Goal: Task Accomplishment & Management: Use online tool/utility

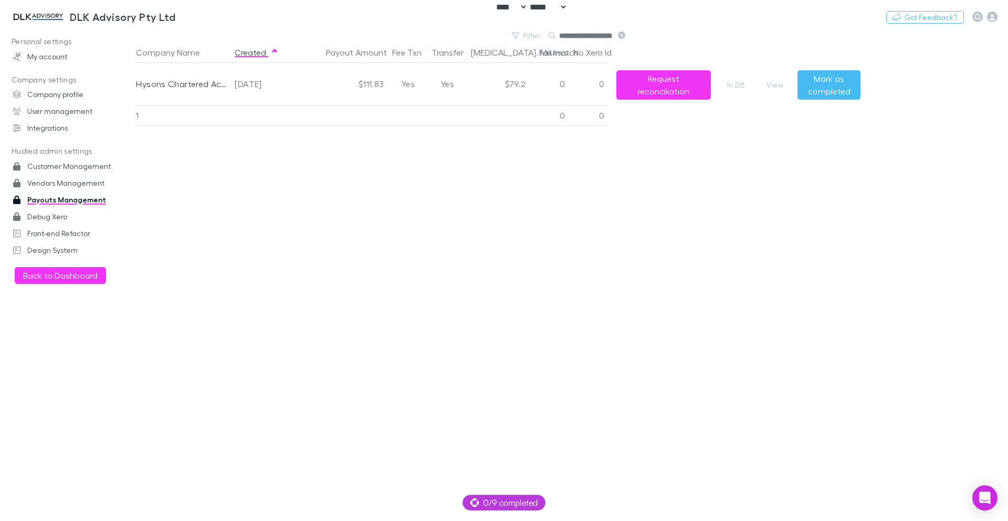
select select "****"
click at [41, 22] on img at bounding box center [37, 16] width 55 height 13
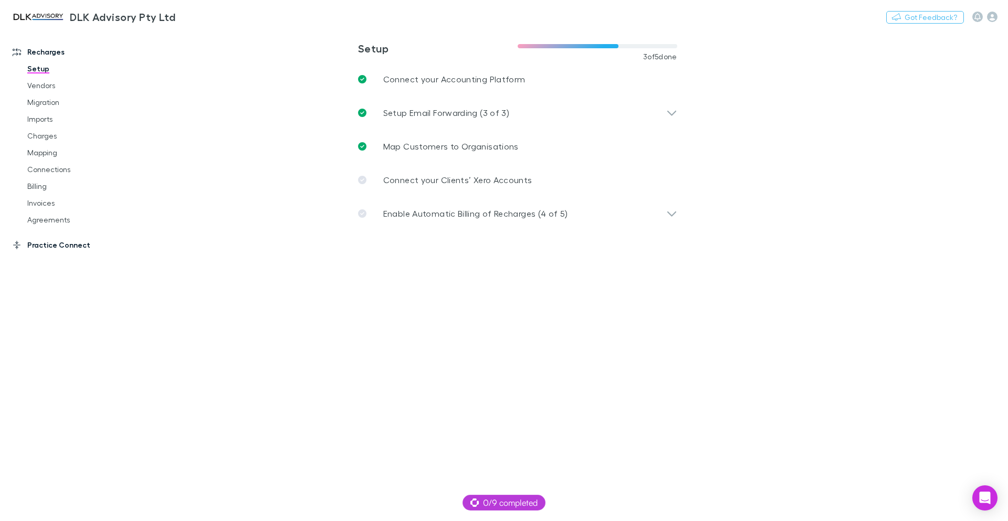
click at [48, 243] on link "Practice Connect" at bounding box center [72, 245] width 140 height 17
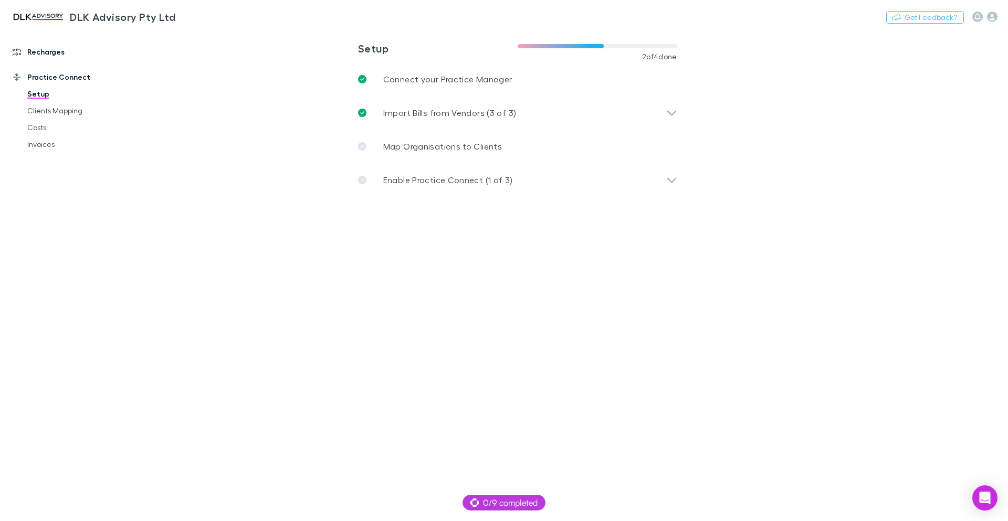
click at [40, 49] on link "Recharges" at bounding box center [72, 52] width 140 height 17
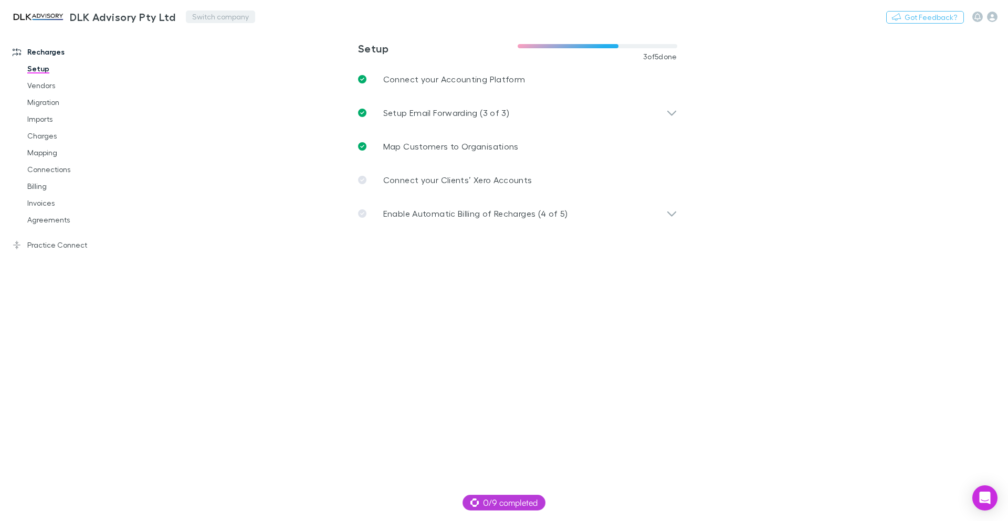
click at [206, 14] on button "Switch company" at bounding box center [220, 16] width 69 height 13
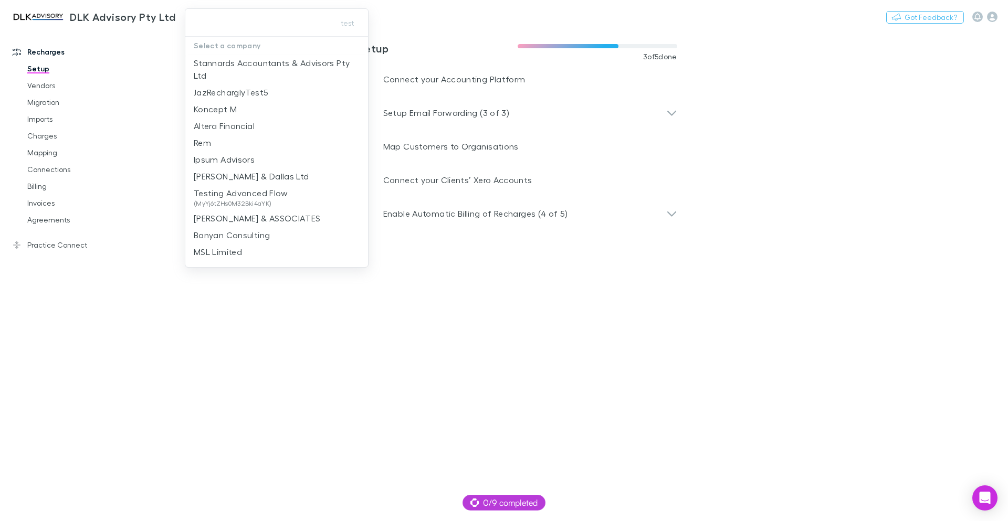
click at [206, 14] on input "text" at bounding box center [257, 22] width 136 height 19
click at [909, 75] on div at bounding box center [504, 260] width 1008 height 521
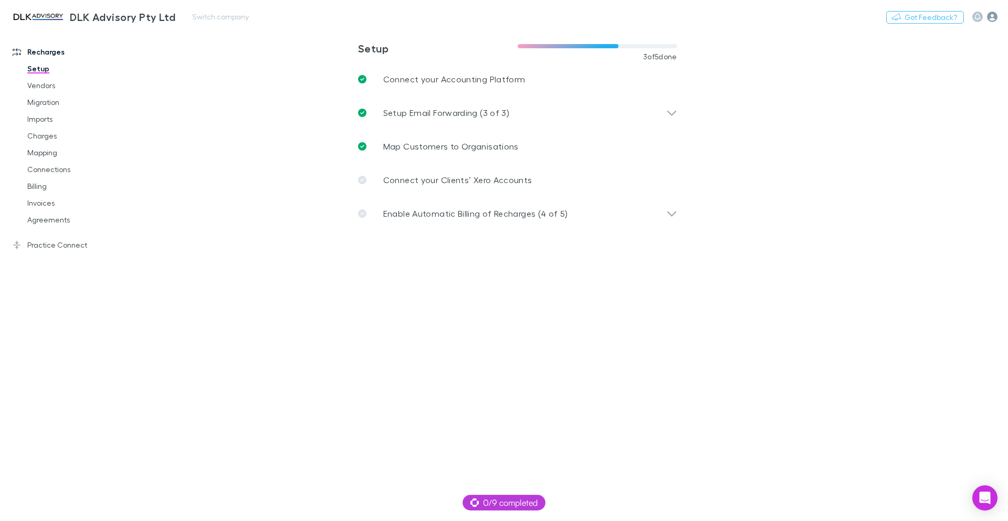
click at [995, 16] on icon "button" at bounding box center [992, 17] width 10 height 10
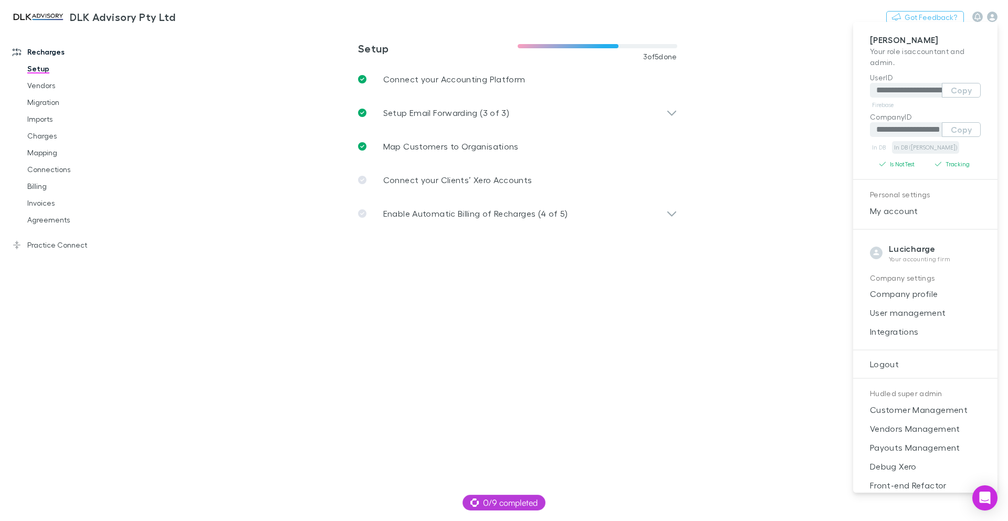
click at [898, 146] on link "In DB (RECH)" at bounding box center [925, 147] width 67 height 13
click at [44, 187] on div at bounding box center [504, 260] width 1008 height 521
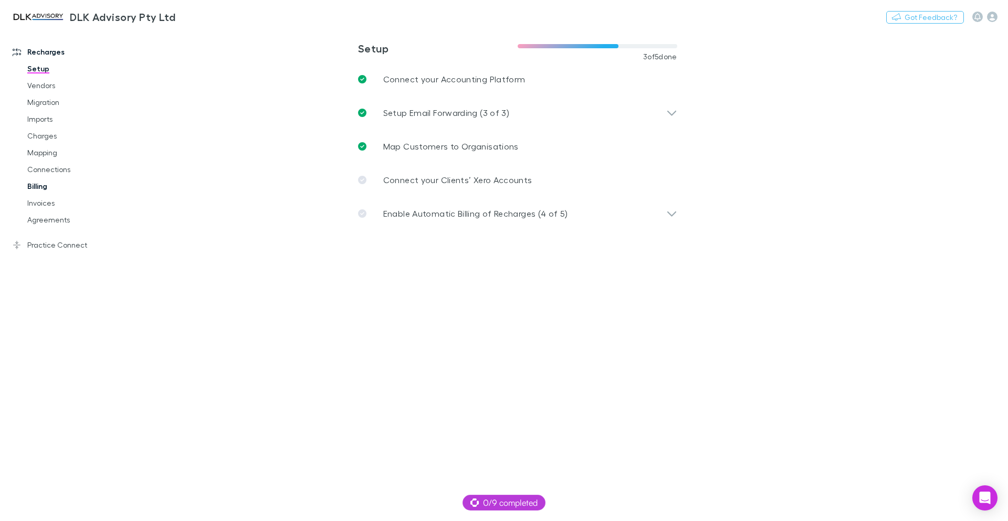
click at [37, 188] on link "Billing" at bounding box center [79, 186] width 125 height 17
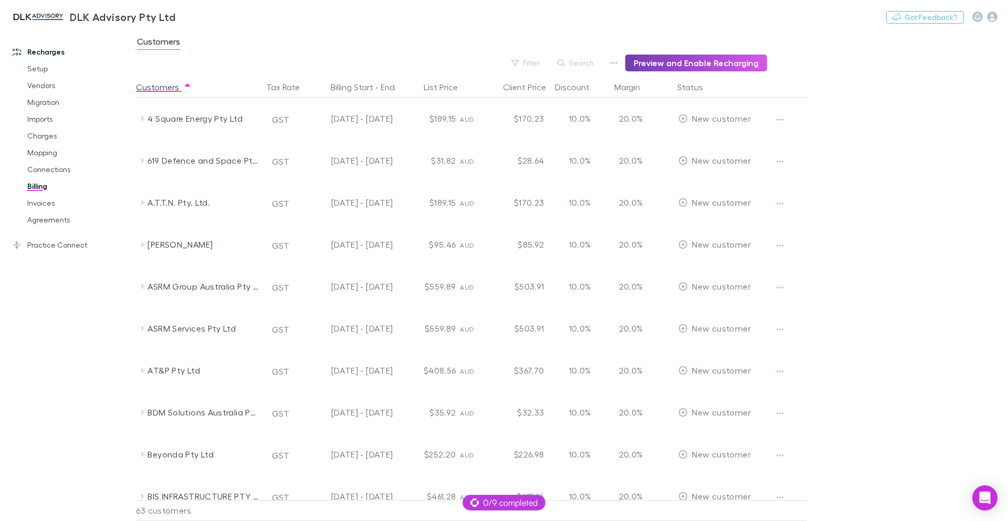
click at [728, 66] on button "Preview and Enable Recharging" at bounding box center [696, 63] width 142 height 17
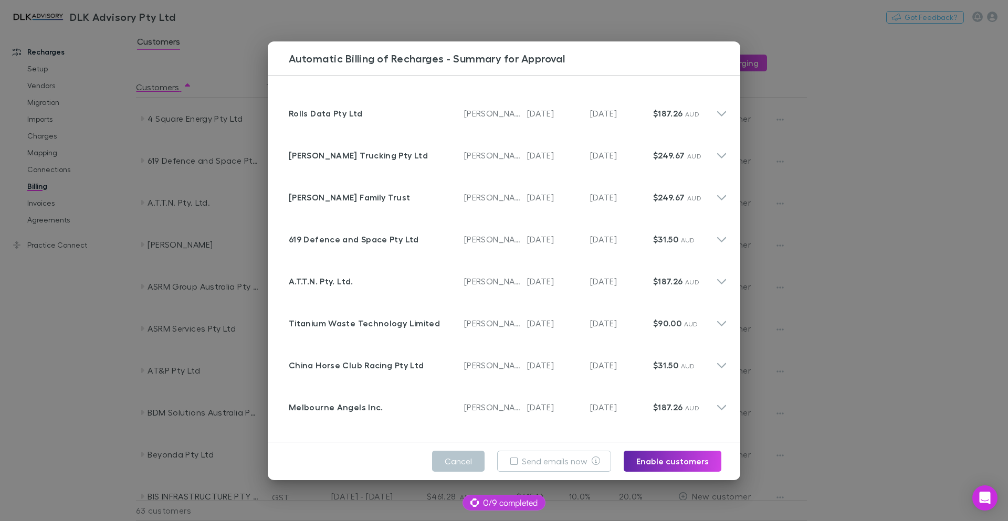
click at [935, 214] on div "Automatic Billing of Recharges - Summary for Approval Customer Rolls Data Pty L…" at bounding box center [504, 260] width 1008 height 521
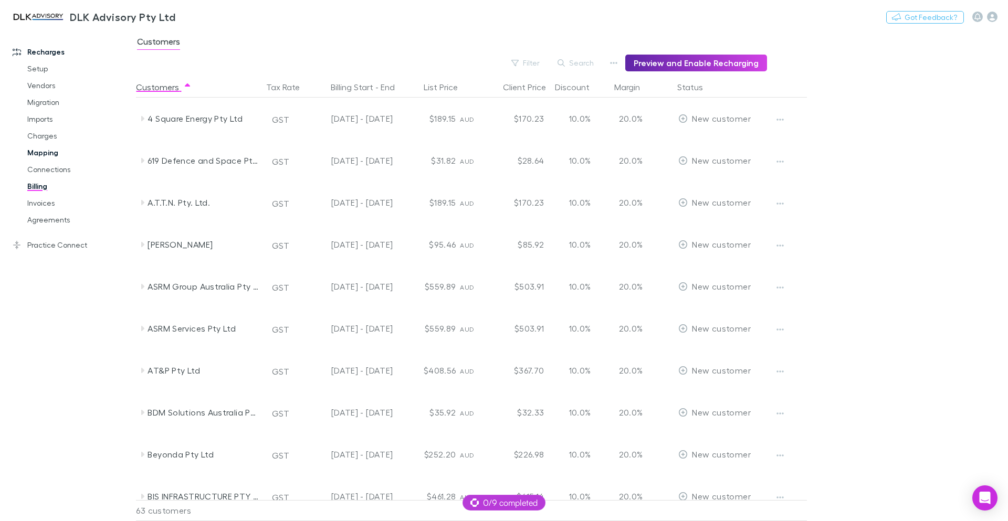
click at [42, 147] on link "Mapping" at bounding box center [79, 152] width 125 height 17
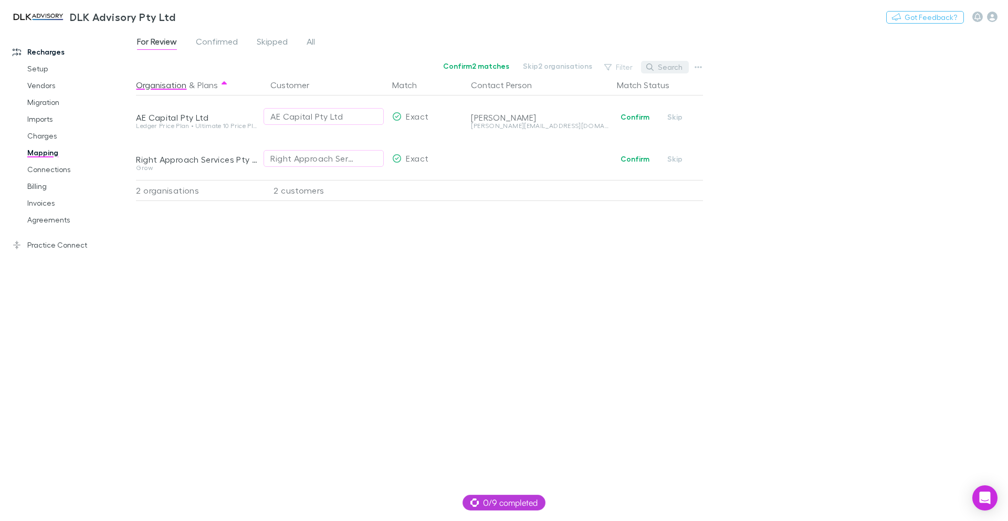
click at [672, 61] on button "Search" at bounding box center [665, 67] width 48 height 13
paste input "**********"
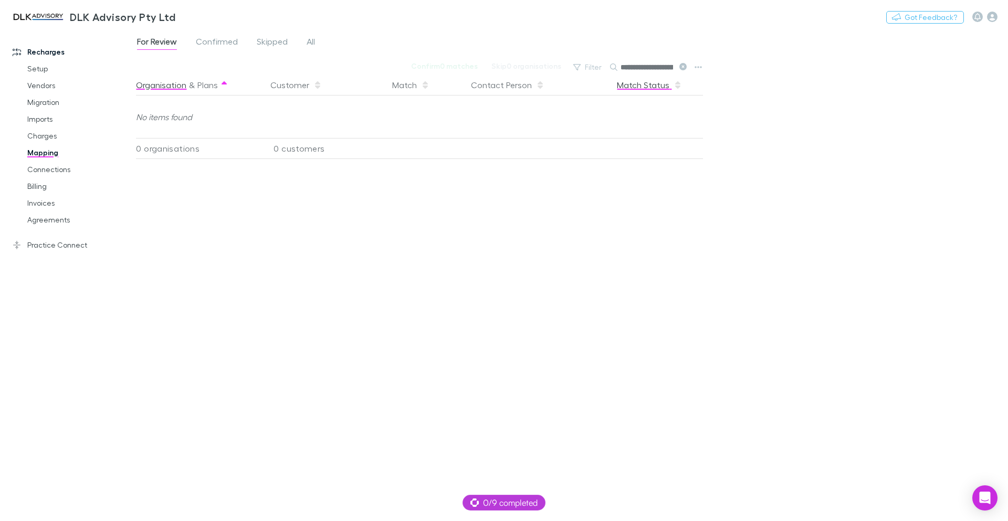
scroll to position [0, 28]
type input "**********"
click at [227, 41] on span "Confirmed" at bounding box center [217, 43] width 42 height 14
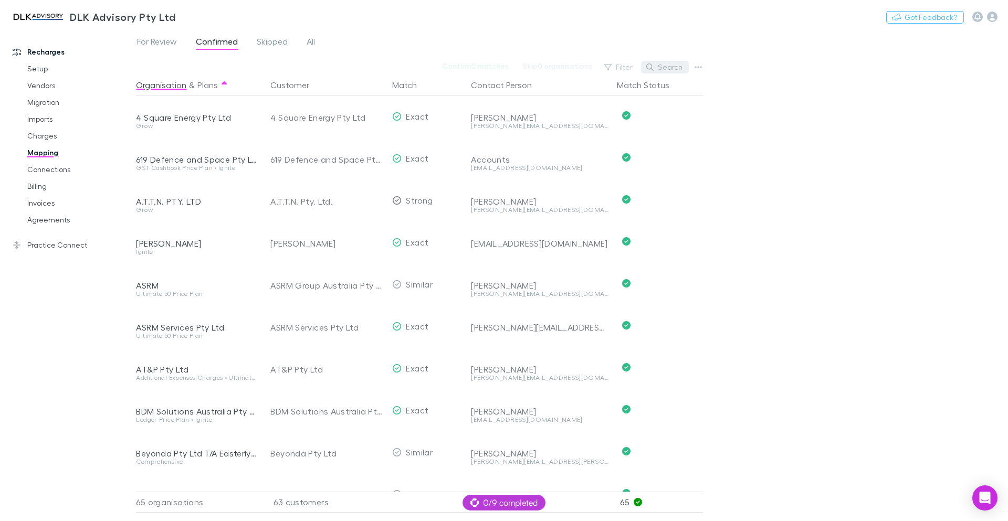
click at [660, 67] on button "Search" at bounding box center [665, 67] width 48 height 13
paste input "**********"
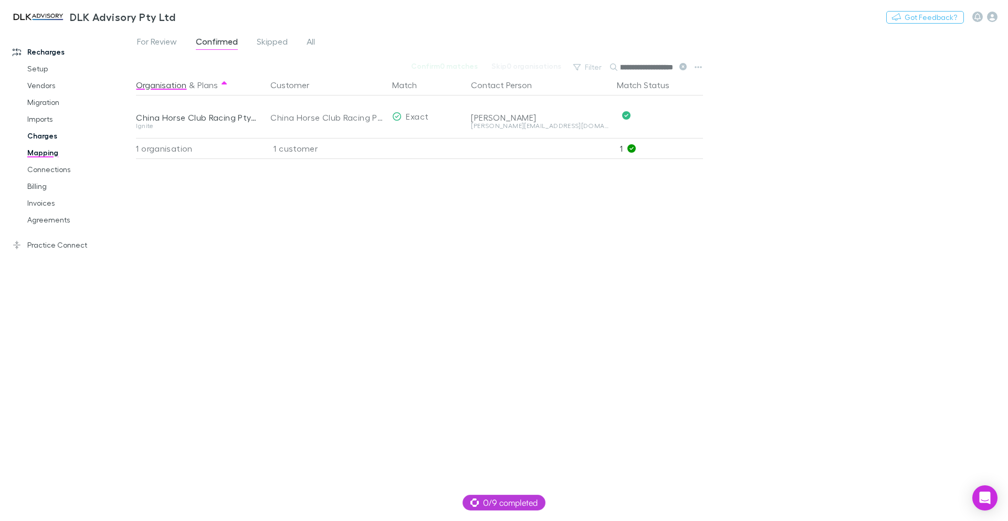
type input "**********"
click at [46, 131] on link "Charges" at bounding box center [79, 136] width 125 height 17
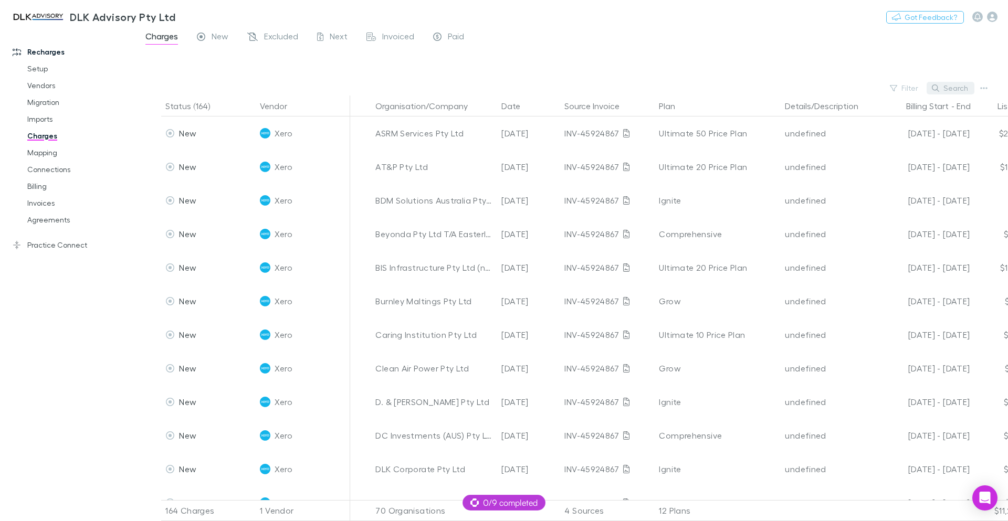
click at [950, 88] on button "Search" at bounding box center [950, 88] width 48 height 13
paste input "**********"
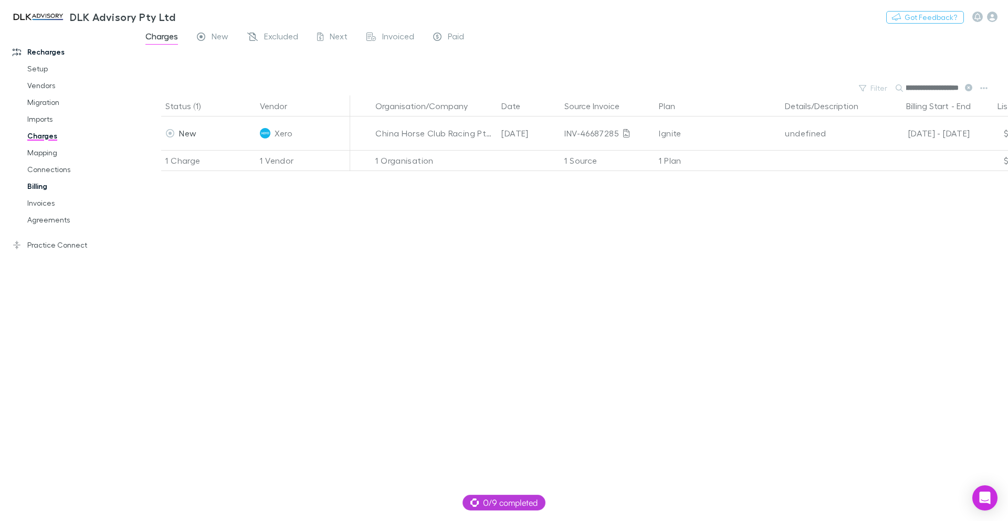
type input "**********"
click at [40, 189] on link "Billing" at bounding box center [79, 186] width 125 height 17
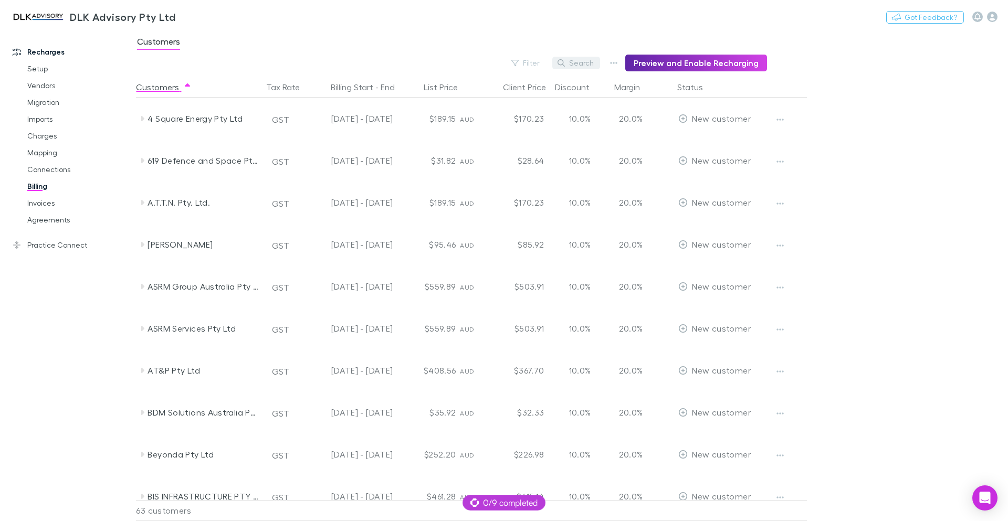
click at [590, 59] on button "Search" at bounding box center [576, 63] width 48 height 13
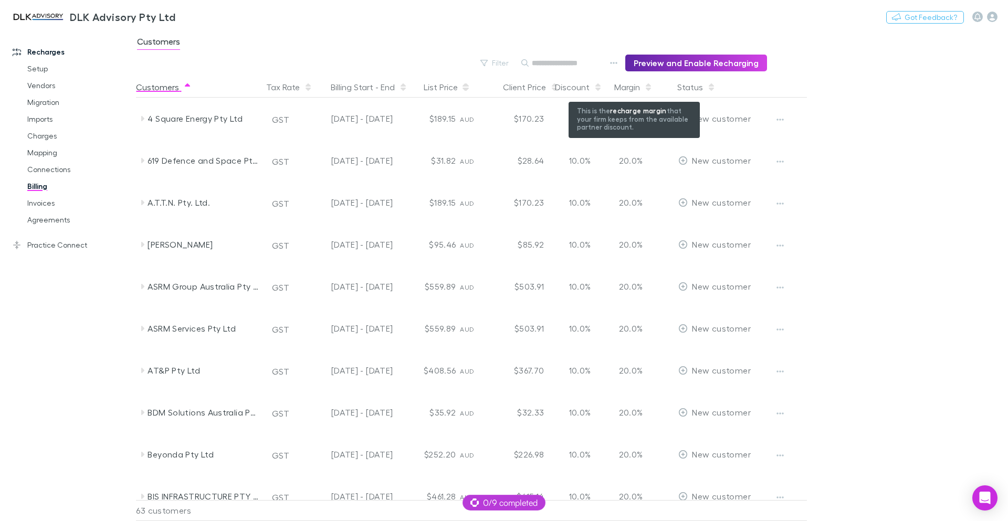
paste input "**********"
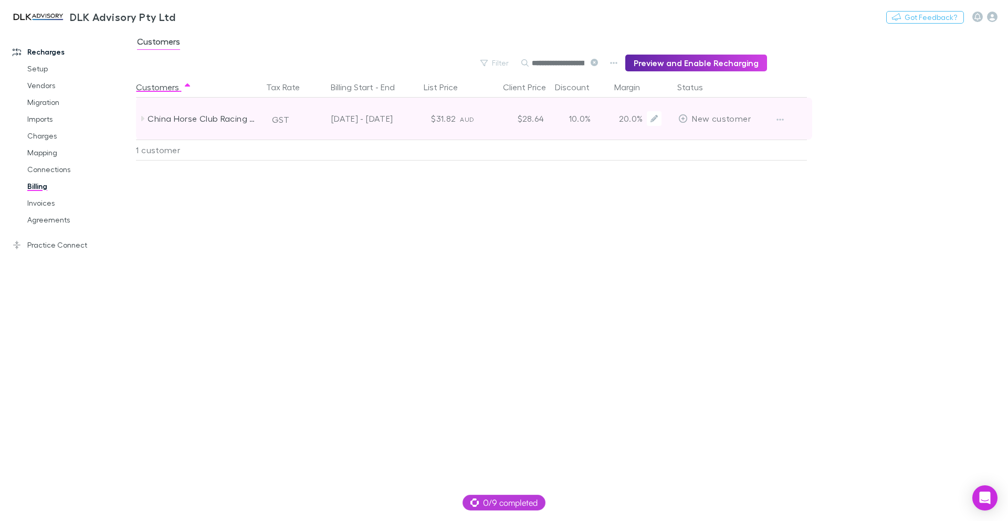
scroll to position [0, 28]
type input "**********"
click at [404, 119] on div "$31.82" at bounding box center [428, 119] width 63 height 42
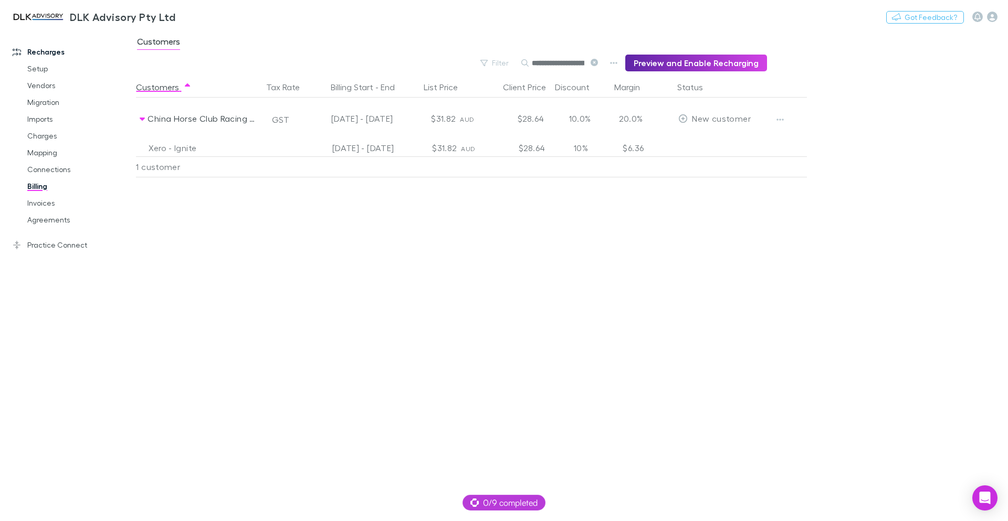
click at [917, 263] on main "**********" at bounding box center [572, 275] width 872 height 492
click at [668, 67] on button "Preview and Enable Recharging" at bounding box center [696, 63] width 142 height 17
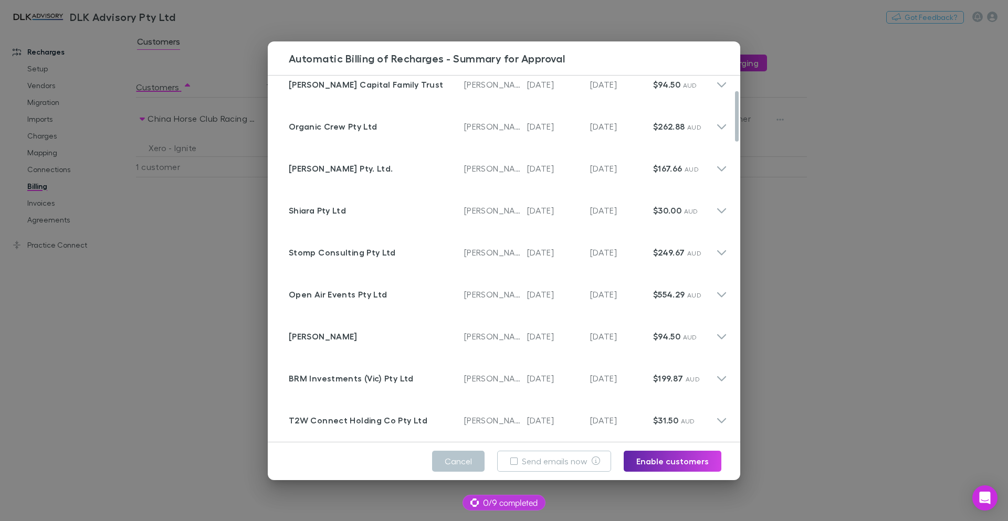
scroll to position [107, 0]
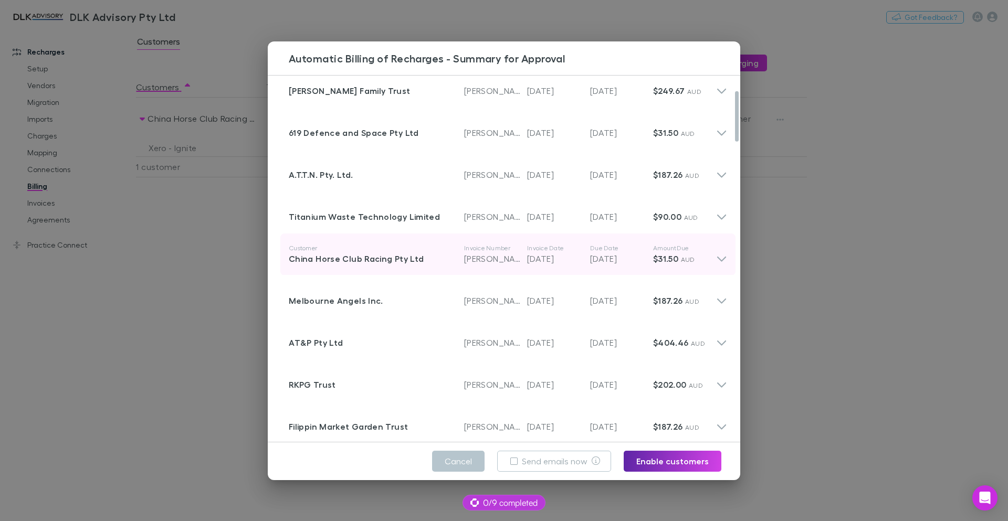
click at [716, 258] on icon at bounding box center [721, 254] width 11 height 21
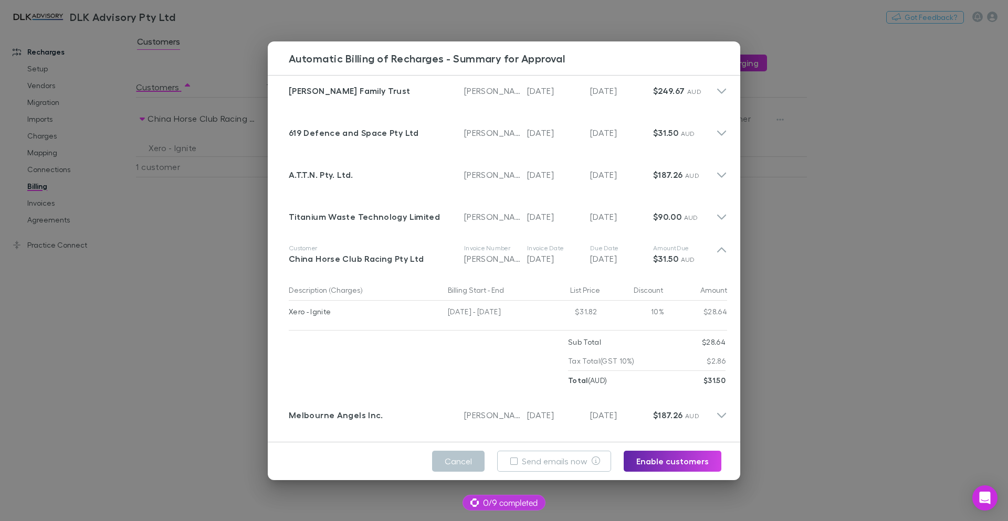
click at [168, 311] on div "Automatic Billing of Recharges - Summary for Approval Customer Rolls Data Pty L…" at bounding box center [504, 260] width 1008 height 521
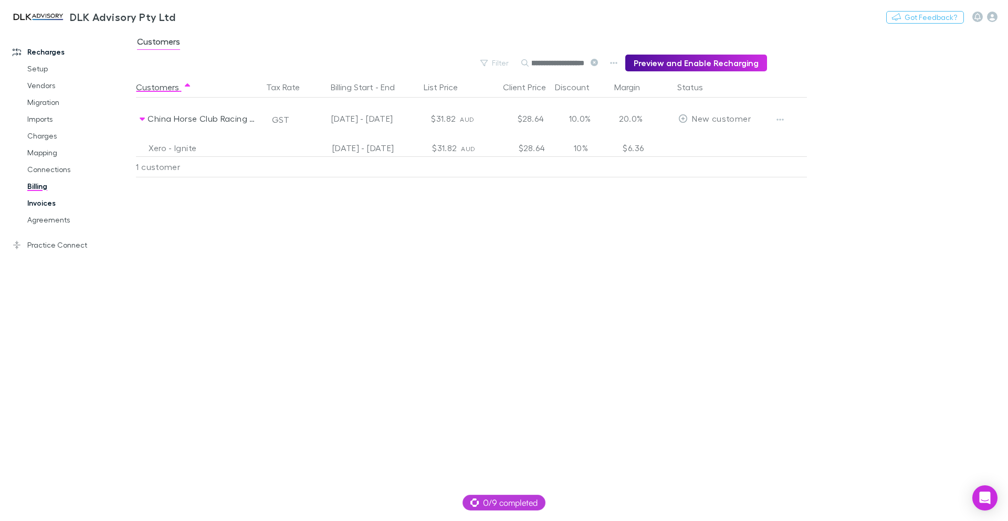
scroll to position [0, 0]
click at [49, 204] on link "Invoices" at bounding box center [79, 203] width 125 height 17
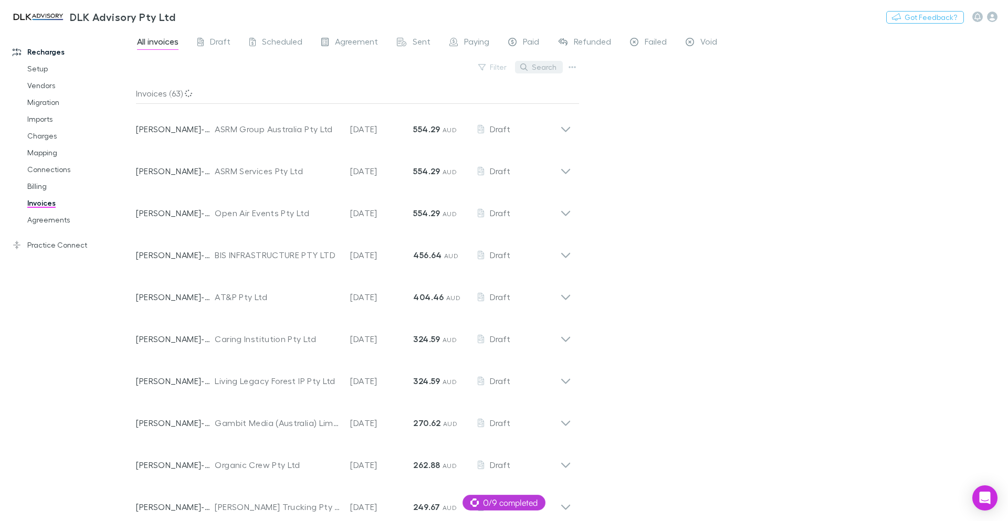
click at [540, 66] on button "Search" at bounding box center [539, 67] width 48 height 13
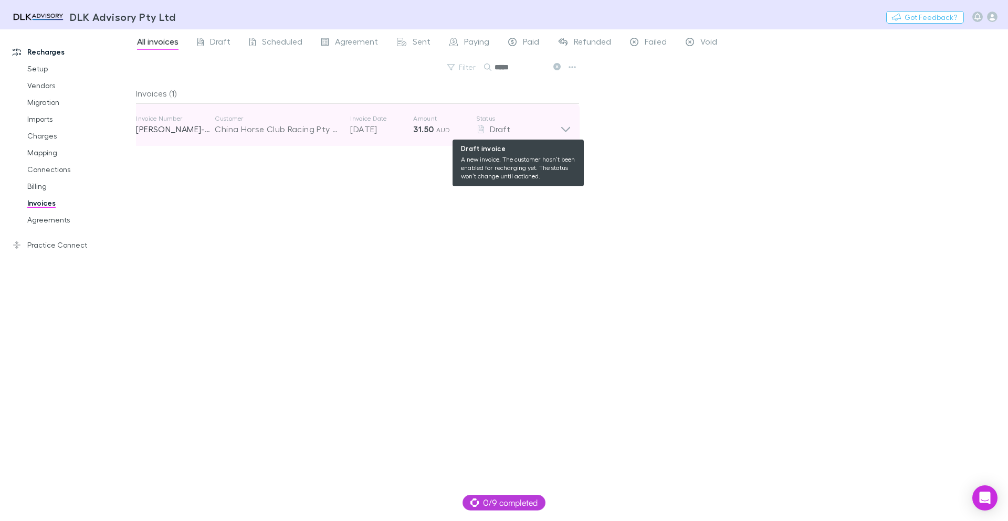
click at [557, 132] on div "Draft" at bounding box center [518, 129] width 84 height 13
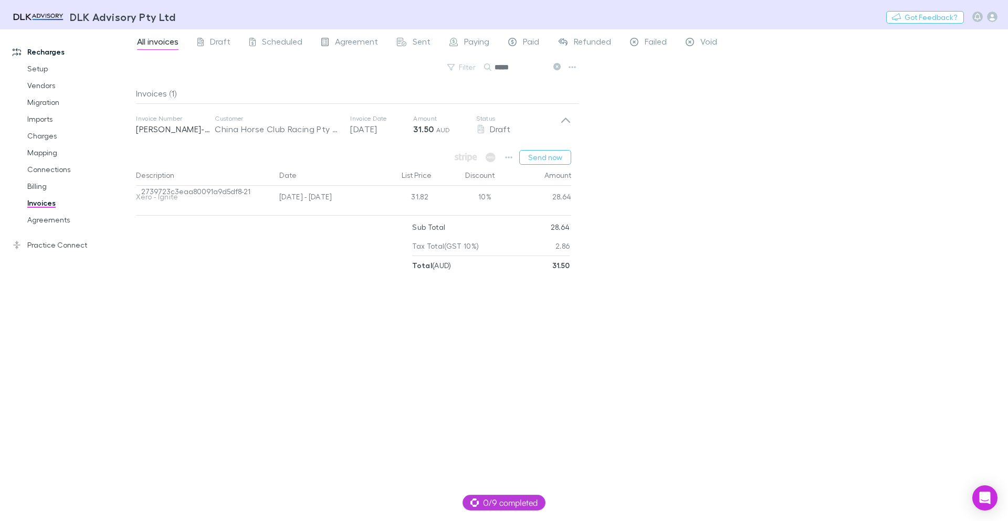
click at [726, 244] on div "All invoices Draft Scheduled Agreement Sent Paying Paid Refunded Failed Void Fi…" at bounding box center [572, 275] width 872 height 492
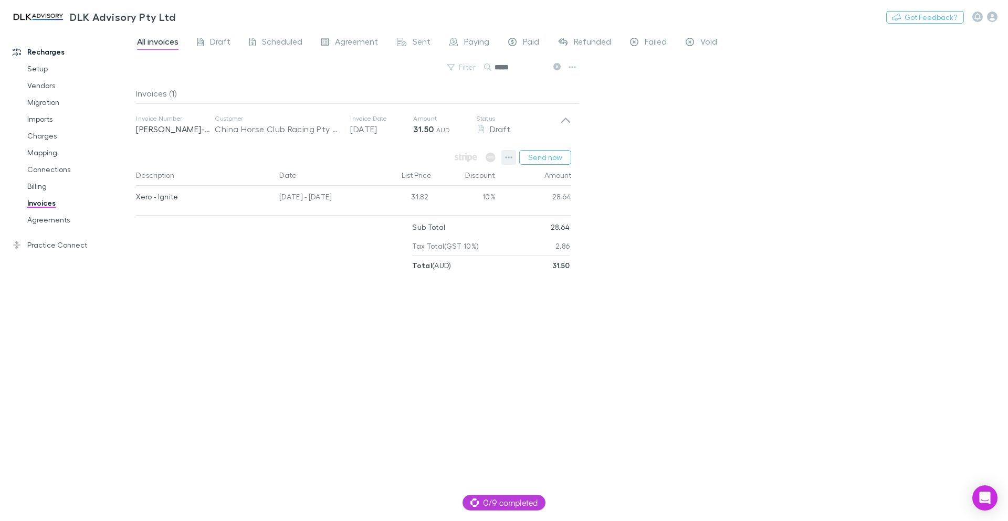
click at [509, 157] on icon "button" at bounding box center [508, 157] width 7 height 8
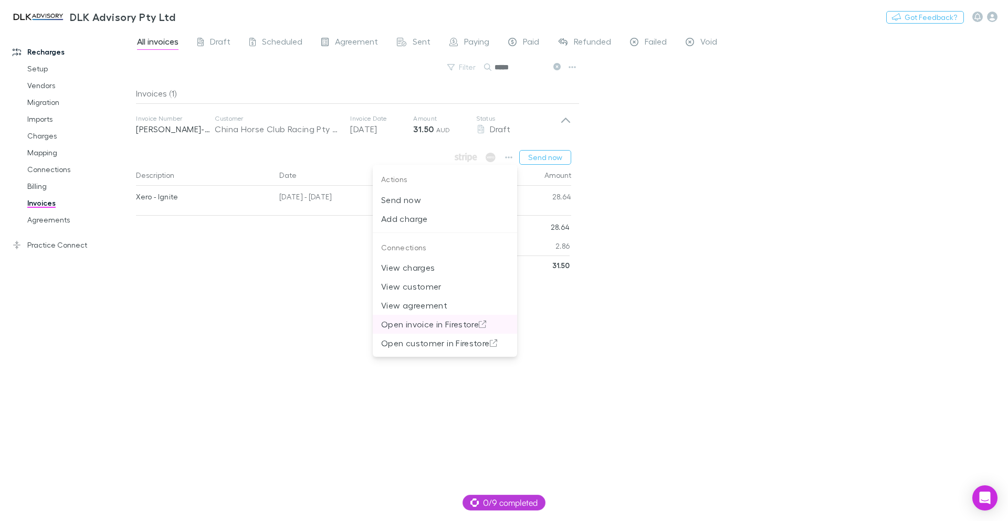
click at [439, 326] on p "Open invoice in Firestore" at bounding box center [445, 324] width 128 height 13
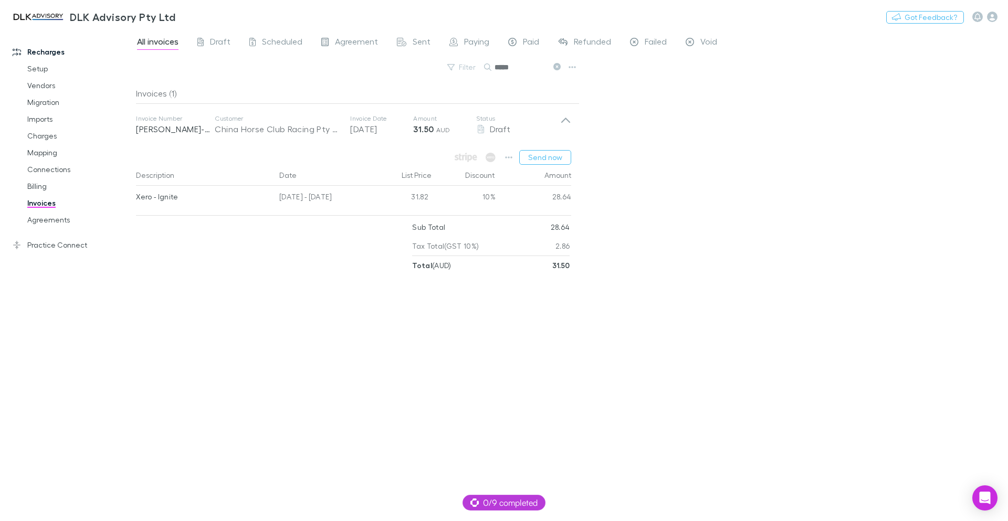
click at [852, 335] on div "All invoices Draft Scheduled Agreement Sent Paying Paid Refunded Failed Void Fi…" at bounding box center [572, 275] width 872 height 492
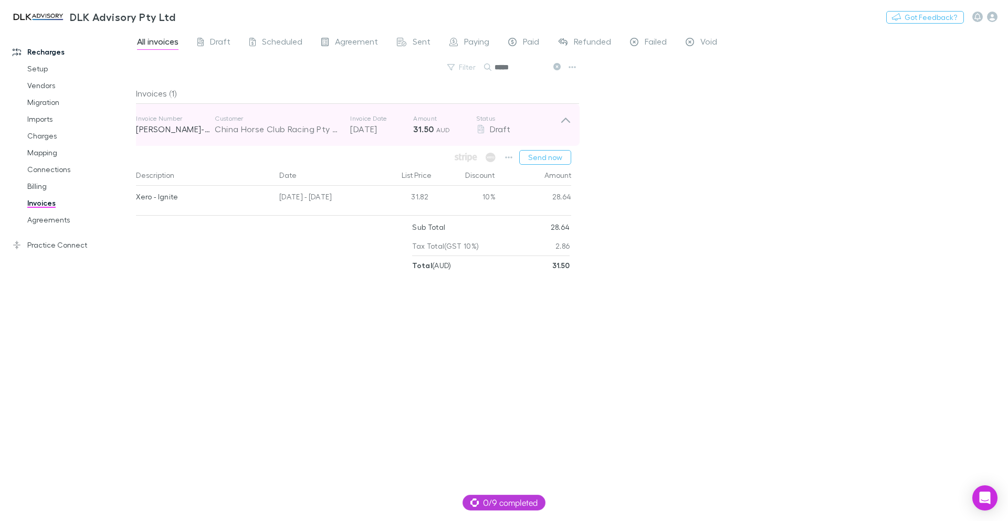
click at [562, 120] on icon at bounding box center [565, 124] width 11 height 21
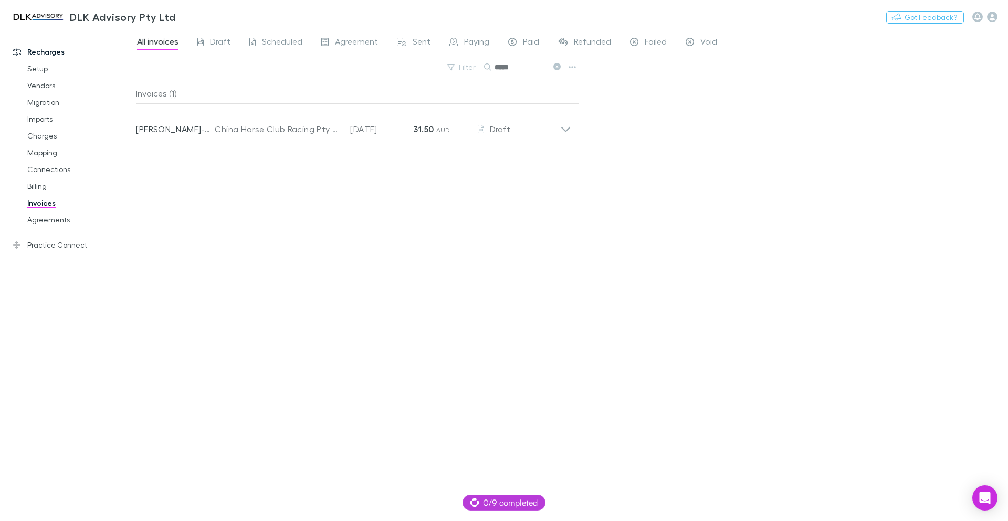
click at [513, 67] on input "*****" at bounding box center [520, 67] width 52 height 15
click at [500, 68] on input "*****" at bounding box center [520, 67] width 52 height 15
type input "*****"
click at [741, 131] on div "All invoices Draft Scheduled Agreement Sent Paying Paid Refunded Failed Void Fi…" at bounding box center [572, 275] width 872 height 492
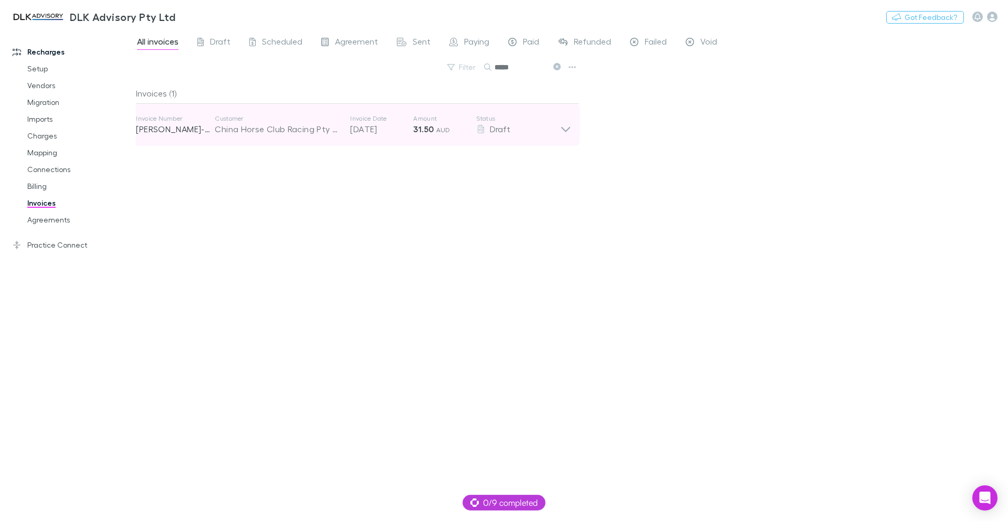
click at [564, 131] on icon at bounding box center [565, 129] width 9 height 5
click at [564, 131] on icon at bounding box center [565, 124] width 11 height 21
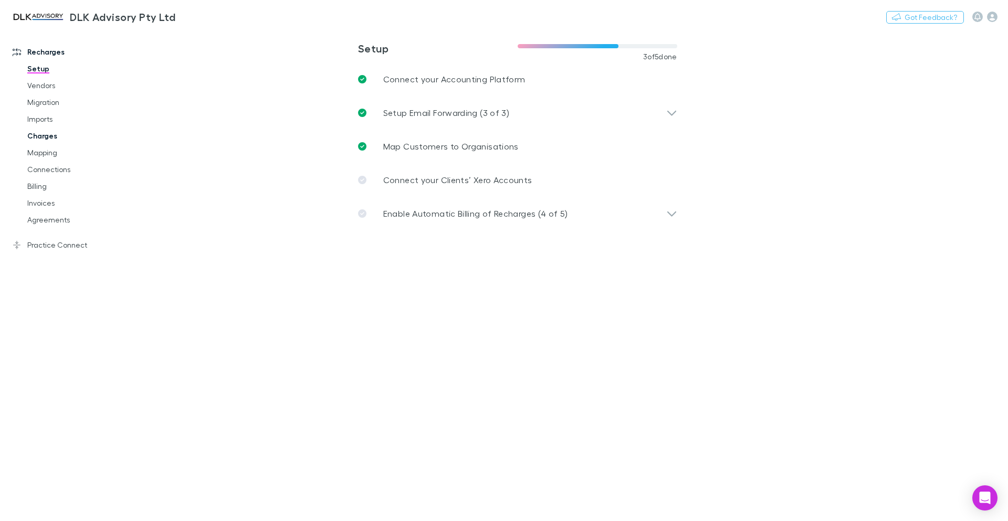
click at [50, 135] on link "Charges" at bounding box center [79, 136] width 125 height 17
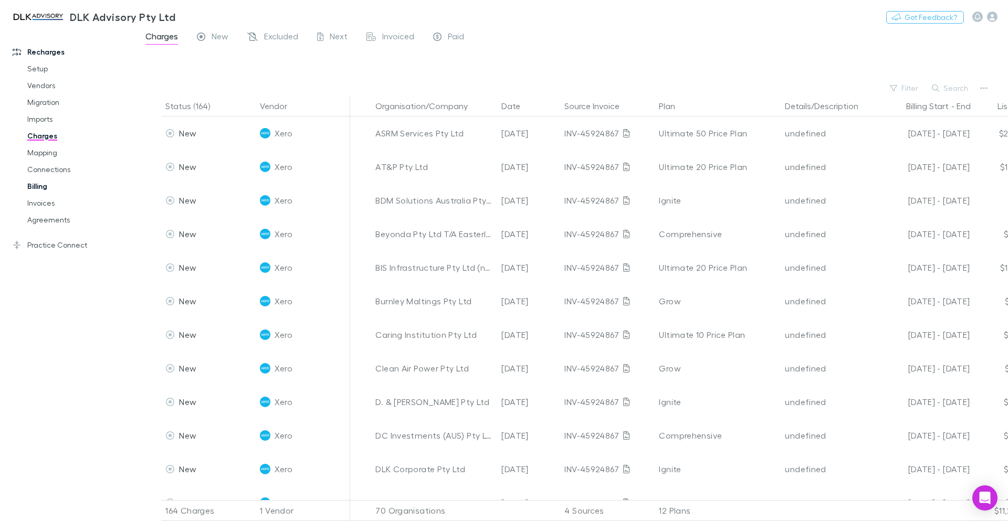
click at [44, 190] on link "Billing" at bounding box center [79, 186] width 125 height 17
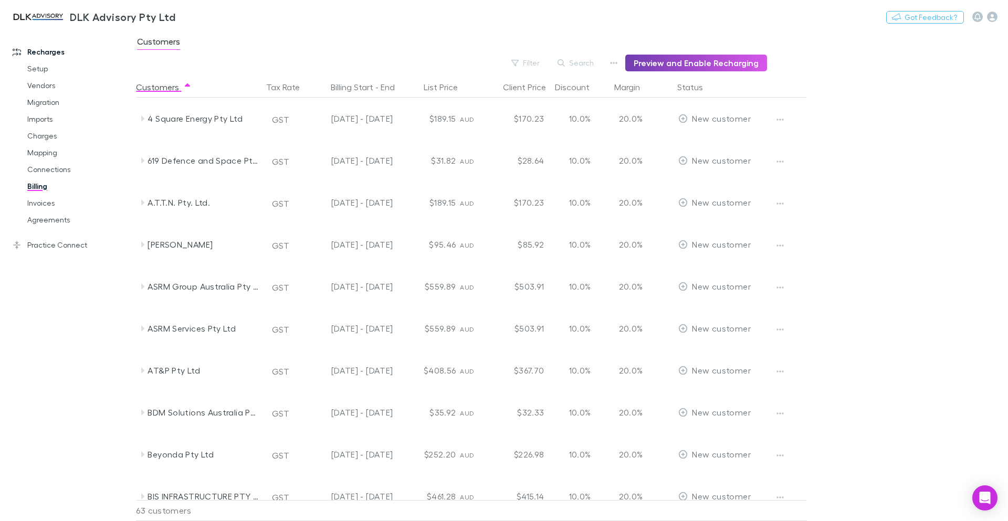
click at [687, 62] on button "Preview and Enable Recharging" at bounding box center [696, 63] width 142 height 17
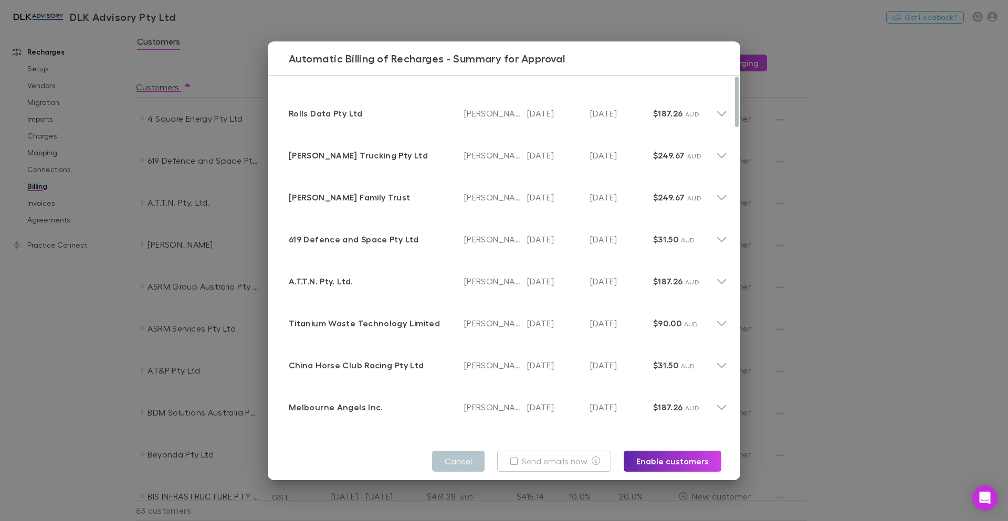
click at [896, 268] on div "Automatic Billing of Recharges - Summary for Approval Customer Rolls Data Pty L…" at bounding box center [504, 260] width 1008 height 521
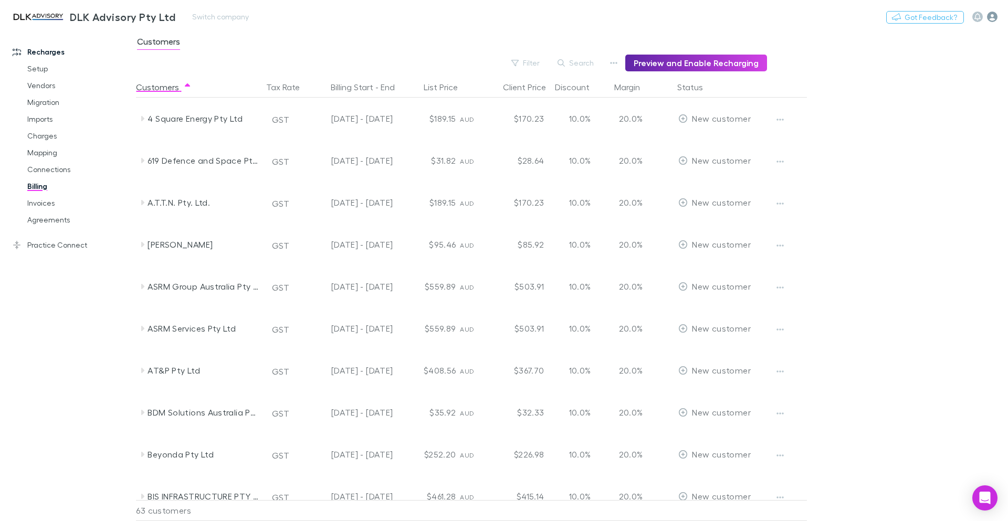
click at [995, 14] on icon "button" at bounding box center [992, 17] width 10 height 10
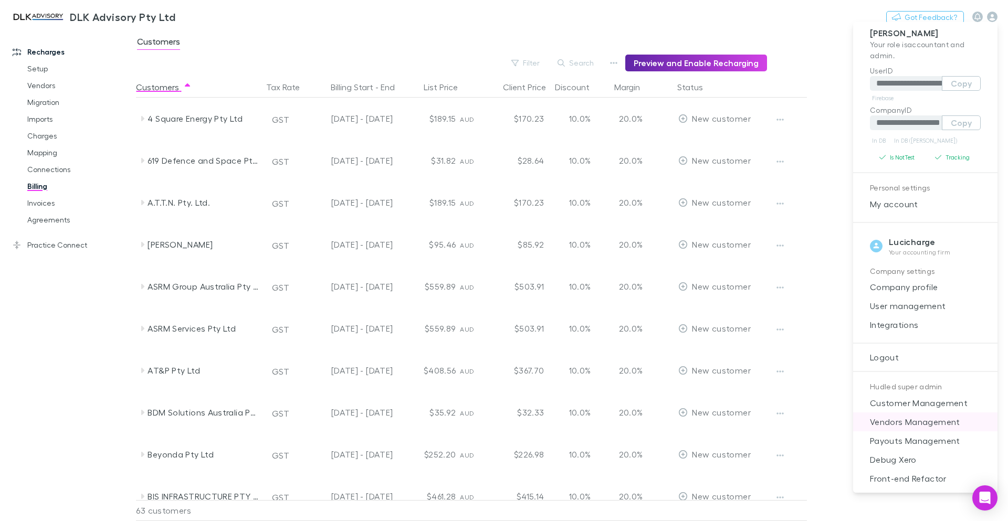
scroll to position [10, 0]
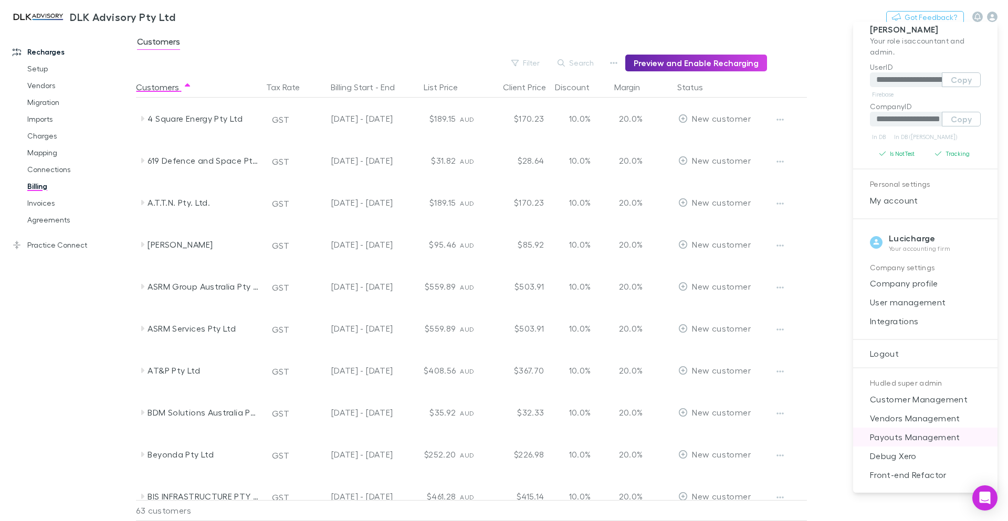
click at [941, 441] on span "Payouts Management" at bounding box center [925, 437] width 128 height 13
select select "****"
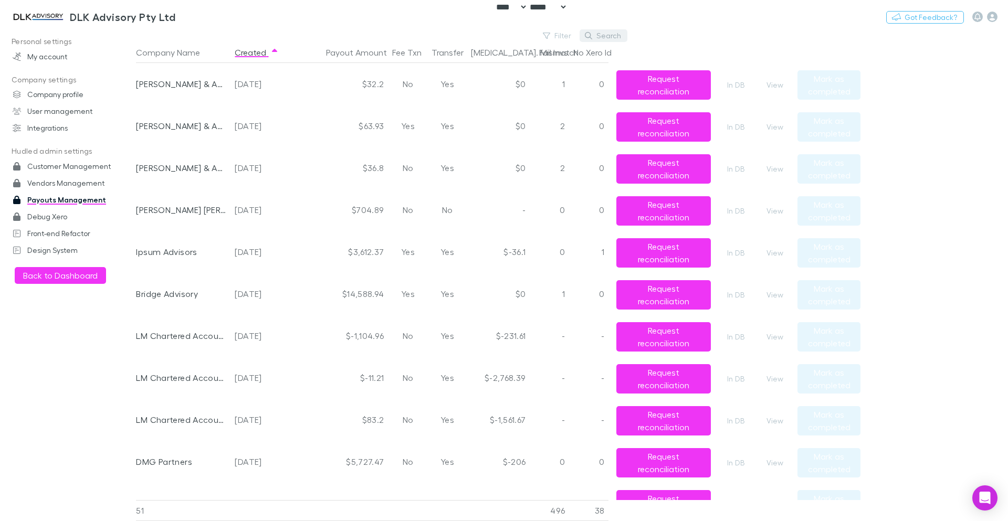
click at [598, 35] on button "Search" at bounding box center [603, 35] width 48 height 13
click at [598, 38] on button "Search" at bounding box center [603, 35] width 48 height 13
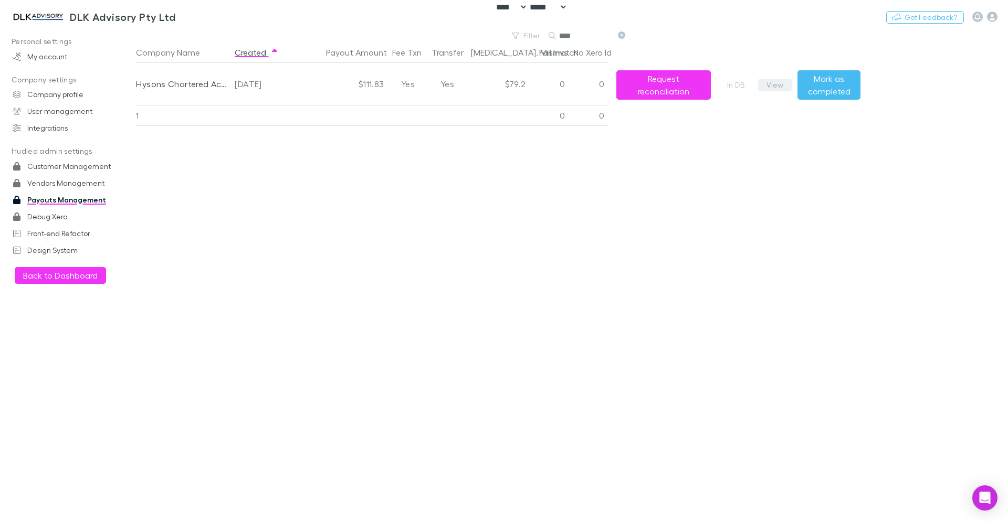
type input "****"
click at [782, 86] on button "View" at bounding box center [775, 85] width 34 height 13
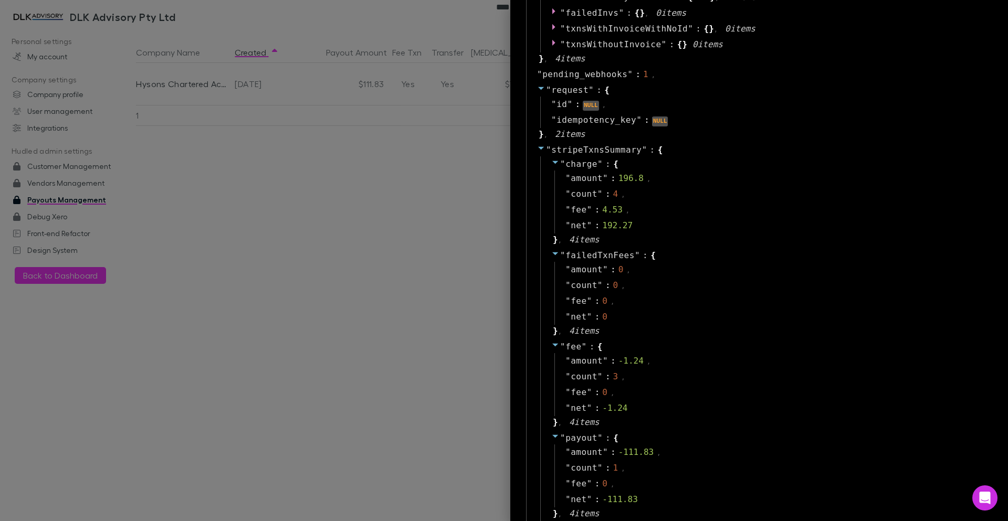
scroll to position [888, 0]
click at [565, 167] on span "charge" at bounding box center [581, 165] width 32 height 10
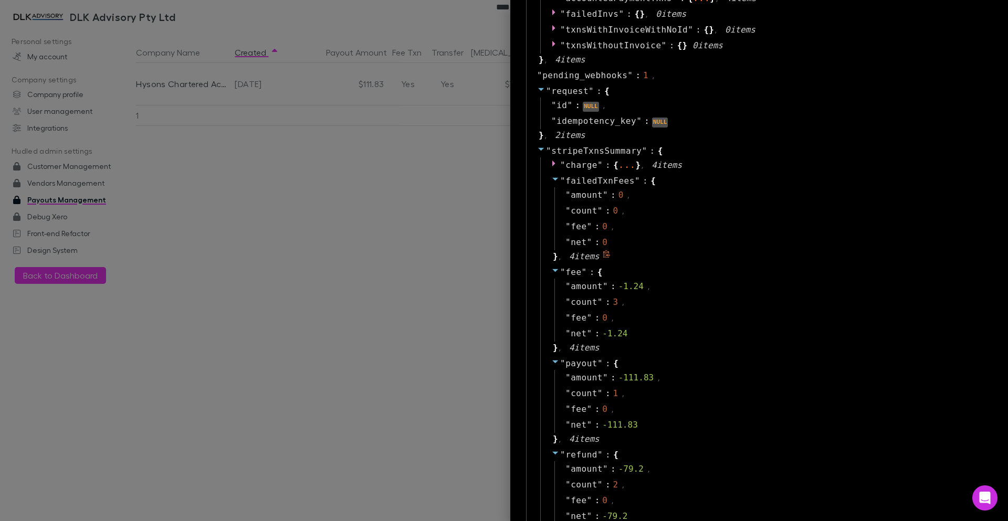
click at [565, 181] on span "failedTxnFees" at bounding box center [599, 181] width 69 height 10
click at [568, 199] on span "fee" at bounding box center [573, 197] width 16 height 10
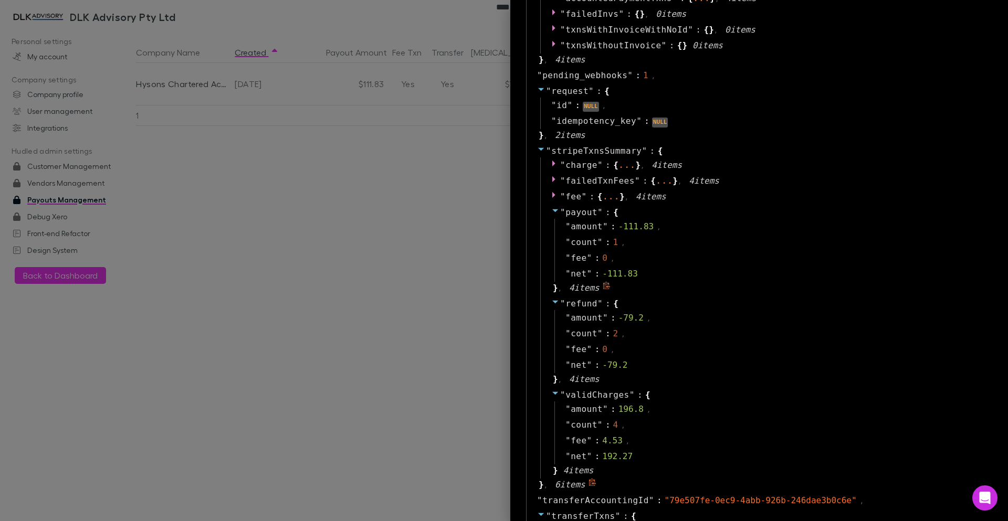
click at [565, 214] on span "payout" at bounding box center [581, 212] width 32 height 10
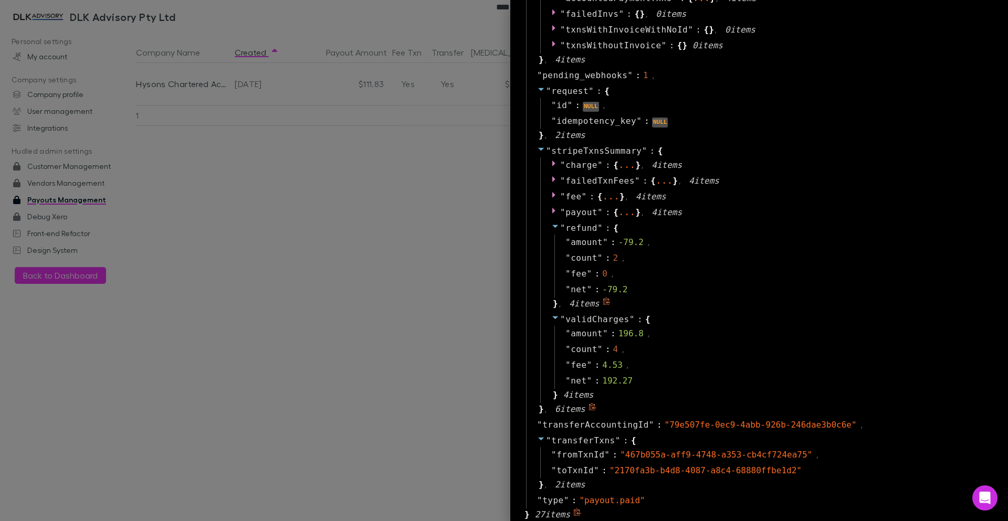
click at [570, 228] on span "refund" at bounding box center [581, 228] width 32 height 10
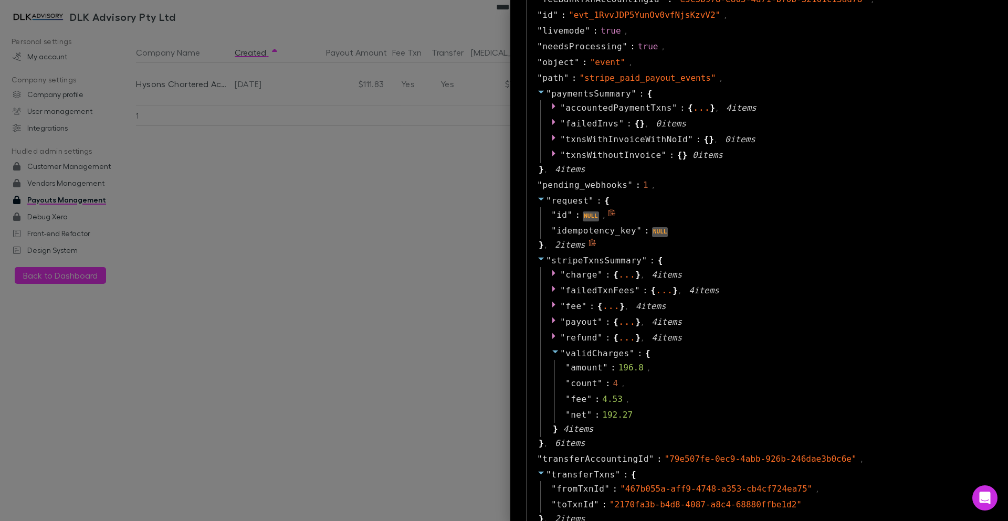
scroll to position [825, 0]
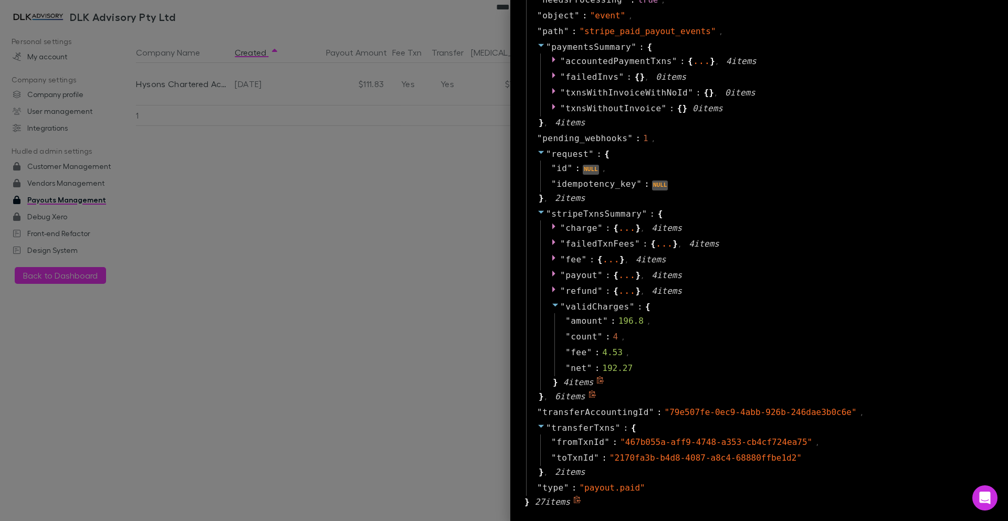
click at [568, 308] on span "validCharges" at bounding box center [597, 307] width 64 height 10
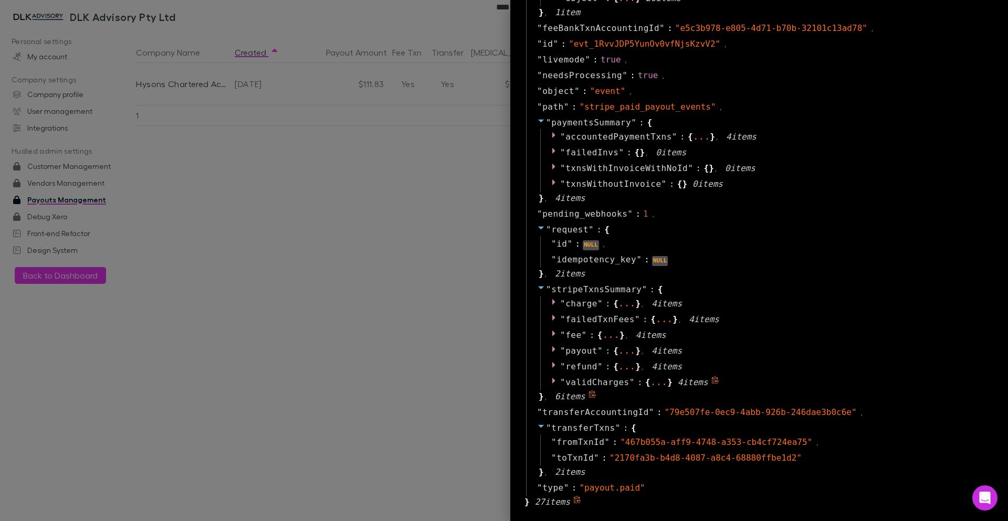
click at [603, 378] on span "validCharges" at bounding box center [597, 382] width 64 height 10
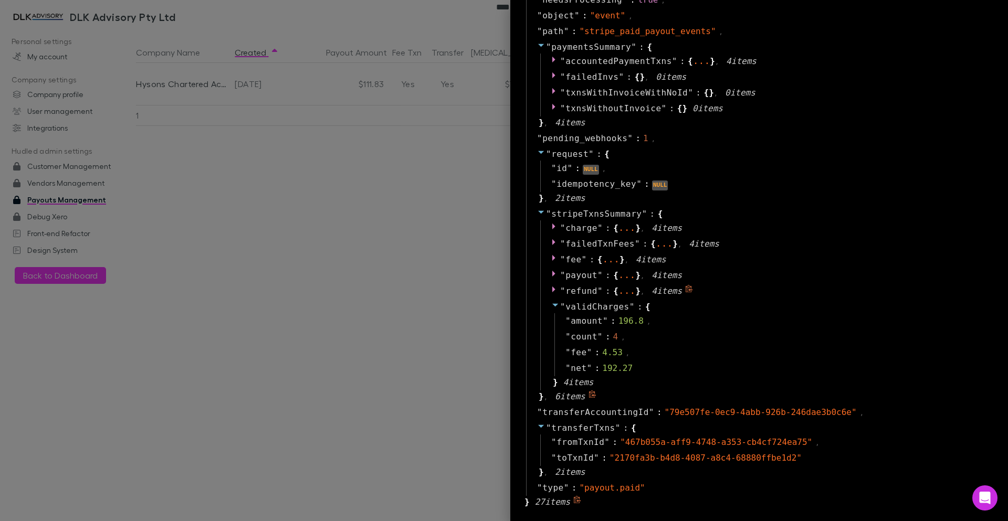
click at [572, 291] on span "refund" at bounding box center [581, 291] width 32 height 10
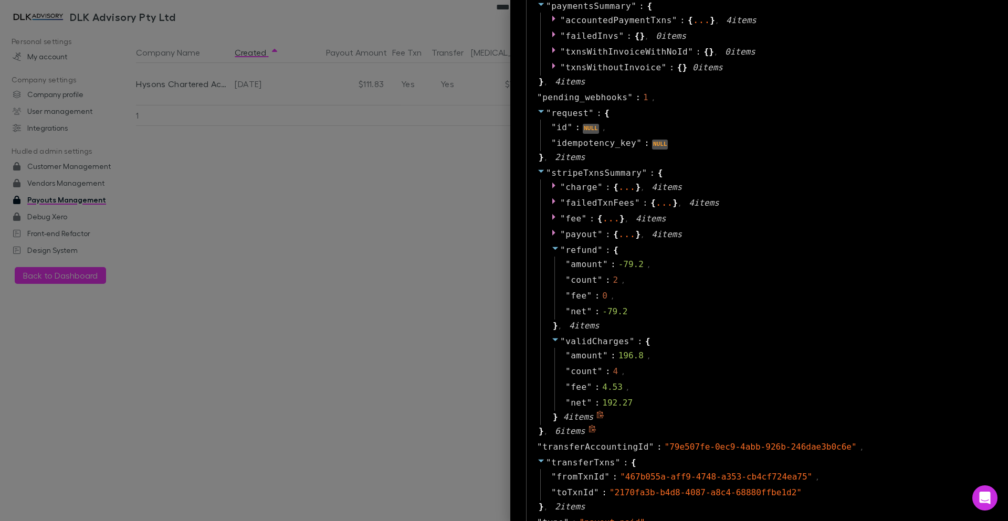
scroll to position [900, 0]
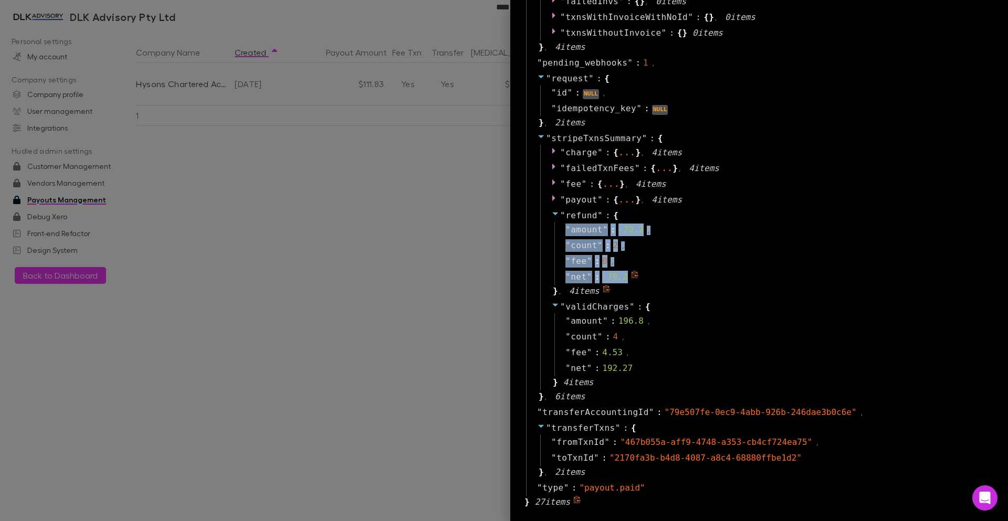
drag, startPoint x: 558, startPoint y: 228, endPoint x: 669, endPoint y: 278, distance: 121.2
click at [669, 278] on div "" amount " : -79.2 , " count " : 2 , " fee " : 0 , " net " : -79.2" at bounding box center [772, 253] width 436 height 63
click at [700, 283] on div "" net " : -79.2" at bounding box center [772, 277] width 436 height 16
click at [442, 219] on div at bounding box center [504, 260] width 1008 height 521
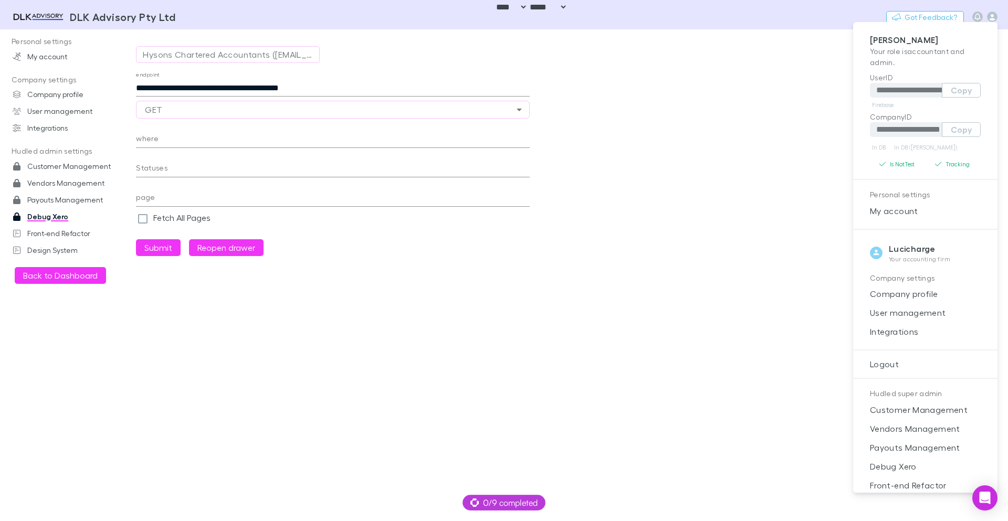
select select "****"
click at [775, 263] on div at bounding box center [504, 260] width 1008 height 521
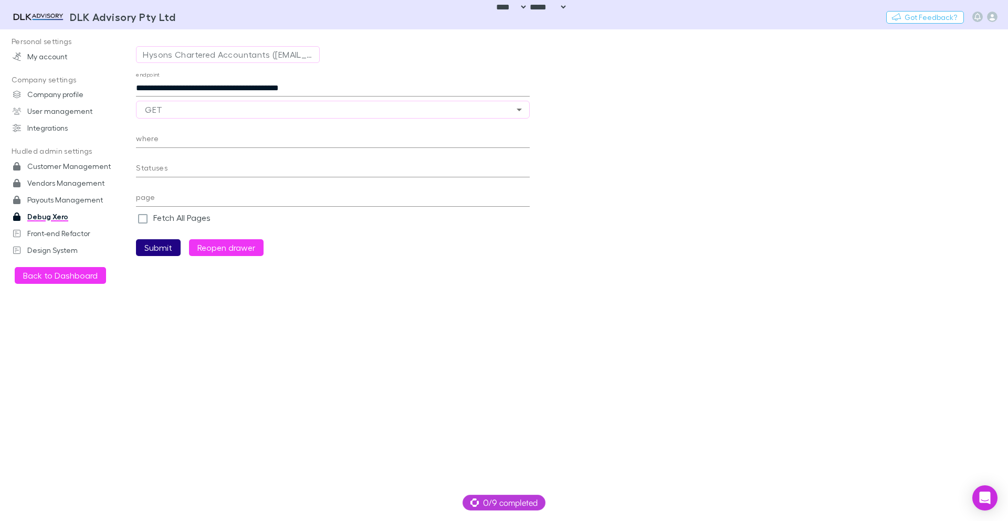
click at [164, 250] on button "Submit" at bounding box center [158, 247] width 45 height 17
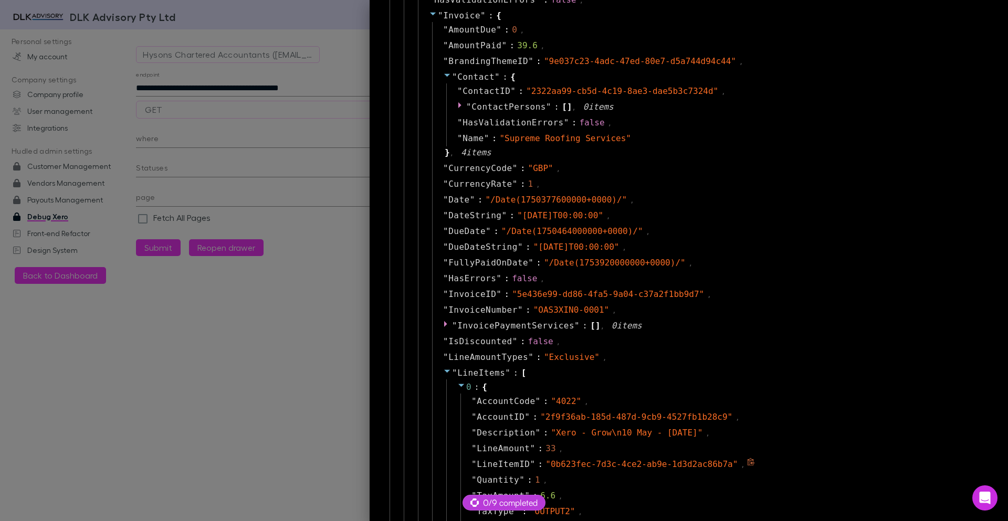
scroll to position [277, 0]
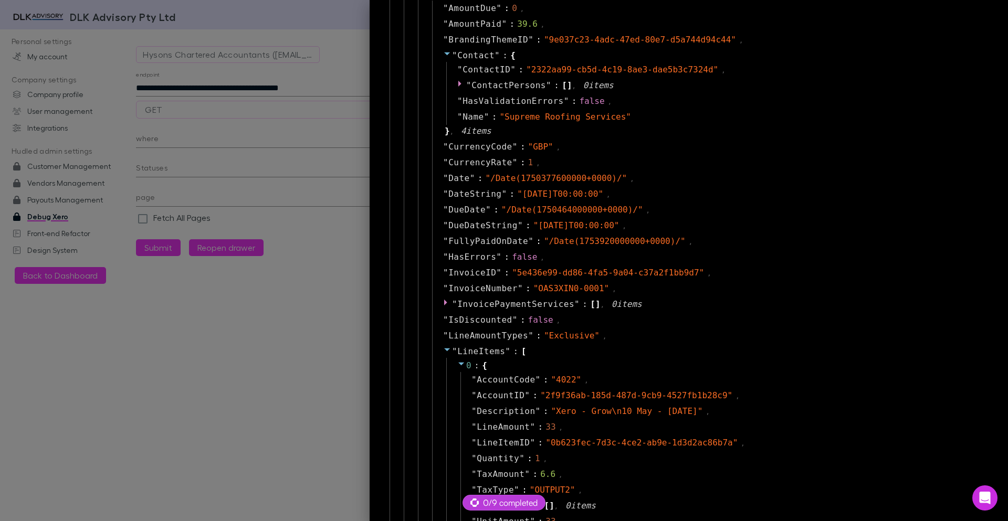
click at [443, 348] on icon at bounding box center [447, 349] width 8 height 8
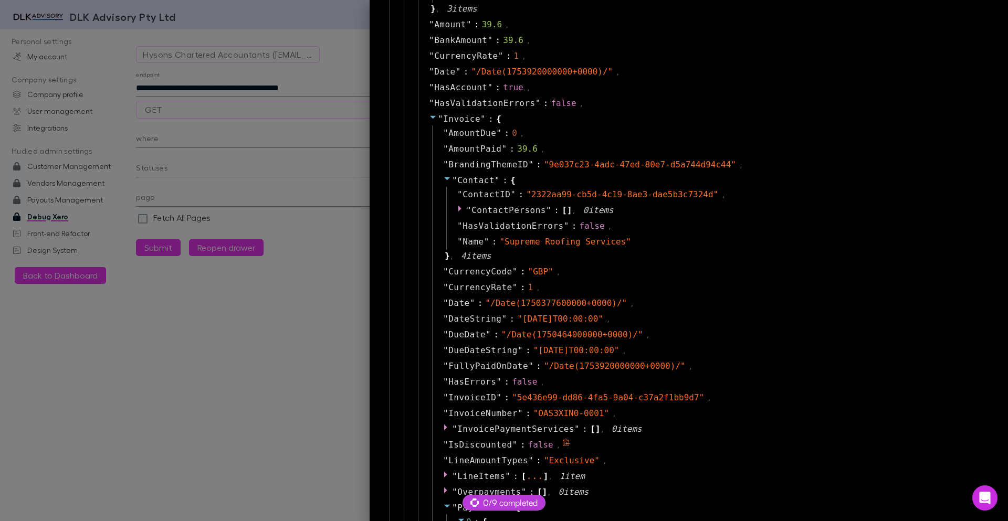
scroll to position [151, 0]
click at [443, 177] on icon at bounding box center [447, 179] width 8 height 8
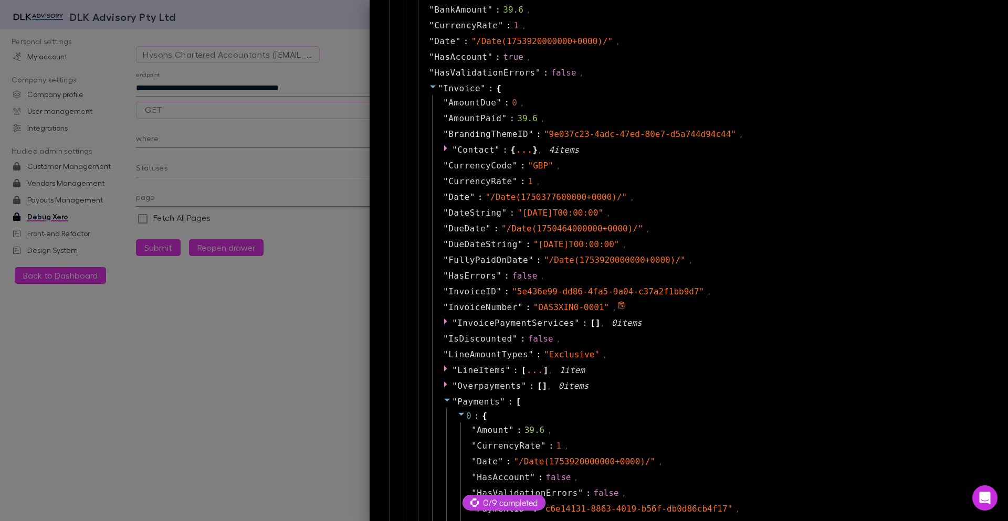
scroll to position [214, 0]
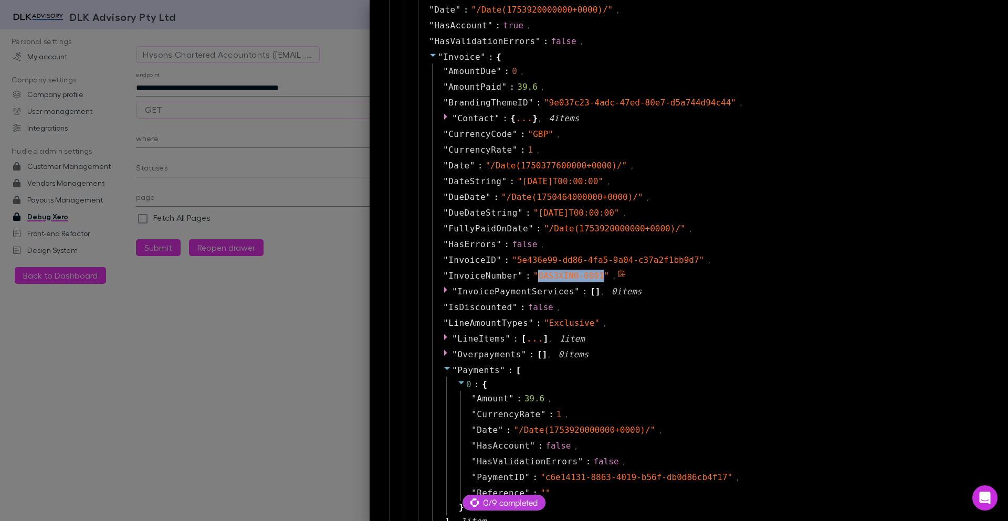
drag, startPoint x: 530, startPoint y: 276, endPoint x: 597, endPoint y: 279, distance: 66.7
click at [597, 279] on span "" OAS3XIN0-0001 "" at bounding box center [571, 276] width 76 height 10
copy span "OAS3XIN0-0001"
click at [171, 87] on div at bounding box center [504, 260] width 1008 height 521
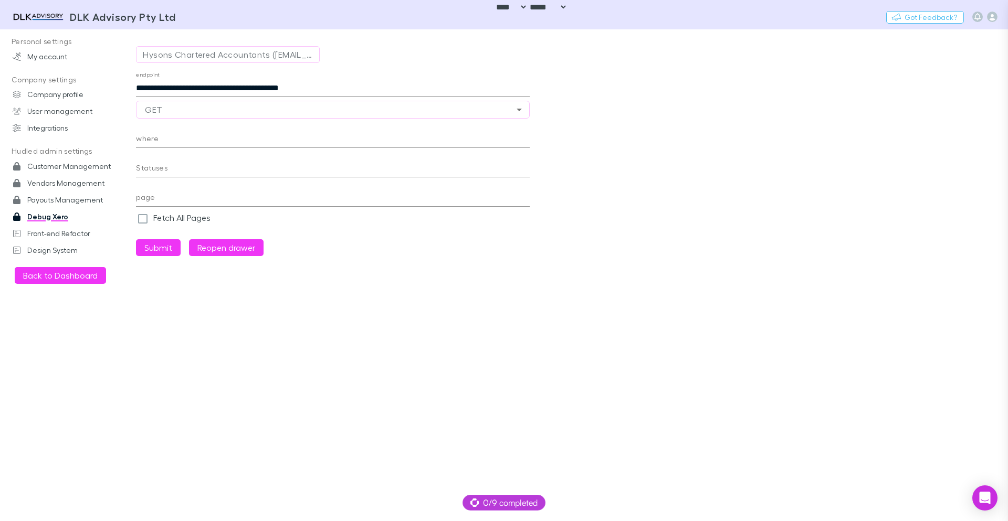
scroll to position [25, 0]
click at [183, 87] on input "**********" at bounding box center [333, 88] width 394 height 17
click at [261, 91] on input "**********" at bounding box center [333, 88] width 394 height 17
click at [169, 247] on button "Submit" at bounding box center [158, 247] width 45 height 17
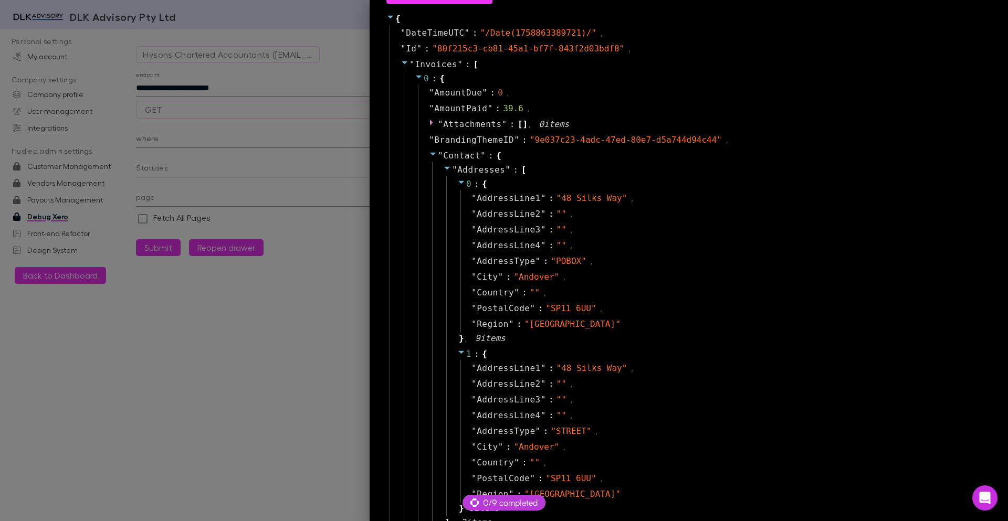
click at [429, 156] on icon at bounding box center [433, 154] width 8 height 8
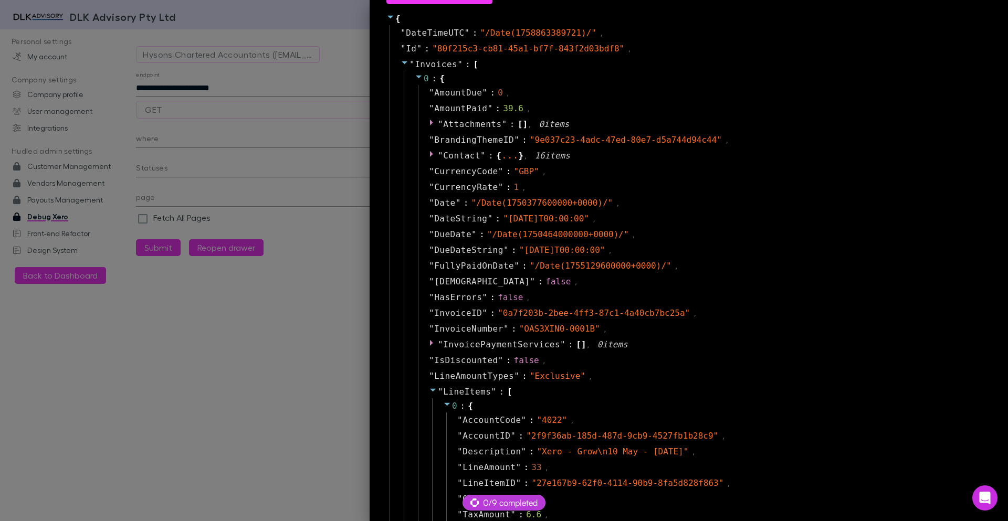
click at [429, 387] on icon at bounding box center [433, 390] width 8 height 8
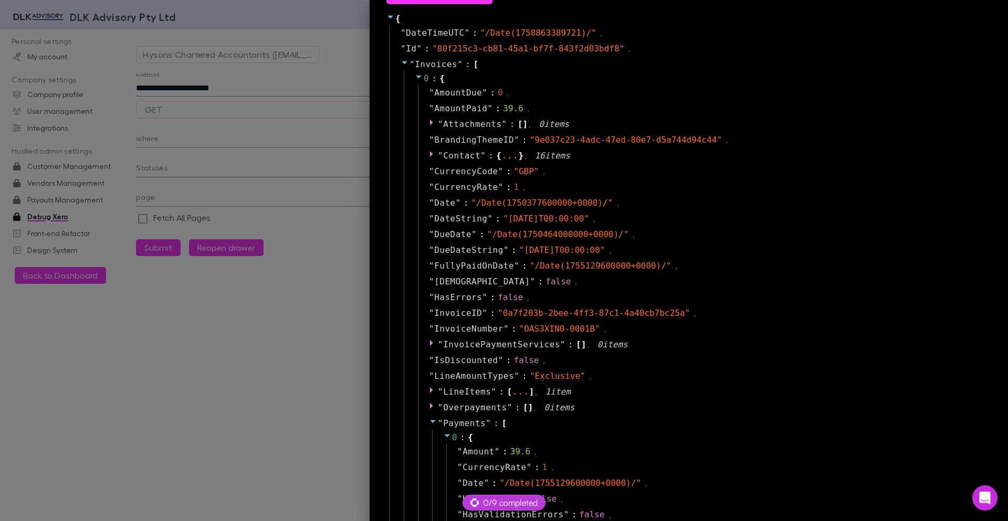
scroll to position [214, 0]
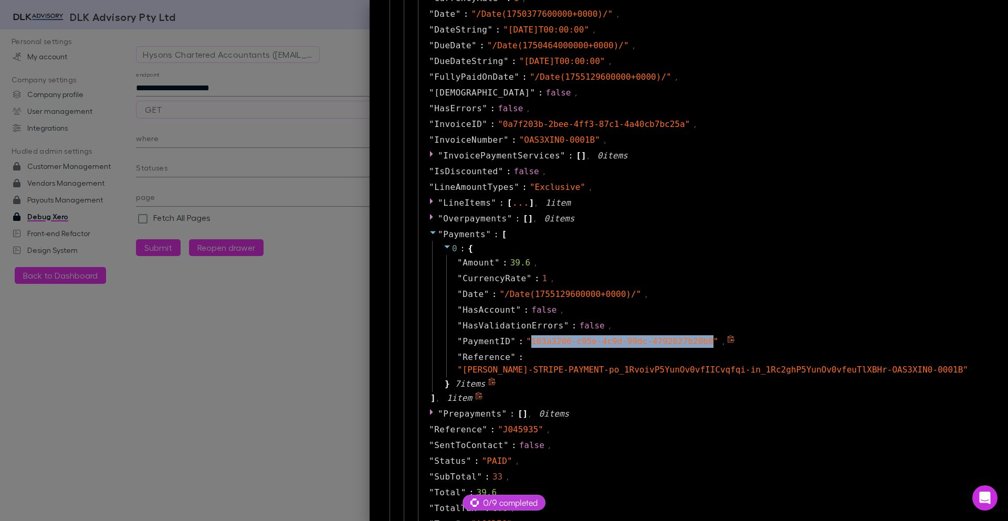
drag, startPoint x: 525, startPoint y: 341, endPoint x: 706, endPoint y: 346, distance: 180.6
click at [706, 346] on div "" 103a3206-c95e-4c9d-99dc-4792627b20b8 "" at bounding box center [622, 341] width 192 height 13
copy span "103a3206-c95e-4c9d-99dc-4792627b20b8"
click at [211, 92] on div at bounding box center [504, 260] width 1008 height 521
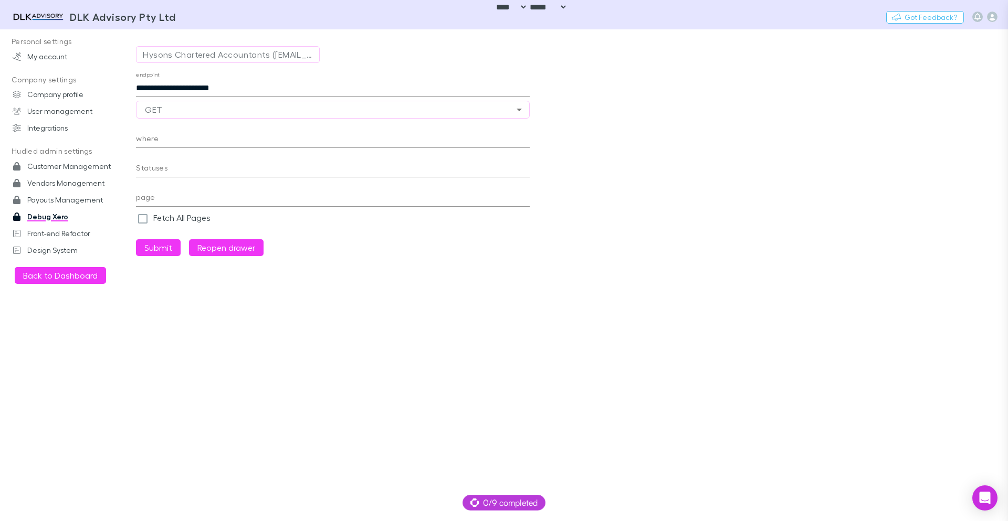
scroll to position [25, 0]
click at [161, 91] on input "**********" at bounding box center [333, 88] width 394 height 17
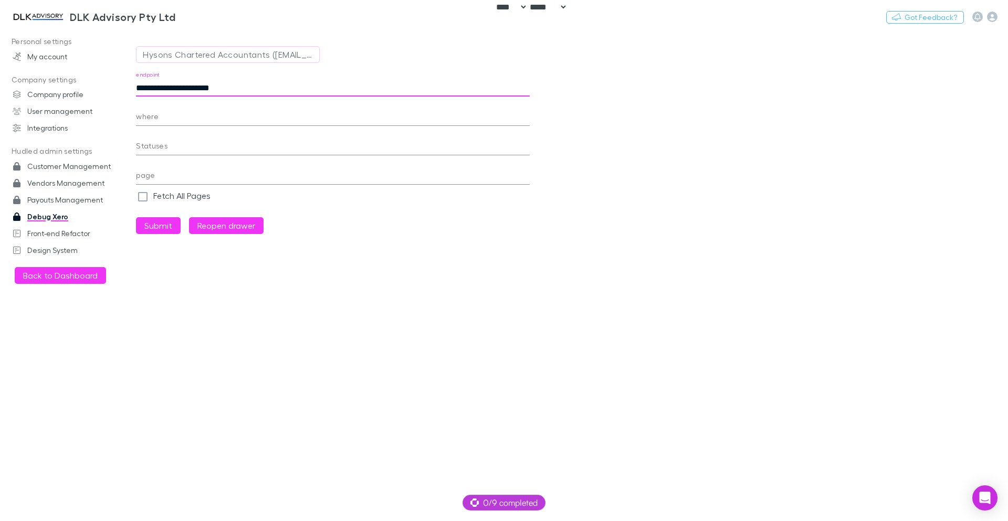
paste input "**********"
click at [136, 217] on button "Submit" at bounding box center [158, 225] width 45 height 17
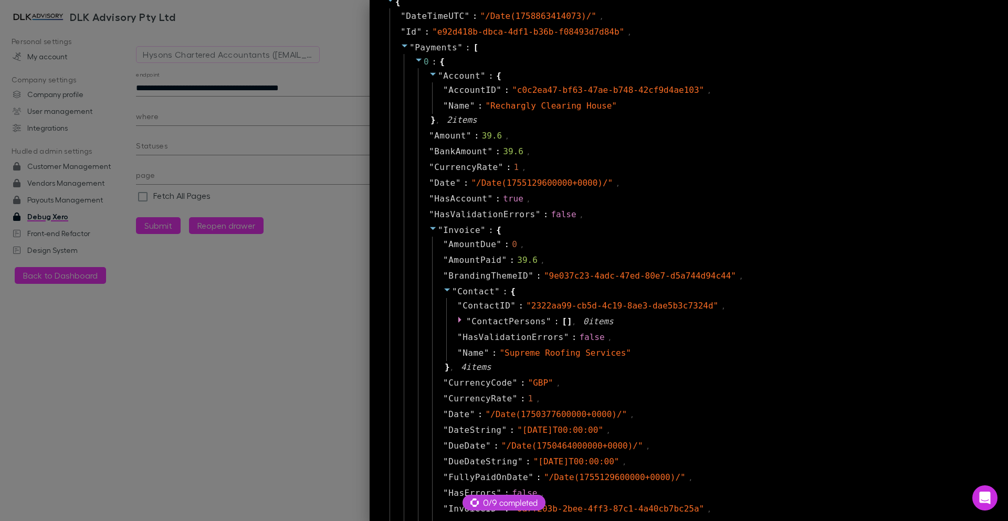
click at [430, 227] on icon at bounding box center [433, 228] width 6 height 3
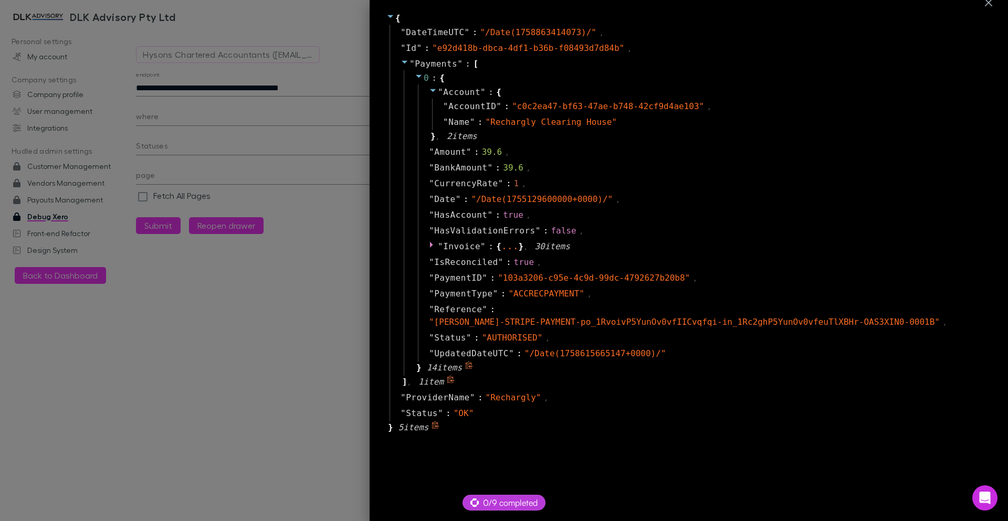
scroll to position [0, 0]
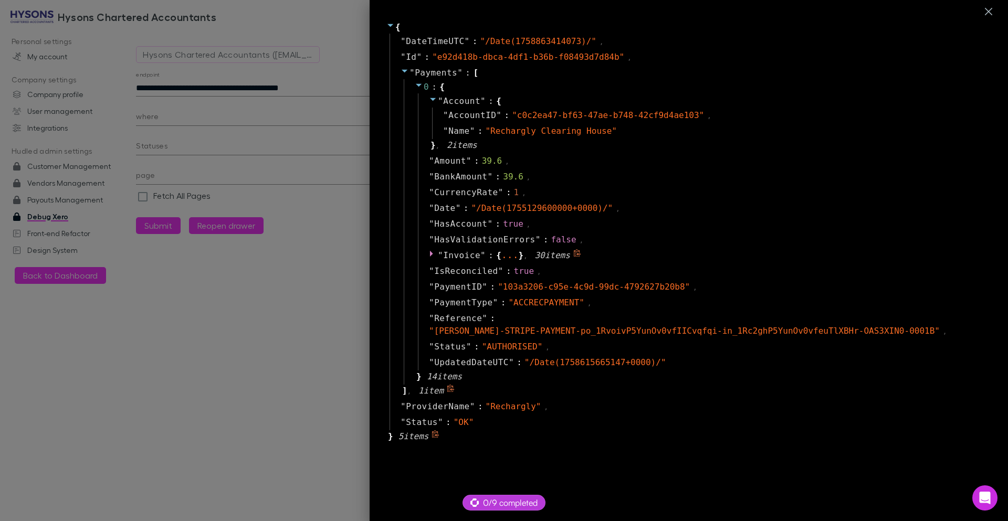
click at [430, 254] on icon at bounding box center [431, 254] width 3 height 6
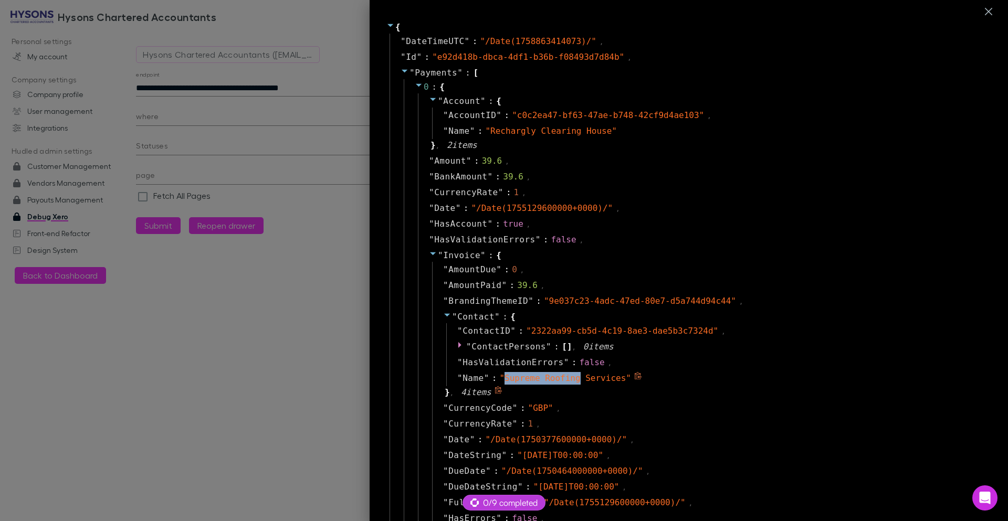
drag, startPoint x: 497, startPoint y: 377, endPoint x: 571, endPoint y: 378, distance: 74.0
click at [571, 378] on span "" Supreme Roofing Services "" at bounding box center [564, 378] width 131 height 10
copy span "Supreme Roofing"
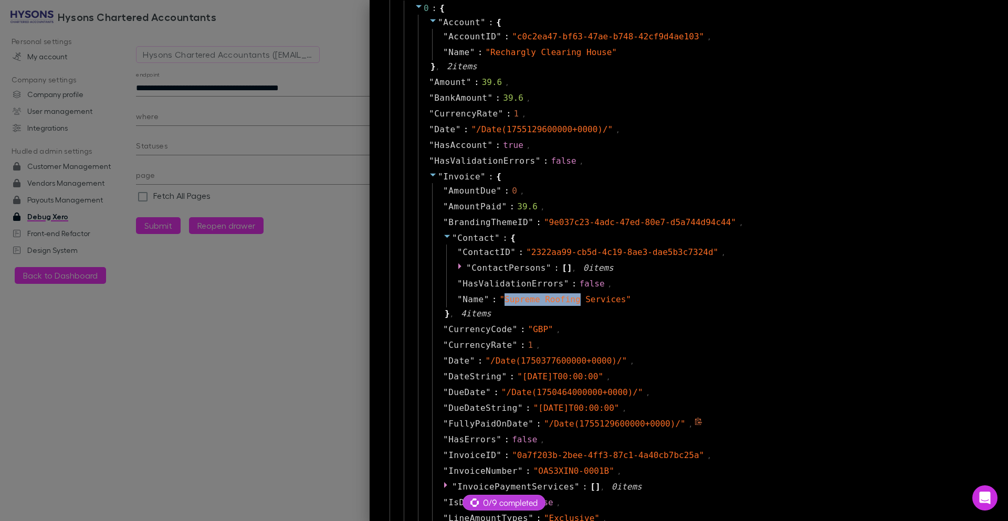
scroll to position [126, 0]
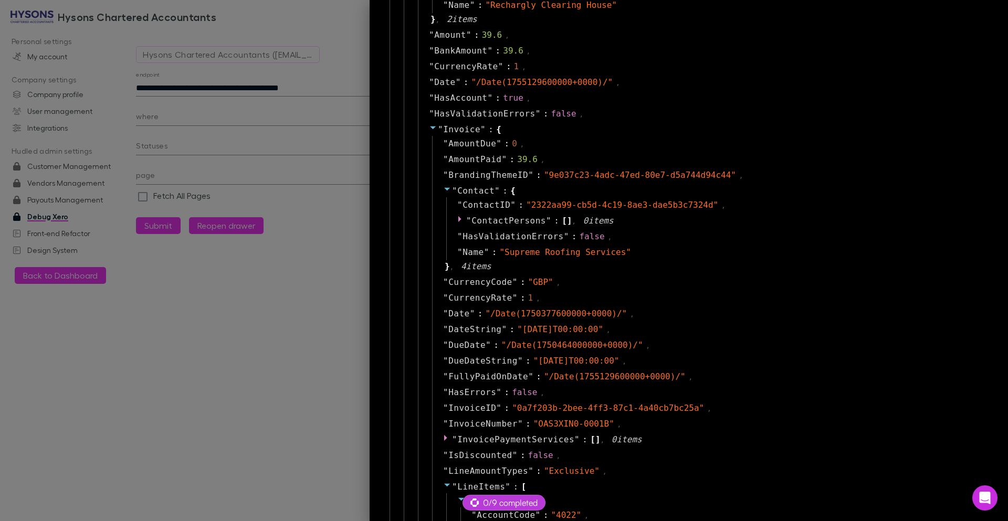
click at [278, 93] on div at bounding box center [504, 260] width 1008 height 521
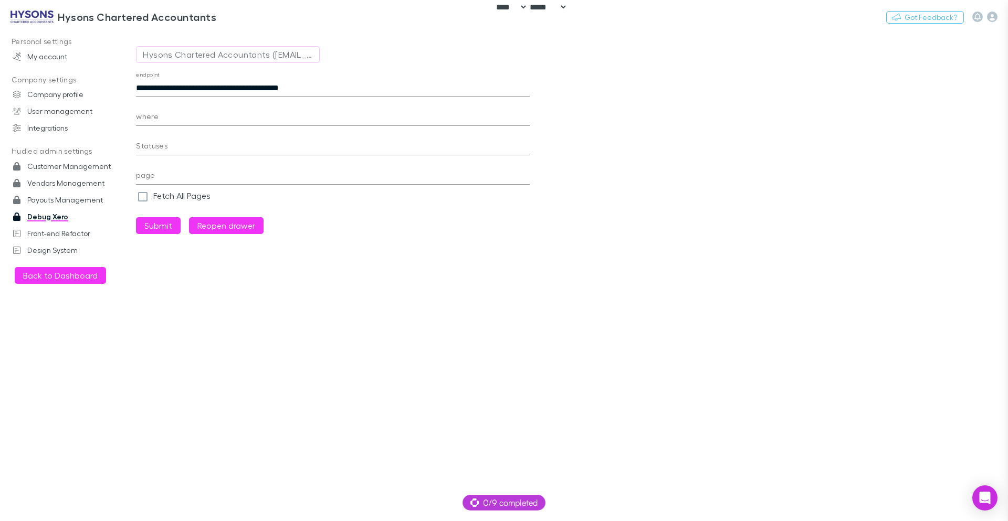
scroll to position [25, 0]
click at [280, 91] on body "**********" at bounding box center [504, 260] width 1008 height 521
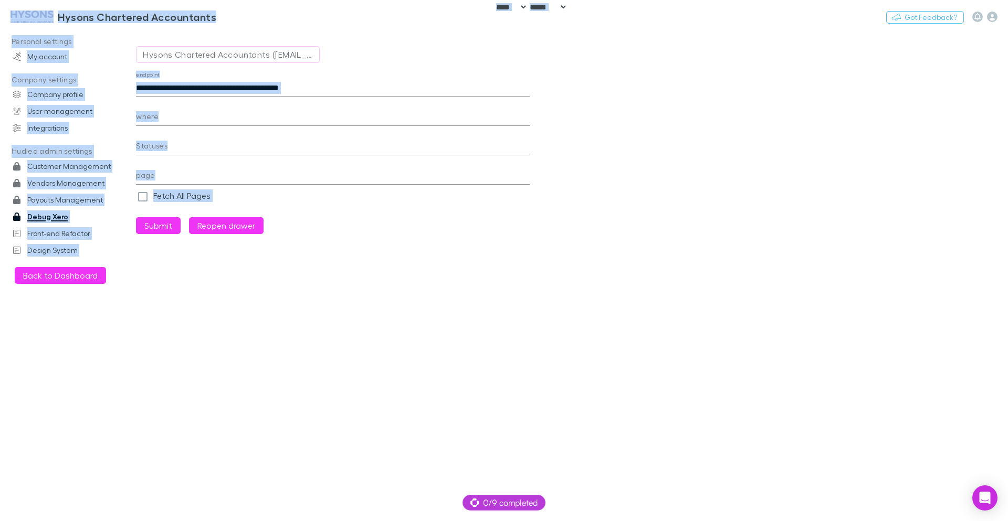
click at [294, 85] on input "**********" at bounding box center [333, 88] width 394 height 17
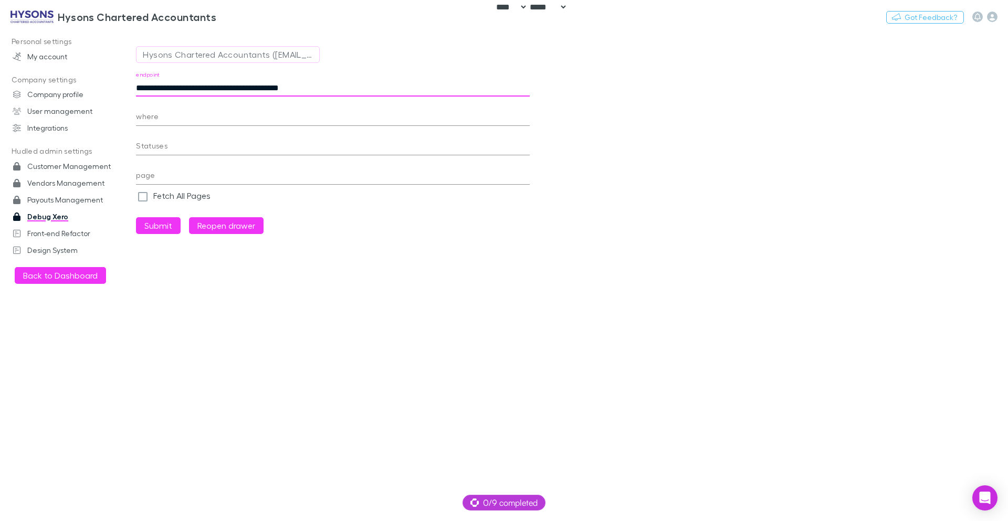
click at [294, 85] on input "**********" at bounding box center [333, 88] width 394 height 17
paste input "***"
click at [168, 229] on button "Submit" at bounding box center [158, 225] width 45 height 17
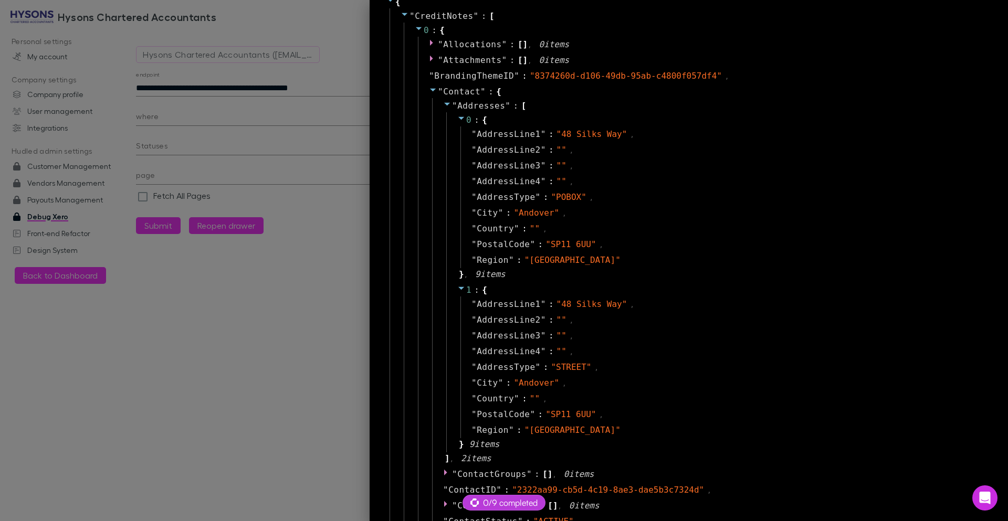
click at [429, 92] on icon at bounding box center [433, 90] width 8 height 8
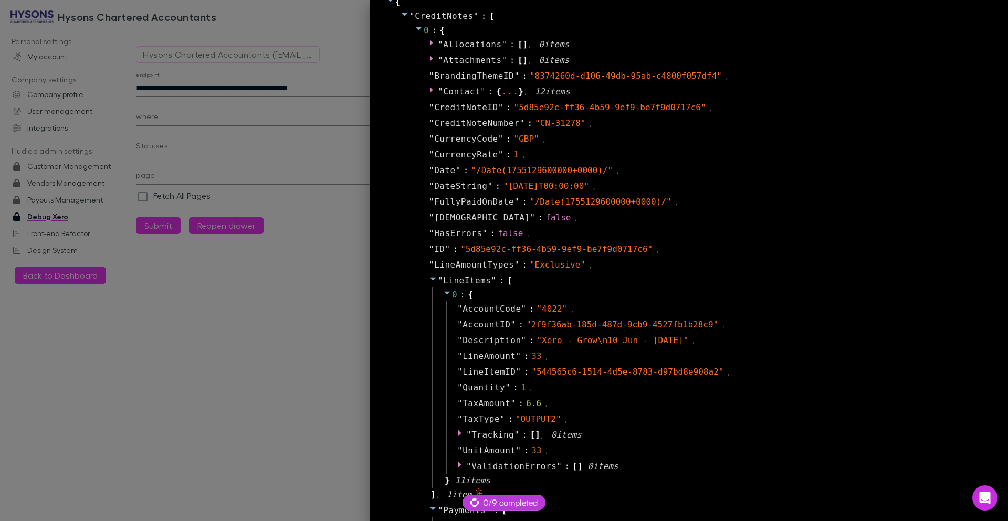
click at [429, 275] on icon at bounding box center [433, 278] width 8 height 8
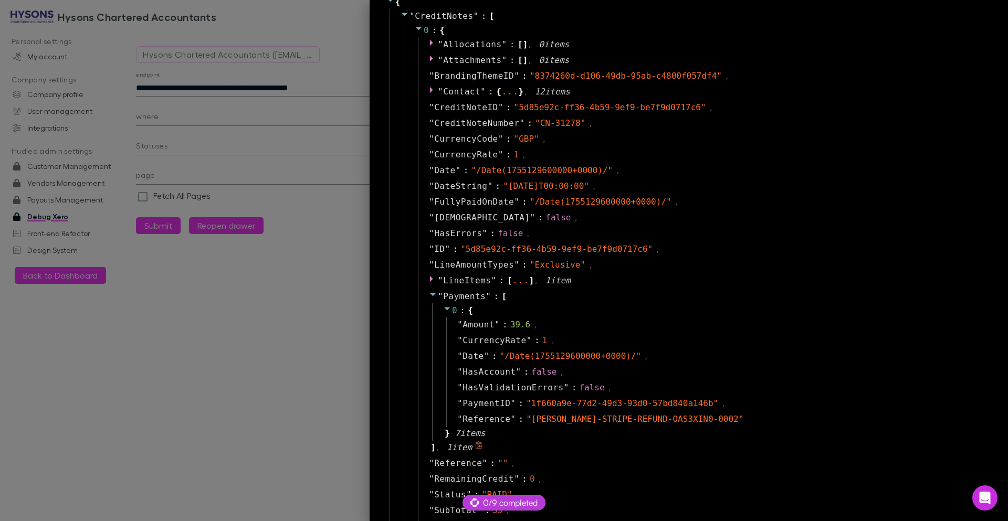
click at [430, 294] on icon at bounding box center [433, 294] width 6 height 3
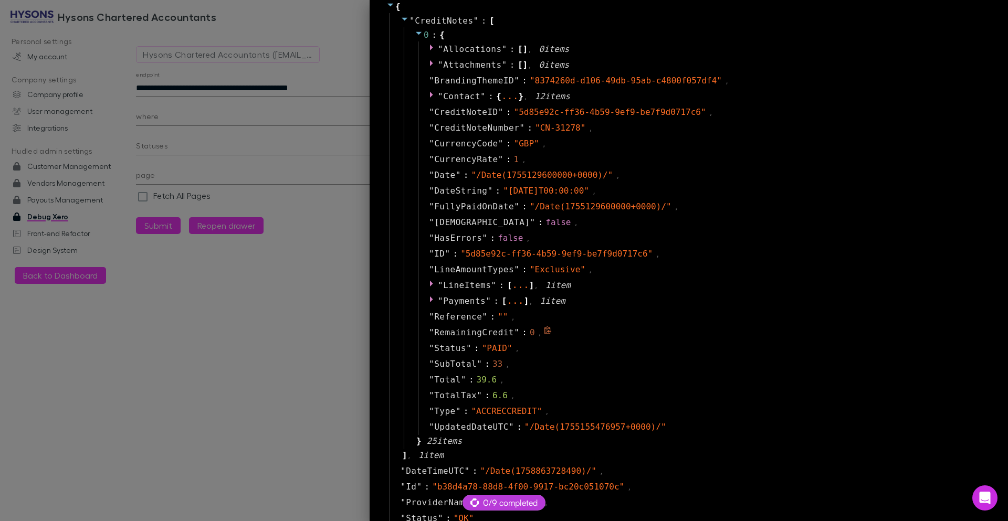
scroll to position [38, 0]
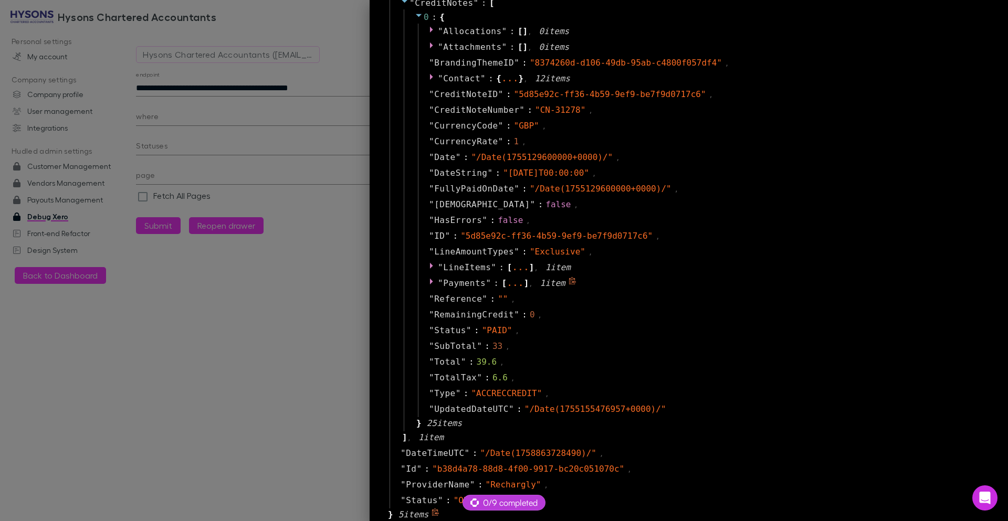
click at [419, 284] on div "" Payments " : [ ... ] , 1 item" at bounding box center [702, 284] width 568 height 16
click at [420, 284] on div "" Payments " : [ ... ] , 1 item" at bounding box center [702, 284] width 568 height 16
click at [429, 284] on icon at bounding box center [433, 281] width 8 height 8
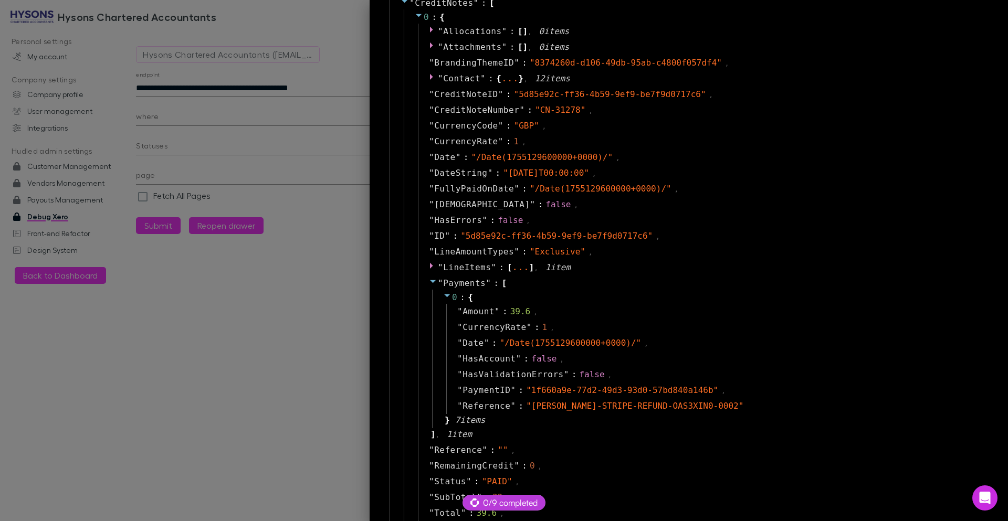
click at [229, 88] on div at bounding box center [504, 260] width 1008 height 521
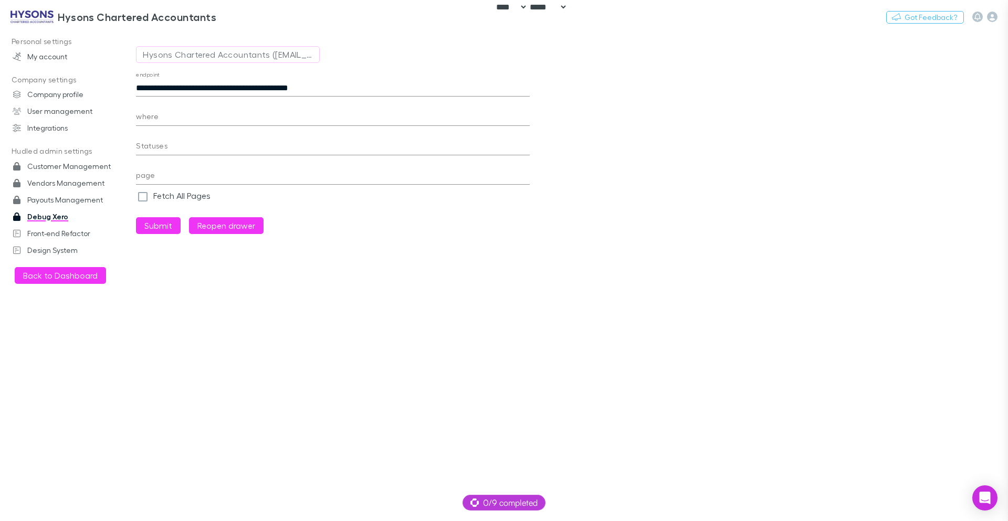
scroll to position [25, 0]
click at [229, 88] on input "**********" at bounding box center [333, 88] width 394 height 17
paste input "text"
click at [154, 226] on button "Submit" at bounding box center [158, 225] width 45 height 17
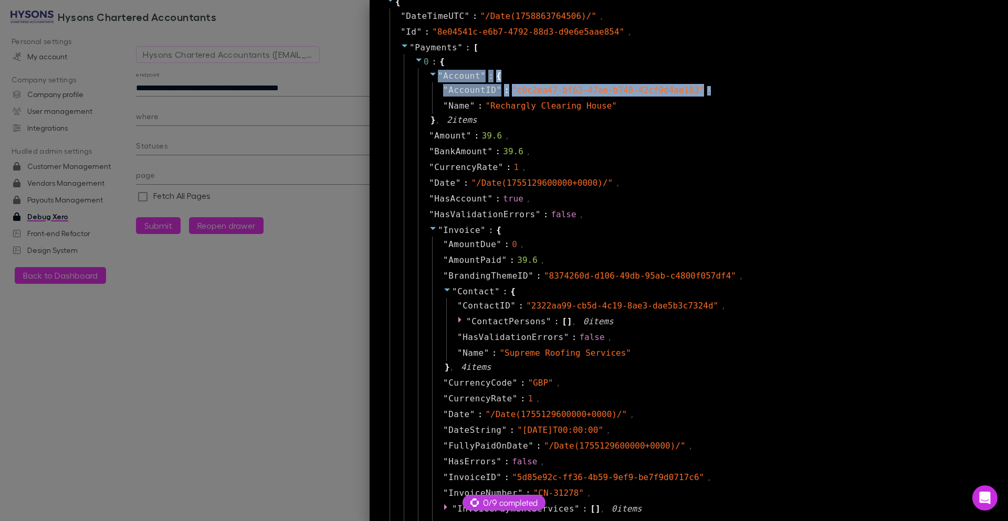
drag, startPoint x: 422, startPoint y: 79, endPoint x: 396, endPoint y: 98, distance: 31.9
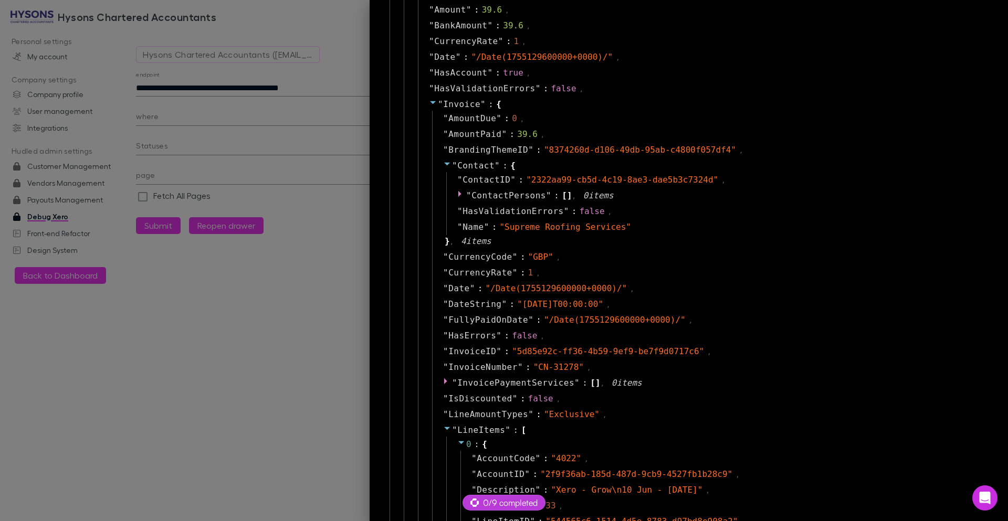
scroll to position [340, 0]
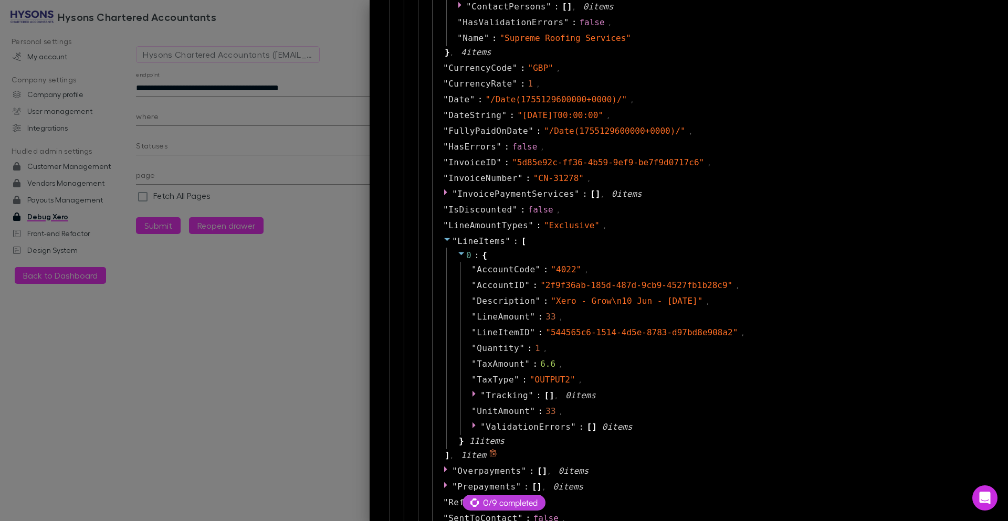
click at [443, 241] on icon at bounding box center [447, 239] width 8 height 8
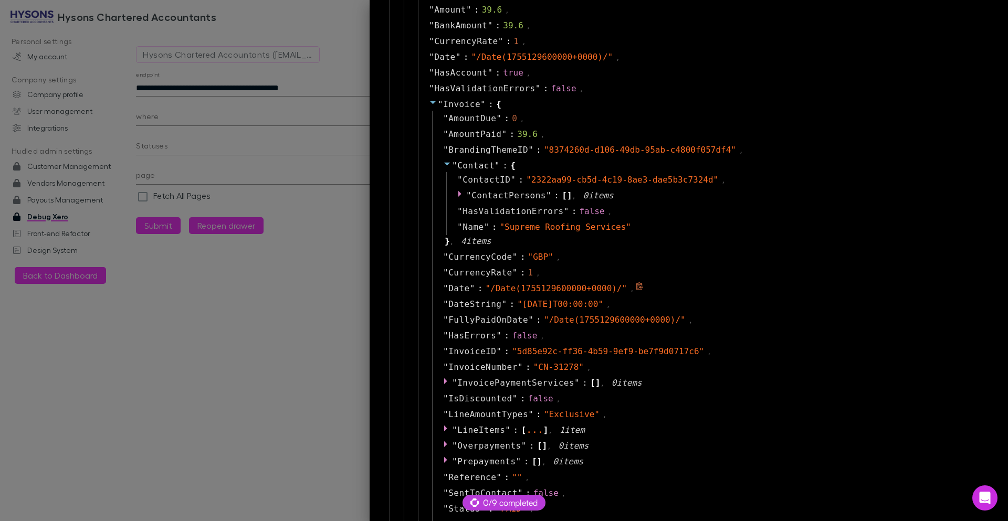
scroll to position [25, 0]
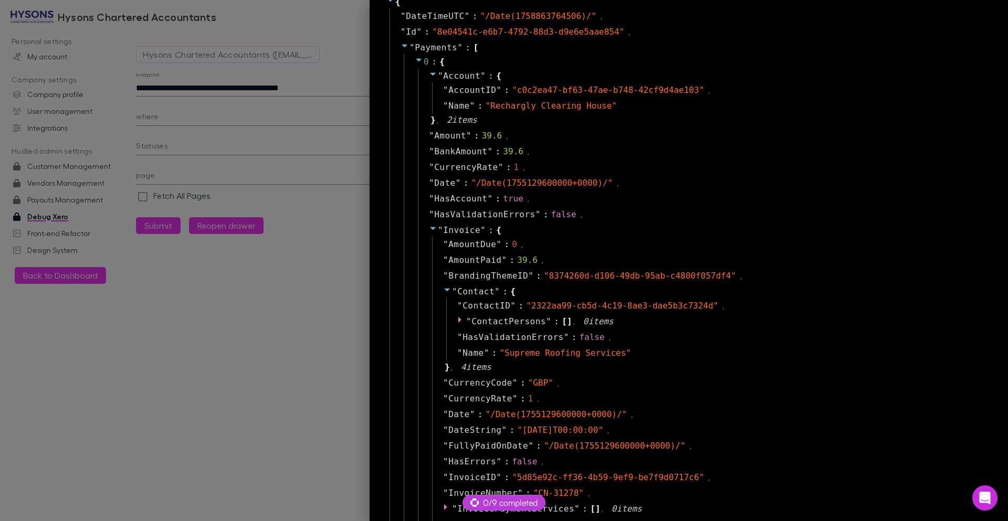
click at [429, 226] on icon at bounding box center [433, 228] width 8 height 8
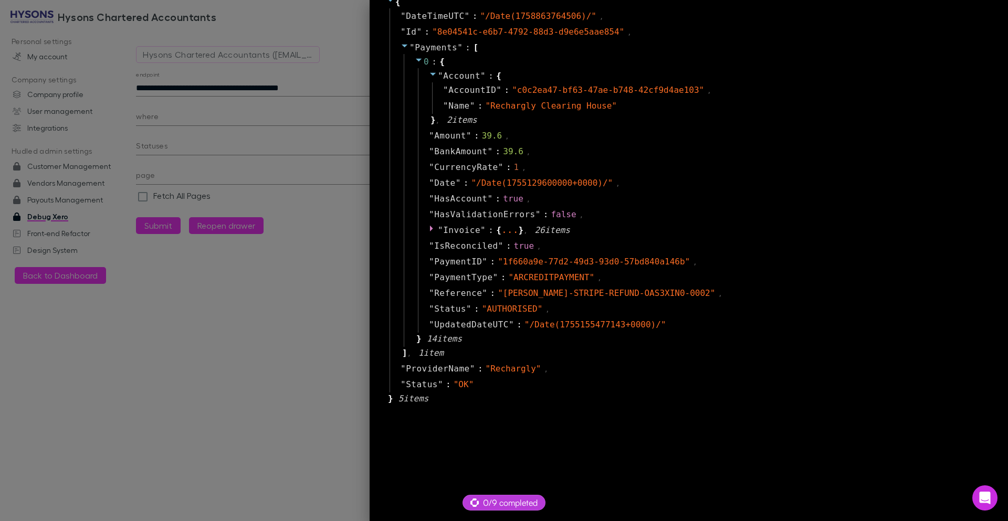
click at [199, 87] on div at bounding box center [504, 260] width 1008 height 521
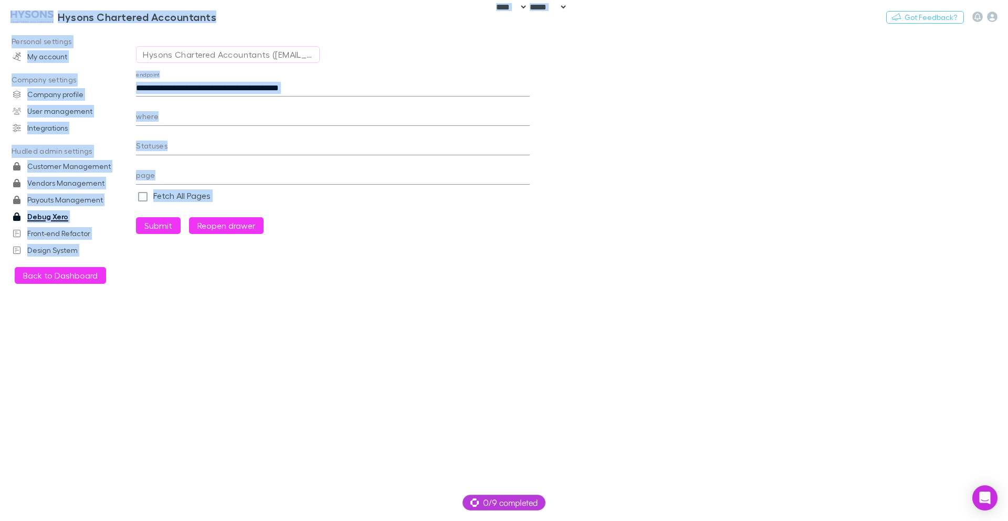
click at [202, 87] on input "**********" at bounding box center [333, 88] width 394 height 17
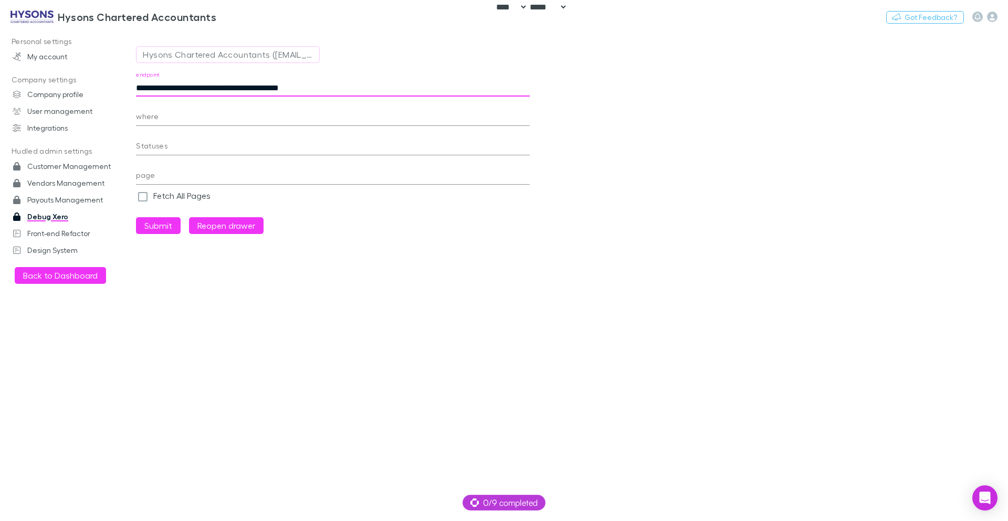
click at [205, 88] on input "**********" at bounding box center [333, 88] width 394 height 17
paste input "***"
click at [163, 227] on button "Submit" at bounding box center [158, 225] width 45 height 17
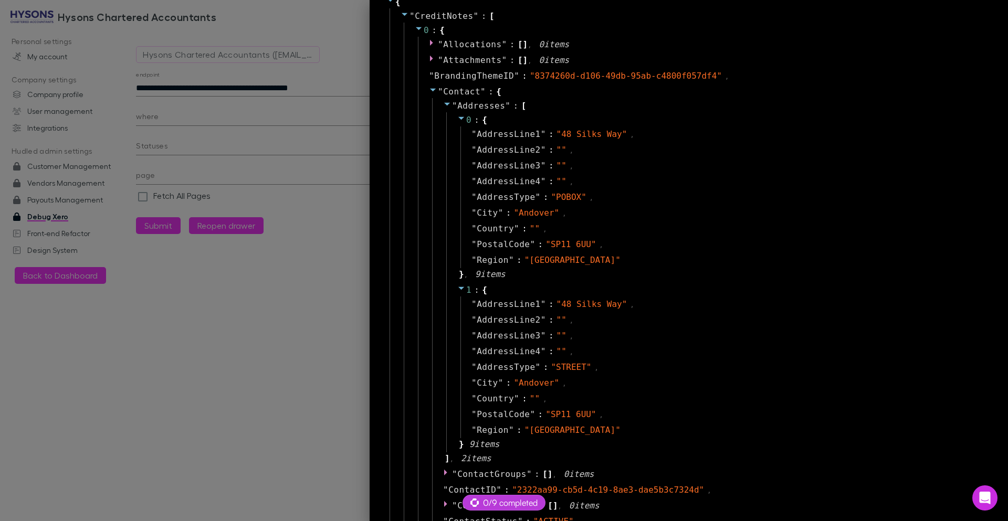
click at [429, 90] on icon at bounding box center [433, 90] width 8 height 8
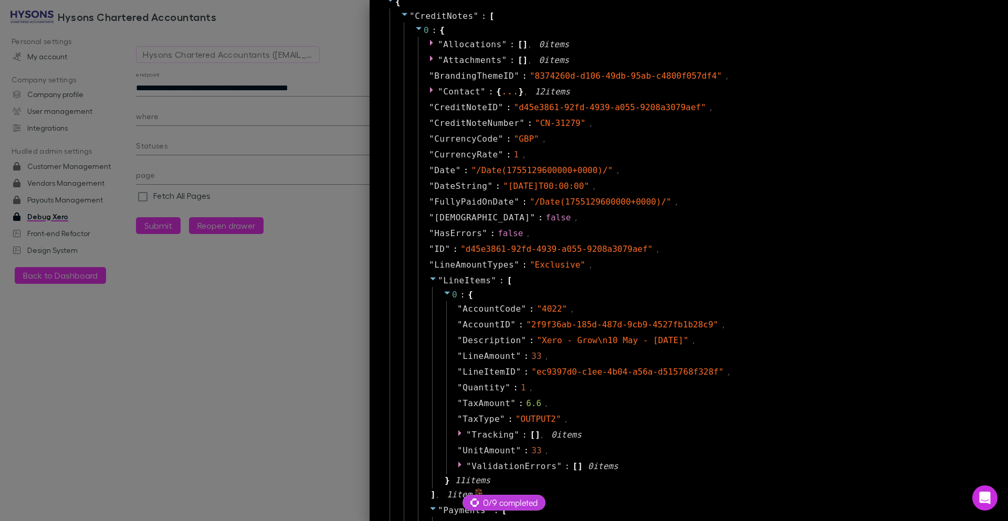
click at [429, 281] on icon at bounding box center [433, 278] width 8 height 8
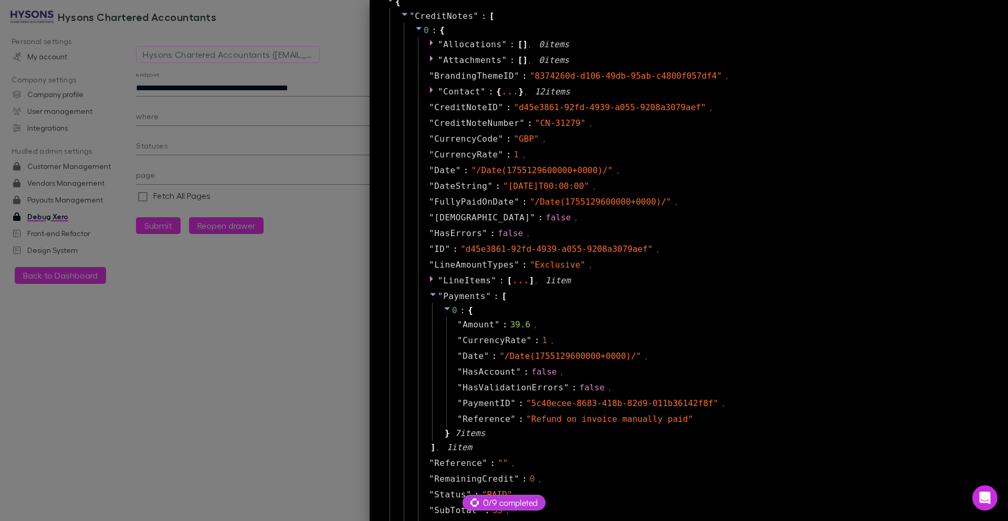
click at [252, 87] on div at bounding box center [504, 260] width 1008 height 521
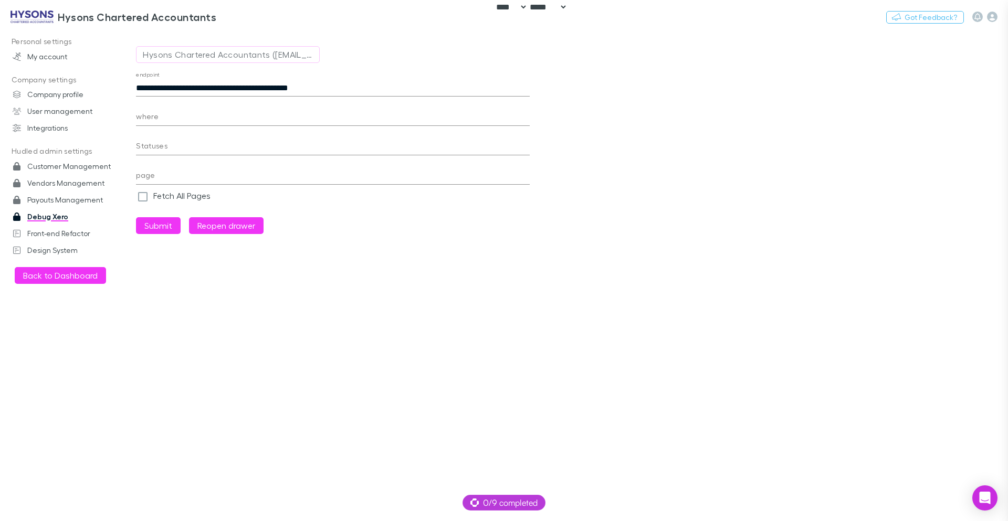
click at [252, 87] on input "**********" at bounding box center [333, 88] width 394 height 17
paste input "text"
click at [164, 227] on button "Submit" at bounding box center [158, 225] width 45 height 17
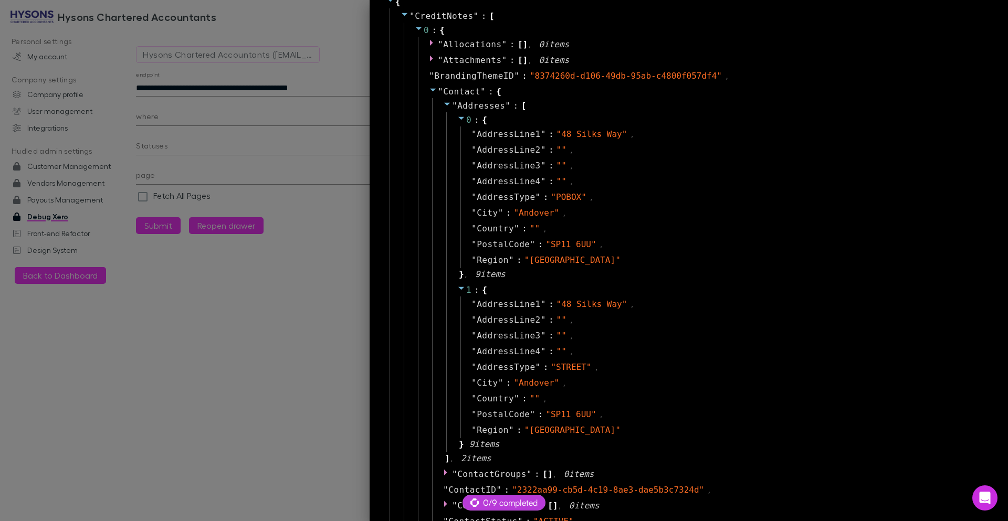
click at [429, 92] on div at bounding box center [433, 92] width 9 height 13
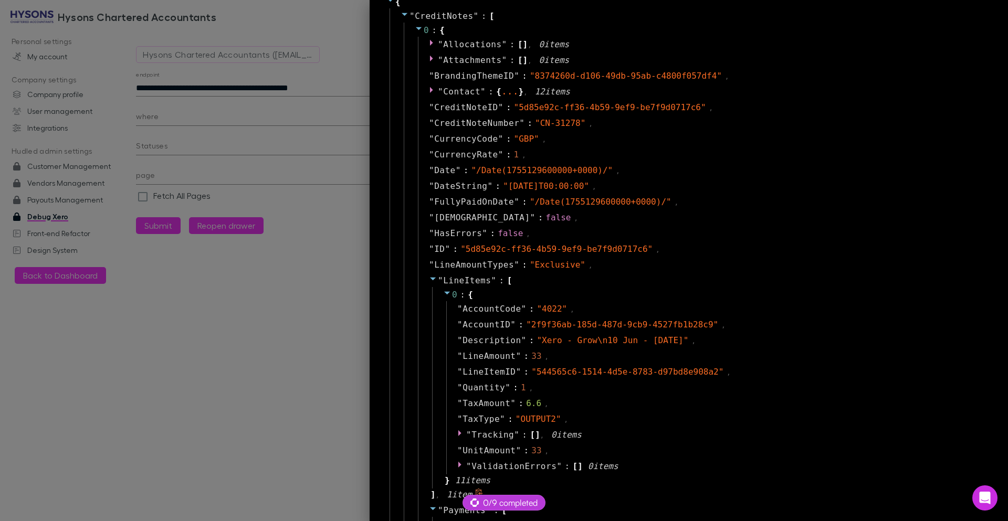
click at [420, 280] on div "" LineItems " : [ 0 : { " AccountCode " : " 4022 " , " AccountID " : " 2f9f36ab…" at bounding box center [702, 388] width 568 height 230
click at [429, 280] on icon at bounding box center [433, 278] width 8 height 8
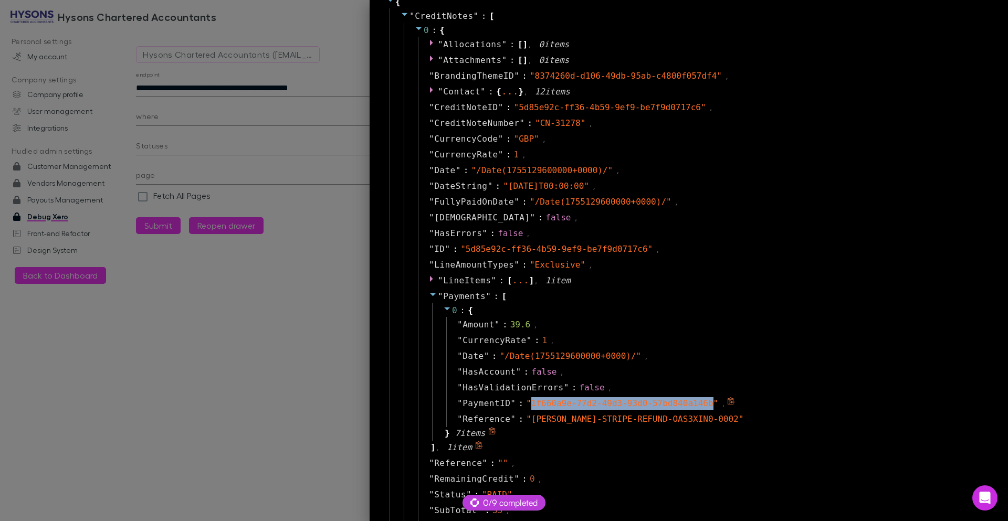
drag, startPoint x: 525, startPoint y: 405, endPoint x: 704, endPoint y: 409, distance: 179.0
click at [704, 409] on div "" 1f660a9e-77d2-49d3-93d0-57bd840a146b "" at bounding box center [622, 403] width 192 height 13
click at [168, 89] on div at bounding box center [504, 260] width 1008 height 521
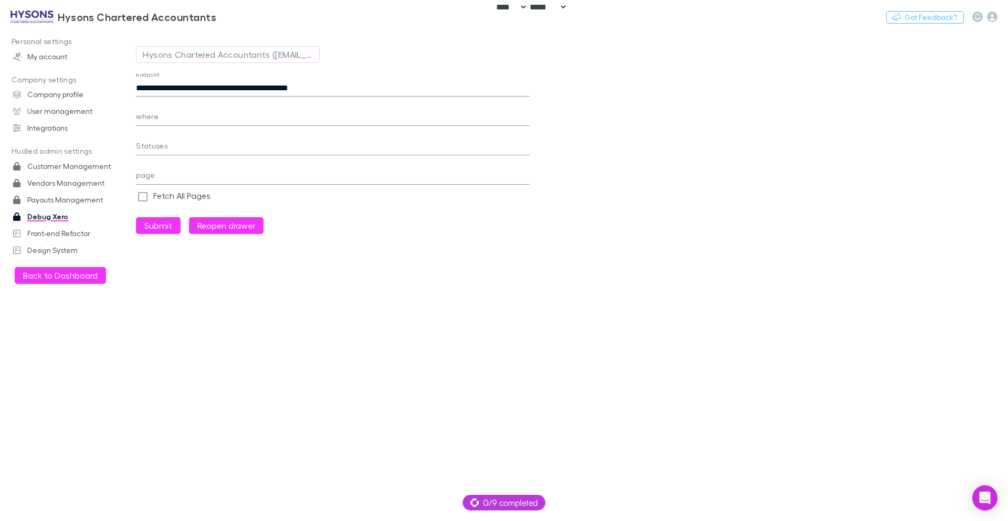
click at [201, 86] on input "**********" at bounding box center [333, 88] width 394 height 17
paste input "text"
click at [136, 217] on button "Submit" at bounding box center [158, 225] width 45 height 17
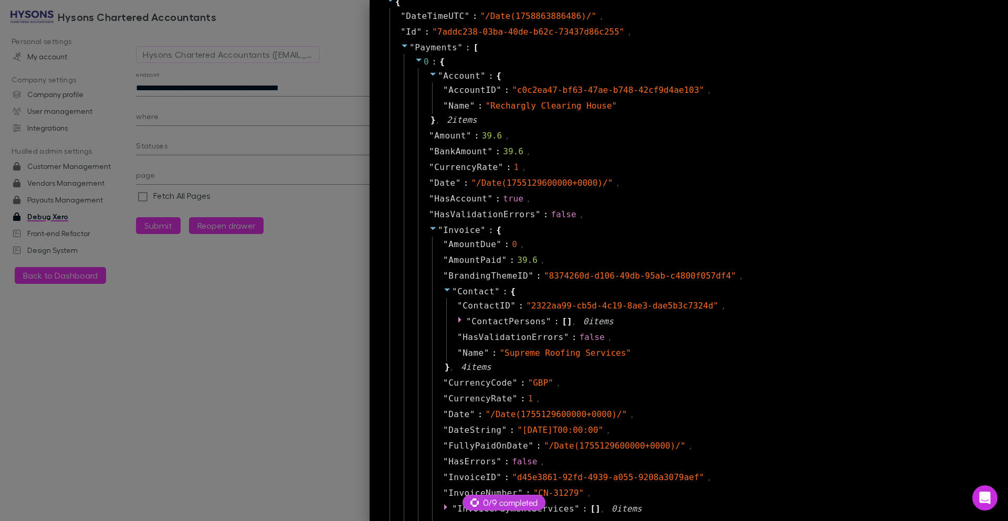
click at [429, 230] on icon at bounding box center [433, 228] width 8 height 8
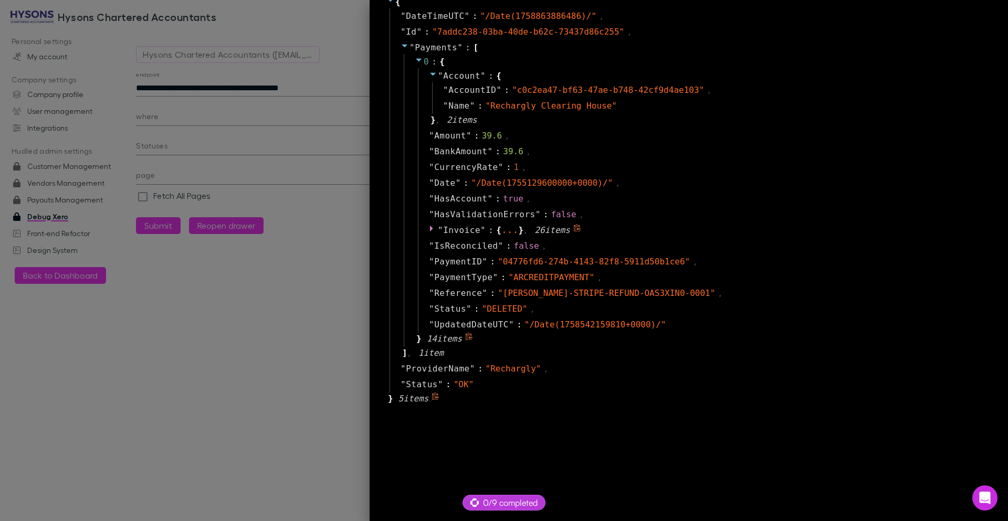
click at [429, 229] on icon at bounding box center [433, 228] width 8 height 8
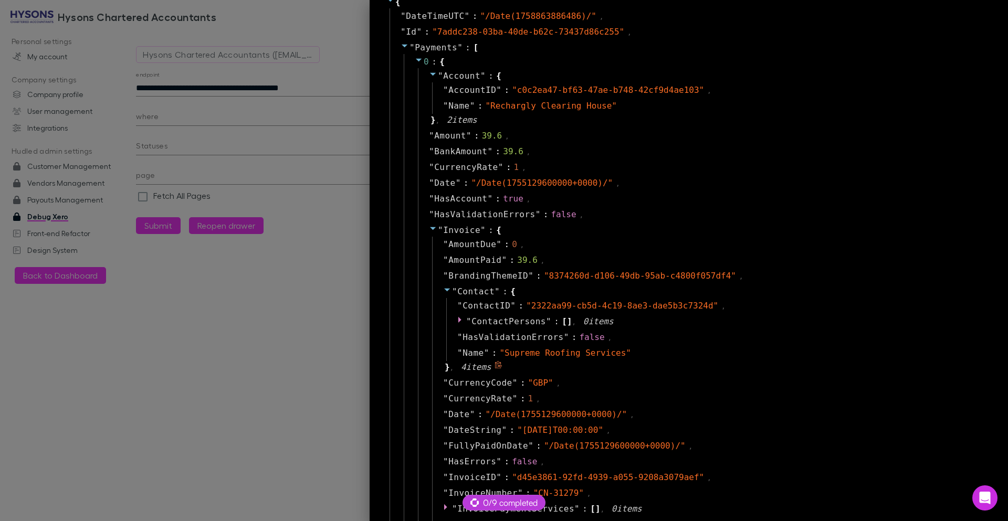
click at [444, 289] on icon at bounding box center [447, 290] width 6 height 3
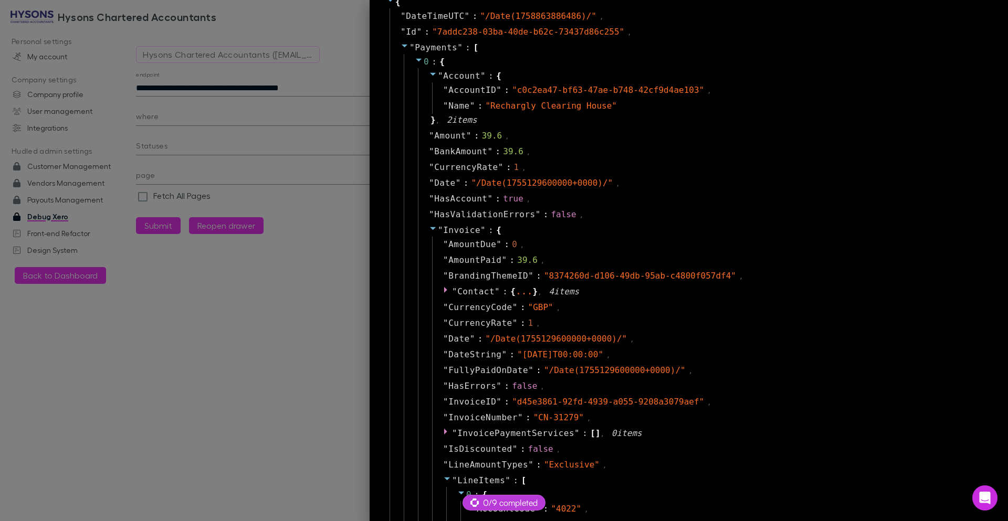
click at [443, 477] on icon at bounding box center [447, 478] width 8 height 8
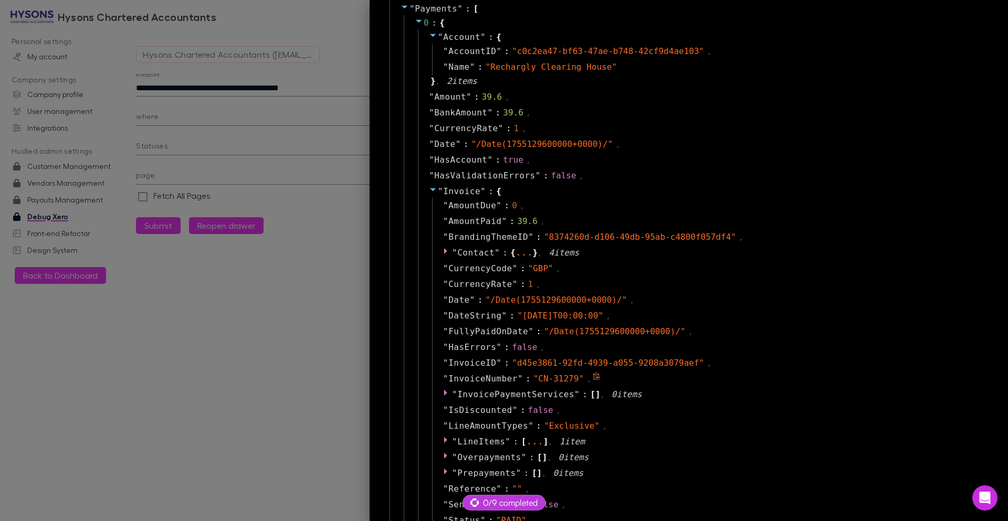
scroll to position [0, 0]
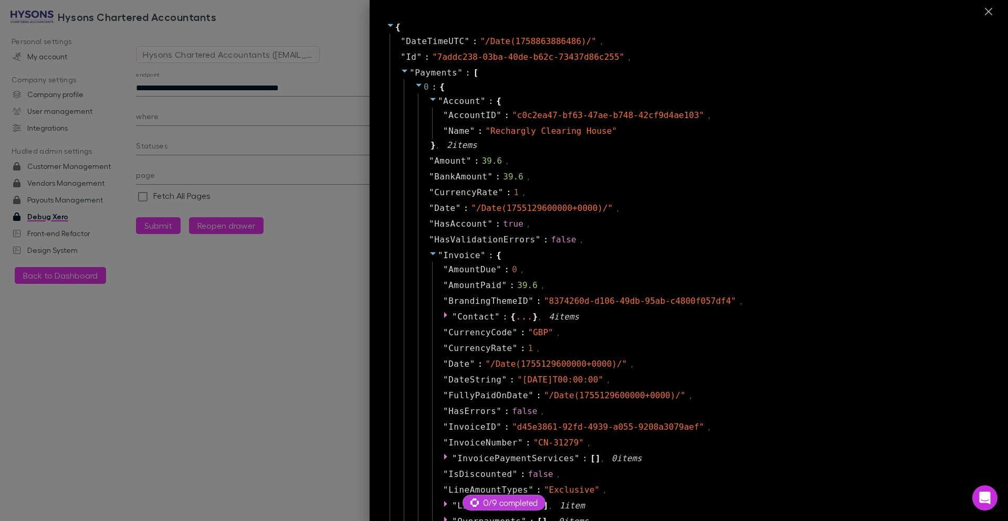
click at [430, 254] on icon at bounding box center [433, 253] width 6 height 3
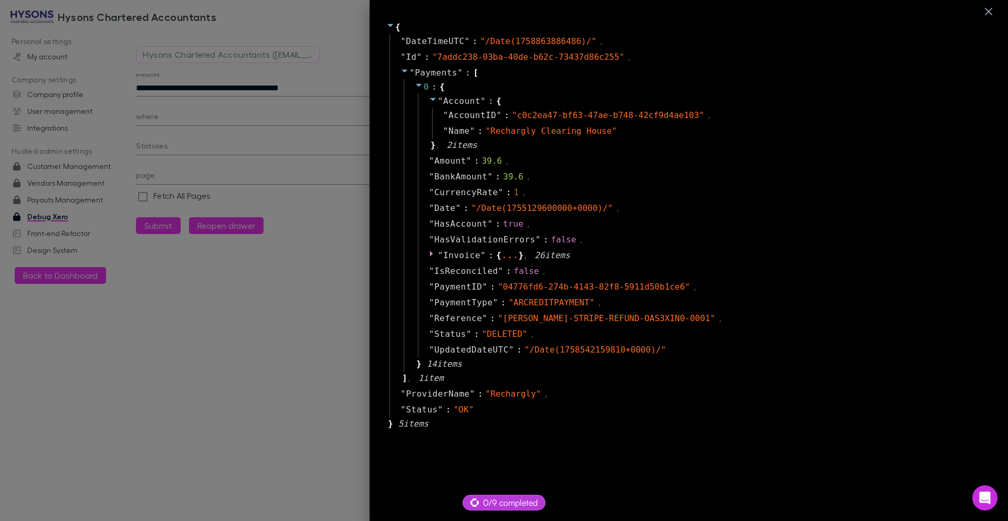
click at [281, 87] on div at bounding box center [504, 260] width 1008 height 521
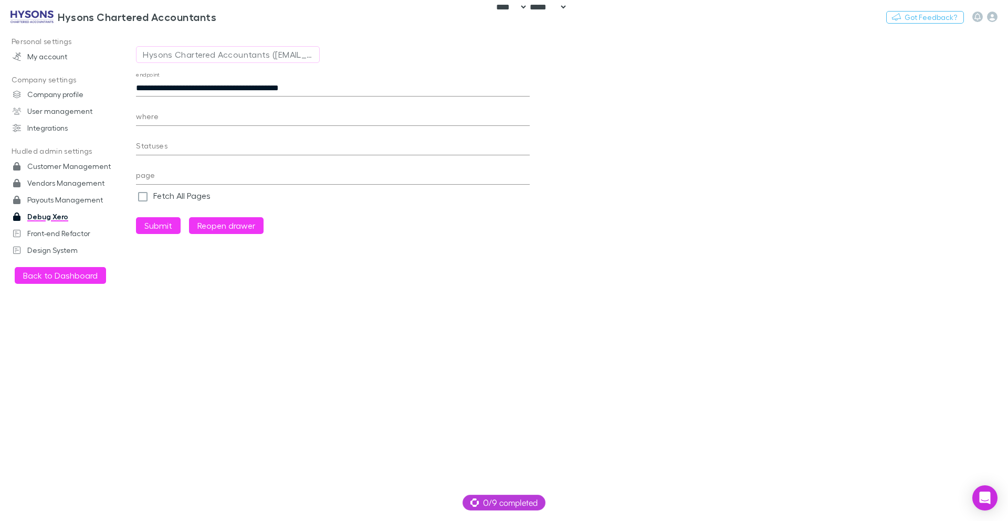
click at [321, 93] on input "**********" at bounding box center [333, 88] width 394 height 17
paste input "***"
click at [136, 217] on button "Submit" at bounding box center [158, 225] width 45 height 17
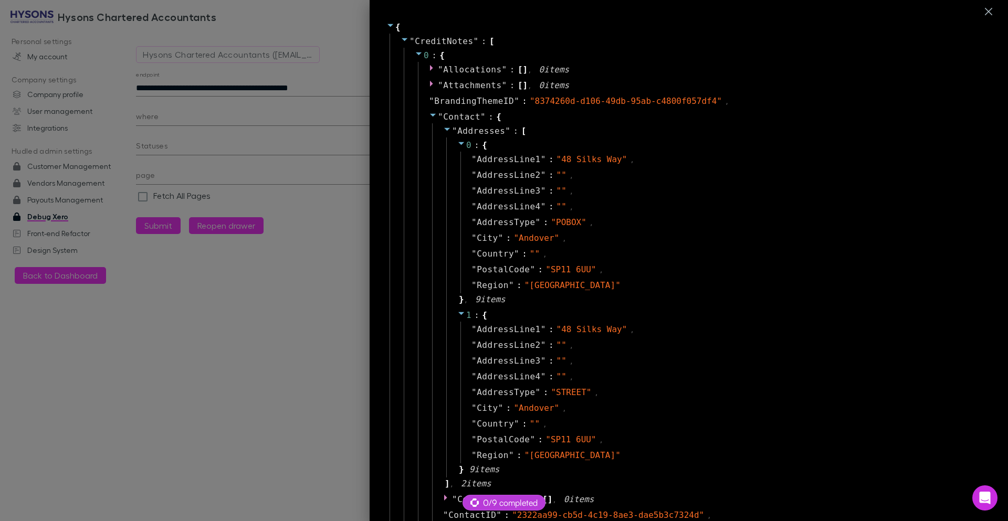
click at [444, 129] on icon at bounding box center [447, 129] width 6 height 3
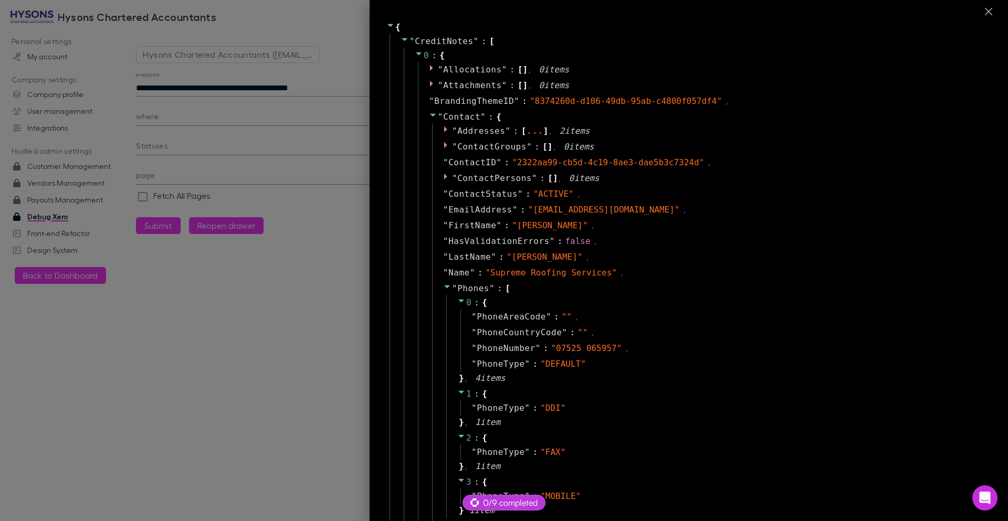
click at [429, 117] on icon at bounding box center [433, 115] width 8 height 8
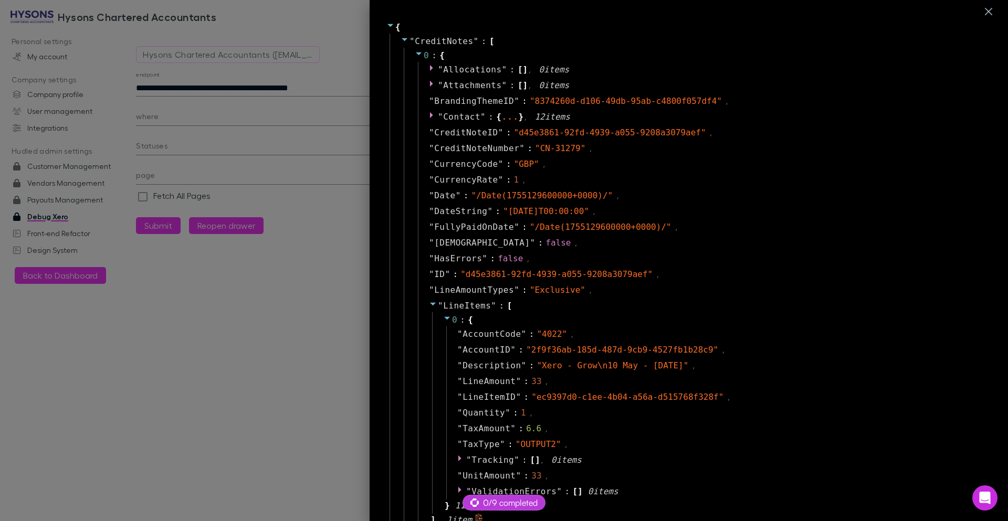
click at [429, 306] on icon at bounding box center [433, 304] width 8 height 8
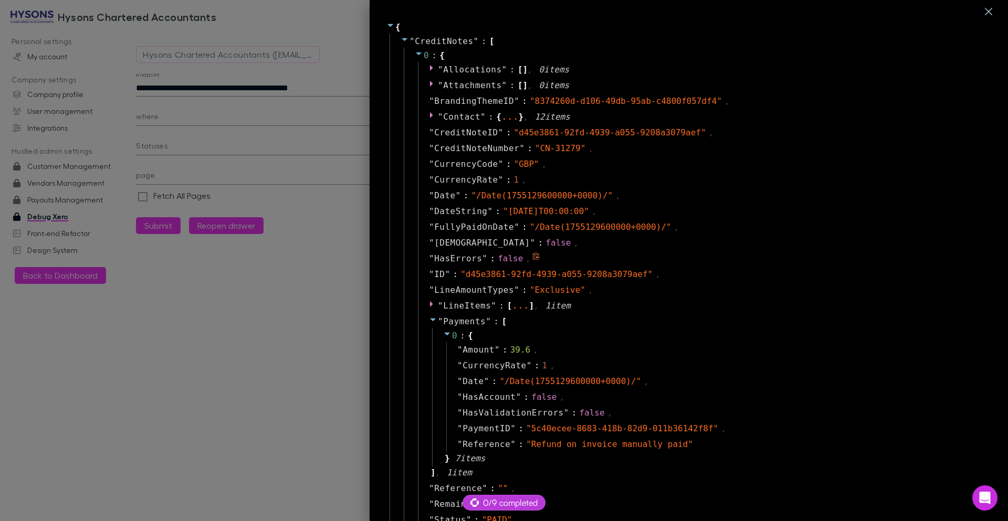
scroll to position [63, 0]
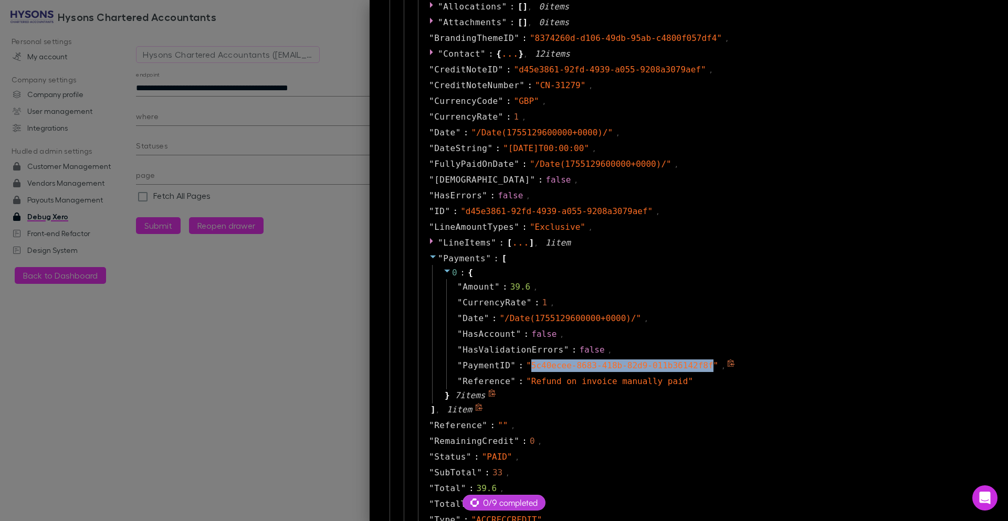
drag, startPoint x: 523, startPoint y: 364, endPoint x: 705, endPoint y: 371, distance: 182.2
click at [705, 371] on div "" 5c40ecee-8683-418b-82d9-011b36142f8f "" at bounding box center [622, 366] width 192 height 13
copy span "5c40ecee-8683-418b-82d9-011b36142f8f"
click at [204, 85] on div at bounding box center [504, 260] width 1008 height 521
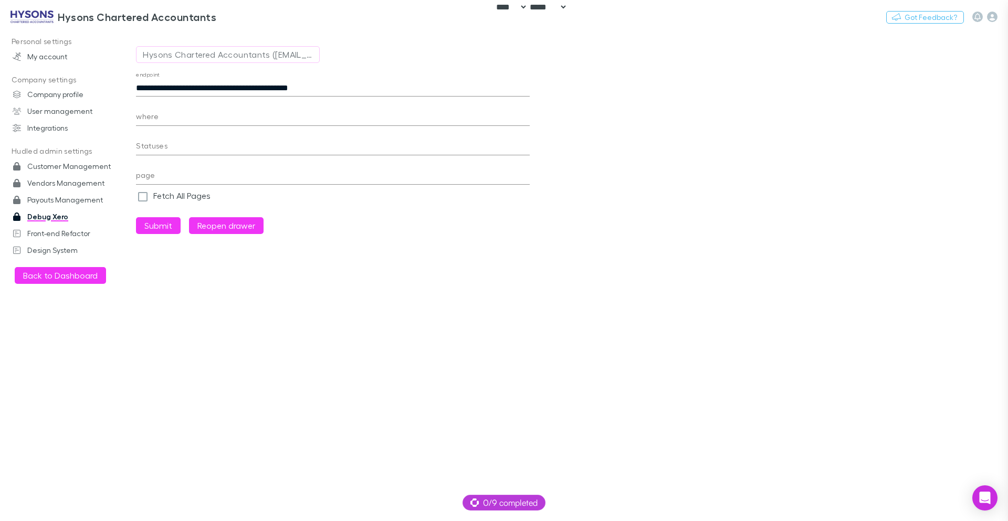
scroll to position [25, 0]
drag, startPoint x: 188, startPoint y: 87, endPoint x: 827, endPoint y: 131, distance: 640.8
click at [791, 120] on main "**********" at bounding box center [572, 275] width 872 height 492
paste input "text"
click at [136, 217] on button "Submit" at bounding box center [158, 225] width 45 height 17
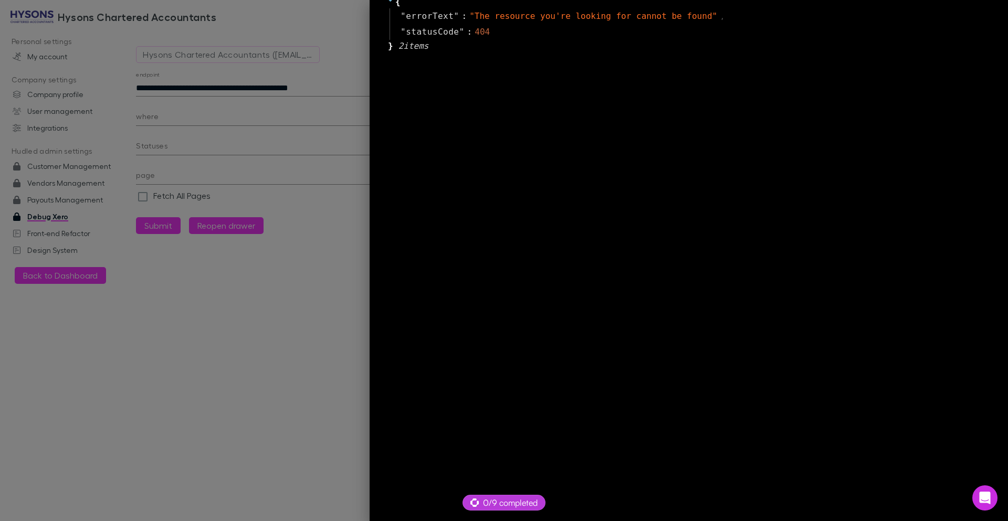
scroll to position [0, 0]
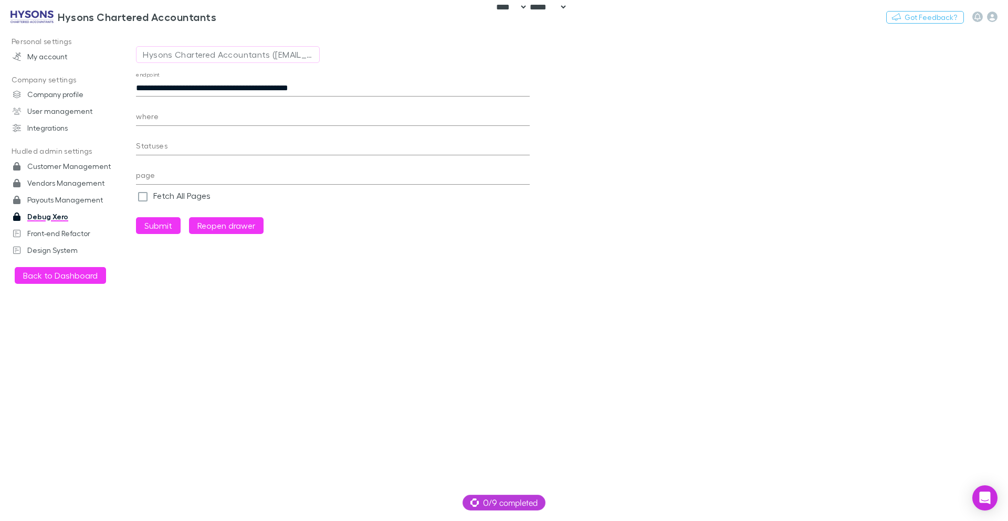
click at [157, 86] on input "**********" at bounding box center [333, 88] width 394 height 17
click at [157, 87] on input "**********" at bounding box center [333, 88] width 394 height 17
click at [150, 231] on button "Submit" at bounding box center [158, 225] width 45 height 17
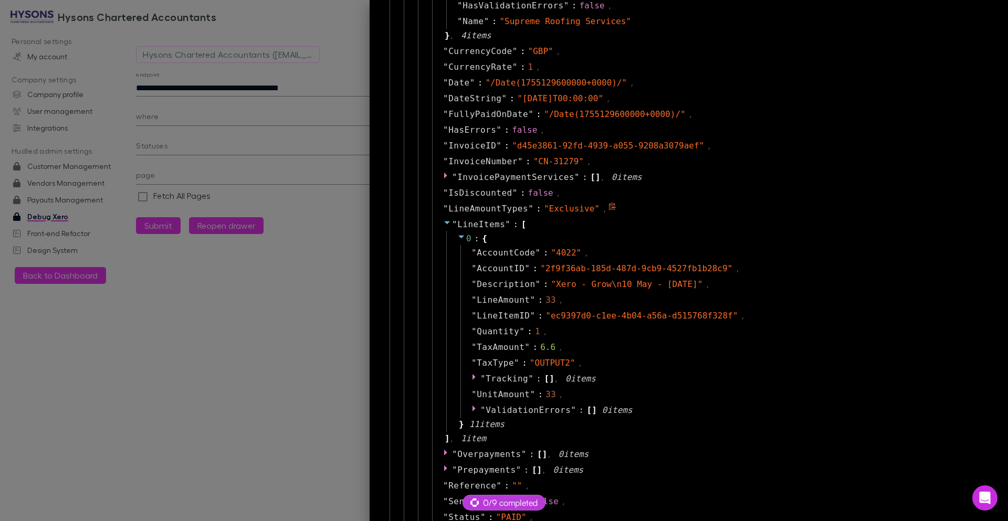
scroll to position [378, 0]
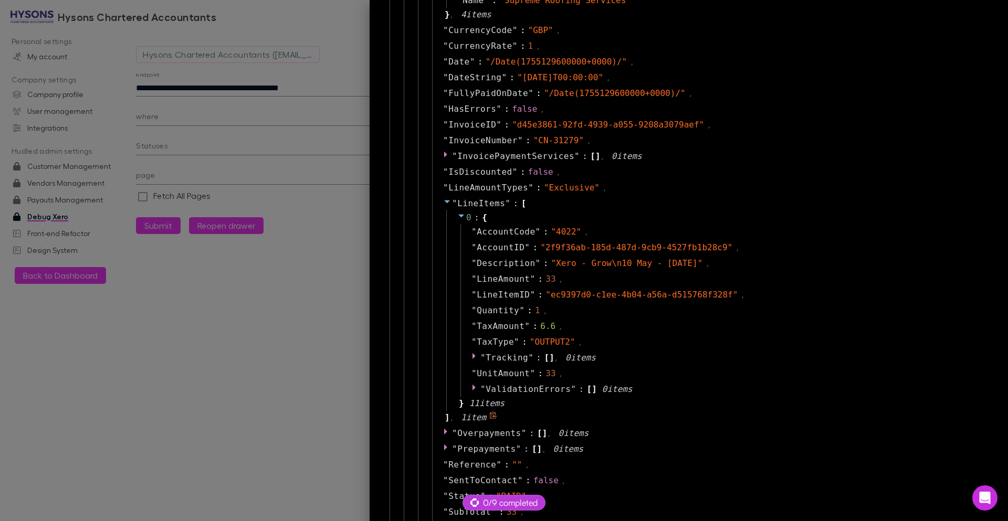
click at [443, 200] on icon at bounding box center [447, 201] width 8 height 8
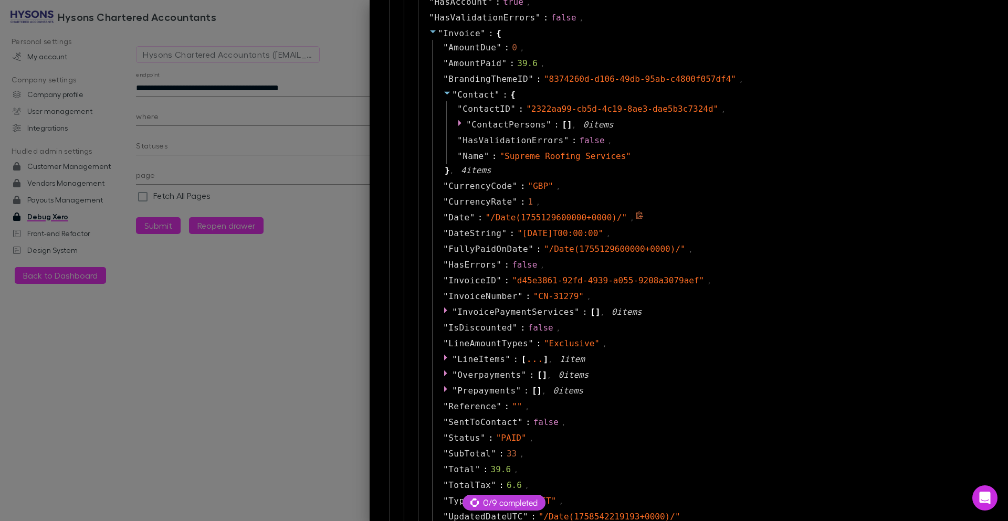
scroll to position [315, 0]
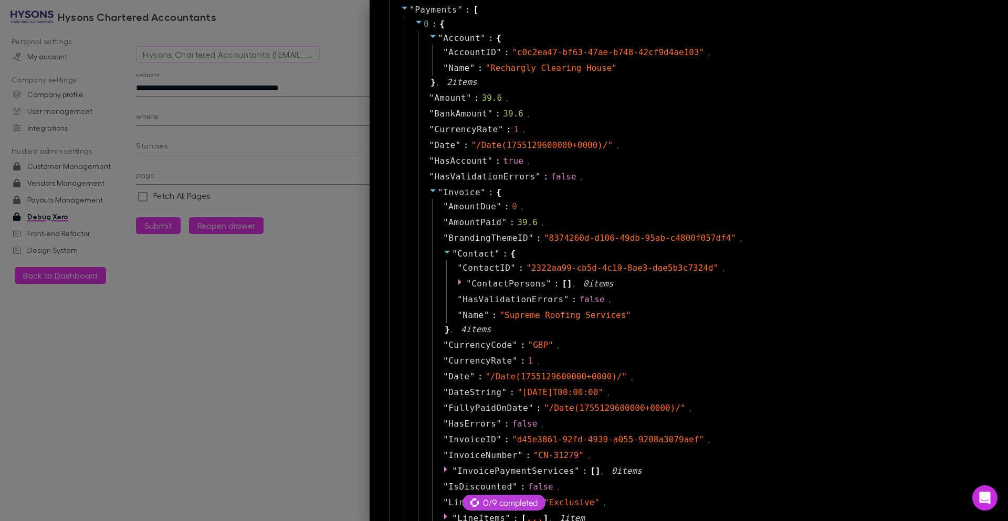
click at [430, 189] on icon at bounding box center [433, 190] width 6 height 3
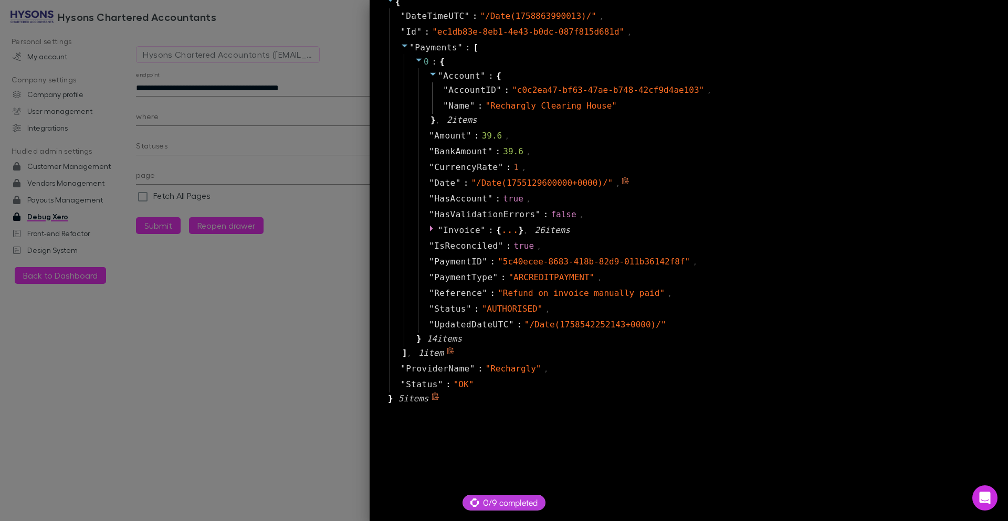
scroll to position [25, 0]
click at [266, 81] on div at bounding box center [504, 260] width 1008 height 521
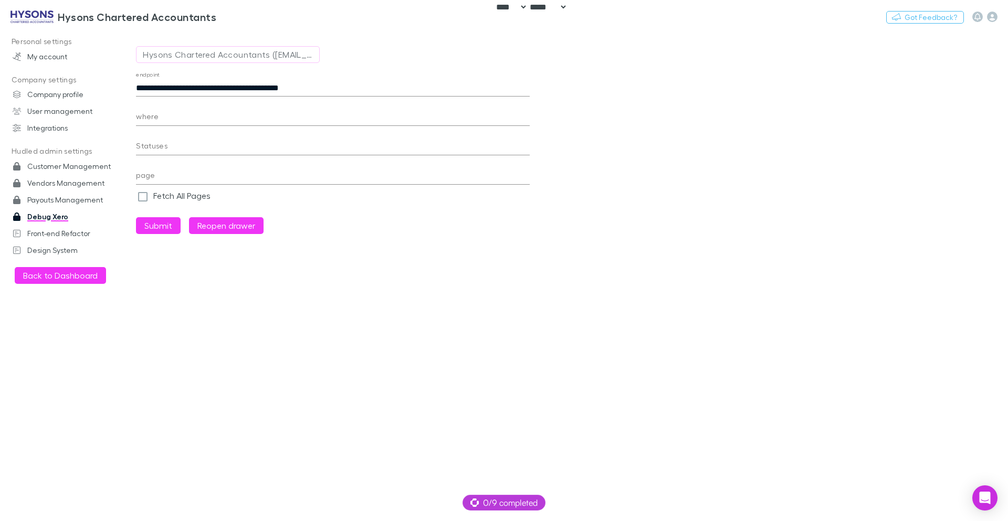
click at [284, 90] on input "**********" at bounding box center [333, 88] width 394 height 17
click at [188, 89] on input "**********" at bounding box center [333, 88] width 394 height 17
paste input "***"
click at [166, 228] on button "Submit" at bounding box center [158, 225] width 45 height 17
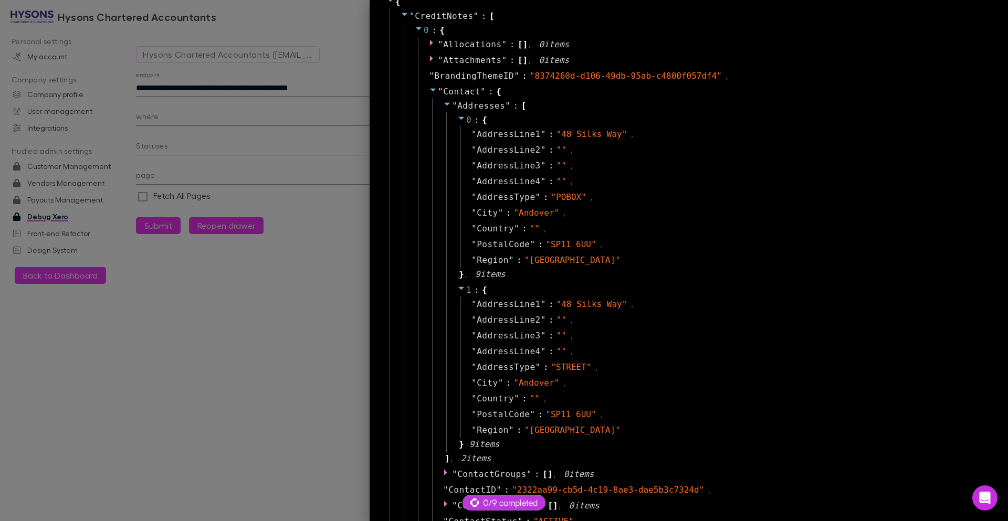
click at [429, 91] on icon at bounding box center [433, 90] width 8 height 8
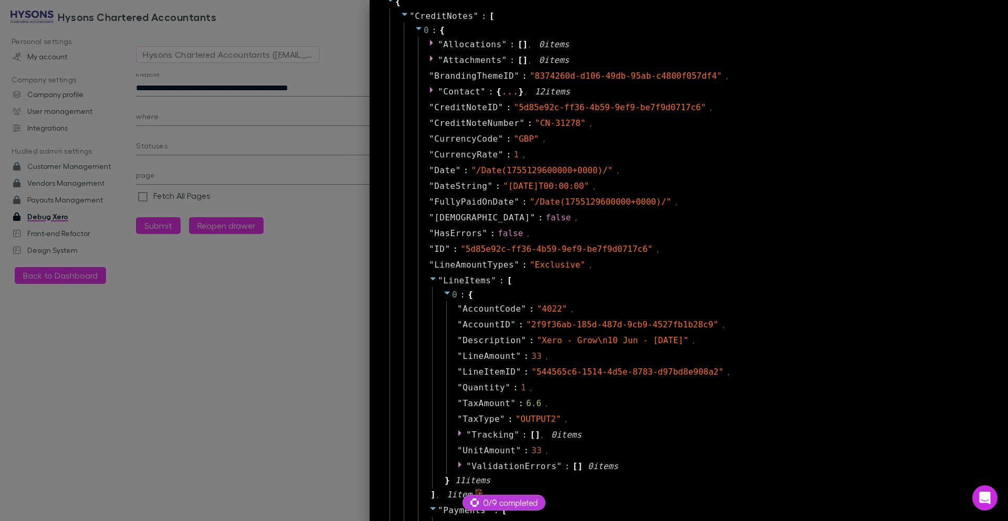
click at [429, 274] on icon at bounding box center [433, 278] width 8 height 8
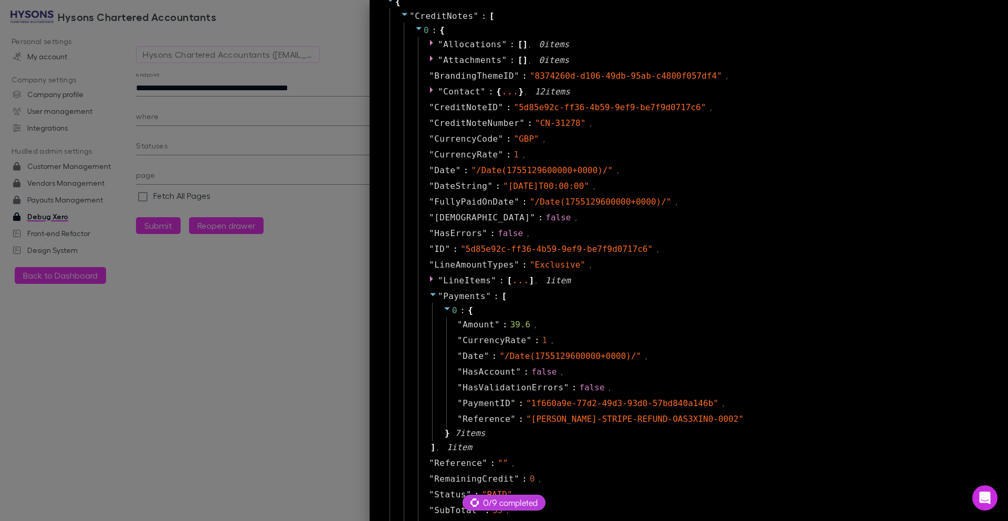
click at [204, 89] on div at bounding box center [504, 260] width 1008 height 521
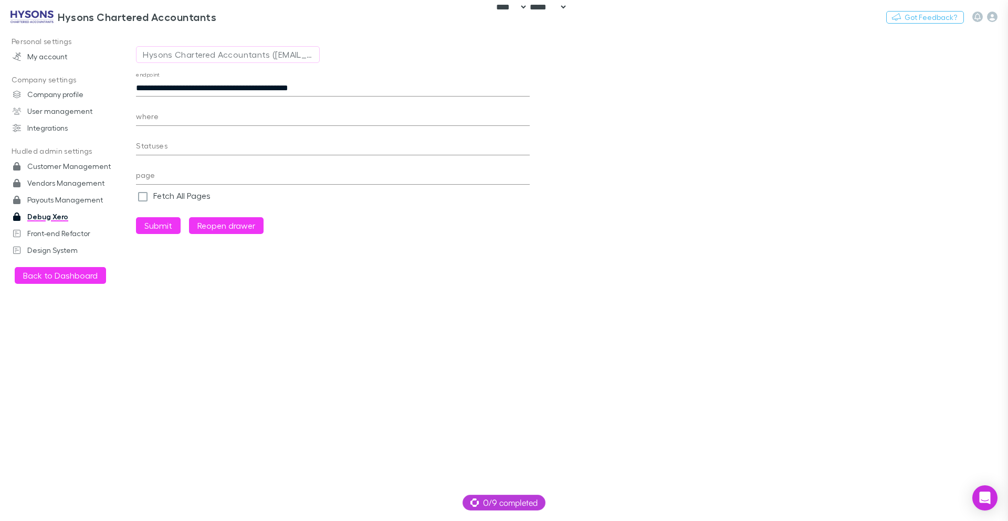
click at [246, 85] on input "**********" at bounding box center [333, 88] width 394 height 17
paste input "text"
click at [168, 227] on button "Submit" at bounding box center [158, 225] width 45 height 17
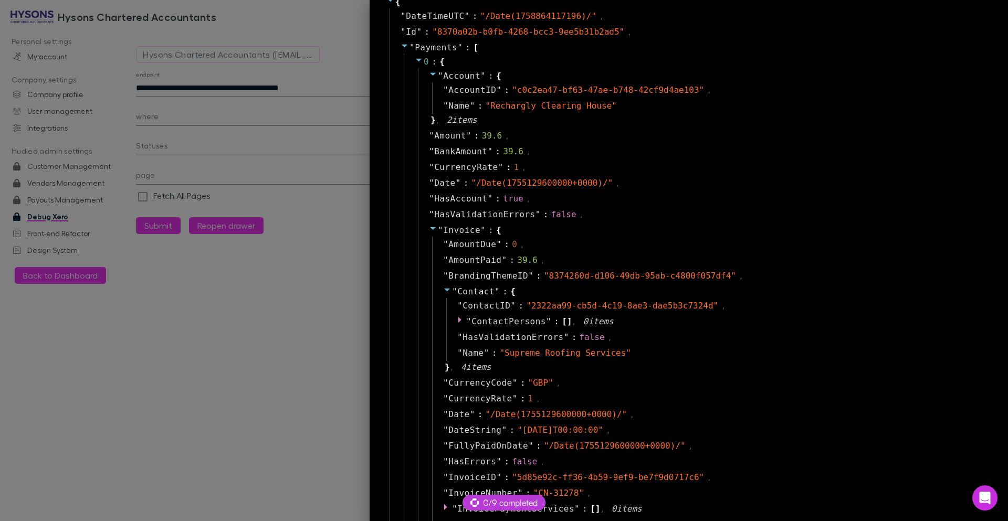
click at [429, 230] on icon at bounding box center [433, 228] width 8 height 8
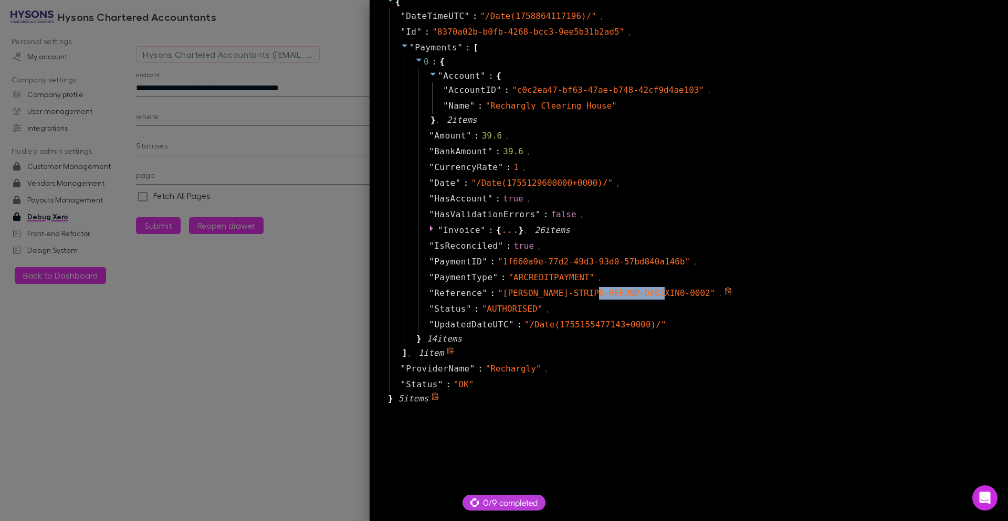
drag, startPoint x: 592, startPoint y: 294, endPoint x: 657, endPoint y: 293, distance: 64.6
click at [657, 293] on span "" RECH-STRIPE-REFUND-OAS3XIN0-0002 "" at bounding box center [606, 293] width 217 height 10
copy span "OAS3XIN0-0002"
click at [429, 232] on icon at bounding box center [433, 228] width 8 height 8
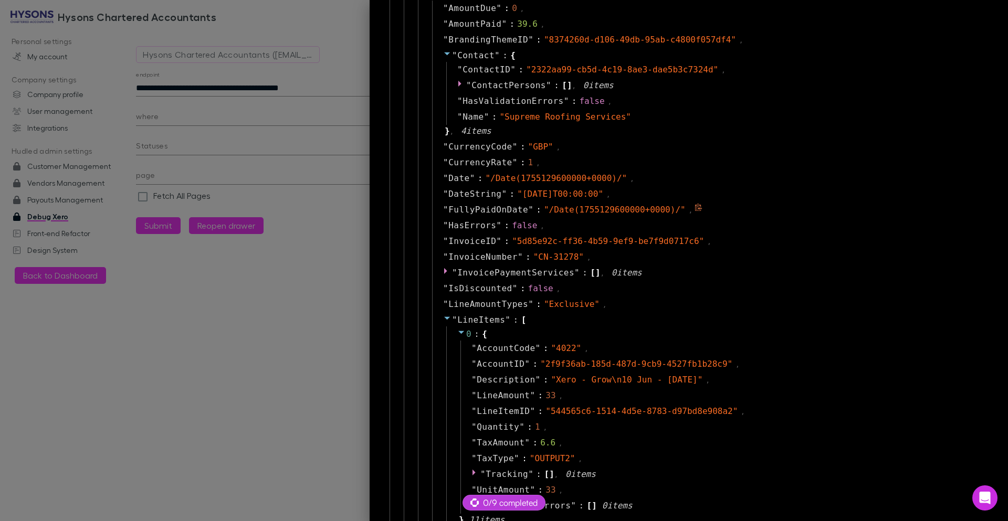
scroll to position [277, 0]
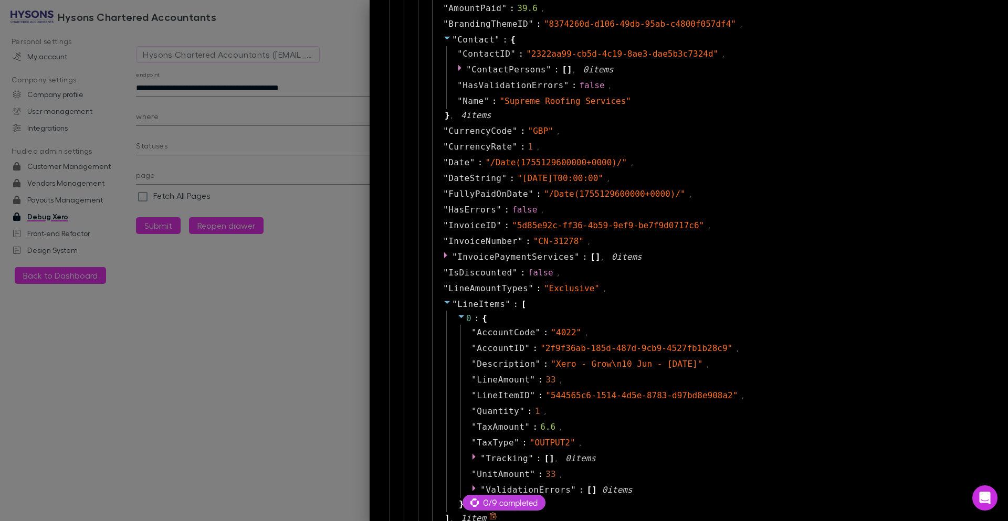
click at [444, 302] on icon at bounding box center [447, 302] width 6 height 3
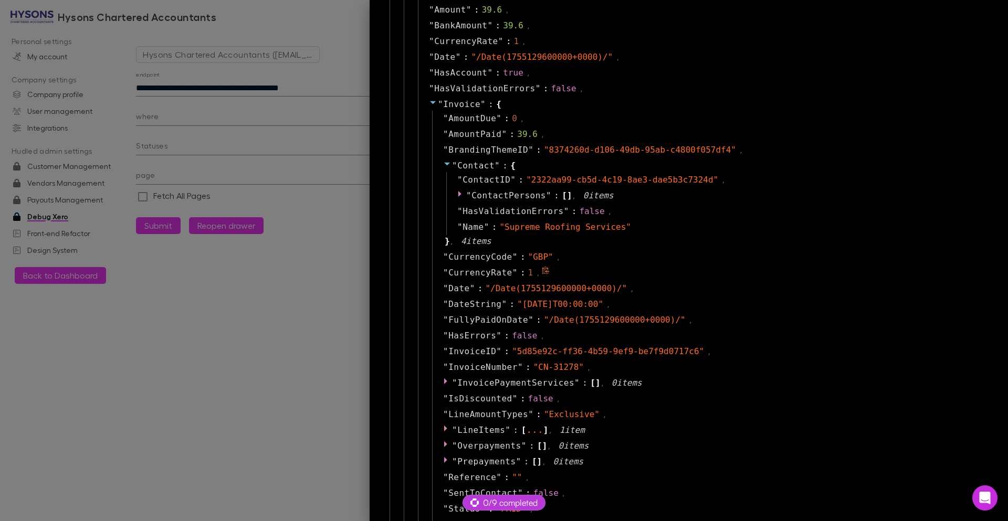
scroll to position [88, 0]
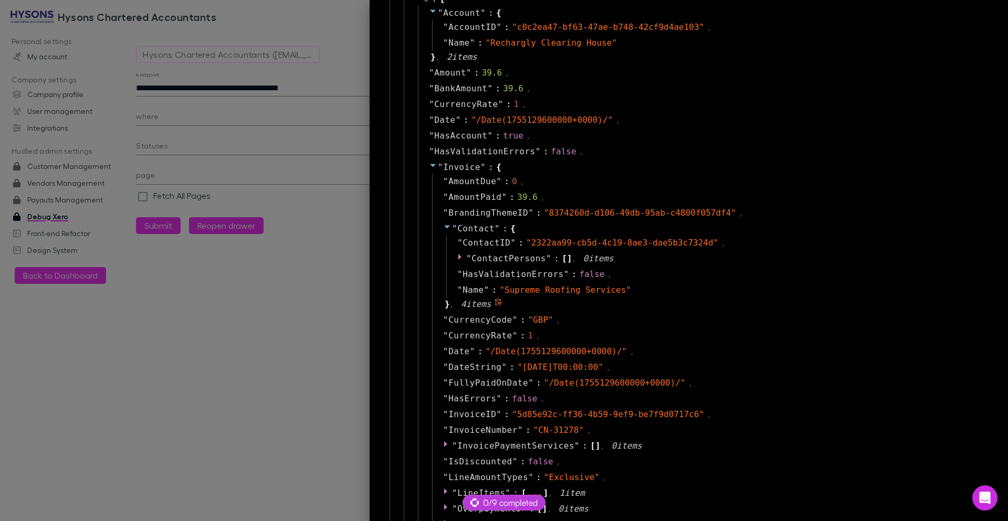
click at [444, 227] on icon at bounding box center [447, 227] width 6 height 3
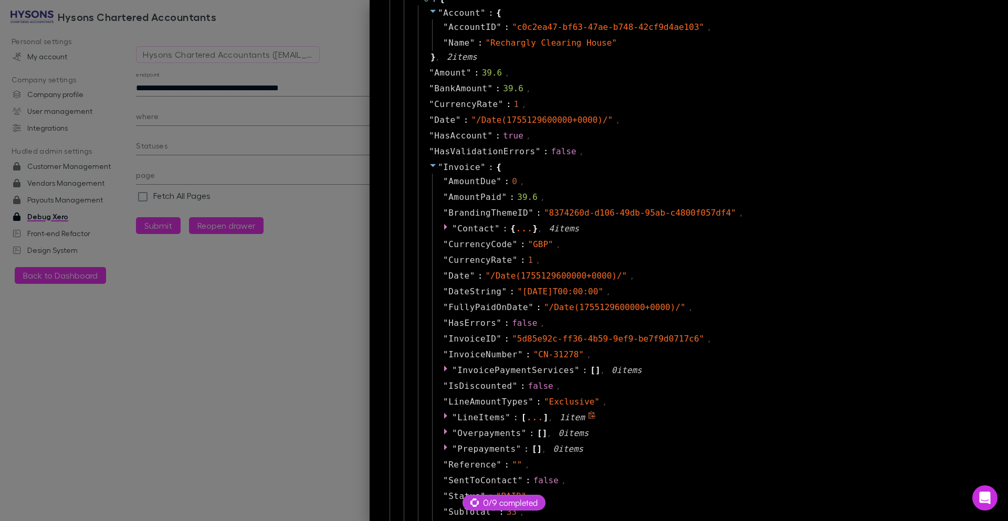
scroll to position [331, 0]
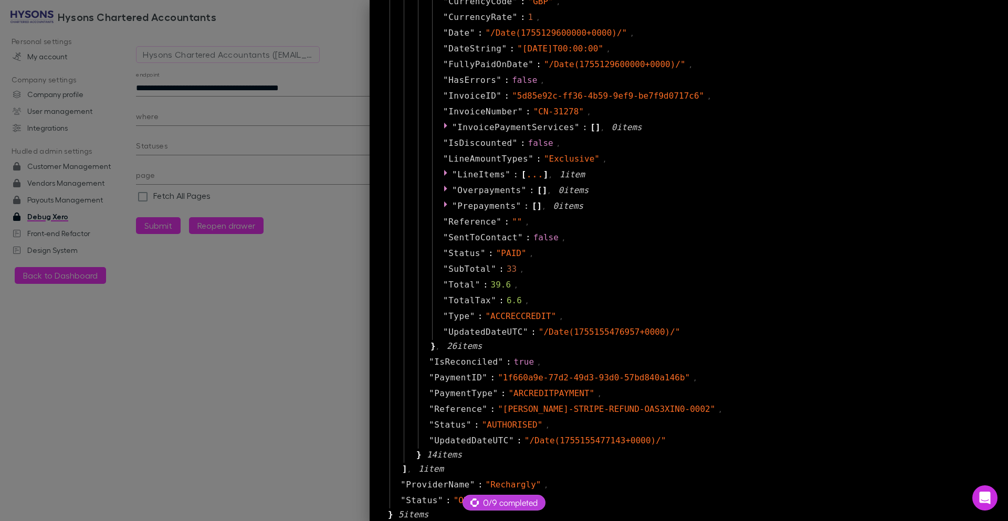
click at [342, 85] on div at bounding box center [504, 260] width 1008 height 521
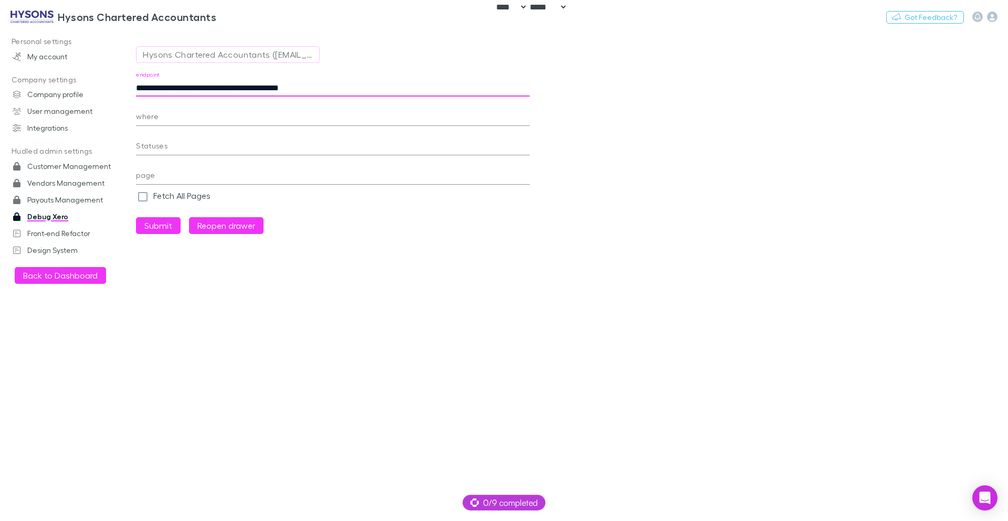
click at [346, 88] on input "**********" at bounding box center [333, 88] width 394 height 17
paste input "*"
paste input "text"
click at [168, 225] on button "Submit" at bounding box center [158, 225] width 45 height 17
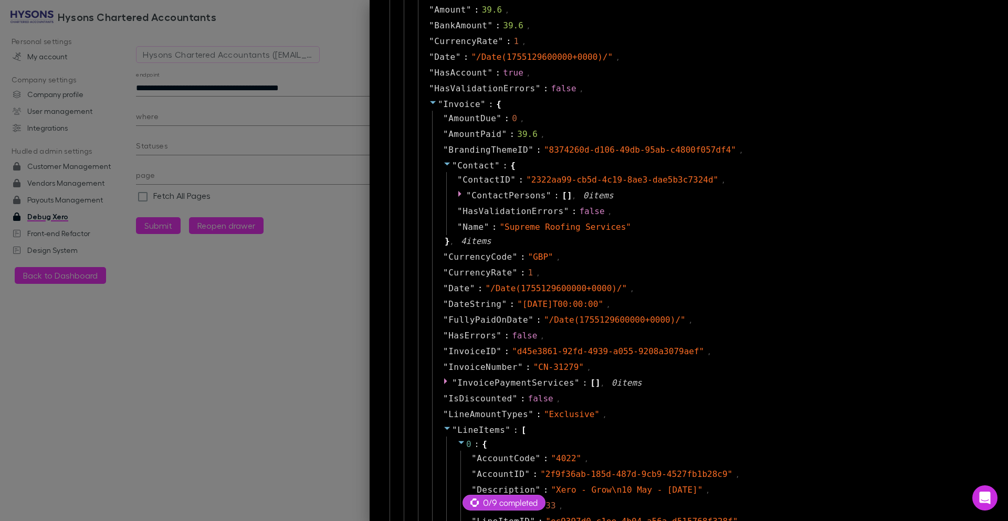
click at [429, 102] on icon at bounding box center [433, 102] width 8 height 8
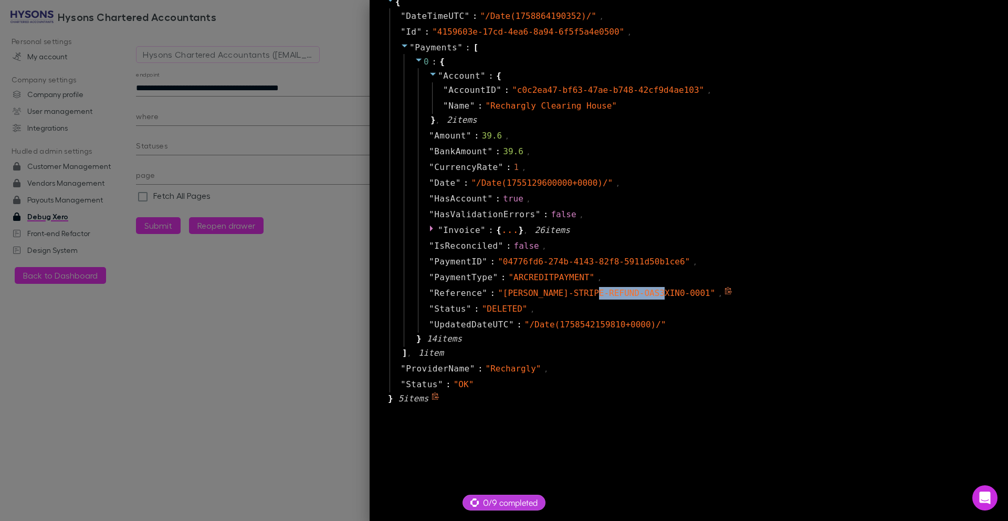
drag, startPoint x: 591, startPoint y: 293, endPoint x: 656, endPoint y: 294, distance: 64.6
click at [656, 294] on span "" RECH-STRIPE-REFUND-OAS3XIN0-0001 "" at bounding box center [606, 293] width 217 height 10
copy span "OAS3XIN0-0001"
click at [239, 83] on div at bounding box center [504, 260] width 1008 height 521
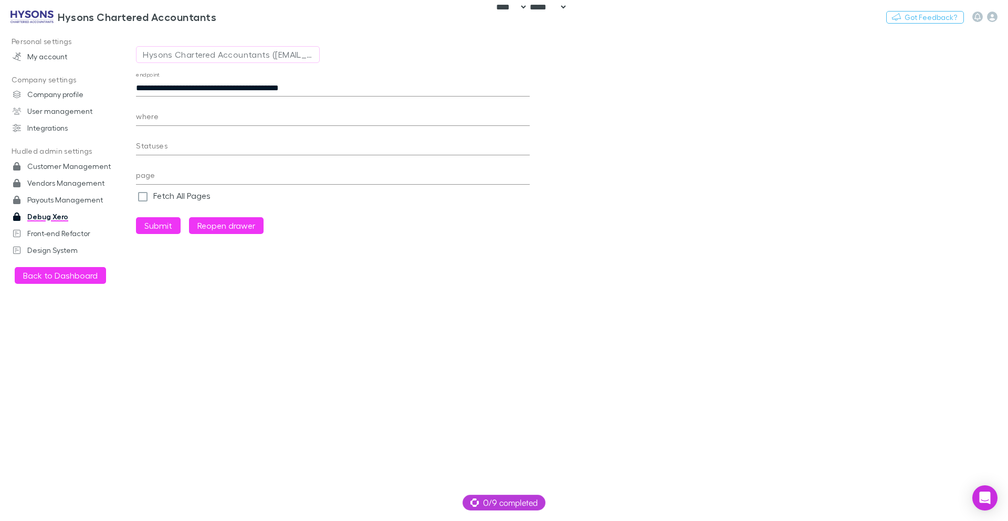
click at [178, 89] on input "**********" at bounding box center [333, 88] width 394 height 17
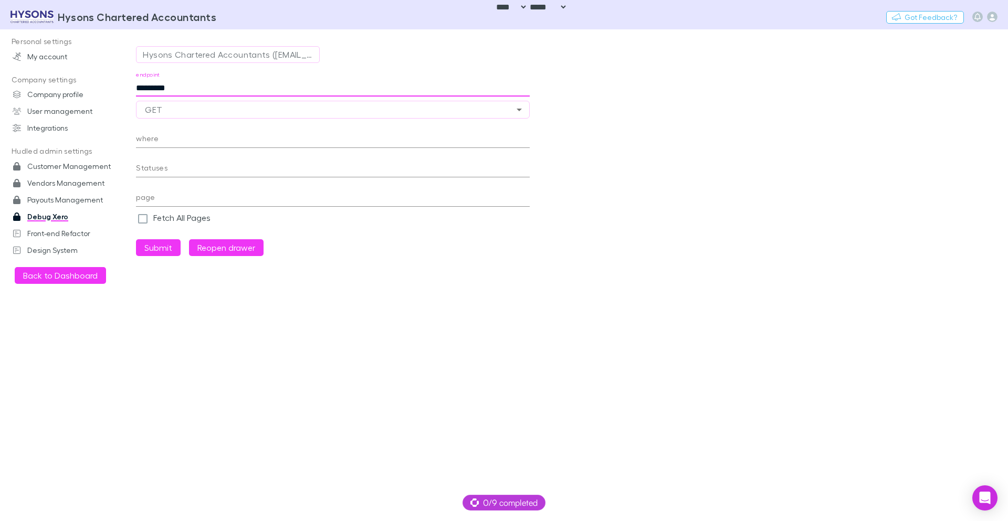
paste input "**********"
click at [164, 247] on button "Submit" at bounding box center [158, 247] width 45 height 17
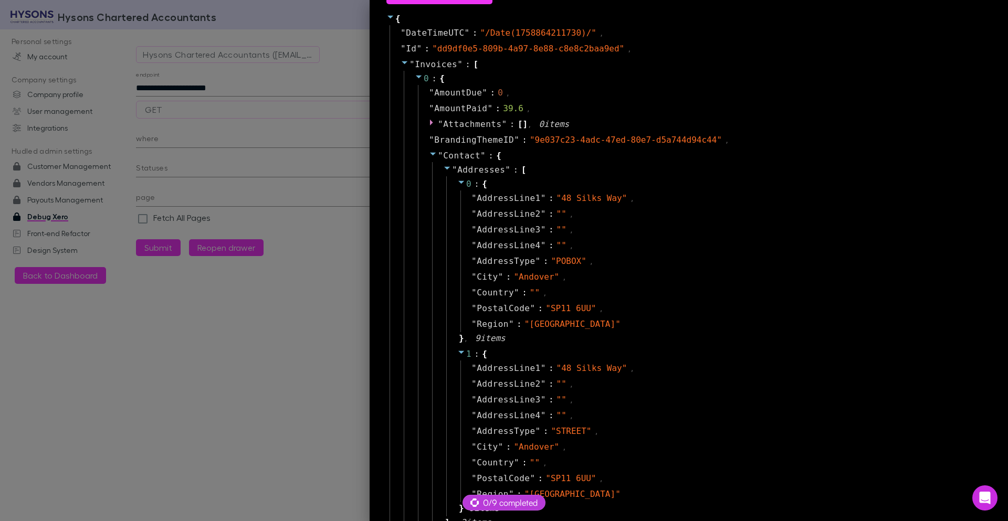
click at [429, 156] on icon at bounding box center [433, 154] width 8 height 8
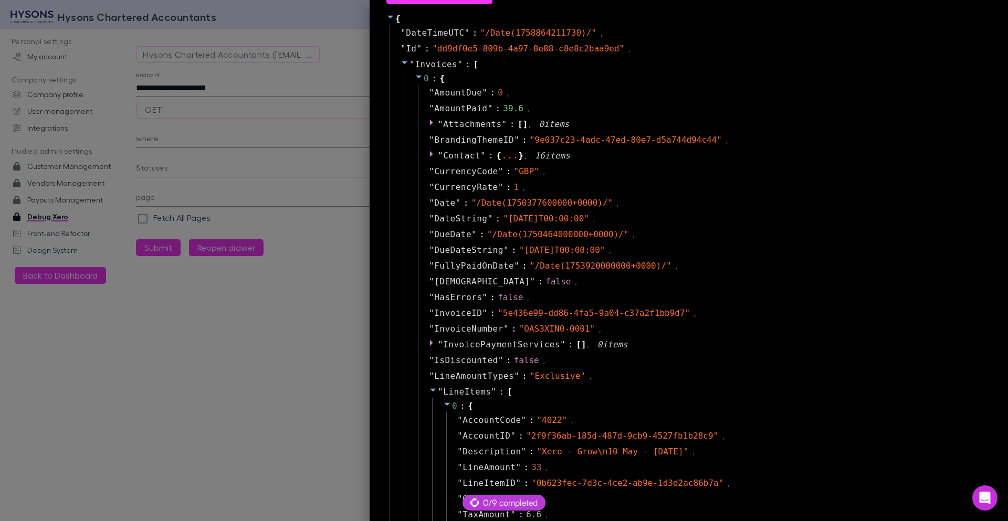
click at [430, 389] on icon at bounding box center [433, 390] width 6 height 3
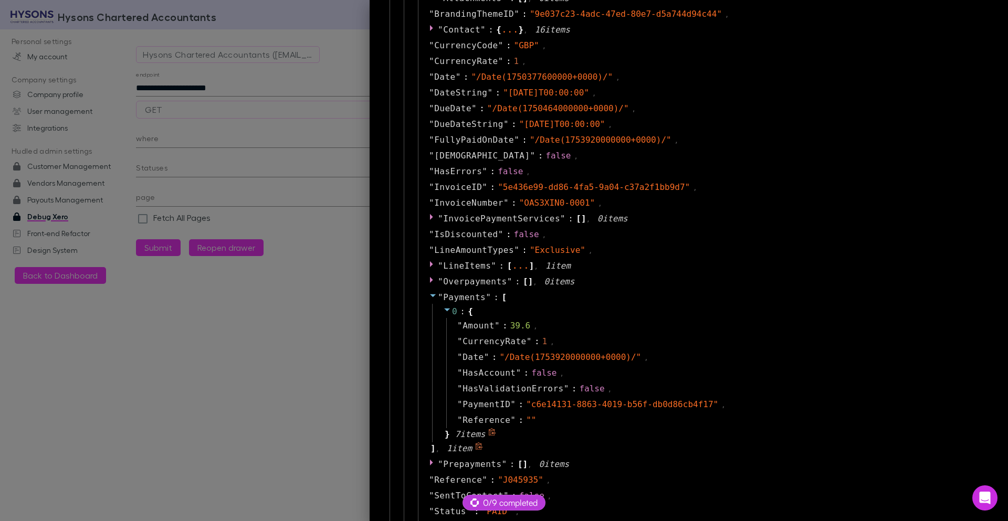
scroll to position [214, 0]
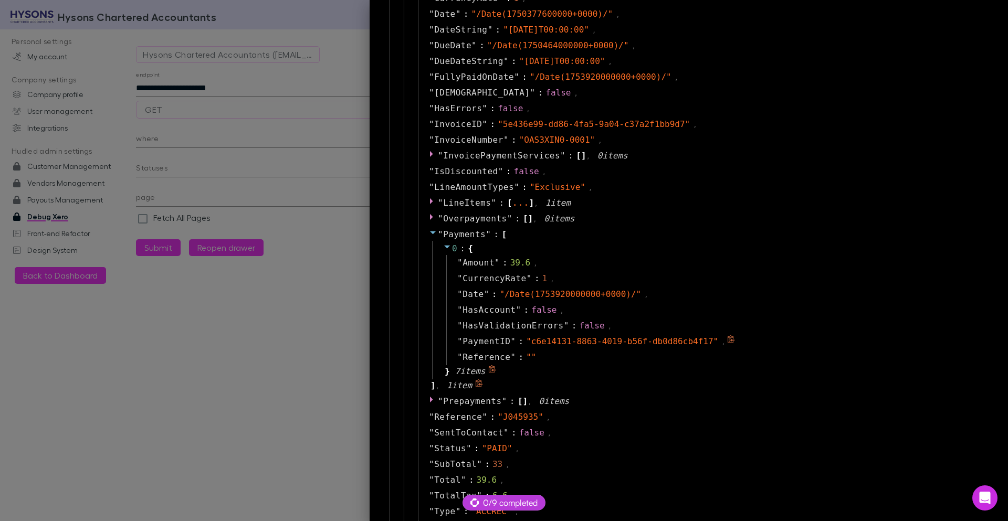
click at [526, 344] on span "" c6e14131-8863-4019-b56f-db0d86cb4f17 "" at bounding box center [622, 341] width 192 height 10
drag, startPoint x: 526, startPoint y: 344, endPoint x: 695, endPoint y: 346, distance: 169.5
click at [695, 346] on div "" c6e14131-8863-4019-b56f-db0d86cb4f17 "" at bounding box center [622, 341] width 192 height 13
copy span "c6e14131-8863-4019-b56f-db0d86cb4f17"
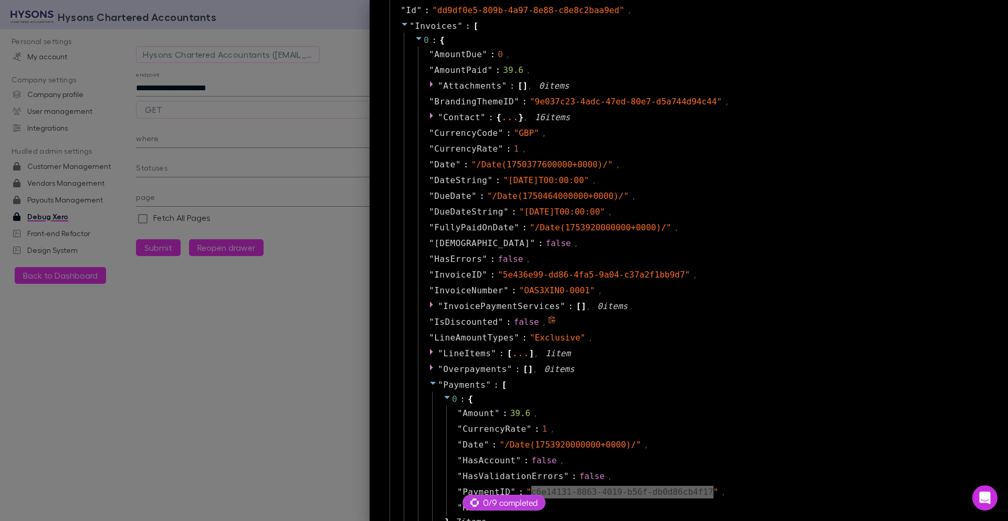
scroll to position [0, 0]
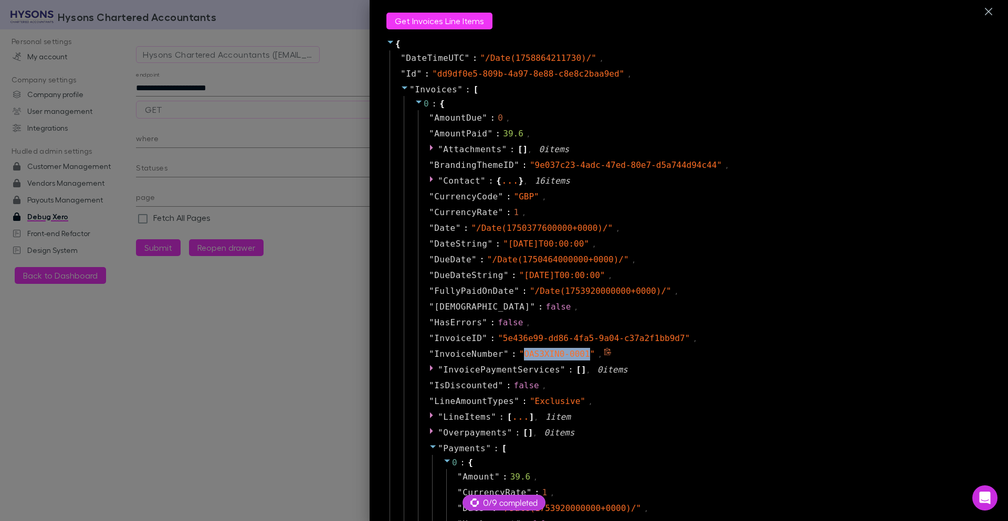
drag, startPoint x: 519, startPoint y: 353, endPoint x: 582, endPoint y: 353, distance: 63.5
click at [582, 353] on span "" OAS3XIN0-0001 "" at bounding box center [557, 354] width 76 height 10
copy span "OAS3XIN0-0001"
click at [143, 90] on div at bounding box center [504, 260] width 1008 height 521
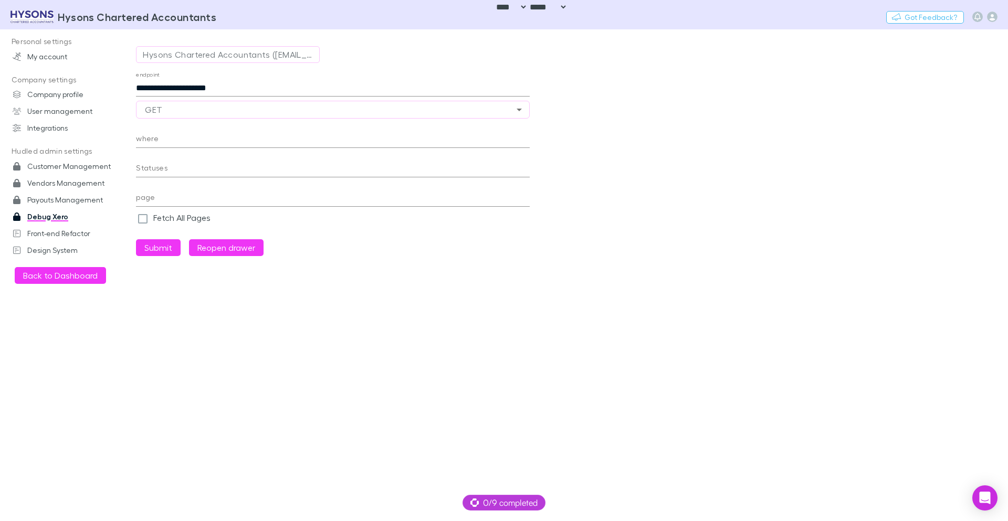
click at [172, 85] on input "**********" at bounding box center [333, 88] width 394 height 17
click at [265, 84] on input "**********" at bounding box center [333, 88] width 394 height 17
paste input "text"
click at [136, 239] on button "Submit" at bounding box center [158, 247] width 45 height 17
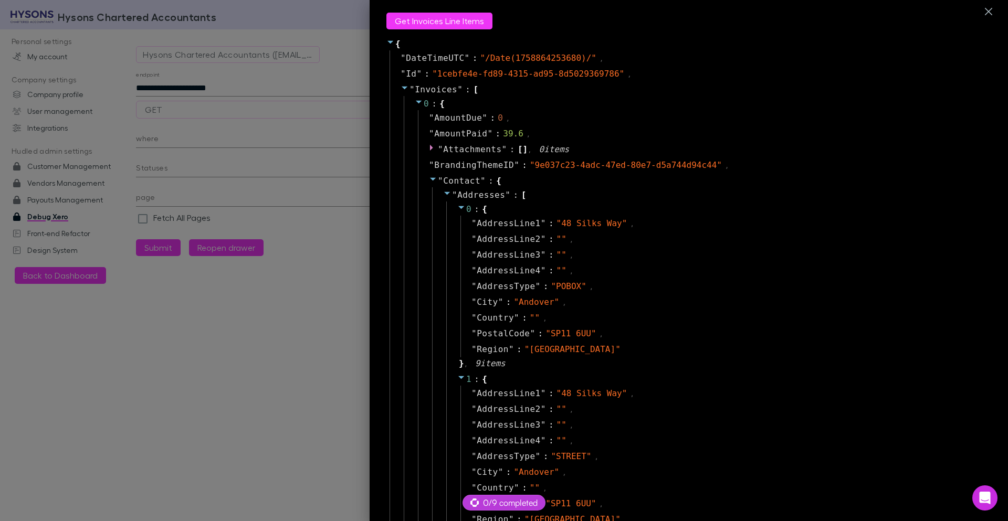
click at [429, 182] on icon at bounding box center [433, 179] width 8 height 8
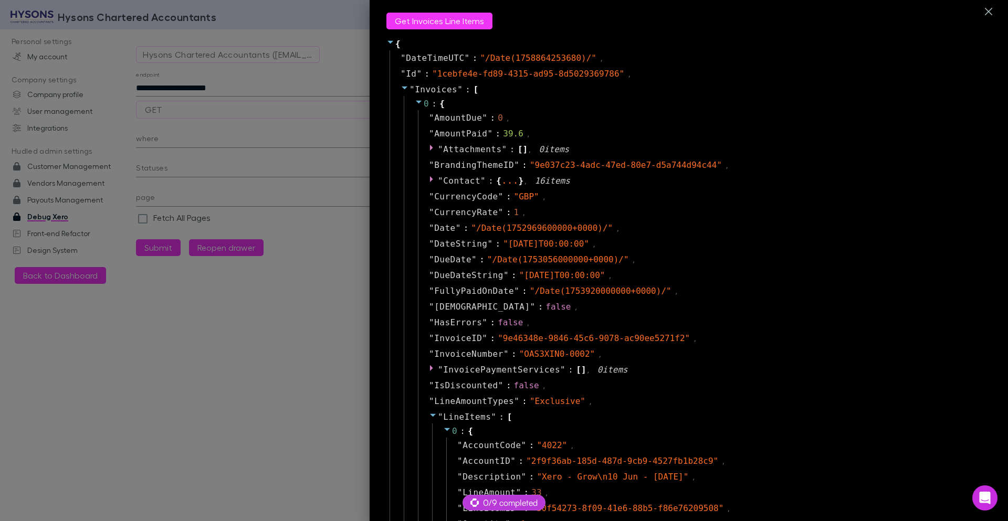
click at [430, 414] on icon at bounding box center [433, 415] width 6 height 3
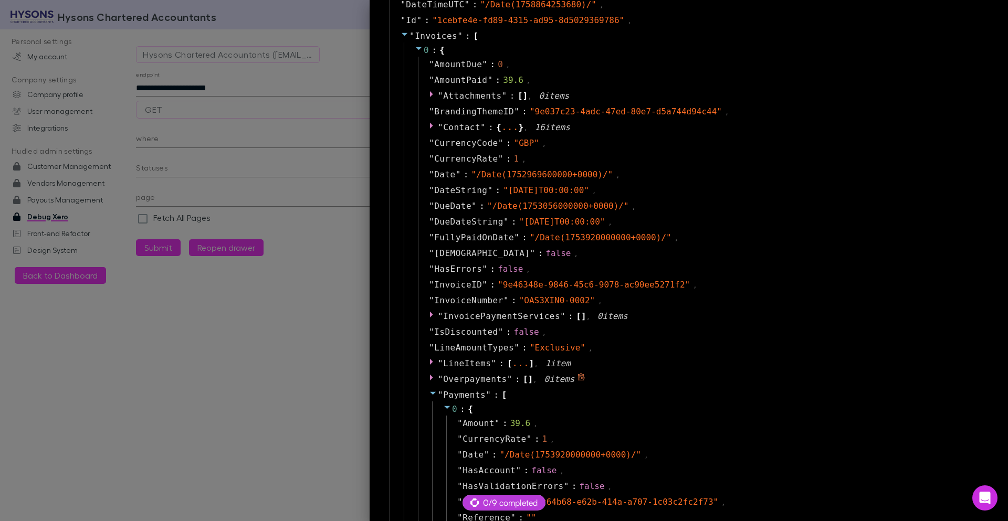
scroll to position [126, 0]
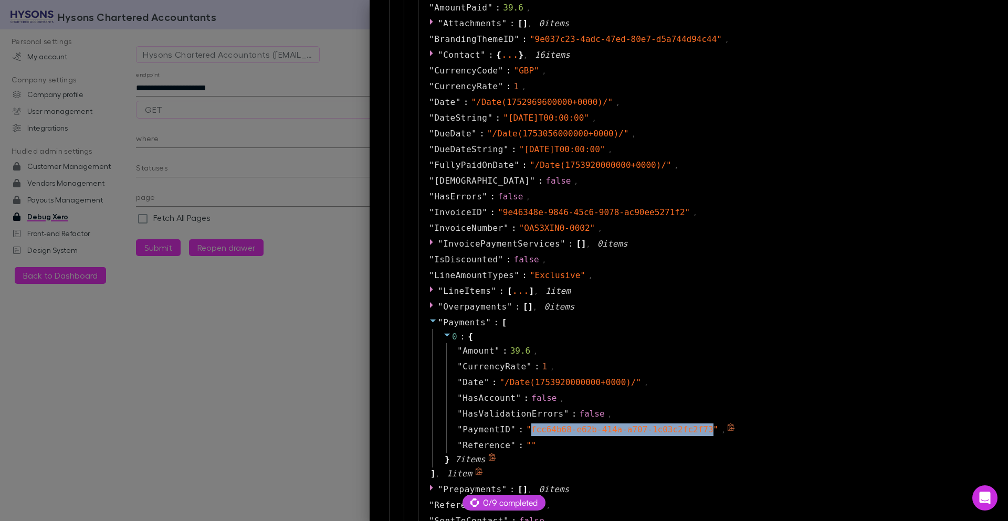
drag, startPoint x: 705, startPoint y: 431, endPoint x: 524, endPoint y: 430, distance: 180.5
click at [526, 430] on span "" fcc64b68-e62b-414a-a707-1c03c2fc2f73 "" at bounding box center [622, 430] width 192 height 10
copy span "fcc64b68-e62b-414a-a707-1c03c2fc2f73"
click at [205, 83] on div at bounding box center [504, 260] width 1008 height 521
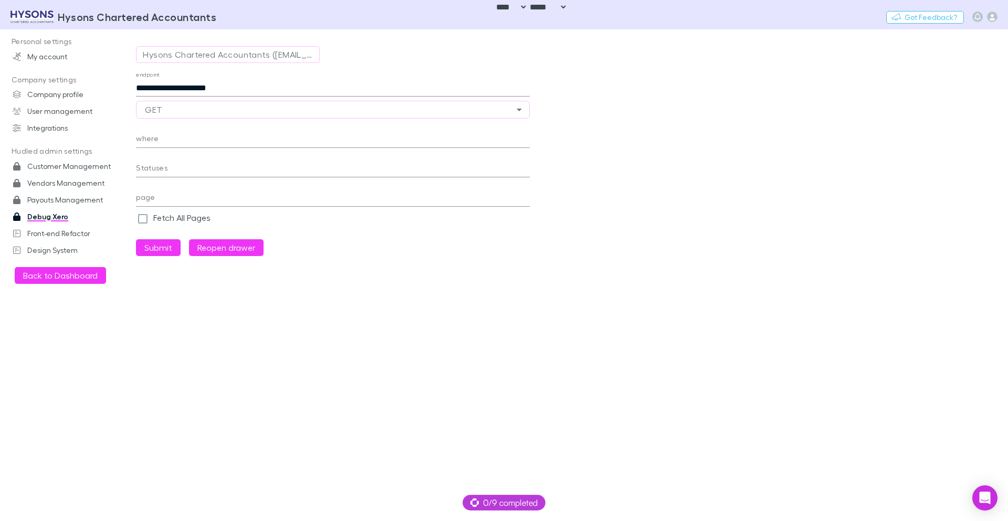
click at [215, 90] on input "**********" at bounding box center [333, 88] width 394 height 17
paste input "**********"
click at [168, 253] on button "Submit" at bounding box center [158, 247] width 45 height 17
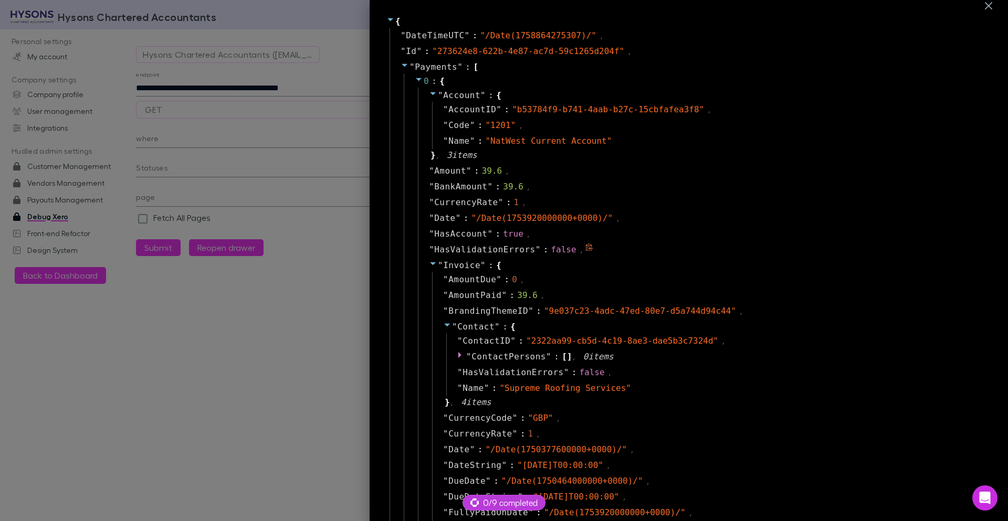
scroll to position [0, 0]
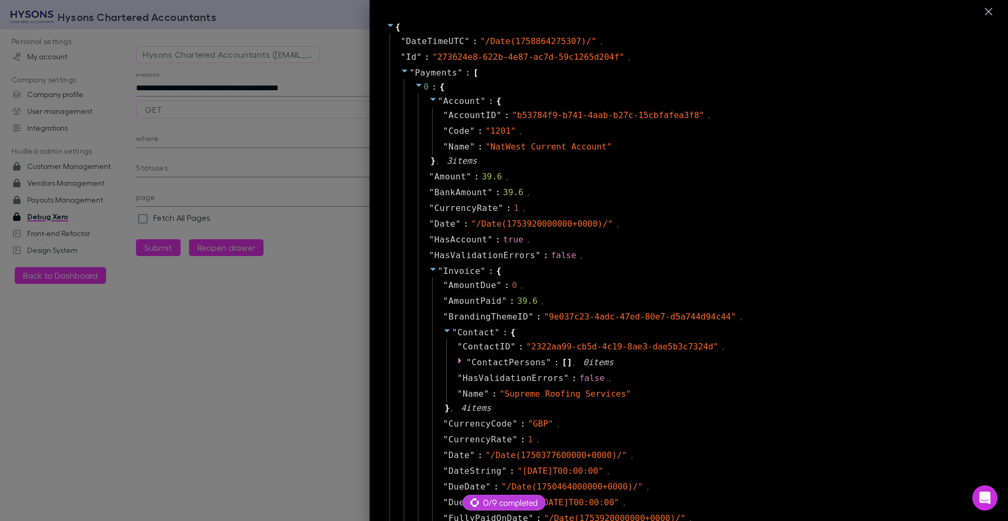
click at [225, 83] on div at bounding box center [504, 260] width 1008 height 521
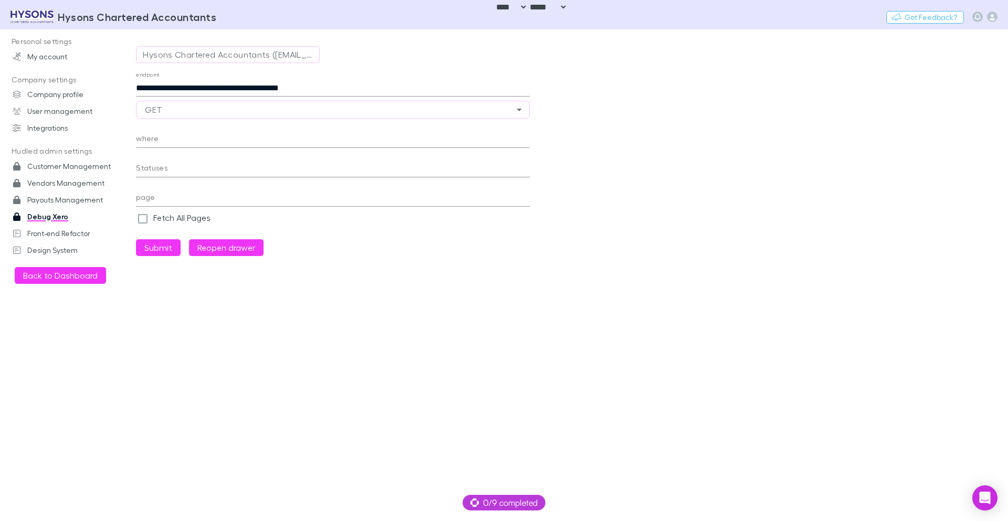
click at [230, 86] on input "**********" at bounding box center [333, 88] width 394 height 17
paste input "text"
click at [136, 239] on button "Submit" at bounding box center [158, 247] width 45 height 17
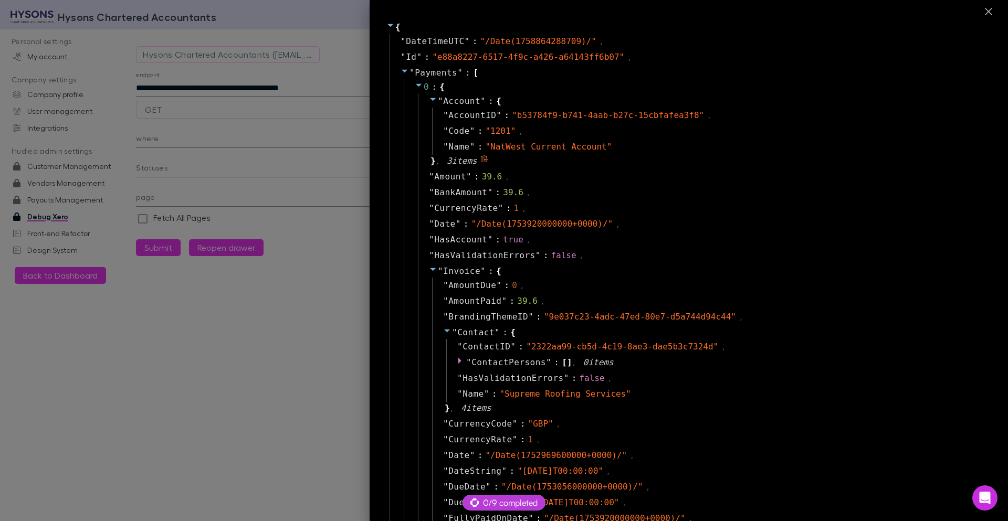
click at [429, 100] on icon at bounding box center [433, 99] width 8 height 8
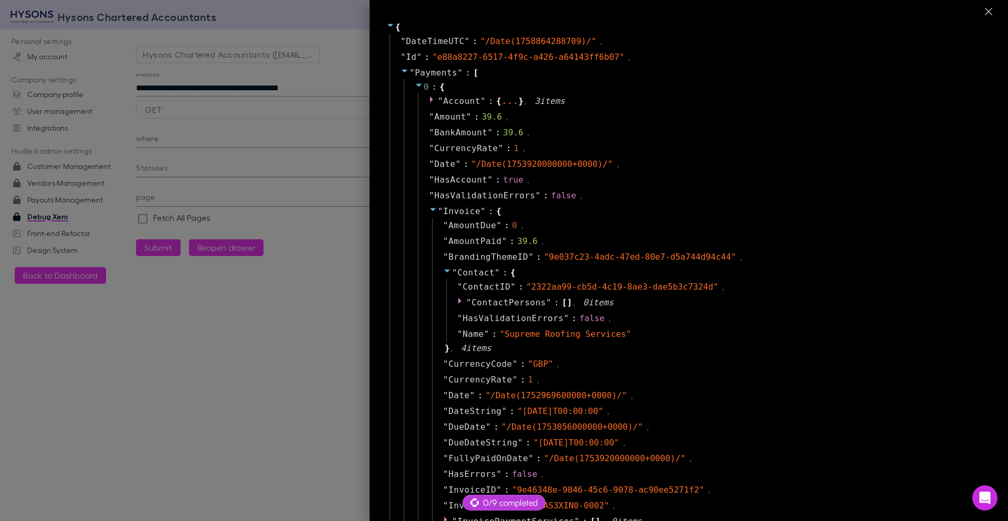
click at [430, 208] on icon at bounding box center [433, 209] width 6 height 3
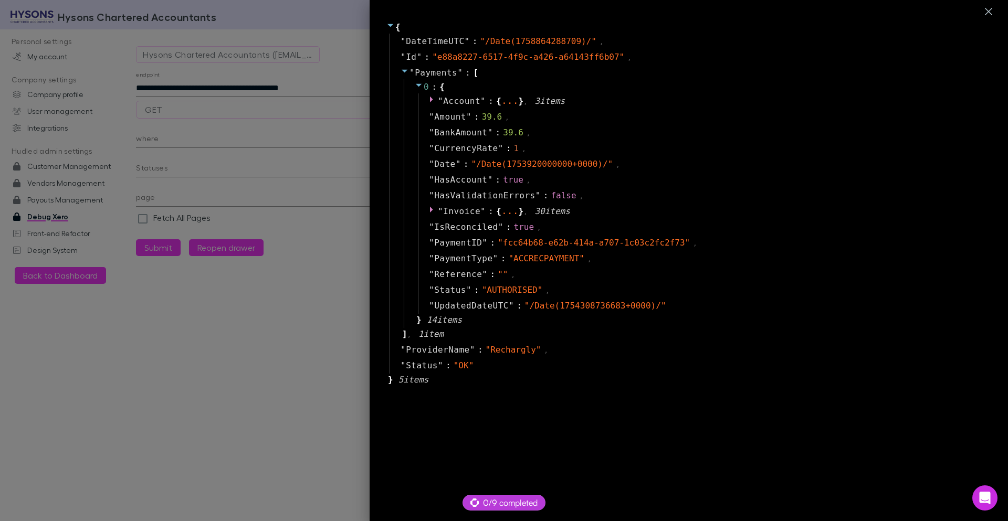
click at [217, 88] on div at bounding box center [504, 260] width 1008 height 521
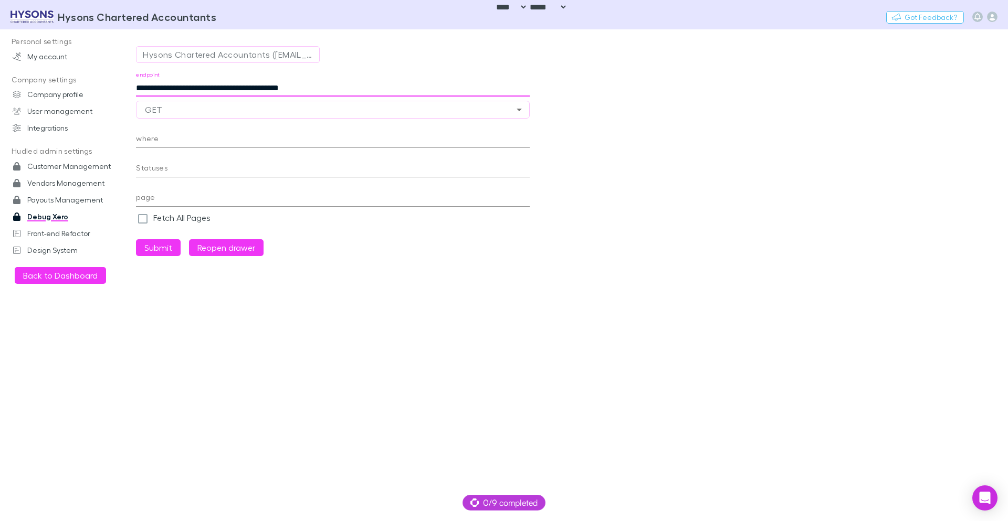
click at [157, 85] on input "**********" at bounding box center [333, 88] width 394 height 17
click at [423, 90] on input "********" at bounding box center [333, 88] width 394 height 17
paste input "**********"
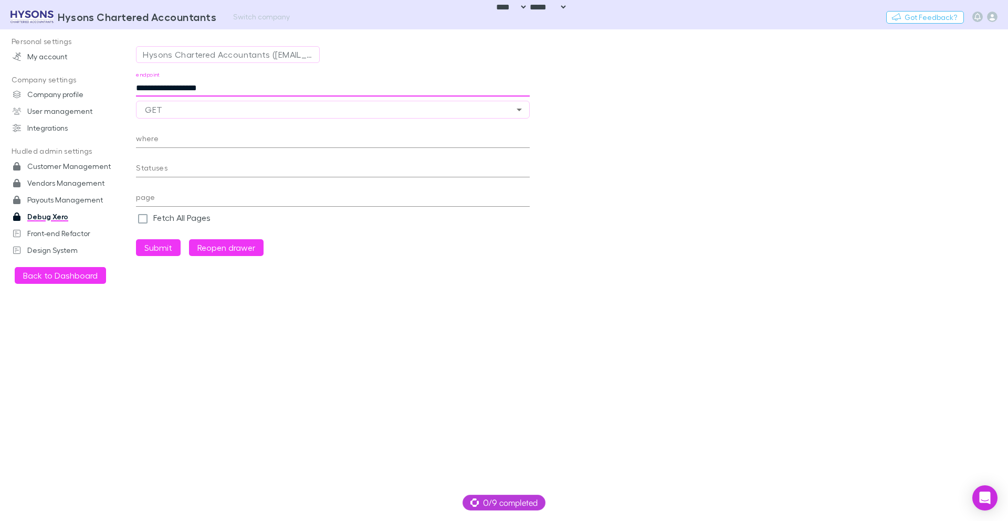
type input "**********"
click at [224, 248] on button "Reopen drawer" at bounding box center [226, 247] width 75 height 17
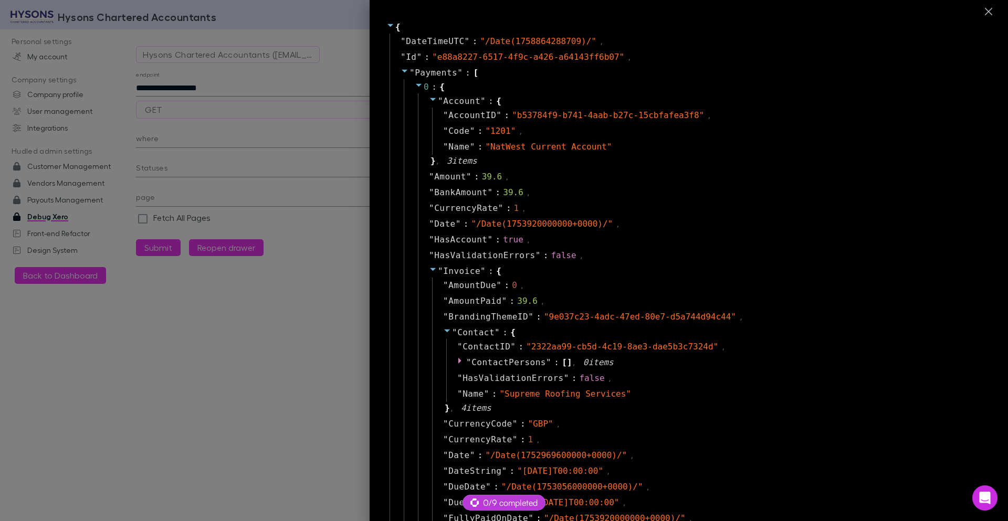
click at [337, 272] on div at bounding box center [504, 260] width 1008 height 521
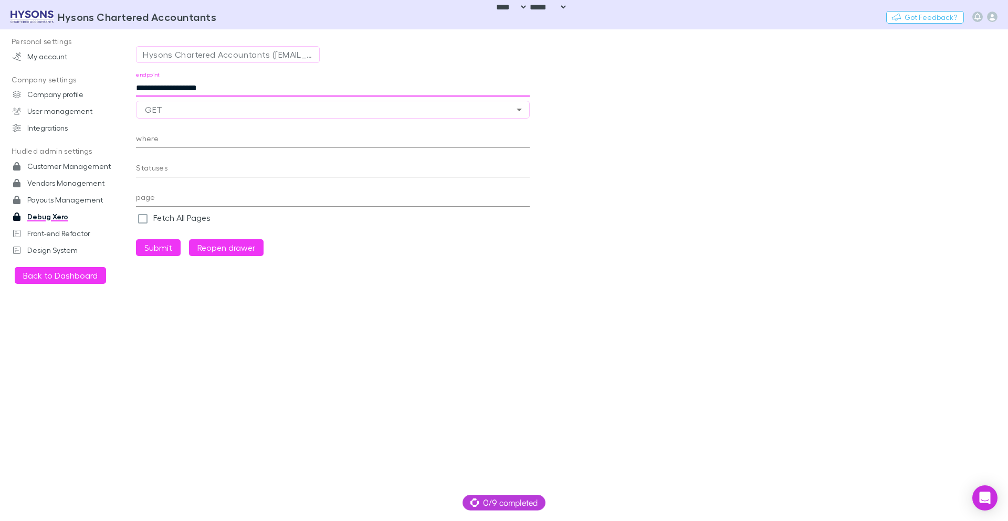
click at [249, 89] on input "**********" at bounding box center [333, 88] width 394 height 17
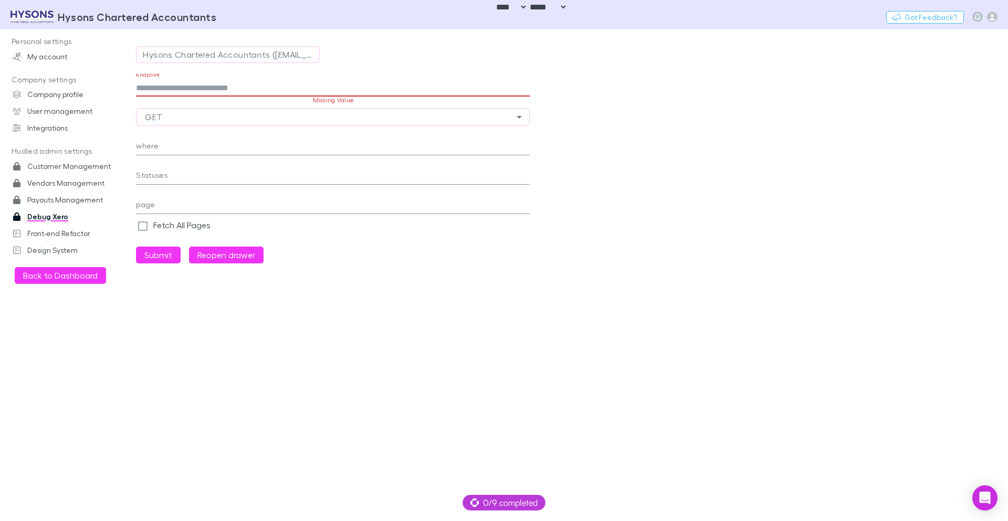
click at [217, 91] on input "endpoint" at bounding box center [333, 88] width 394 height 17
click at [277, 89] on input "endpoint" at bounding box center [333, 88] width 394 height 17
paste input "**********"
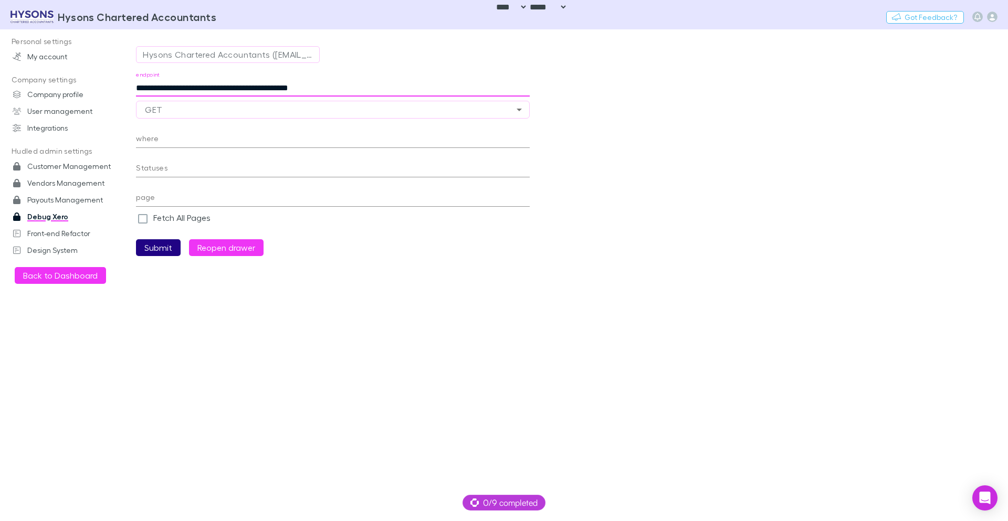
click at [155, 250] on button "Submit" at bounding box center [158, 247] width 45 height 17
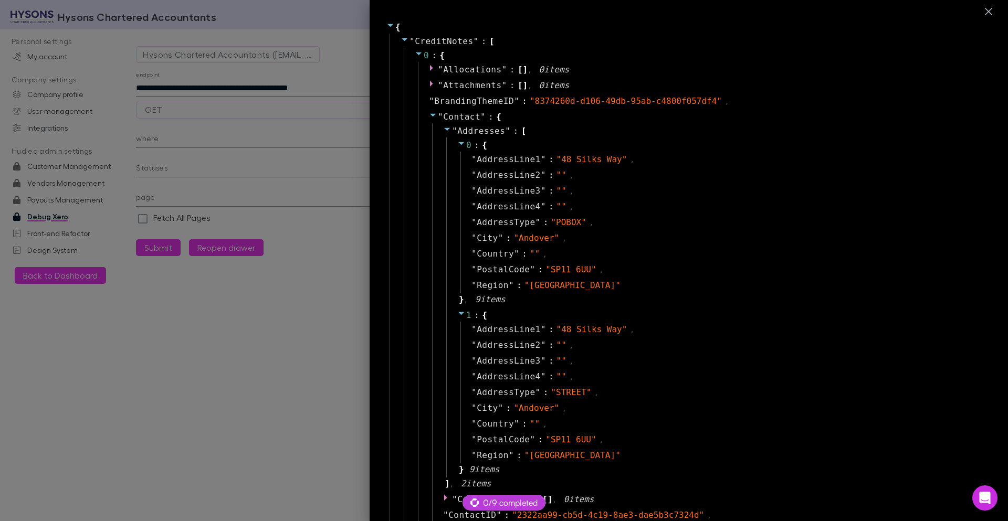
click at [429, 117] on icon at bounding box center [433, 115] width 8 height 8
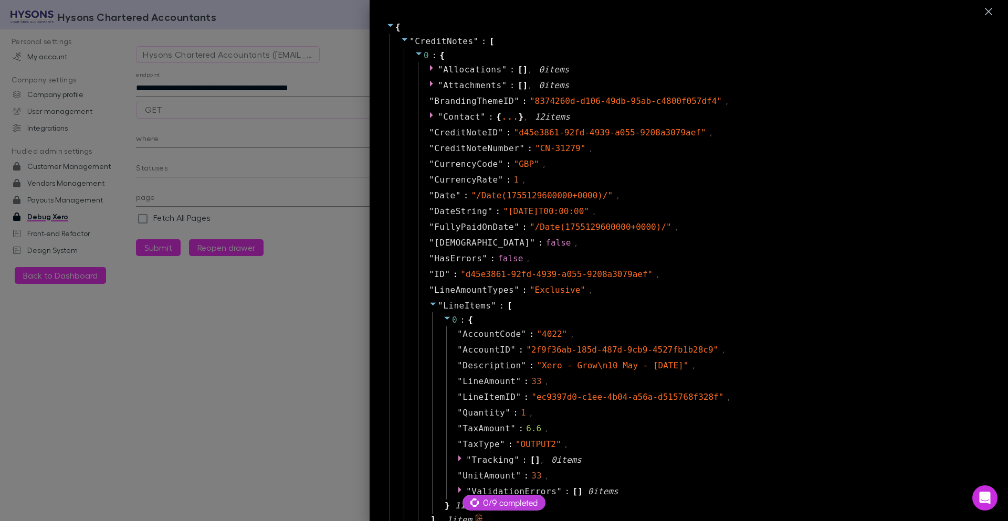
click at [430, 303] on icon at bounding box center [433, 304] width 6 height 3
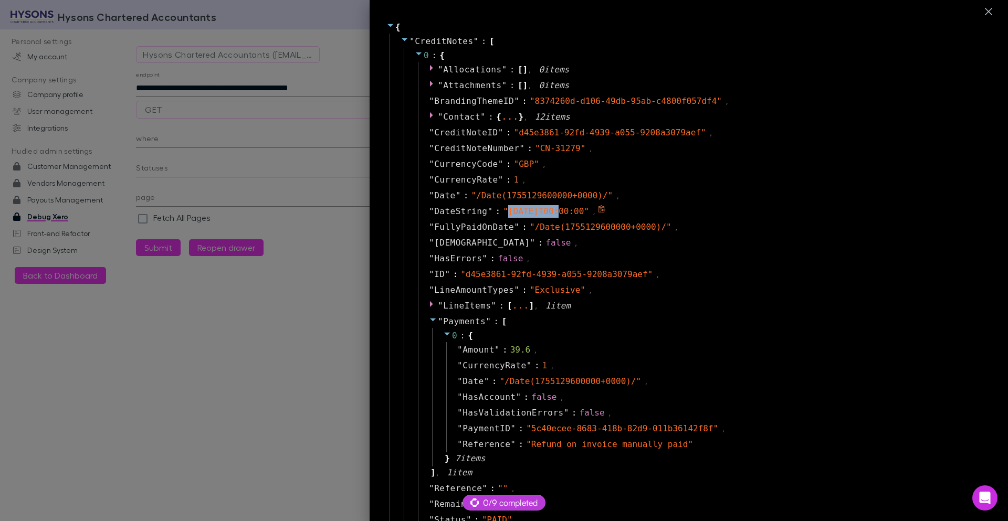
drag, startPoint x: 502, startPoint y: 212, endPoint x: 550, endPoint y: 214, distance: 47.3
click at [550, 214] on span "" 2025-08-14T00:00:00 "" at bounding box center [546, 211] width 86 height 10
copy span "2025-08-14"
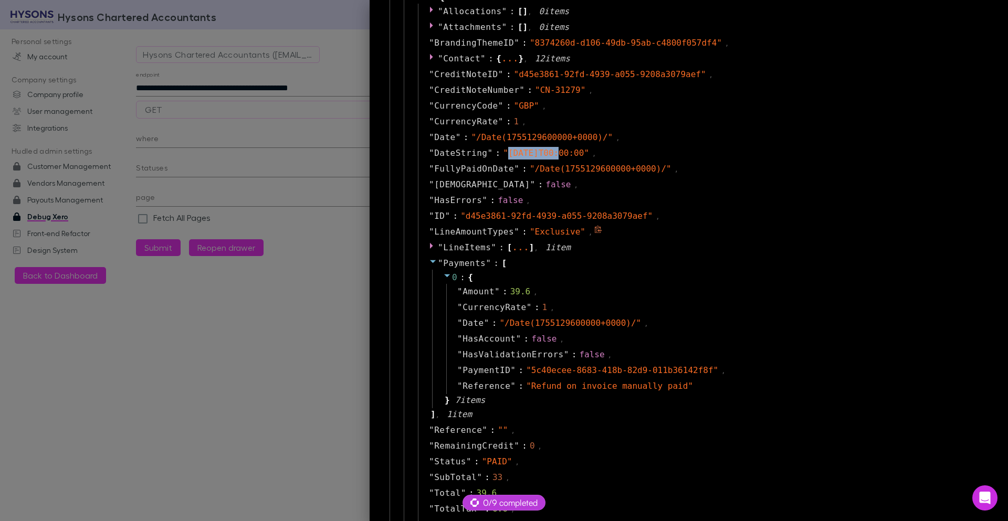
scroll to position [126, 0]
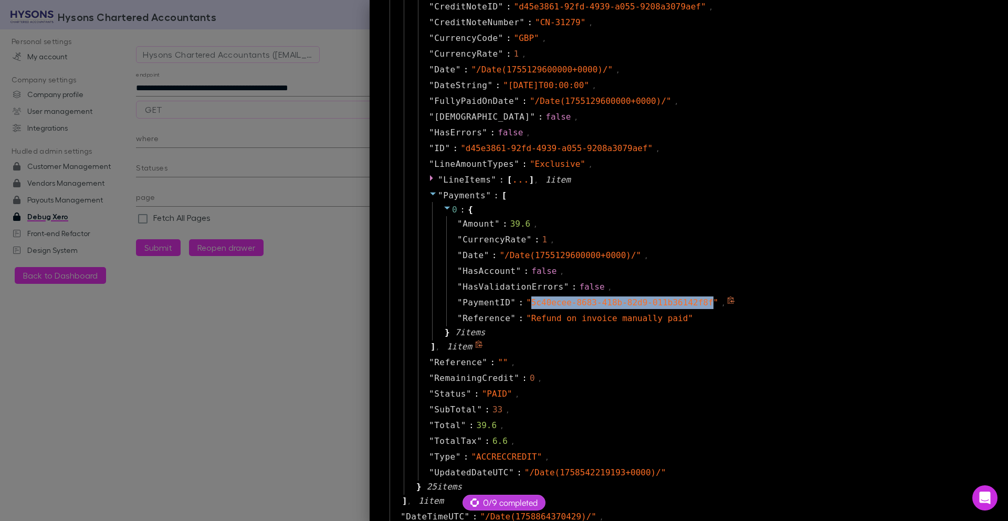
drag, startPoint x: 523, startPoint y: 302, endPoint x: 703, endPoint y: 306, distance: 179.5
click at [703, 306] on span "" 5c40ecee-8683-418b-82d9-011b36142f8f "" at bounding box center [622, 303] width 192 height 10
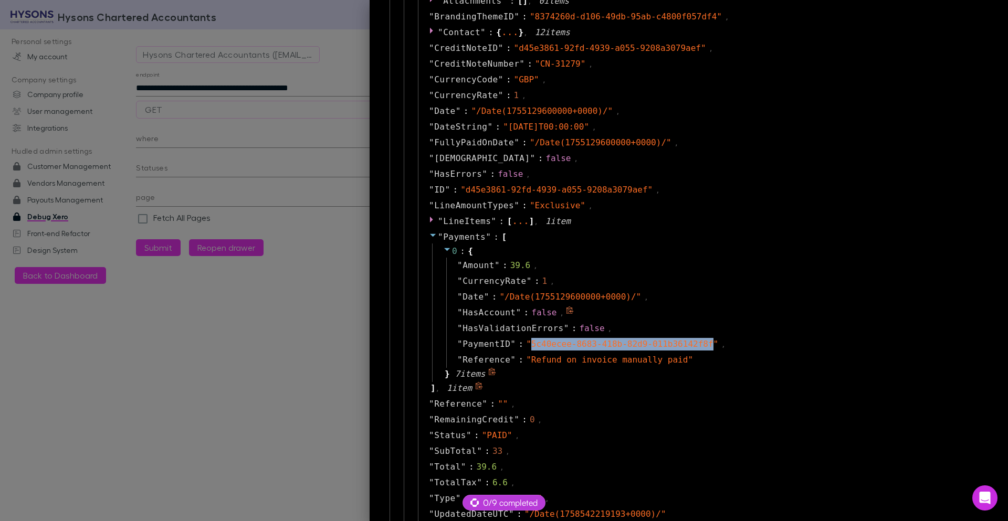
scroll to position [63, 0]
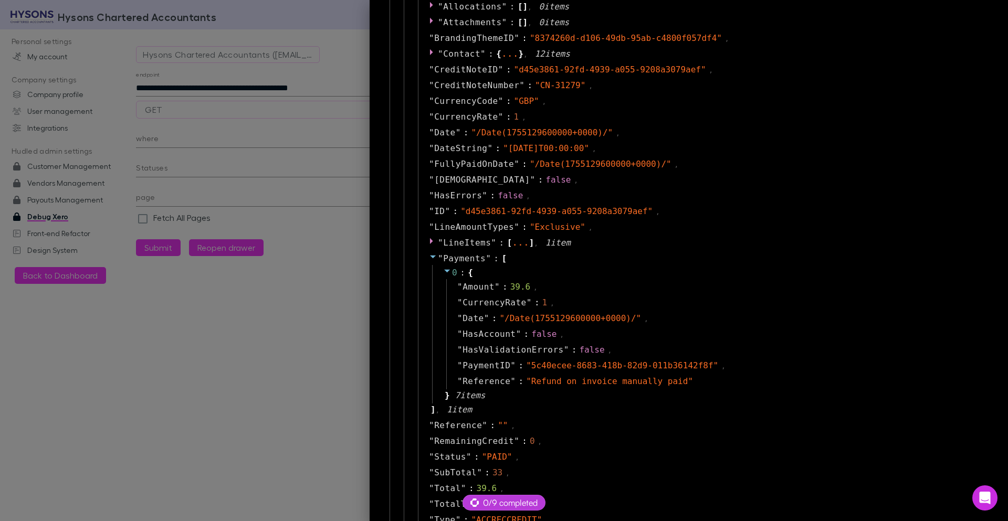
click at [223, 92] on div at bounding box center [504, 260] width 1008 height 521
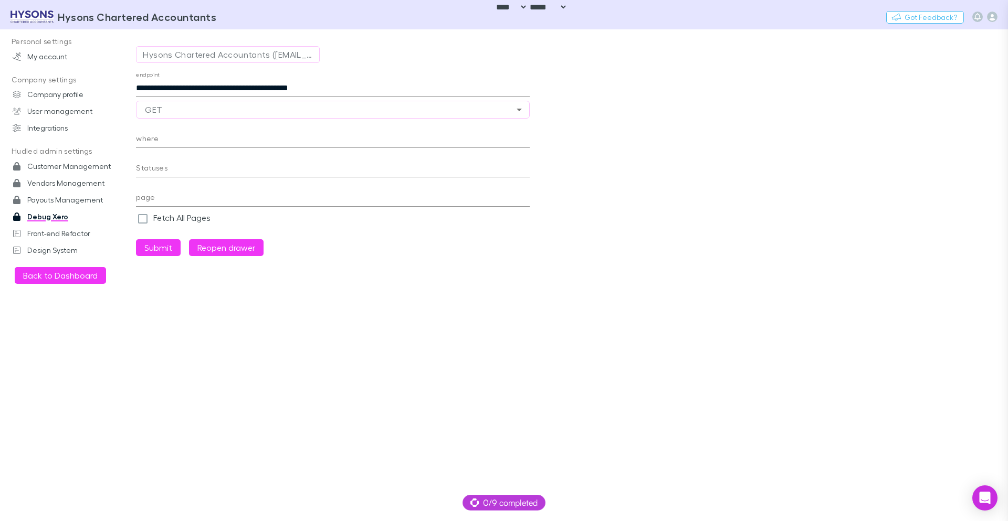
scroll to position [25, 0]
click at [229, 89] on input "**********" at bounding box center [333, 88] width 394 height 17
paste input "**********"
click at [136, 239] on button "Submit" at bounding box center [158, 247] width 45 height 17
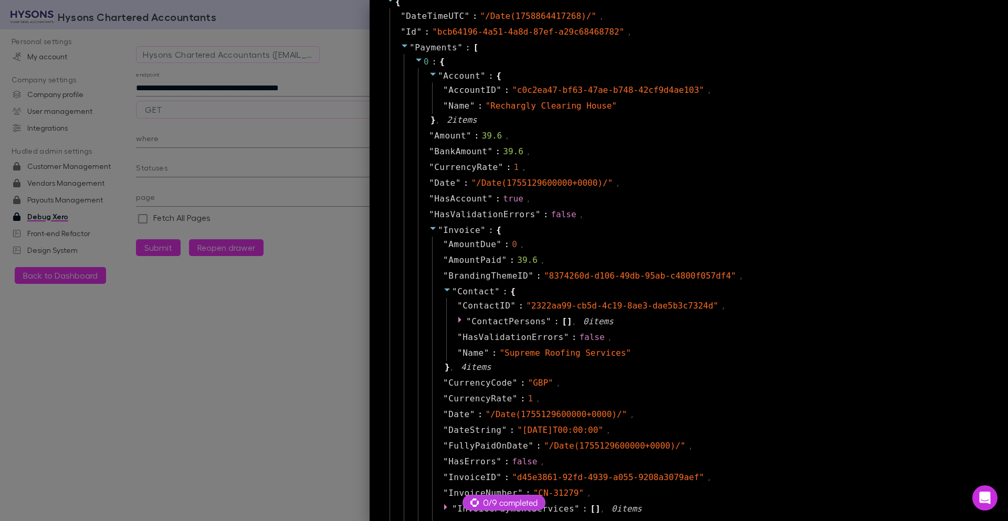
click at [430, 228] on icon at bounding box center [433, 228] width 6 height 3
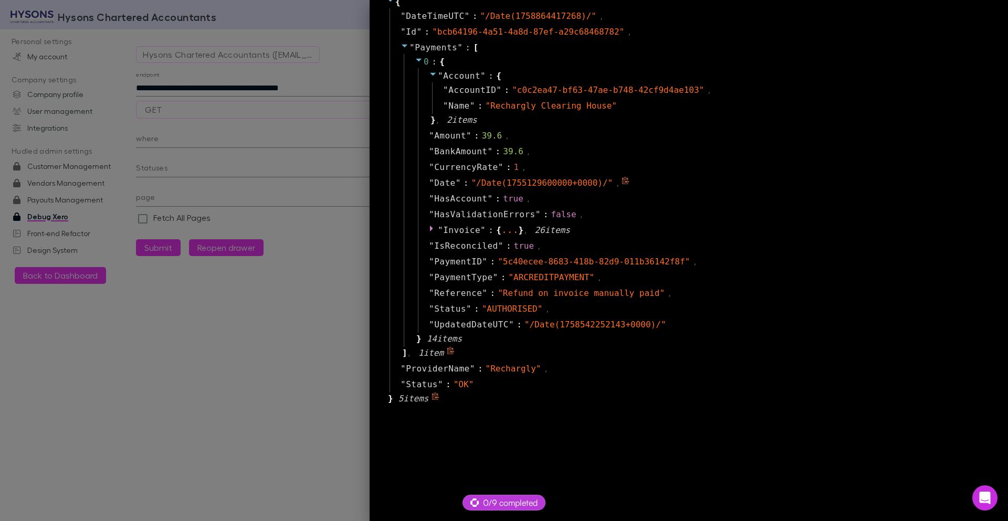
click at [531, 185] on span "" /Date(1755129600000+0000)/ "" at bounding box center [542, 183] width 142 height 10
click at [356, 77] on div at bounding box center [504, 260] width 1008 height 521
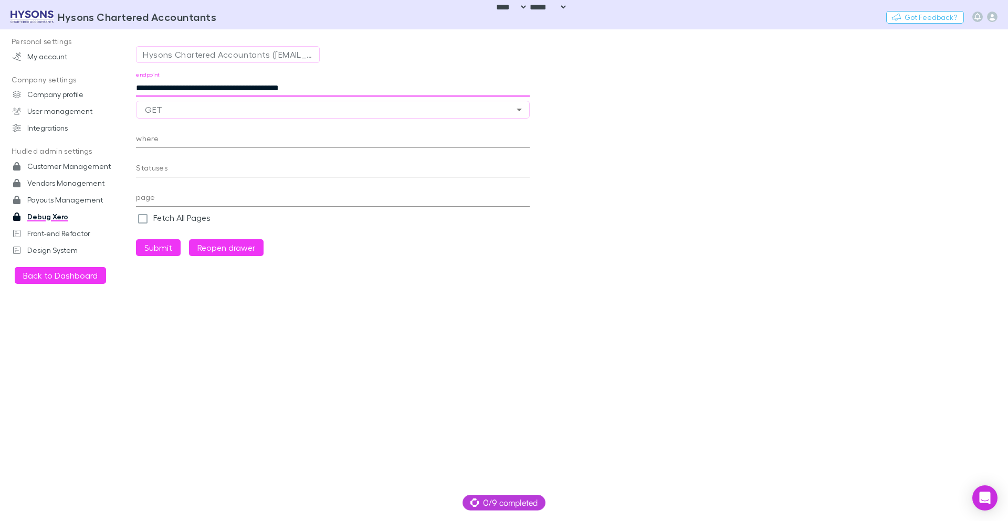
click at [340, 91] on input "**********" at bounding box center [333, 88] width 394 height 17
paste input "**********"
type input "**********"
click at [152, 253] on button "Submit" at bounding box center [158, 247] width 45 height 17
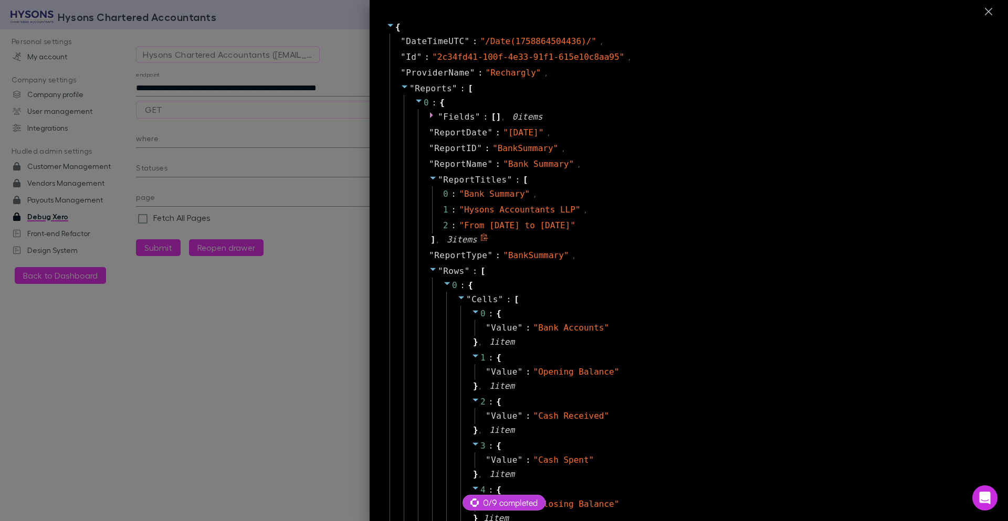
scroll to position [63, 0]
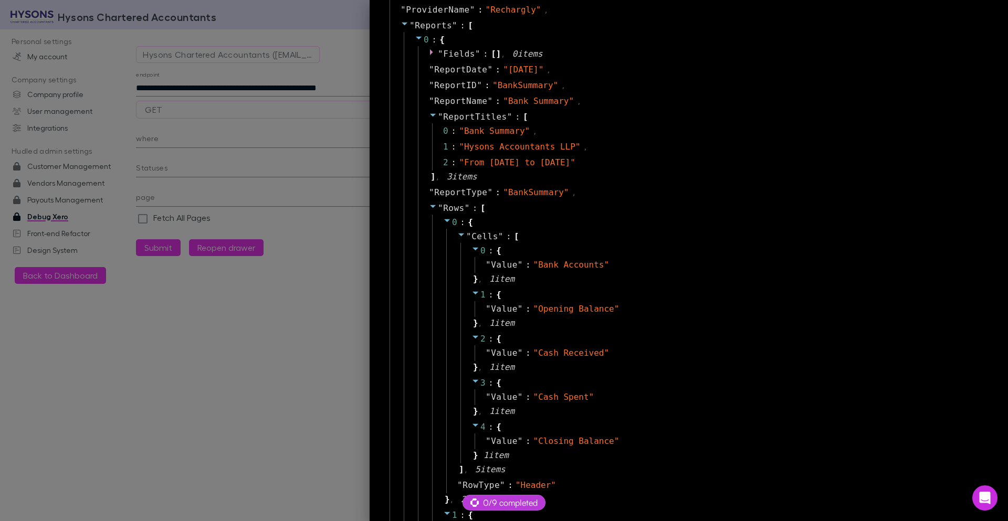
click at [429, 210] on span at bounding box center [433, 208] width 8 height 10
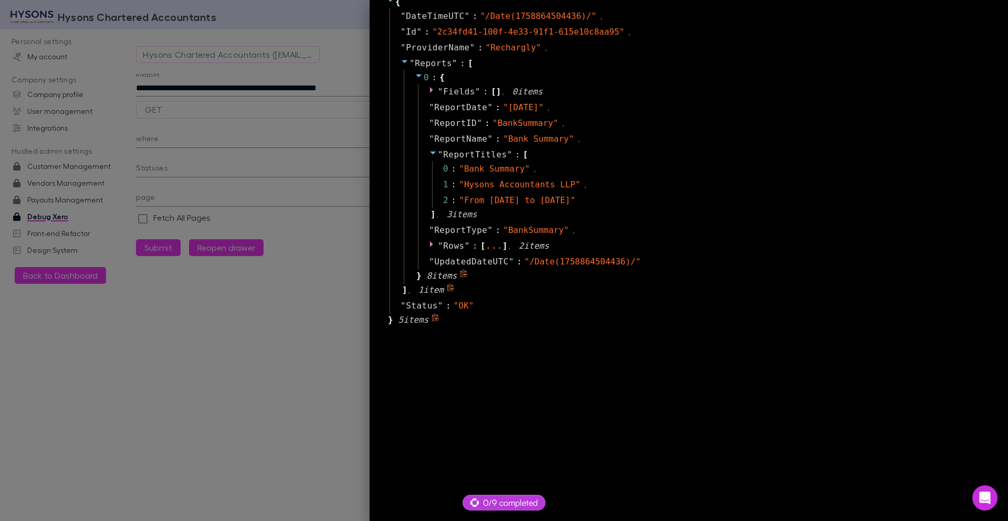
scroll to position [25, 0]
click at [430, 247] on icon at bounding box center [431, 244] width 3 height 6
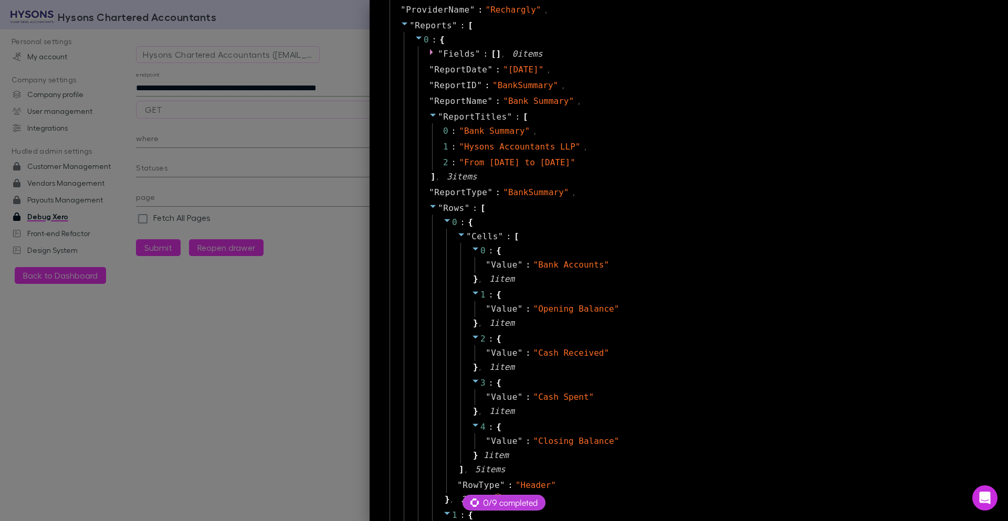
click at [443, 224] on icon at bounding box center [447, 220] width 8 height 8
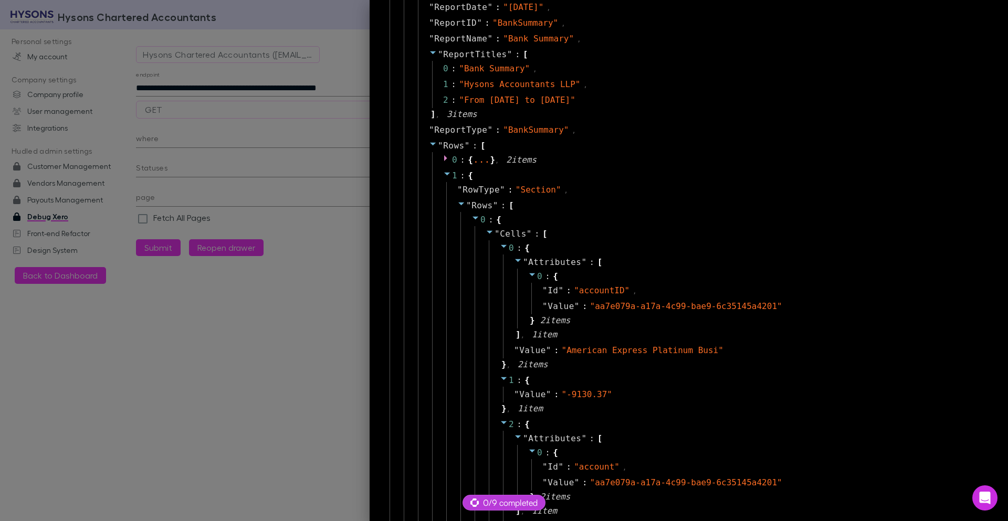
scroll to position [126, 0]
click at [478, 161] on div "..." at bounding box center [481, 158] width 17 height 5
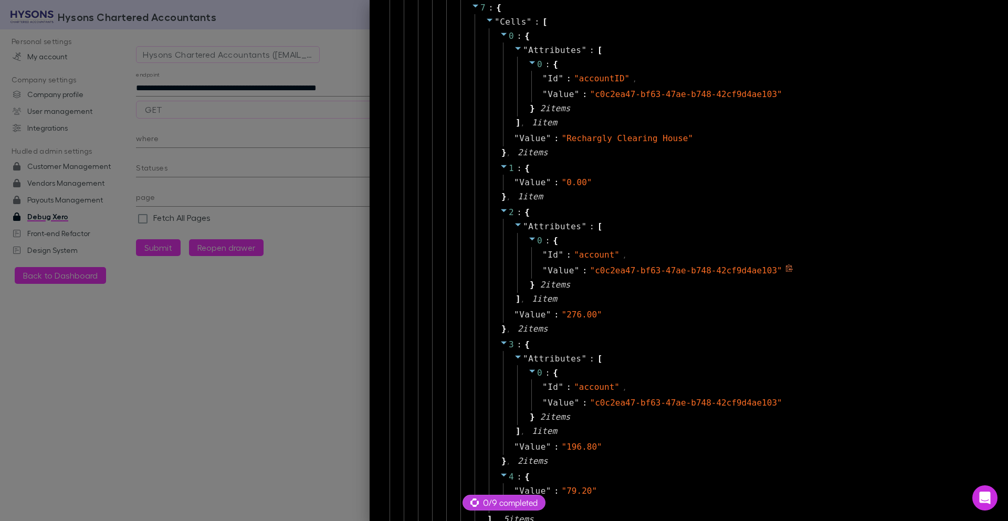
scroll to position [4544, 0]
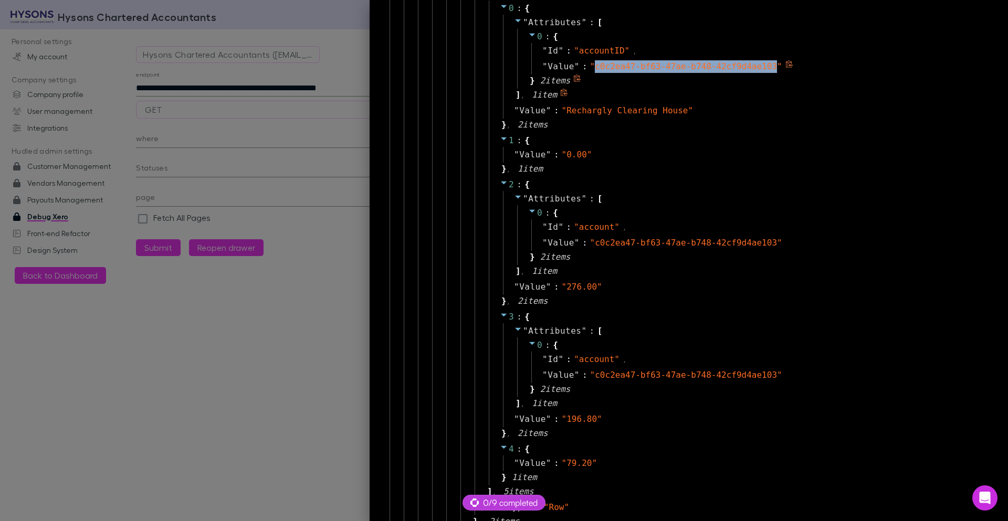
drag, startPoint x: 589, startPoint y: 65, endPoint x: 767, endPoint y: 71, distance: 178.0
click at [767, 71] on span "" c0c2ea47-bf63-47ae-b748-42cf9d4ae103 "" at bounding box center [686, 66] width 192 height 10
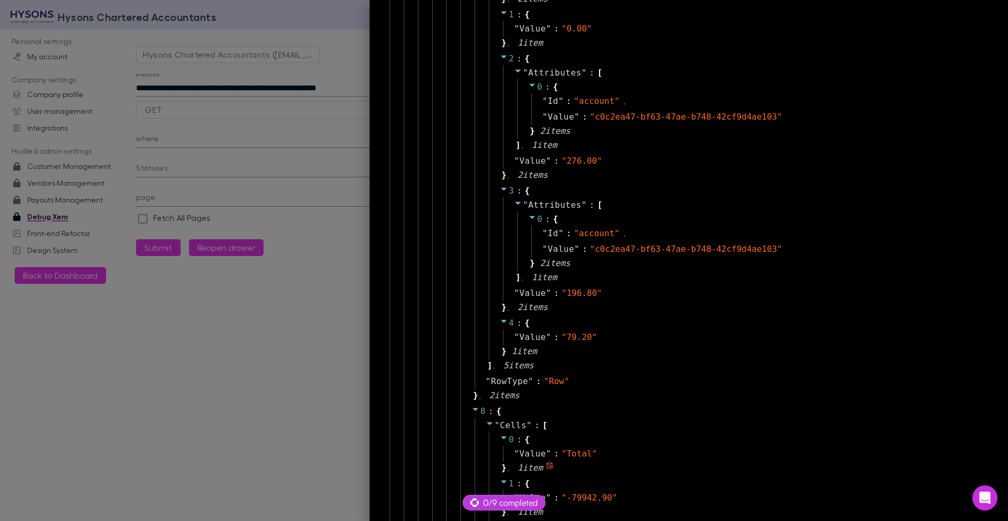
scroll to position [4607, 0]
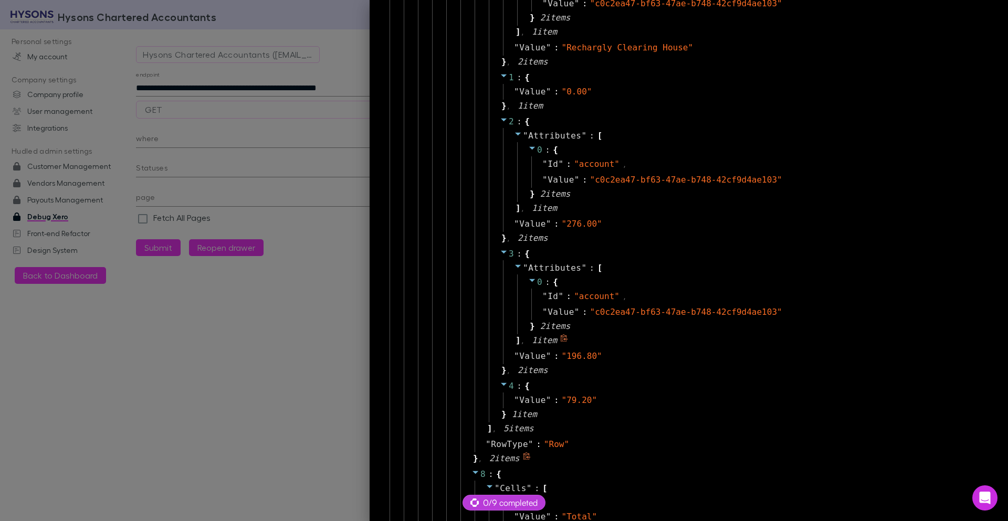
click at [515, 265] on icon at bounding box center [518, 266] width 6 height 3
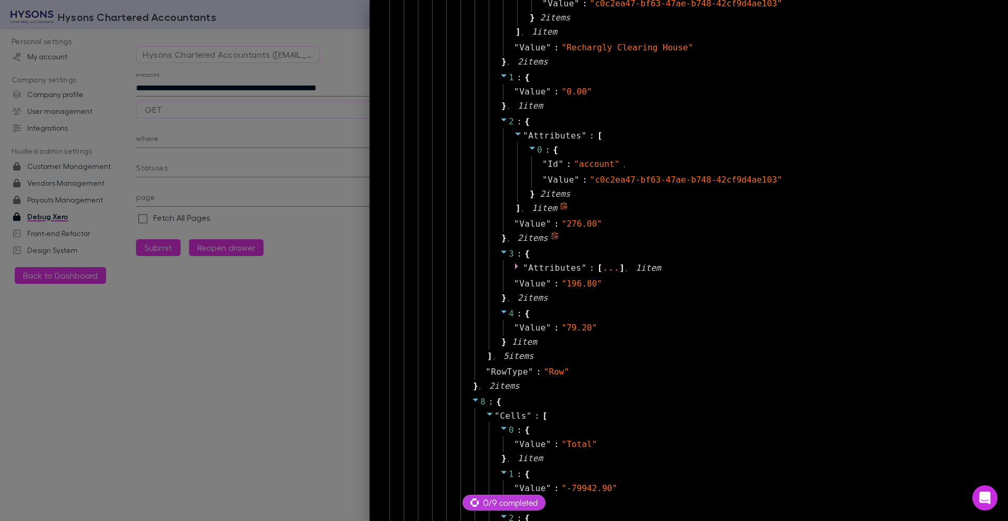
click at [514, 136] on icon at bounding box center [518, 134] width 8 height 8
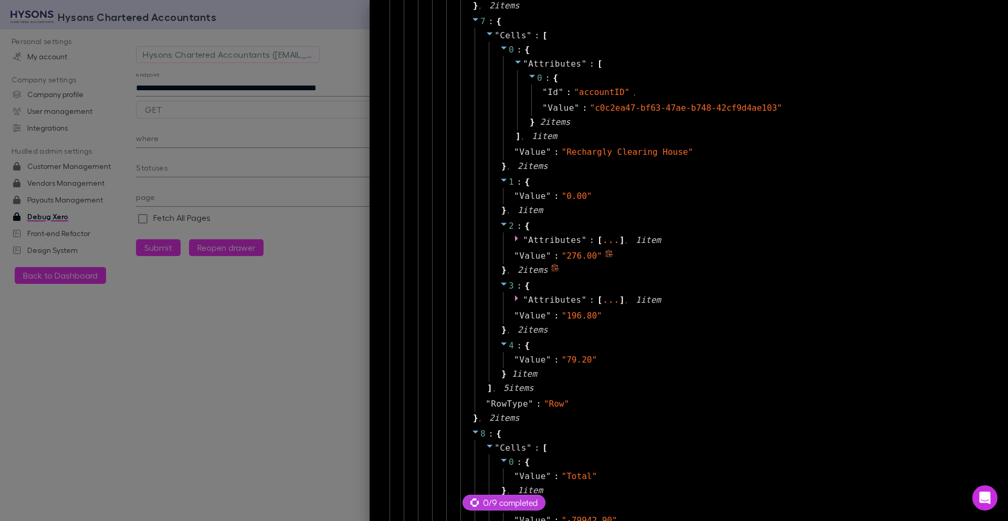
scroll to position [4481, 0]
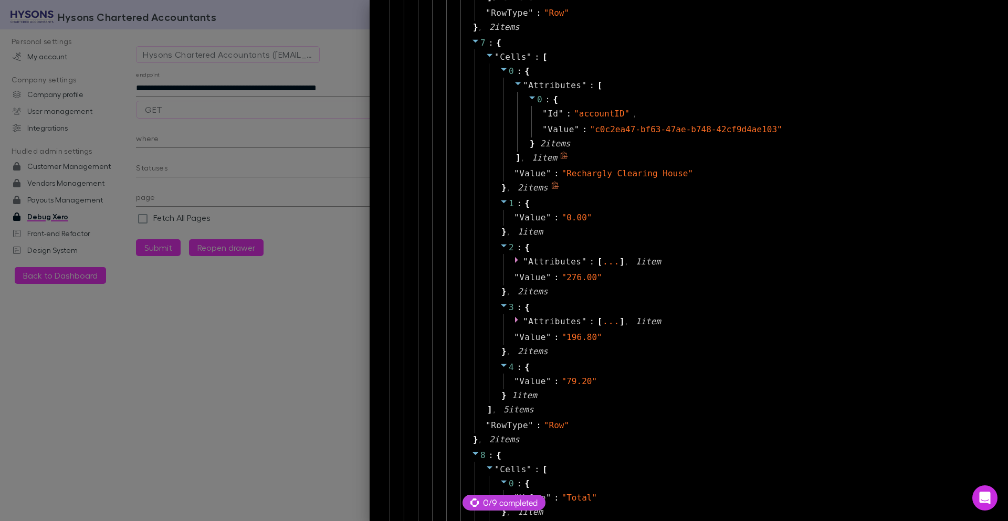
click at [514, 86] on icon at bounding box center [518, 83] width 8 height 8
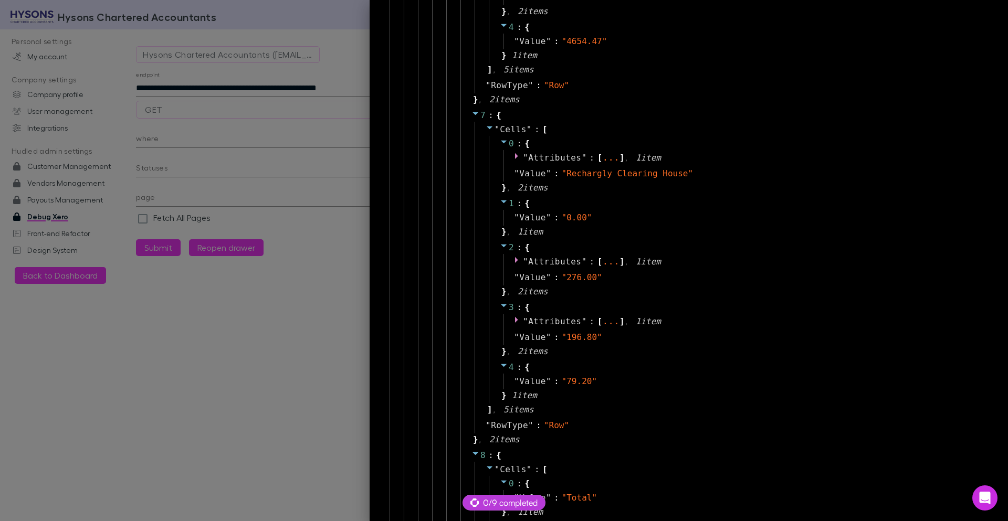
click at [237, 339] on div at bounding box center [504, 260] width 1008 height 521
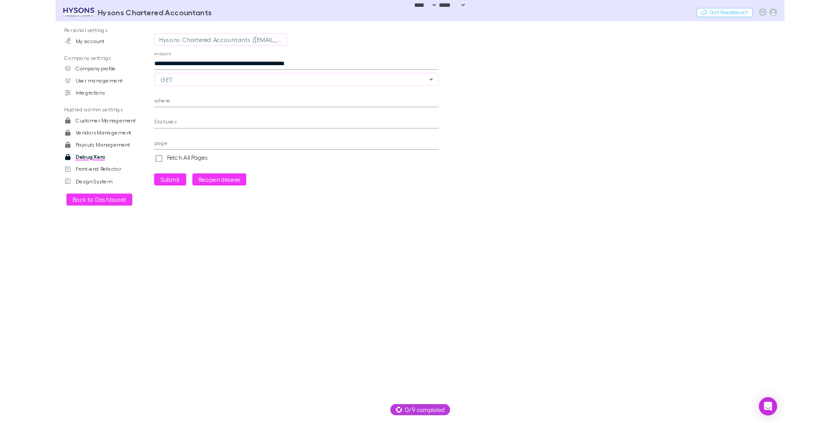
scroll to position [0, 0]
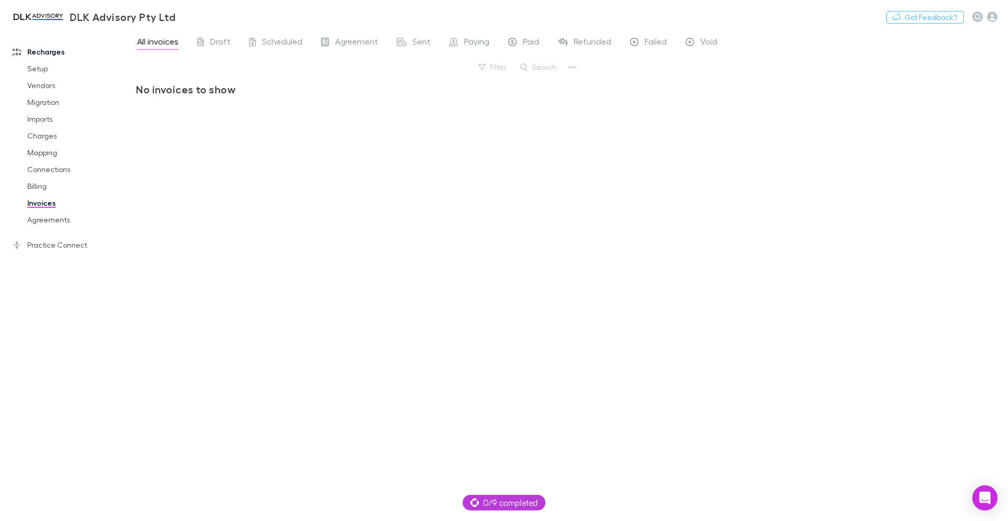
click at [610, 103] on div "All invoices Draft Scheduled Agreement Sent Paying Paid Refunded Failed Void Fi…" at bounding box center [572, 275] width 872 height 492
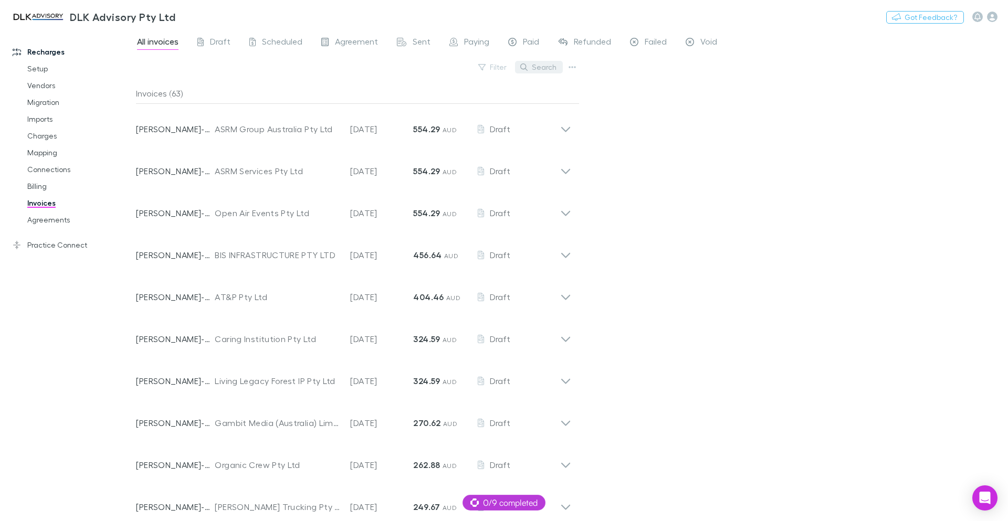
click at [557, 70] on button "Search" at bounding box center [539, 67] width 48 height 13
paste input "*****"
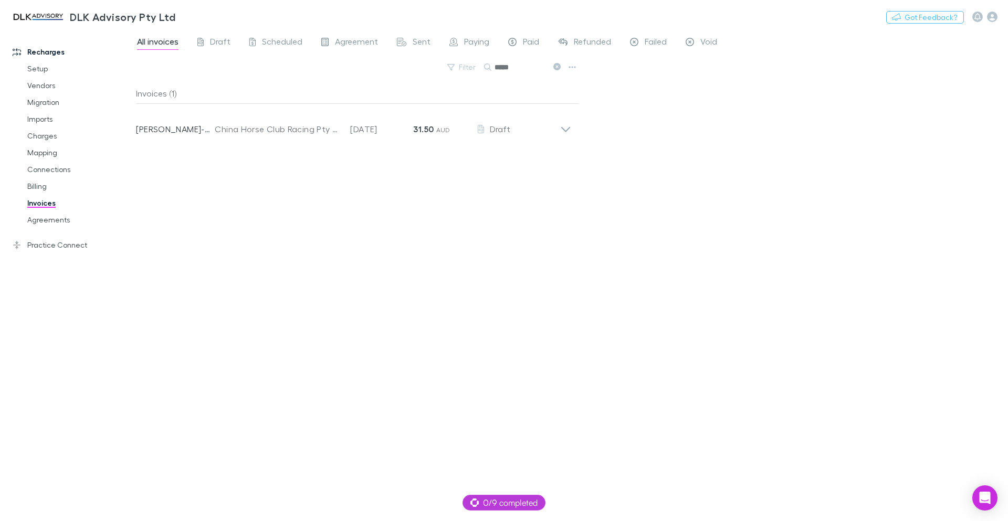
type input "*****"
click at [658, 276] on div "All invoices Draft Scheduled Agreement Sent Paying Paid Refunded Failed Void Fi…" at bounding box center [572, 275] width 872 height 492
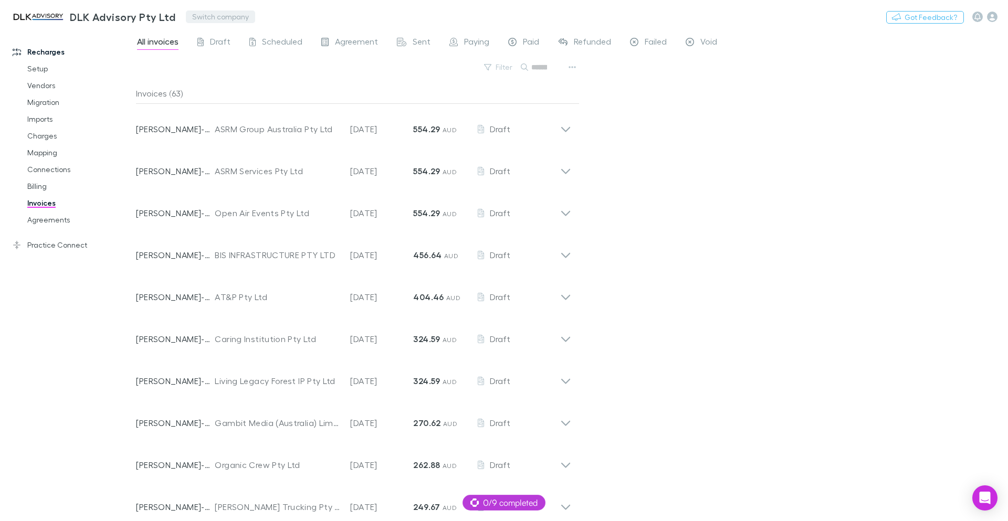
click at [191, 16] on button "Switch company" at bounding box center [220, 16] width 69 height 13
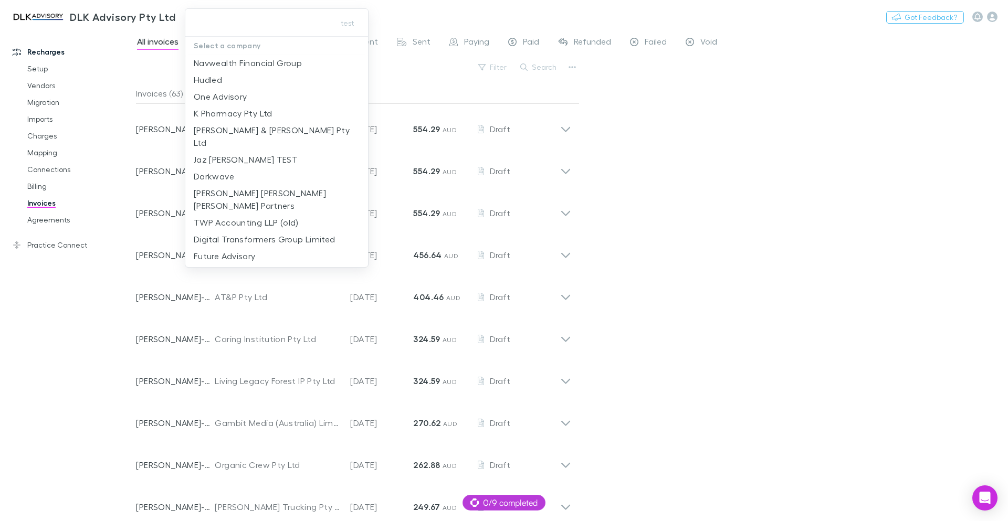
click at [727, 223] on div at bounding box center [504, 260] width 1008 height 521
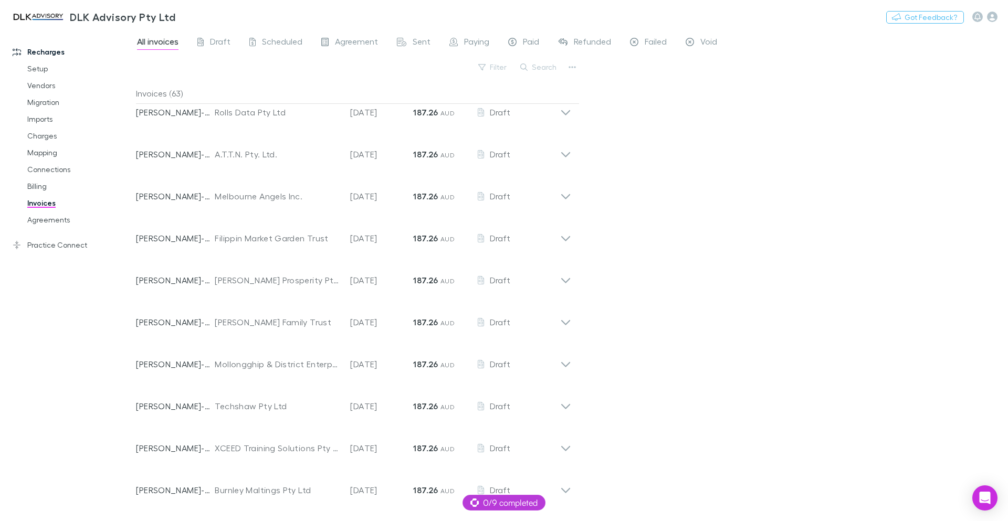
scroll to position [315, 0]
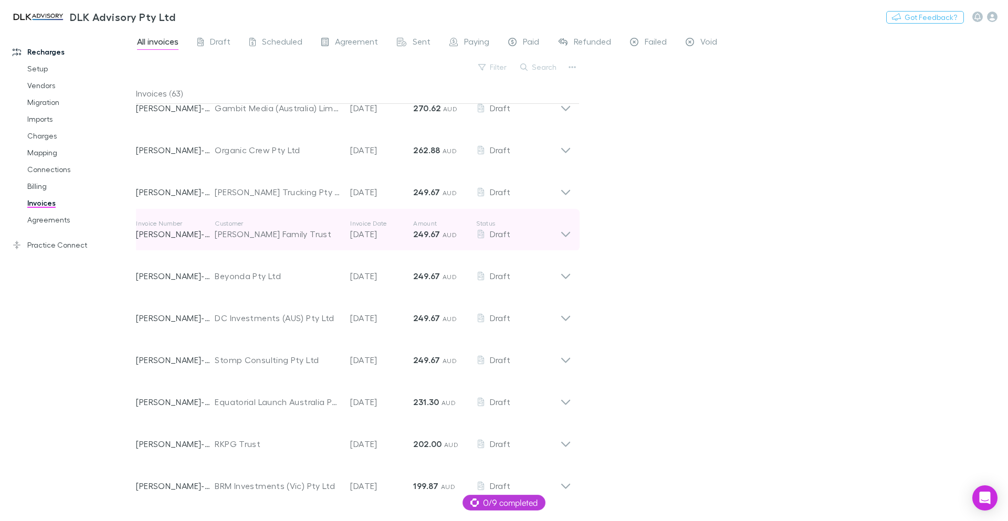
click at [213, 233] on p "[PERSON_NAME]-0060" at bounding box center [175, 234] width 79 height 13
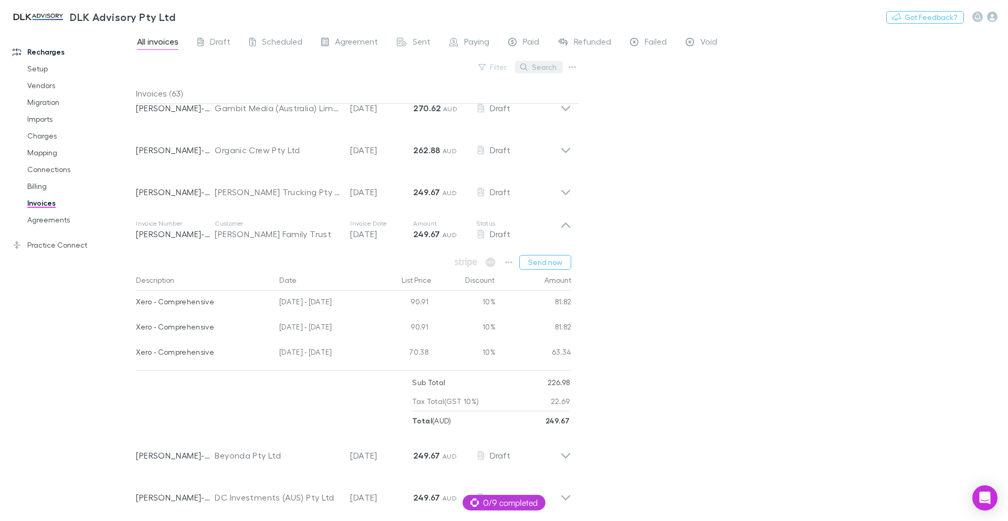
click at [543, 64] on button "Search" at bounding box center [539, 67] width 48 height 13
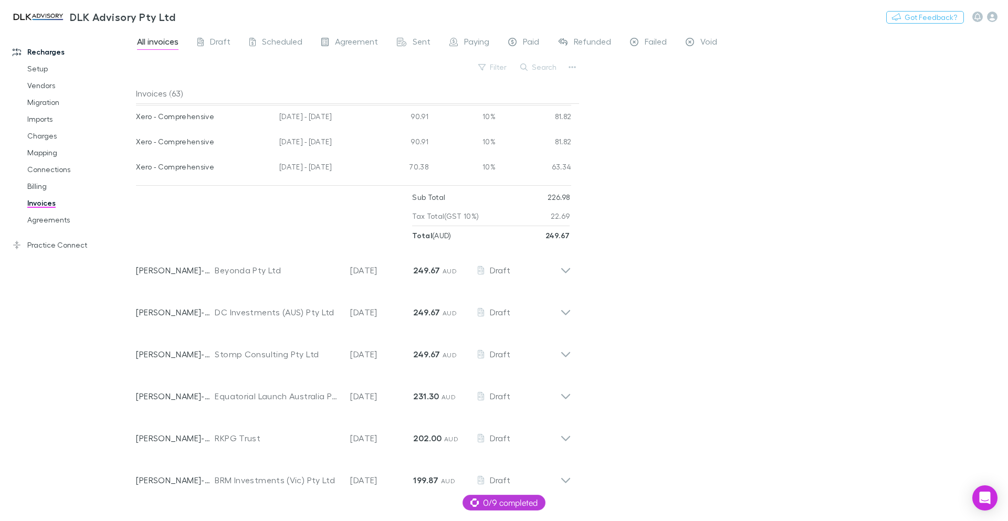
scroll to position [504, 0]
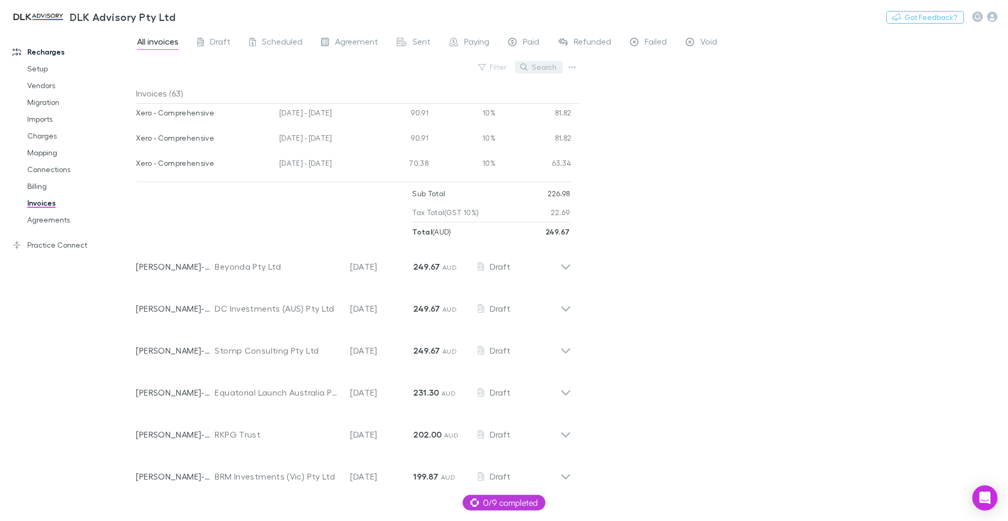
click at [548, 68] on button "Search" at bounding box center [539, 67] width 48 height 13
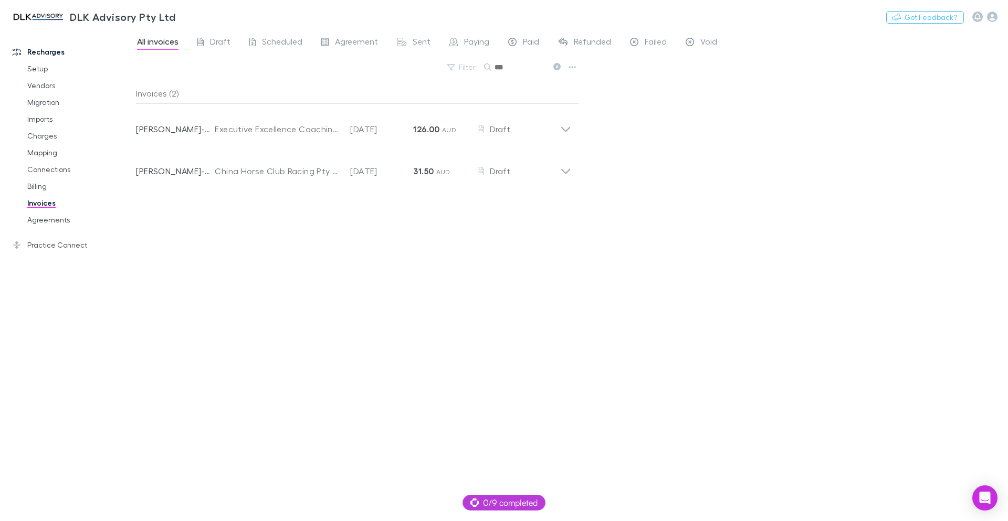
scroll to position [0, 0]
type input "*****"
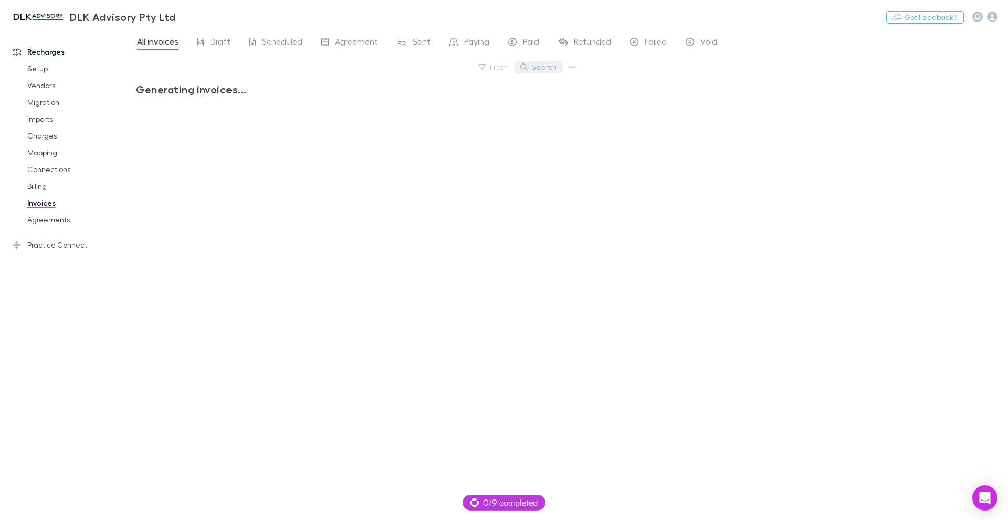
click at [534, 69] on button "Search" at bounding box center [539, 67] width 48 height 13
paste input "*****"
type input "*****"
click at [518, 66] on input "*****" at bounding box center [520, 67] width 52 height 15
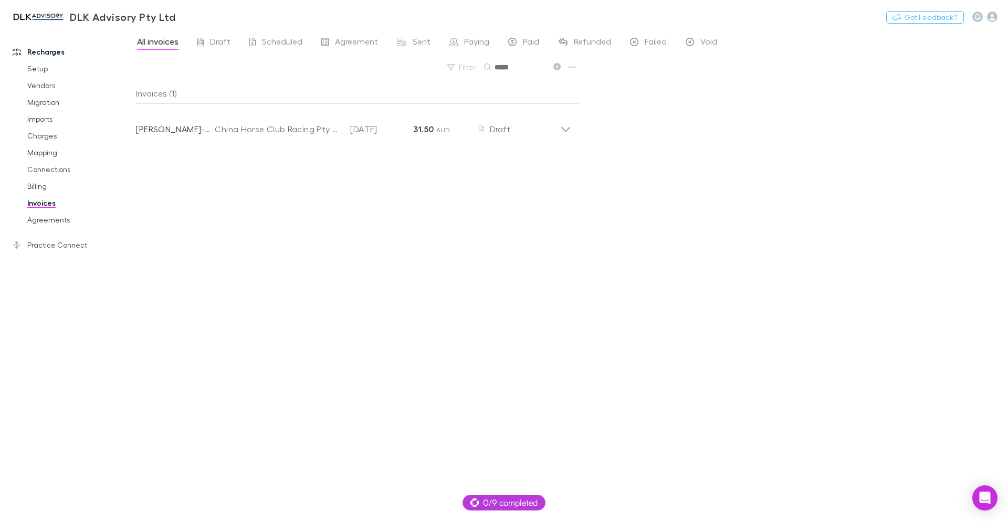
click at [518, 66] on input "*****" at bounding box center [520, 67] width 52 height 15
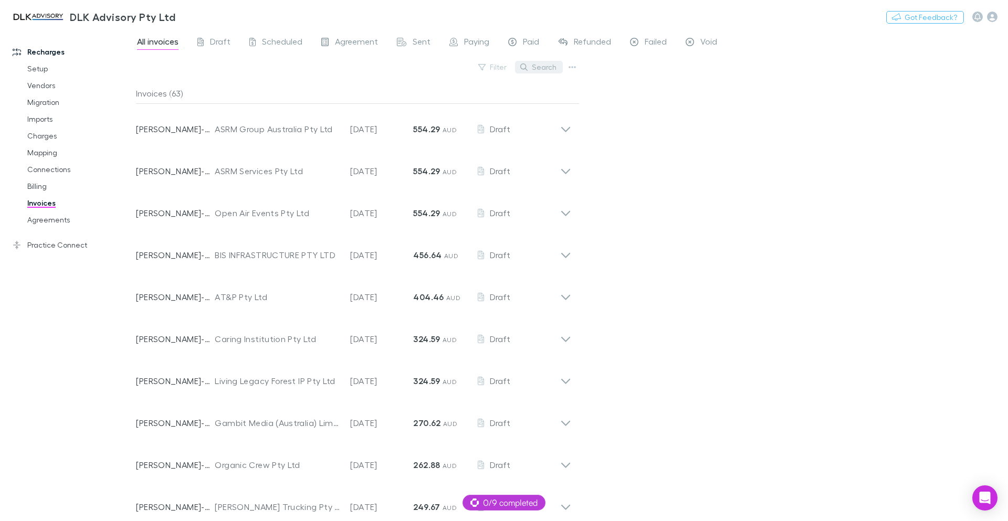
click at [550, 66] on button "Search" at bounding box center [539, 67] width 48 height 13
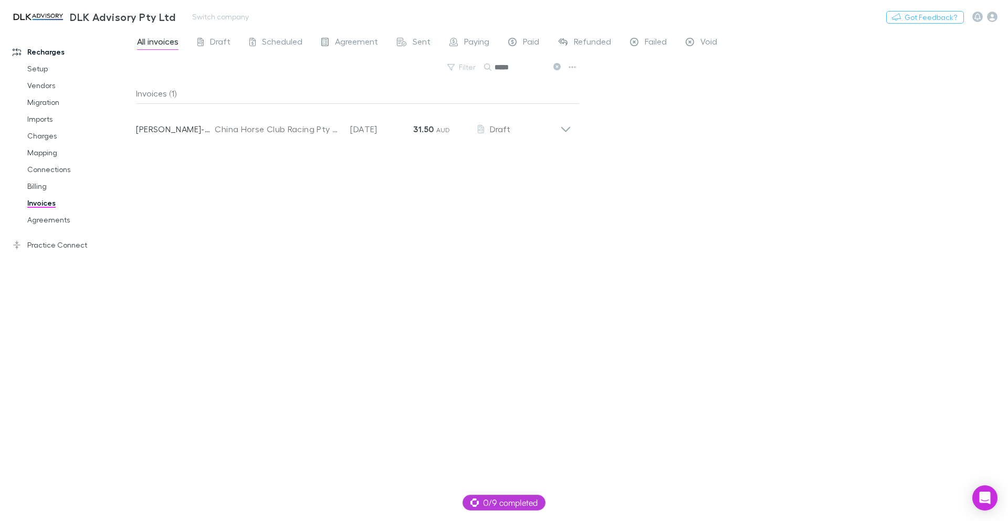
type input "*****"
click at [678, 215] on div "All invoices Draft Scheduled Agreement Sent Paying Paid Refunded Failed Void Fi…" at bounding box center [572, 275] width 872 height 492
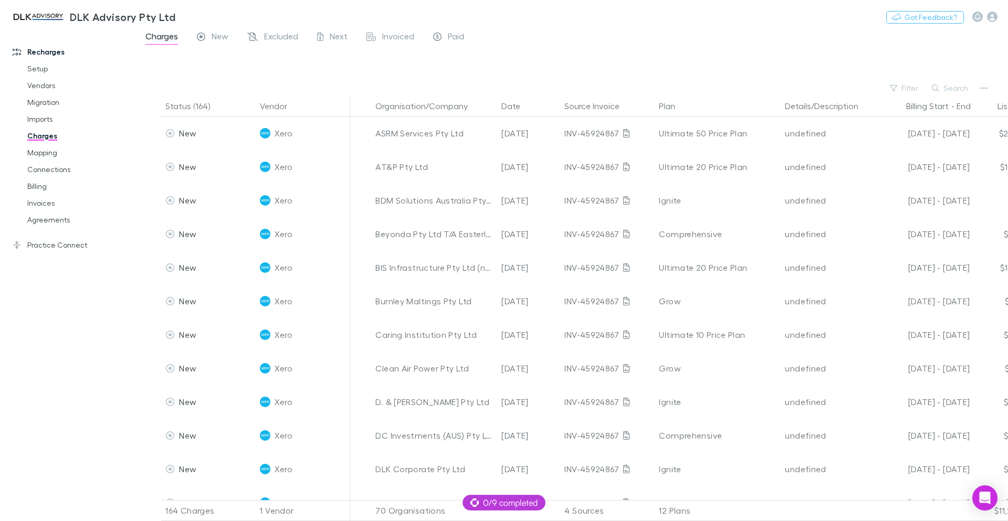
click at [33, 51] on link "Recharges" at bounding box center [72, 52] width 140 height 17
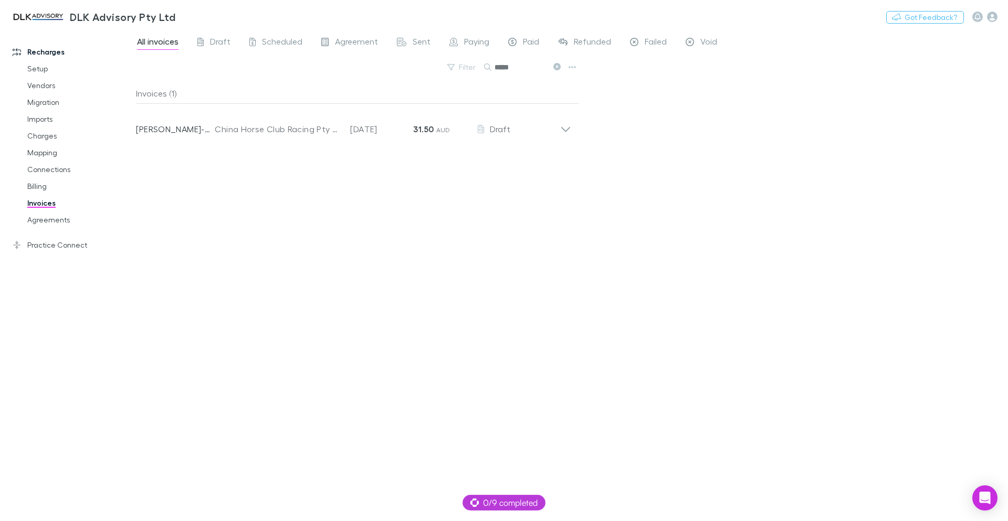
drag, startPoint x: 0, startPoint y: 428, endPoint x: 497, endPoint y: 323, distance: 508.1
click at [497, 323] on div "Recharges Setup Vendors Migration Imports Charges Mapping Connections Billing I…" at bounding box center [504, 275] width 1008 height 492
click at [531, 71] on input "*****" at bounding box center [520, 67] width 52 height 15
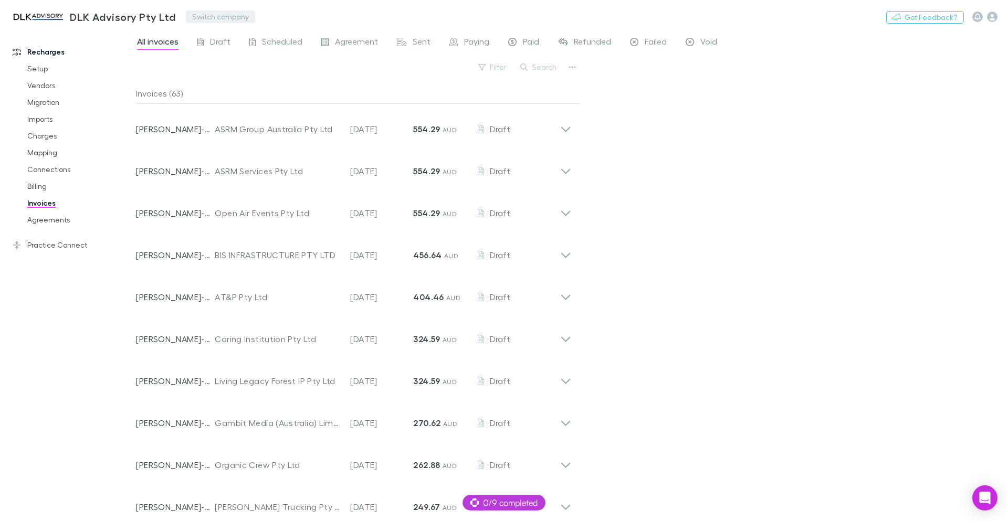
click at [205, 17] on button "Switch company" at bounding box center [220, 16] width 69 height 13
type input "*****"
click at [307, 59] on p "Hysons Chartered Accountants" at bounding box center [257, 63] width 127 height 13
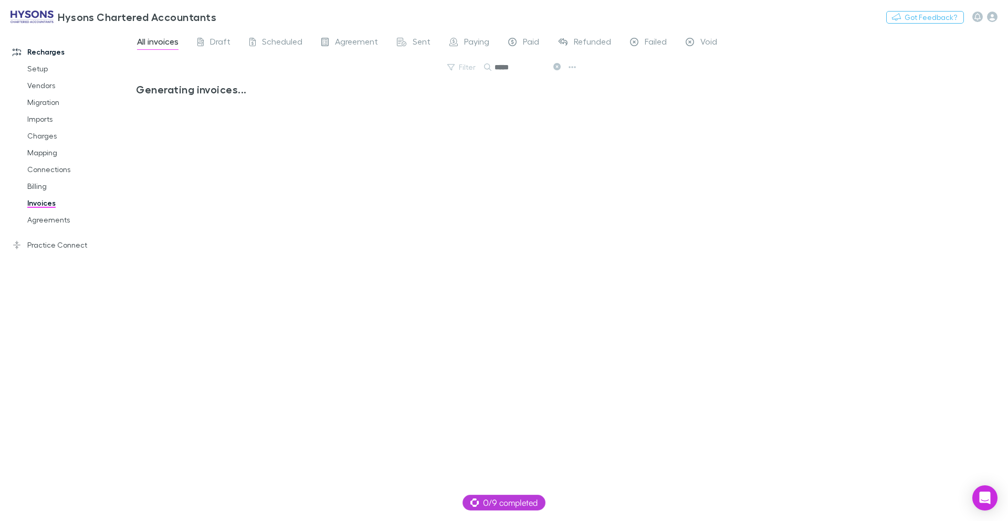
click at [557, 69] on icon at bounding box center [556, 66] width 7 height 7
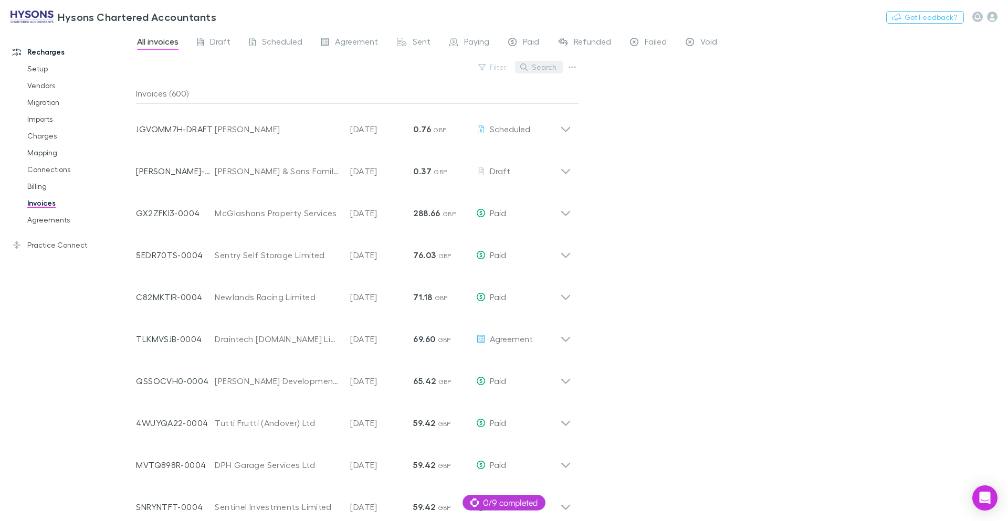
click at [538, 65] on button "Search" at bounding box center [539, 67] width 48 height 13
paste input "**********"
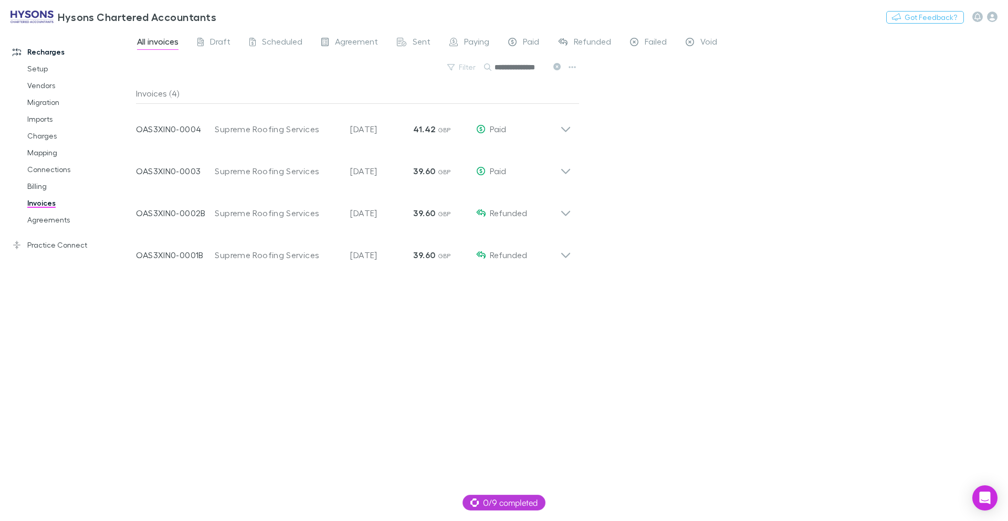
scroll to position [0, 3]
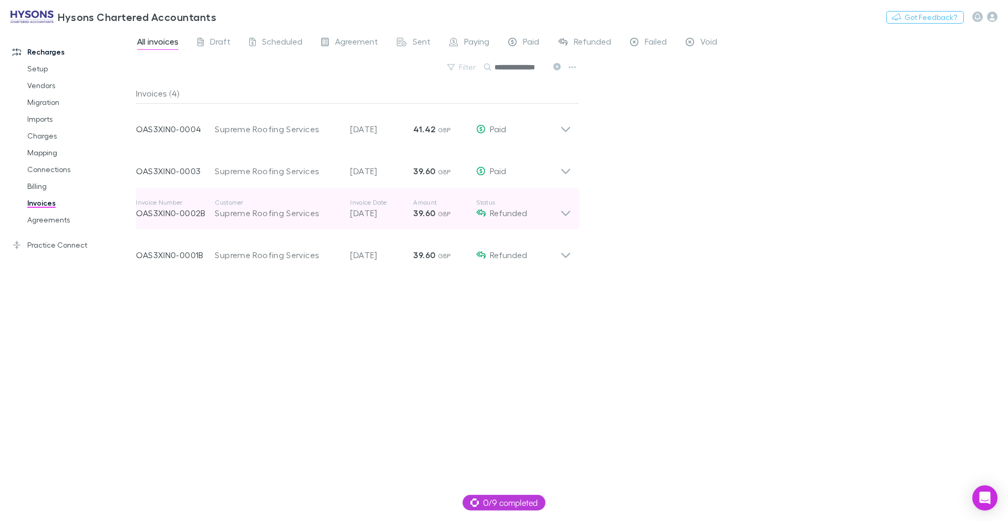
type input "**********"
click at [565, 218] on icon at bounding box center [565, 208] width 11 height 21
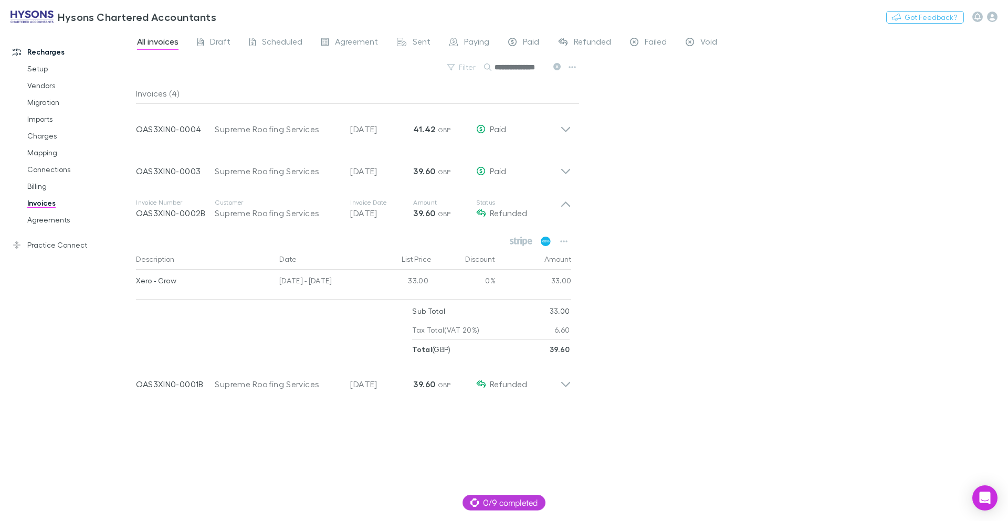
click at [548, 242] on icon at bounding box center [546, 241] width 10 height 9
click at [560, 237] on button "button" at bounding box center [563, 241] width 15 height 15
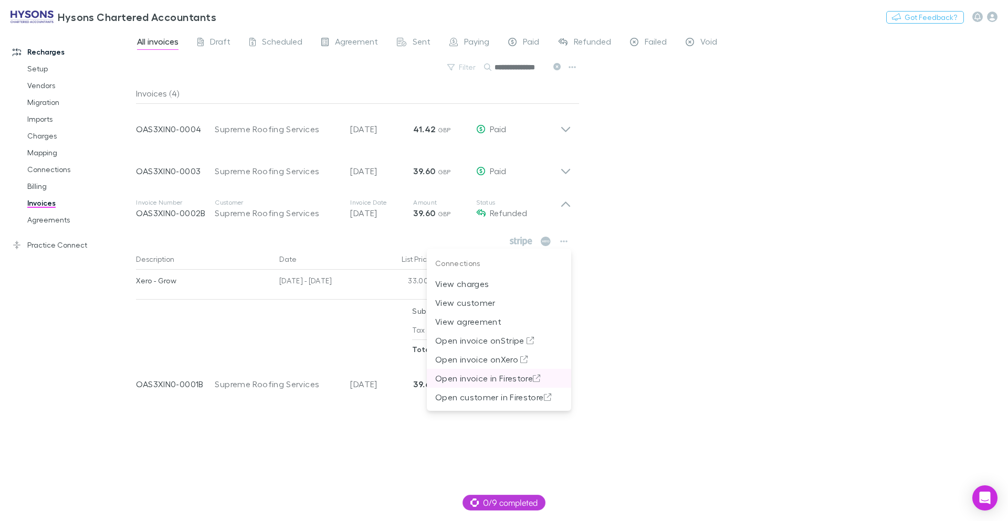
click at [490, 378] on p "Open invoice in Firestore" at bounding box center [499, 378] width 128 height 13
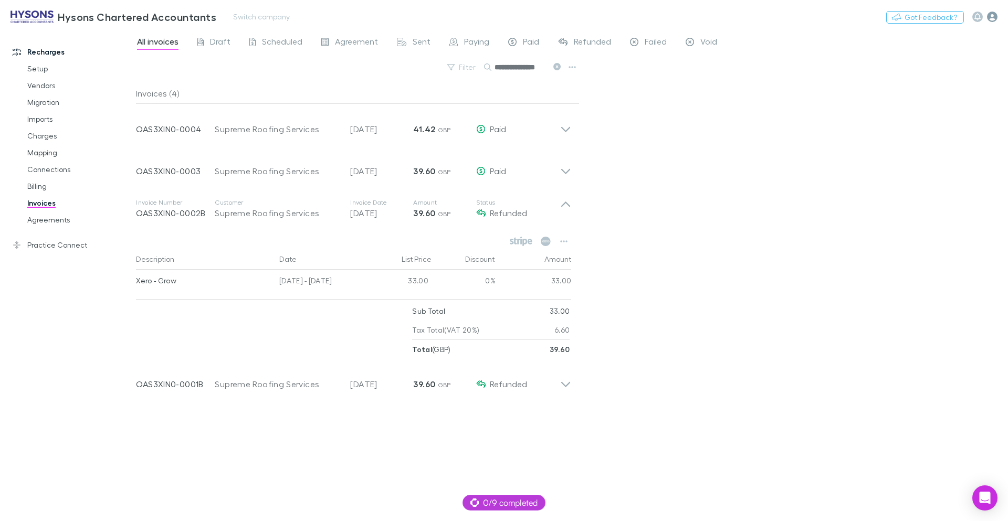
click at [987, 15] on icon "button" at bounding box center [992, 17] width 10 height 10
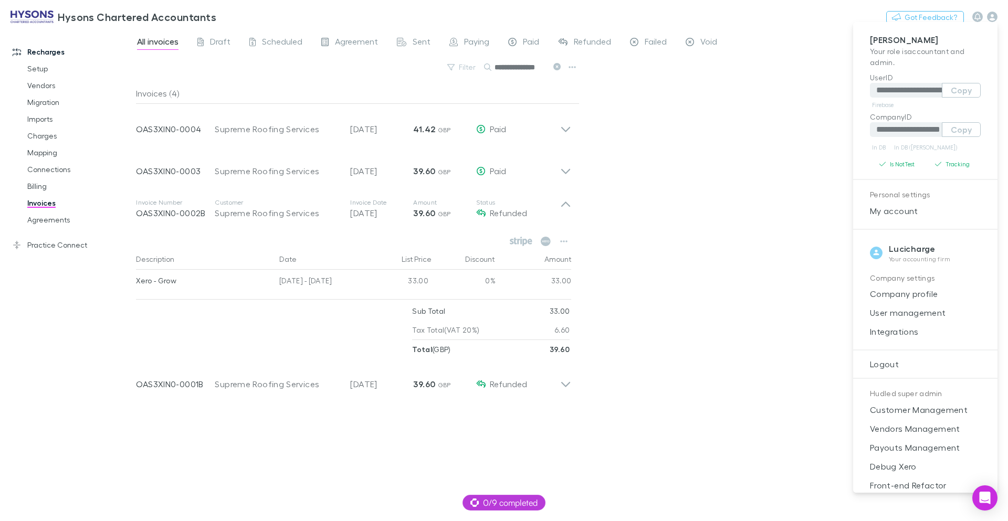
click at [683, 83] on div at bounding box center [504, 260] width 1008 height 521
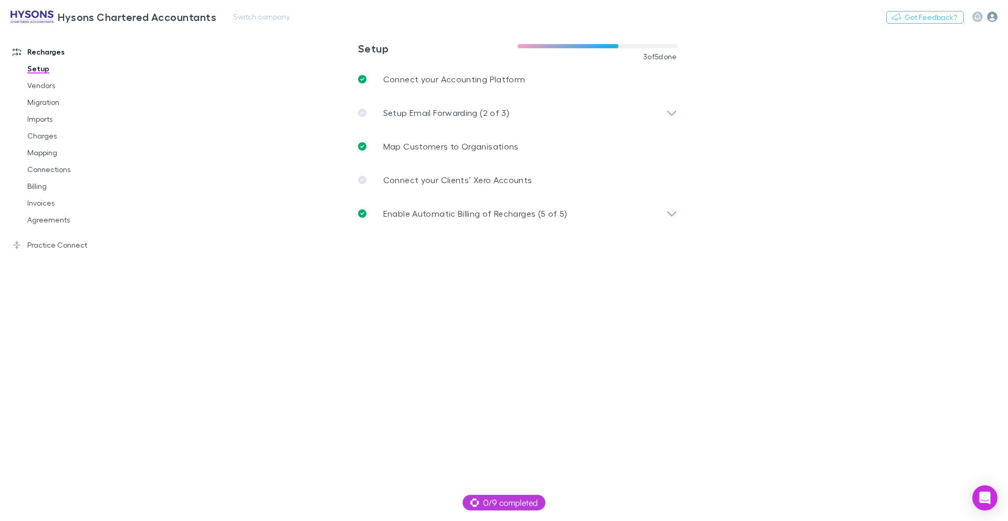
click at [993, 20] on icon "button" at bounding box center [992, 17] width 10 height 10
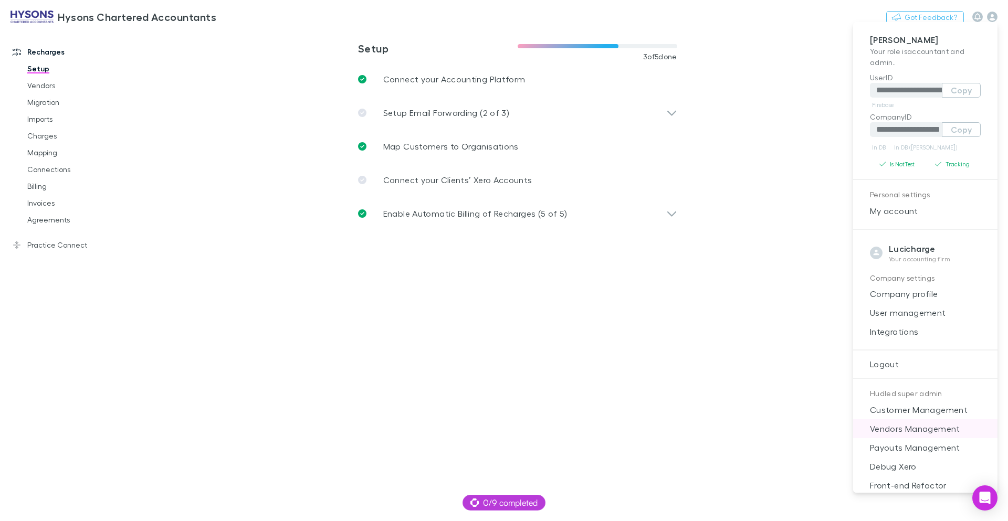
scroll to position [10, 0]
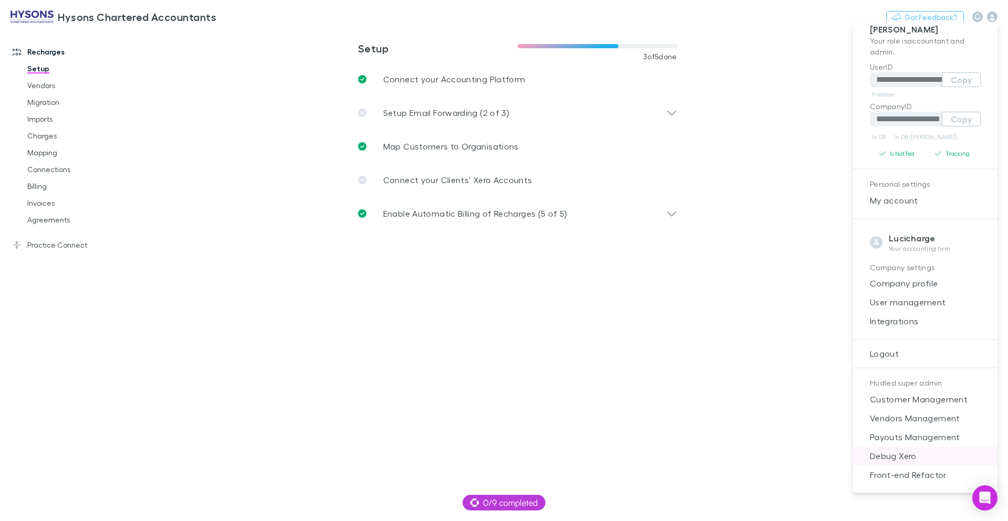
click at [899, 459] on span "Debug Xero" at bounding box center [925, 456] width 128 height 13
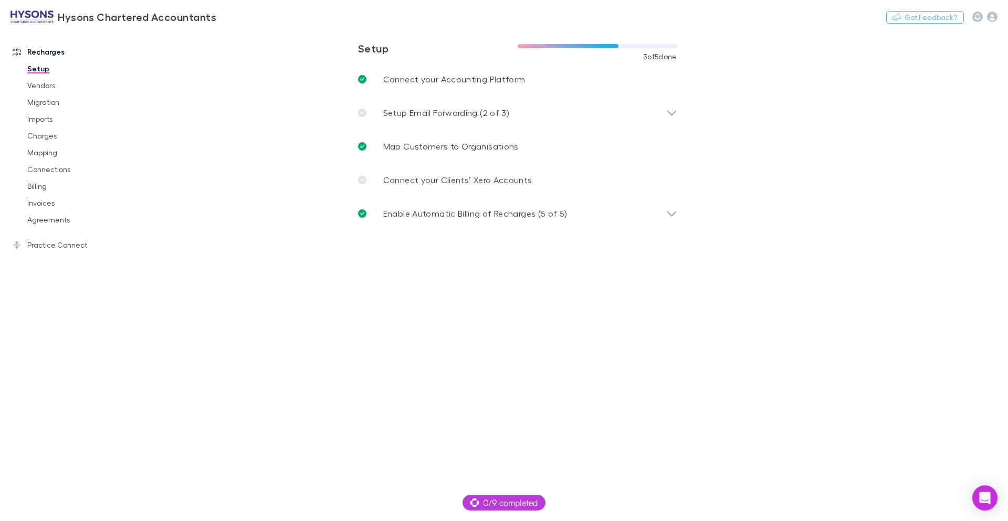
select select "****"
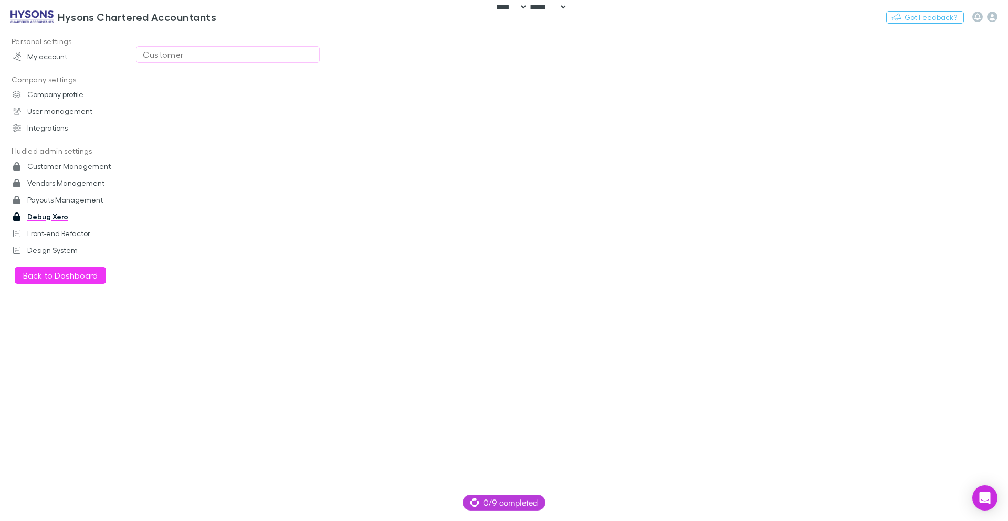
click at [261, 61] on button "Customer" at bounding box center [228, 54] width 184 height 17
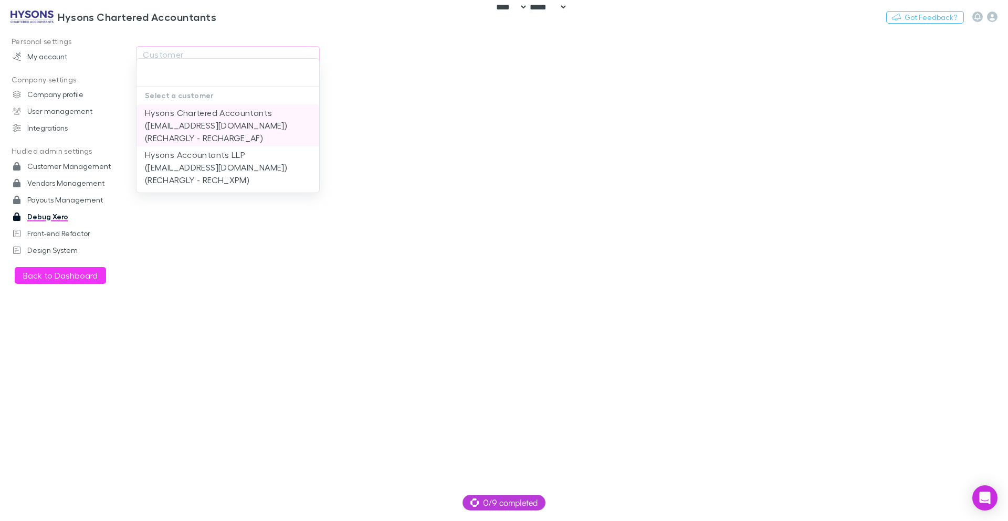
click at [234, 121] on li "Hysons Chartered Accountants ([EMAIL_ADDRESS][DOMAIN_NAME]) (RECHARGLY - RECHAR…" at bounding box center [227, 125] width 183 height 42
type input "**********"
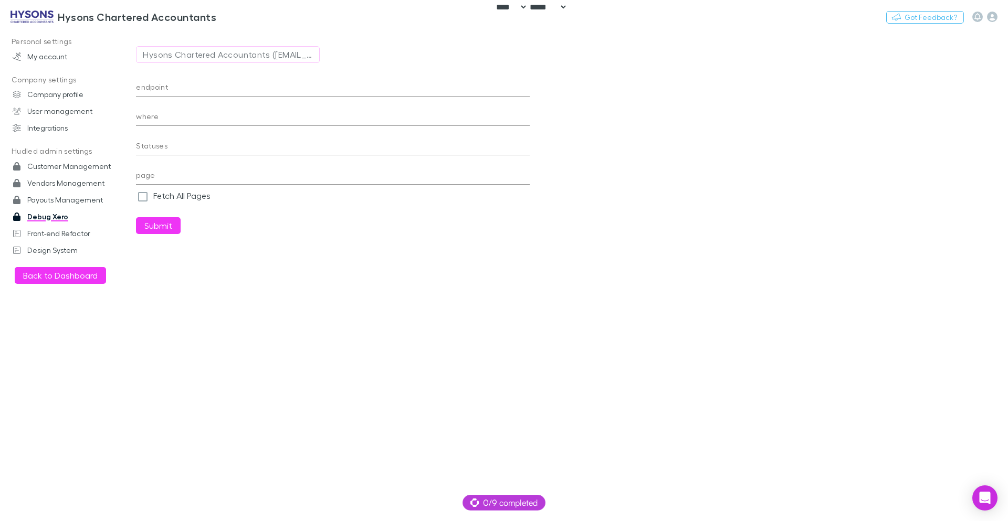
click at [314, 93] on input "endpoint" at bounding box center [333, 88] width 394 height 17
paste input "**********"
type input "**********"
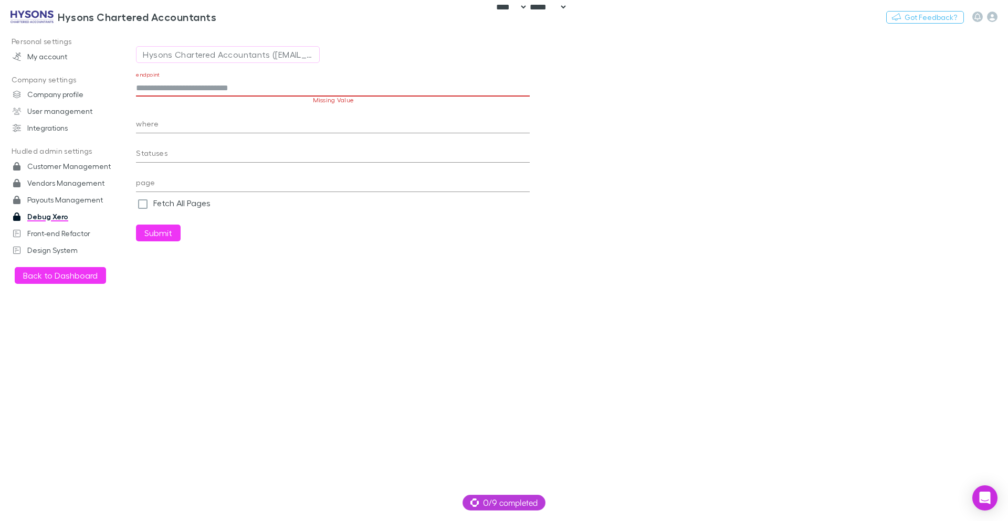
click at [310, 93] on input "endpoint" at bounding box center [333, 88] width 394 height 17
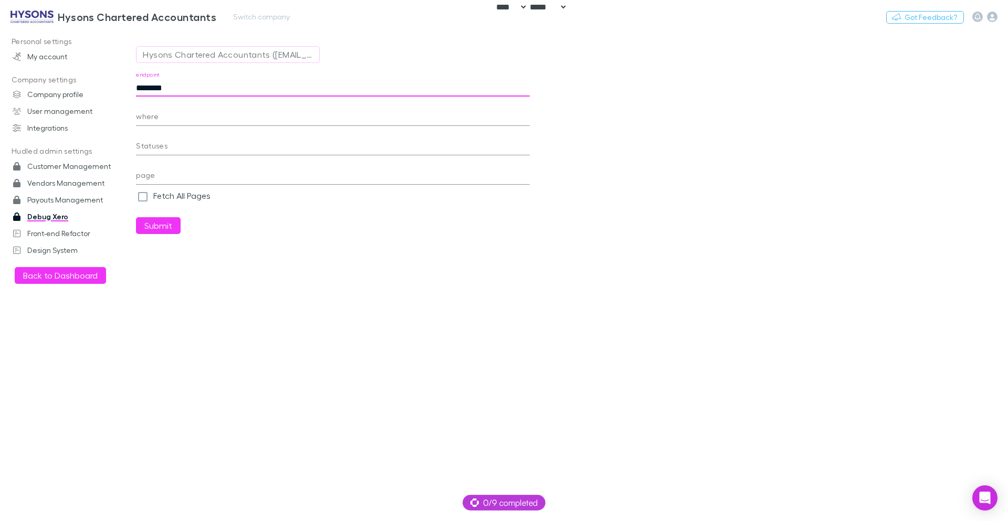
type input "********"
click at [210, 120] on input "where" at bounding box center [333, 117] width 394 height 17
click at [160, 173] on input "page" at bounding box center [333, 176] width 394 height 17
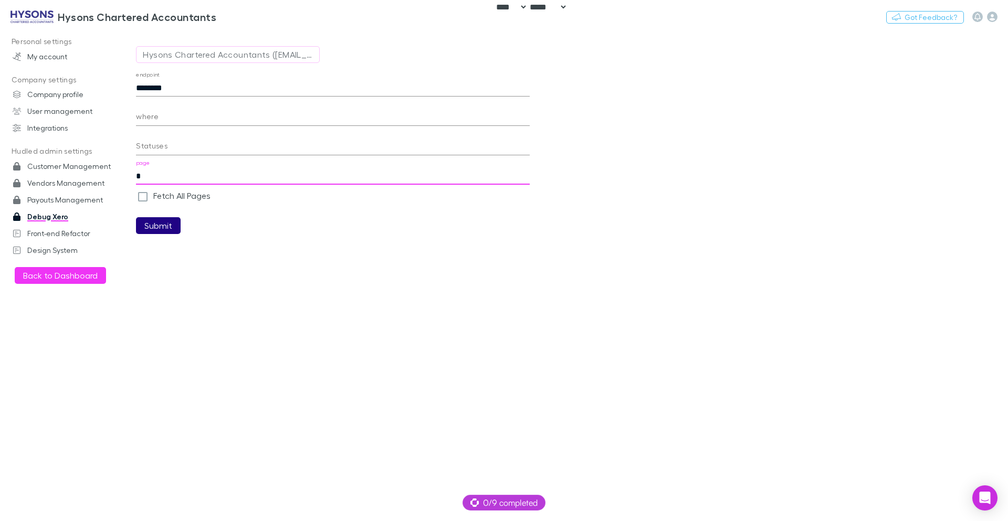
type input "*"
click at [155, 220] on button "Submit" at bounding box center [158, 225] width 45 height 17
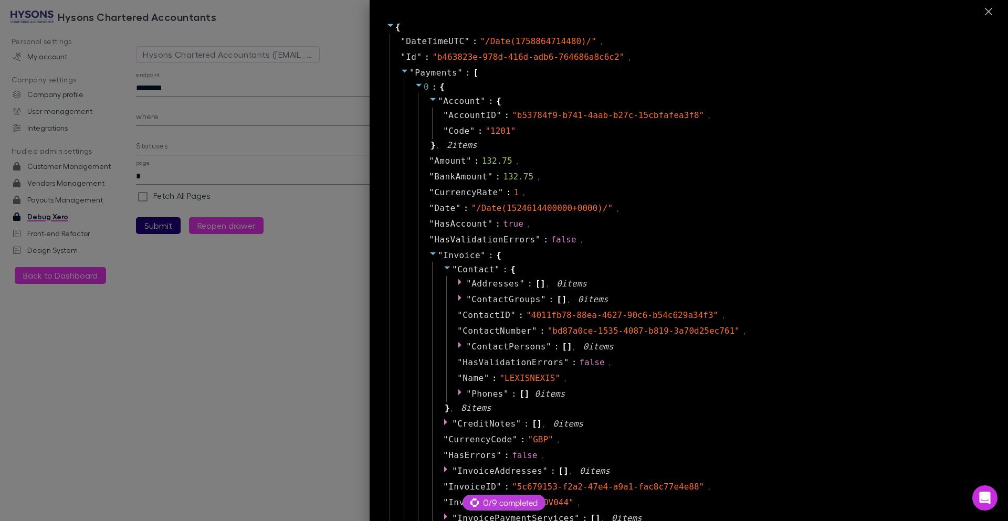
click at [429, 255] on icon at bounding box center [433, 253] width 8 height 8
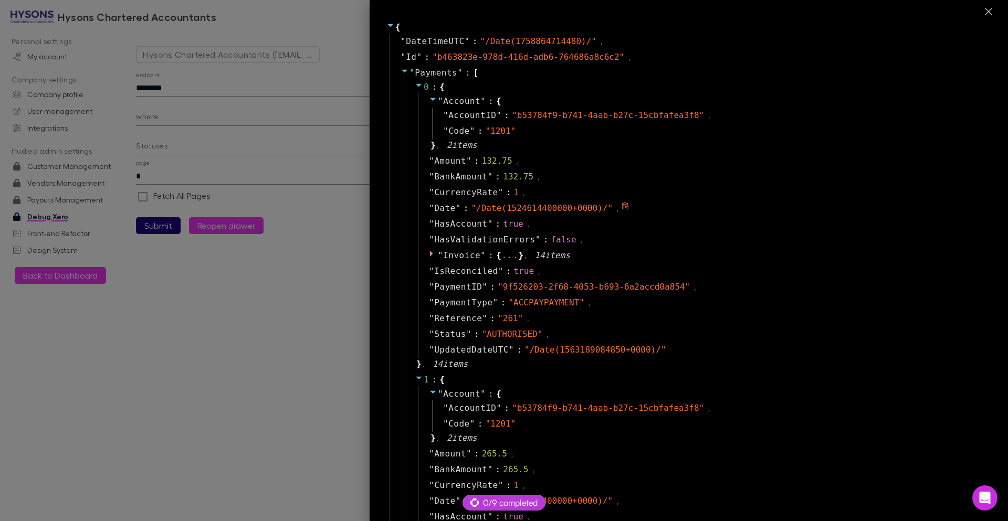
click at [434, 208] on span "Date" at bounding box center [445, 208] width 22 height 13
copy span "Date"
click at [200, 96] on div at bounding box center [504, 260] width 1008 height 521
click at [220, 88] on div at bounding box center [504, 260] width 1008 height 521
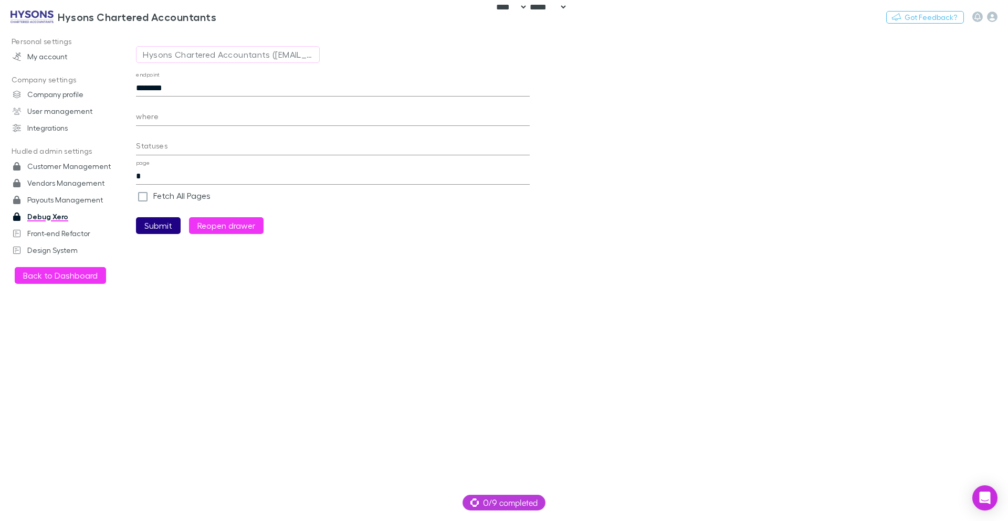
click at [202, 113] on input "where" at bounding box center [333, 117] width 394 height 17
paste input "**********"
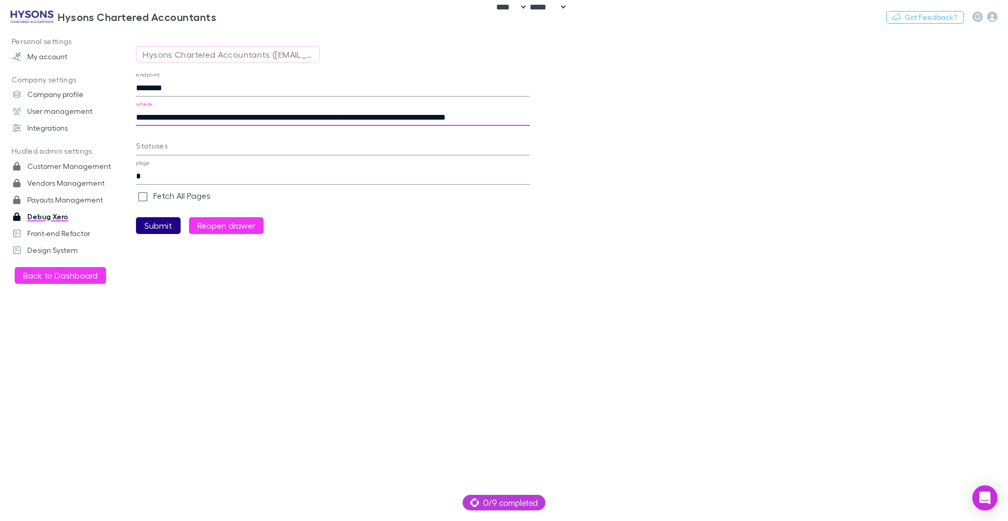
scroll to position [0, 22]
type input "**********"
click at [136, 217] on button "Submit" at bounding box center [158, 225] width 45 height 17
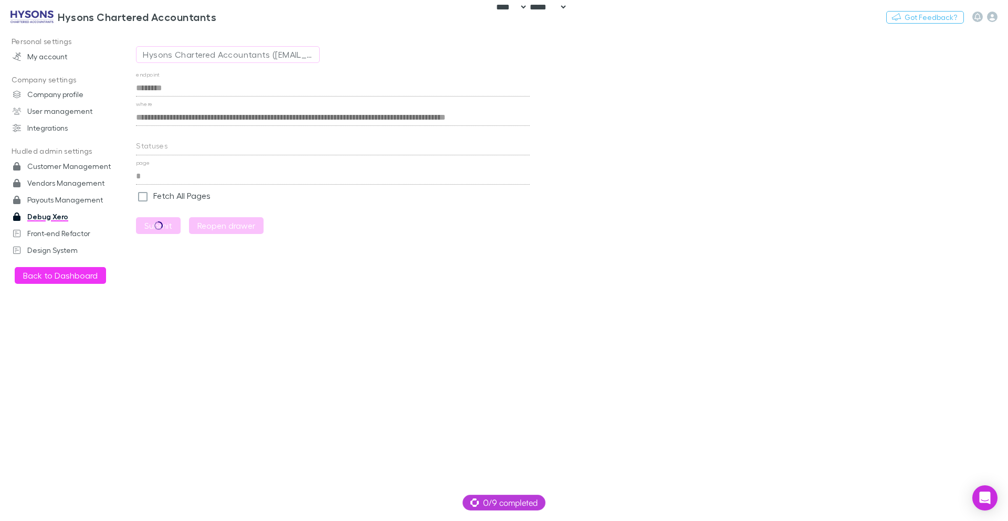
scroll to position [0, 0]
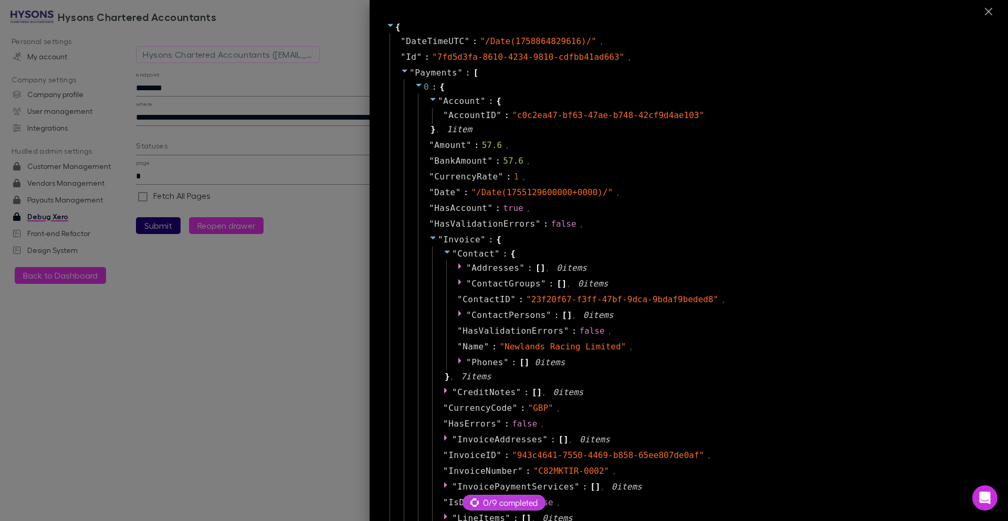
click at [415, 86] on icon at bounding box center [419, 85] width 8 height 8
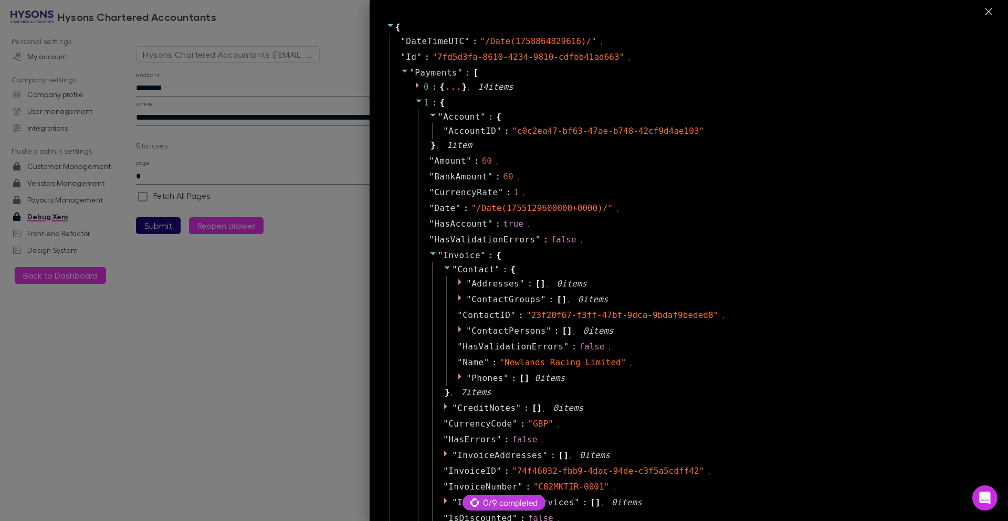
click at [415, 99] on icon at bounding box center [419, 101] width 8 height 8
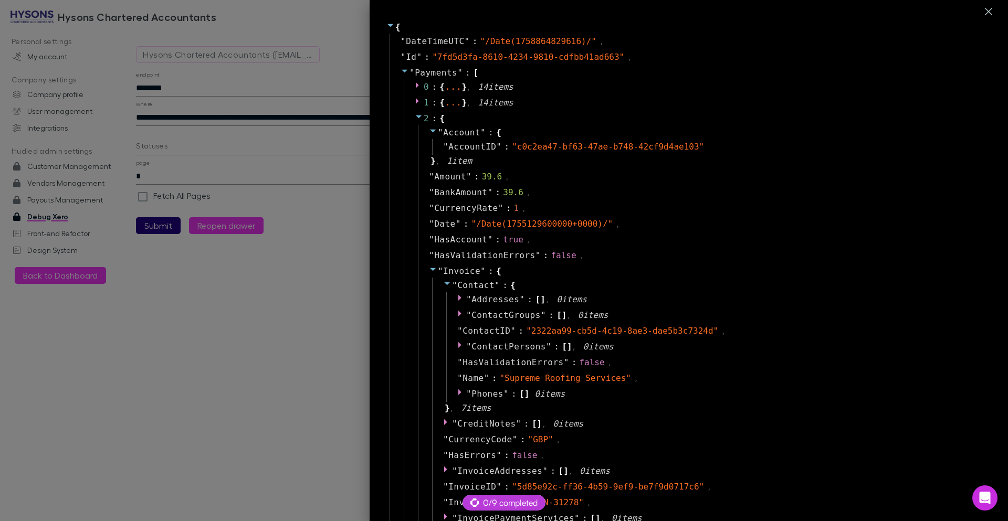
click at [416, 116] on icon at bounding box center [419, 116] width 6 height 3
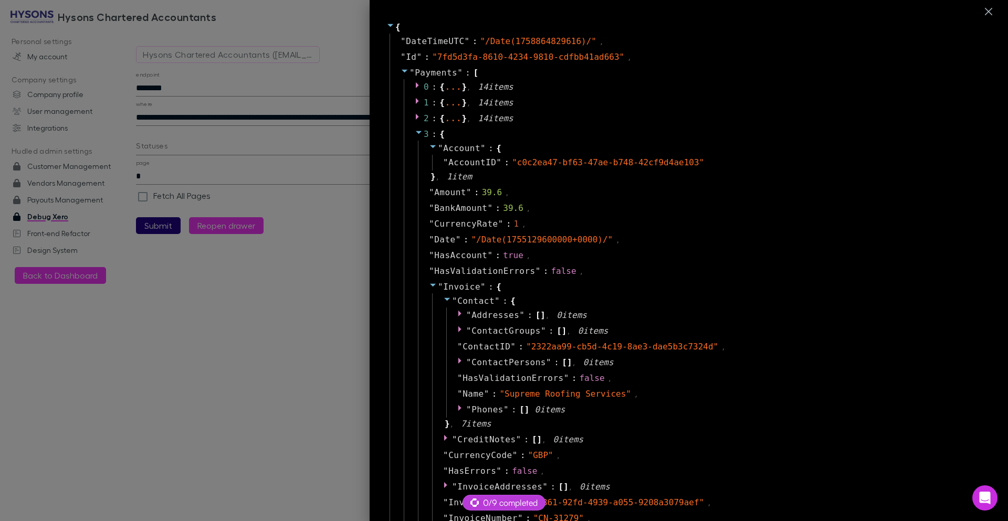
click at [415, 129] on icon at bounding box center [419, 132] width 8 height 8
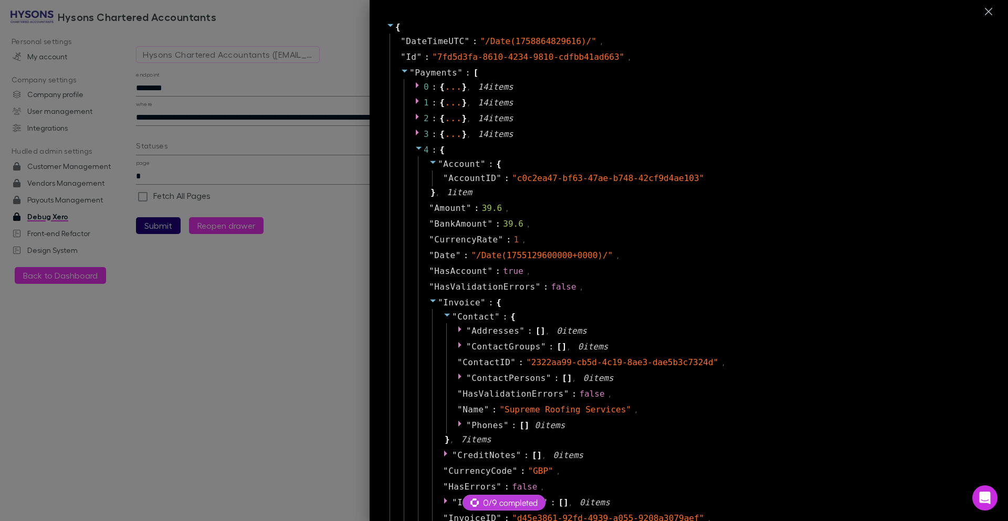
click at [415, 149] on icon at bounding box center [419, 148] width 8 height 8
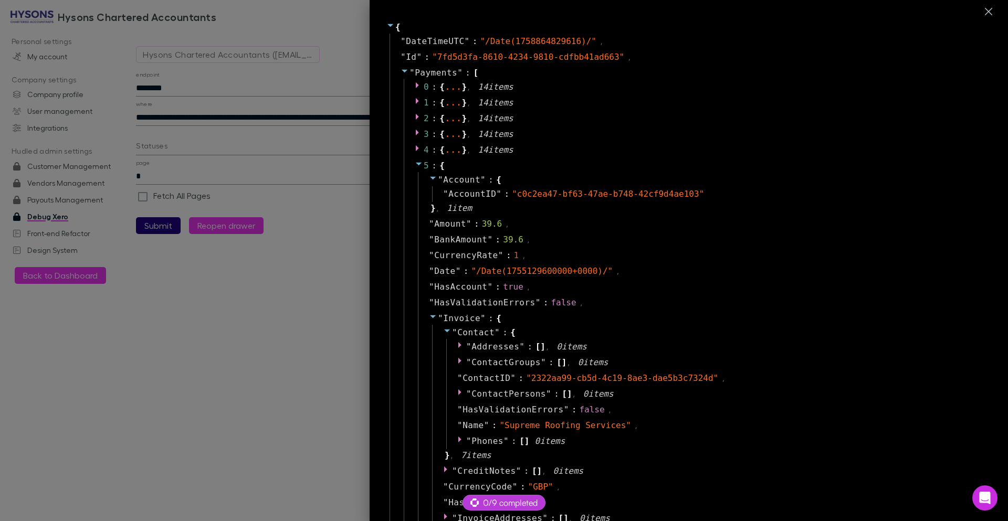
click at [415, 166] on icon at bounding box center [419, 164] width 8 height 8
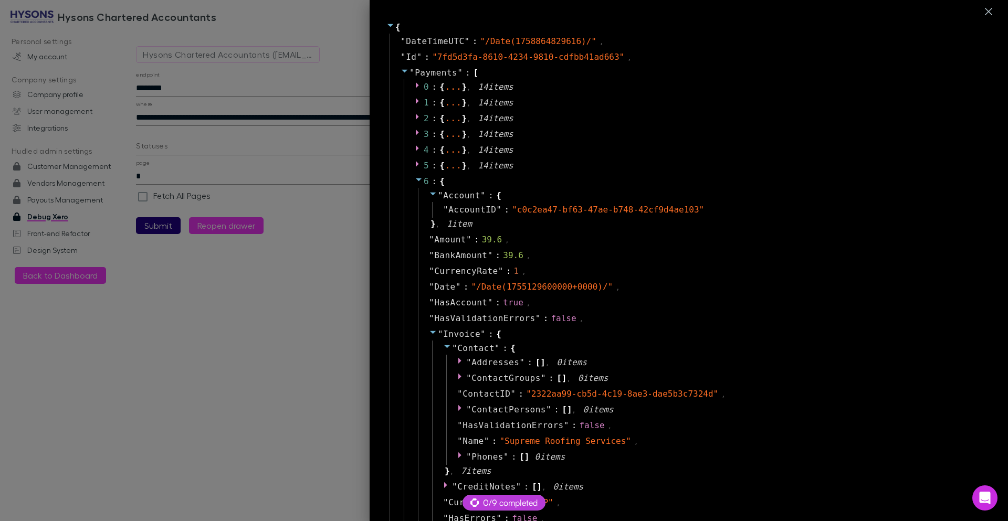
click at [415, 182] on icon at bounding box center [419, 179] width 8 height 8
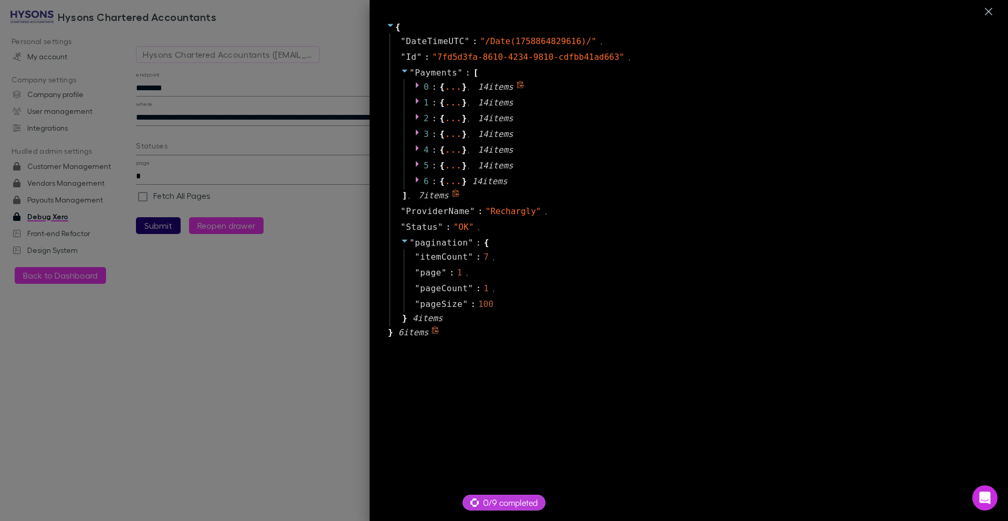
click at [415, 83] on icon at bounding box center [419, 85] width 8 height 8
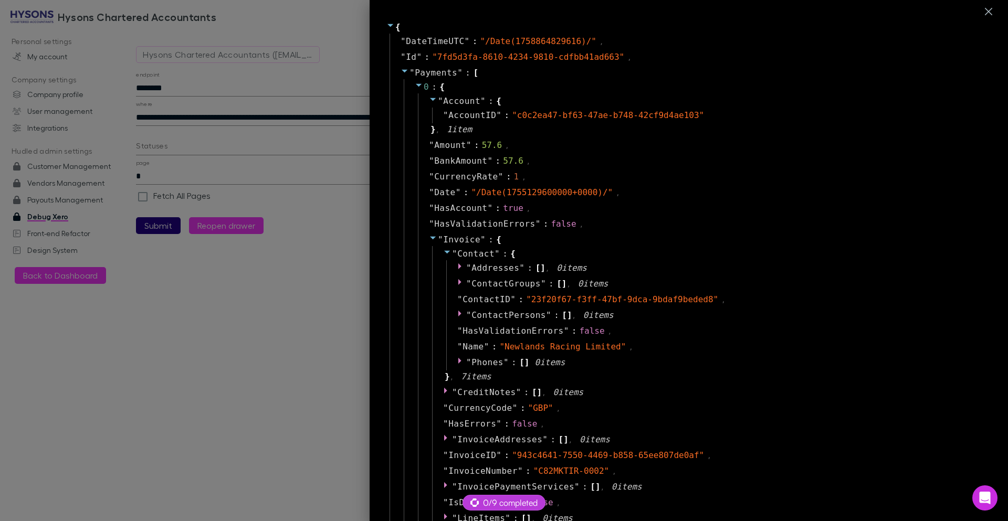
click at [430, 238] on icon at bounding box center [433, 238] width 6 height 3
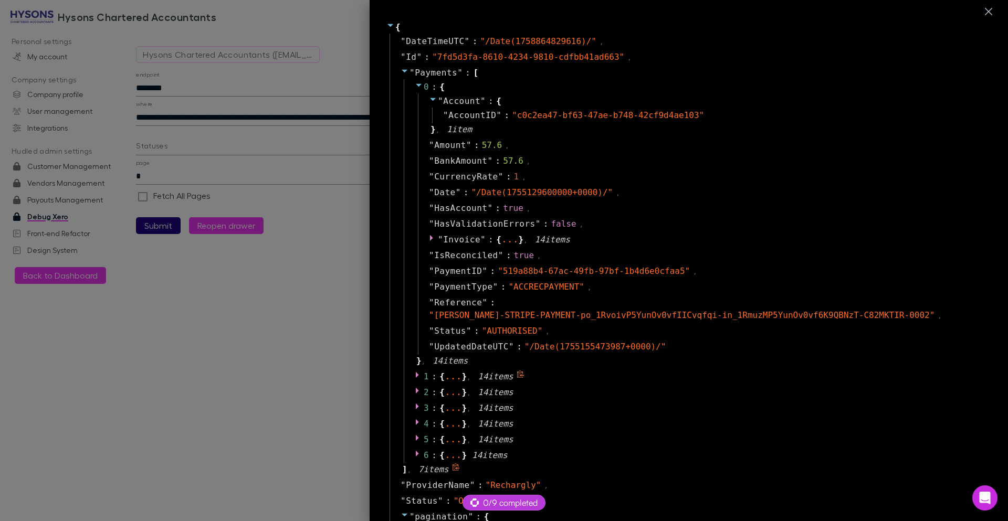
click at [415, 371] on icon at bounding box center [419, 375] width 8 height 8
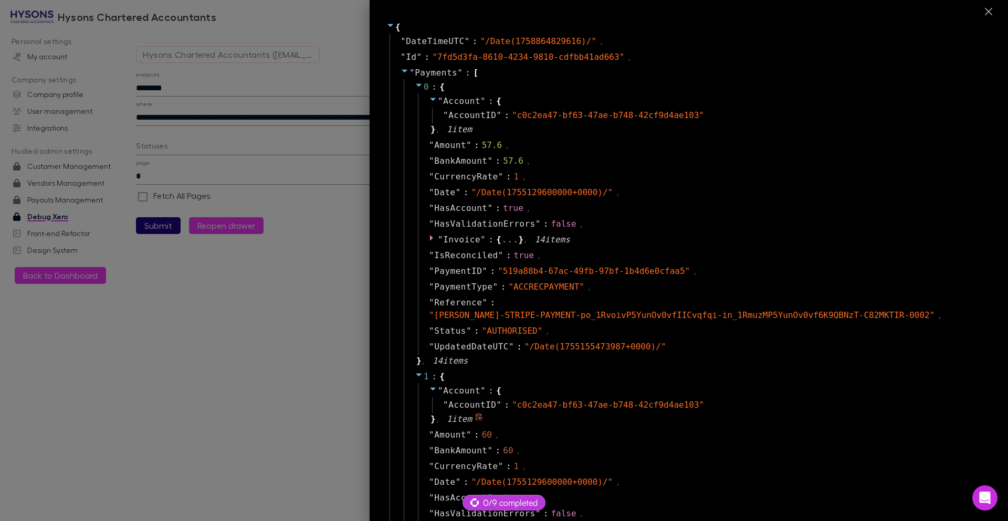
click at [429, 385] on icon at bounding box center [433, 389] width 8 height 8
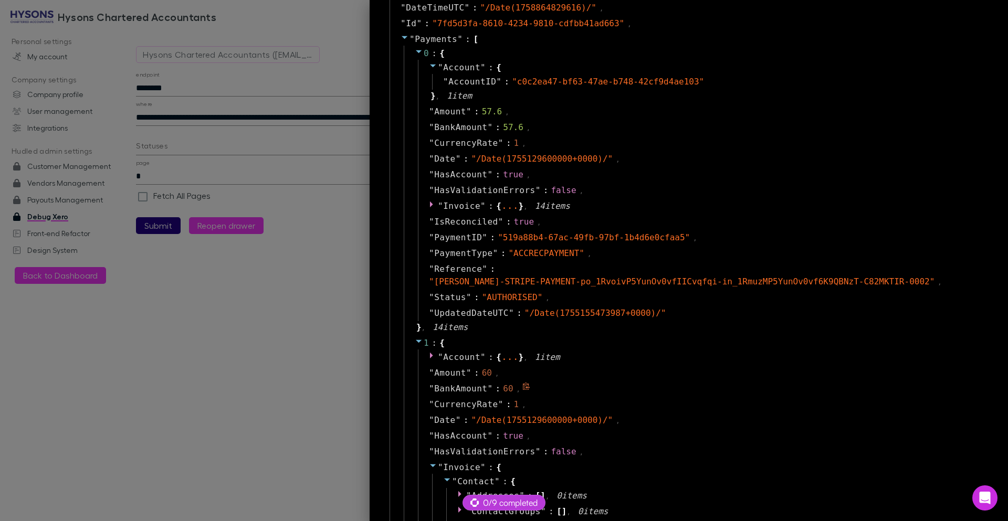
scroll to position [63, 0]
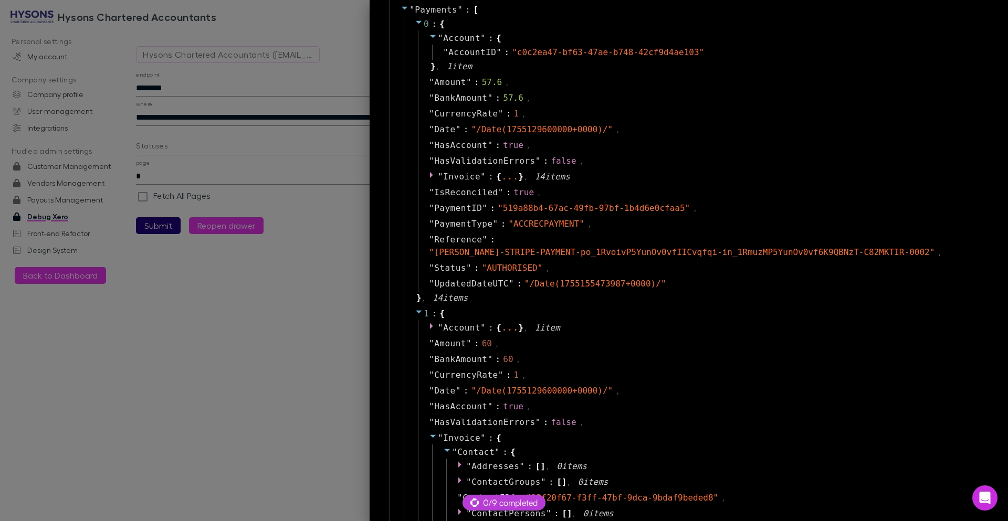
click at [429, 432] on icon at bounding box center [433, 436] width 8 height 8
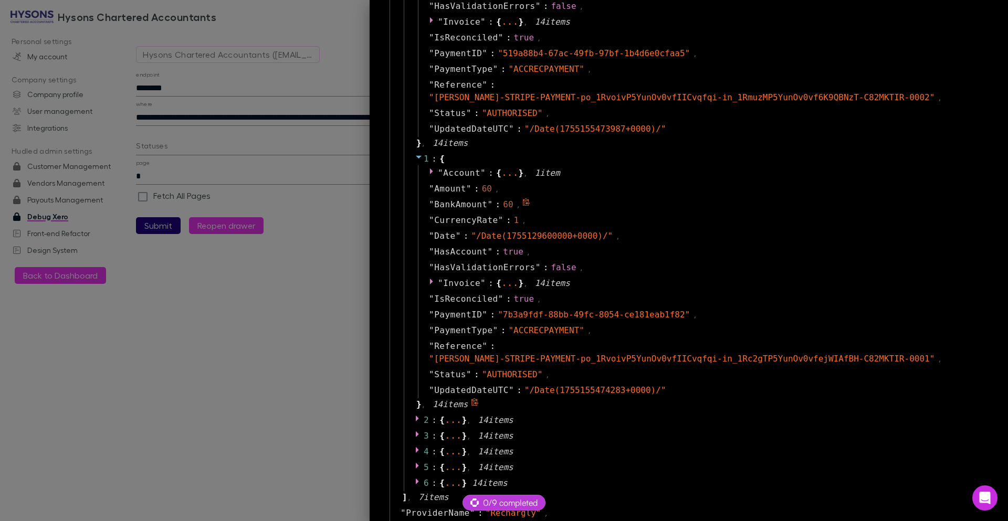
scroll to position [252, 0]
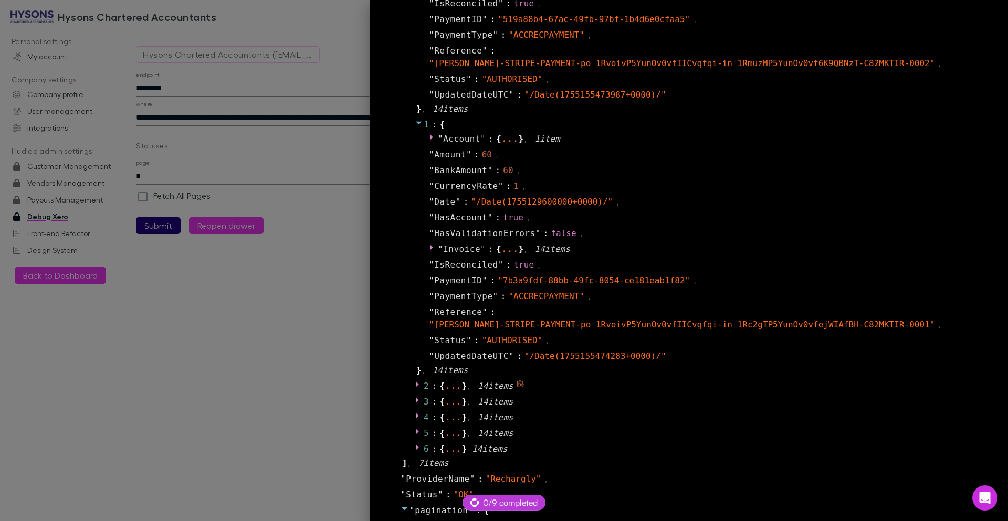
click at [416, 382] on icon at bounding box center [417, 385] width 3 height 6
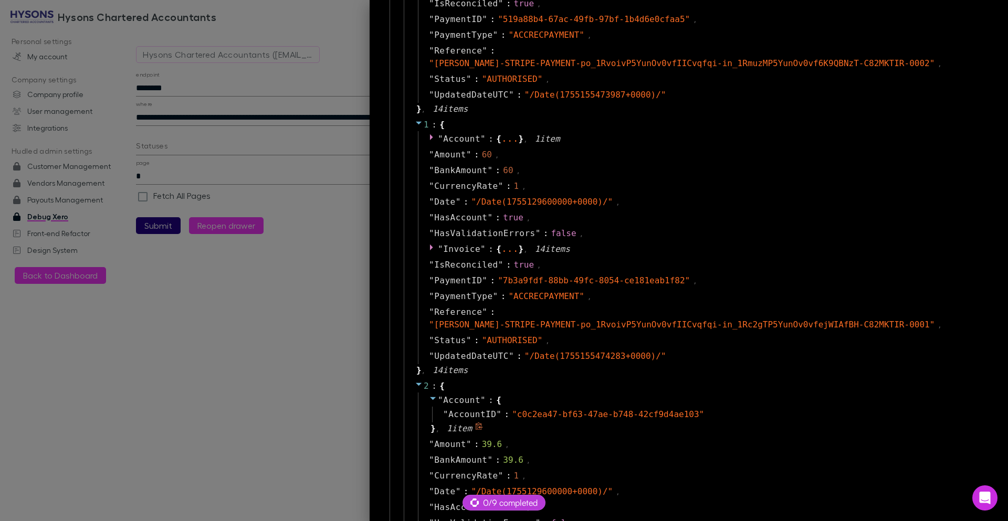
scroll to position [315, 0]
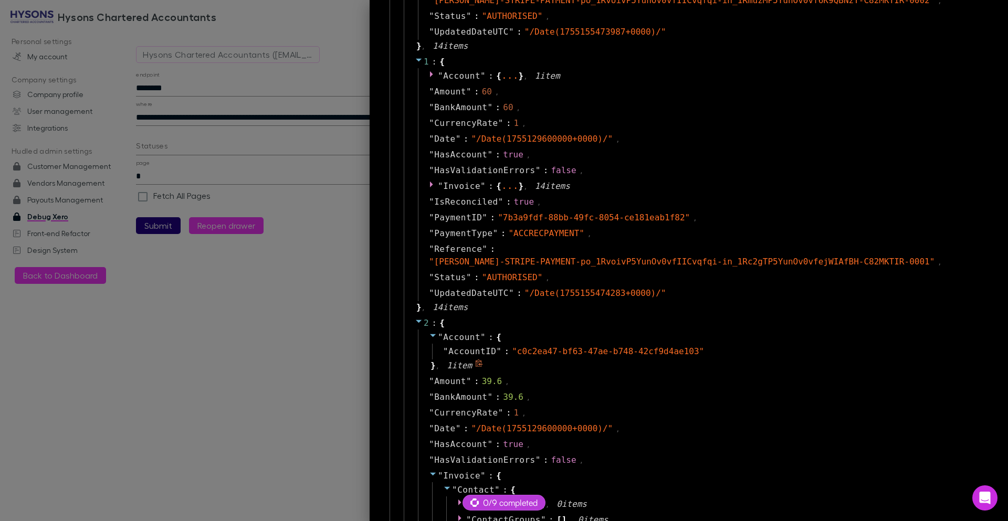
click at [429, 331] on icon at bounding box center [433, 335] width 8 height 8
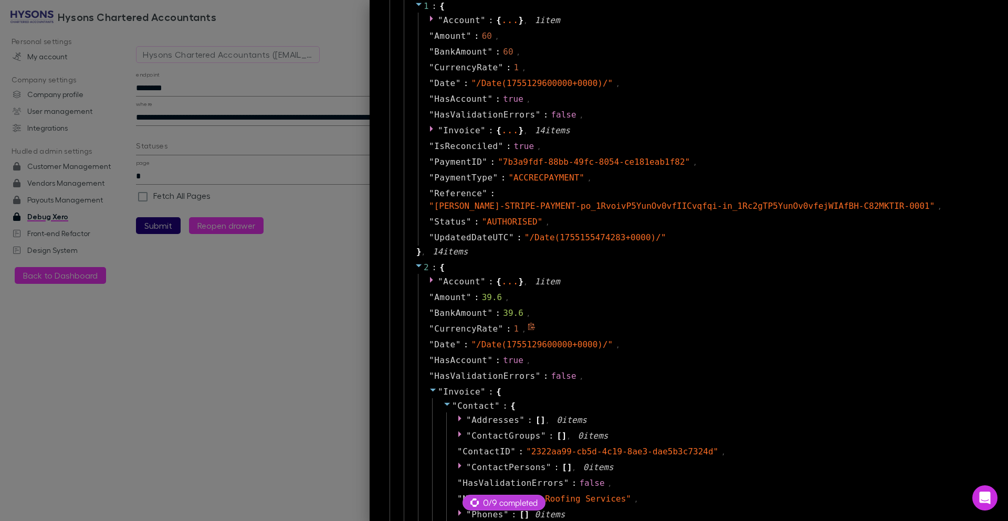
scroll to position [441, 0]
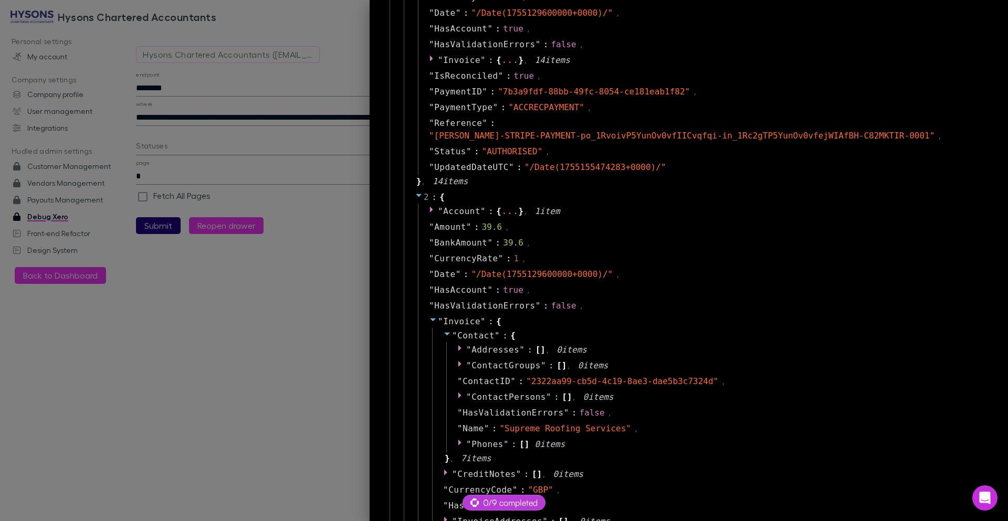
click at [429, 315] on icon at bounding box center [433, 319] width 8 height 8
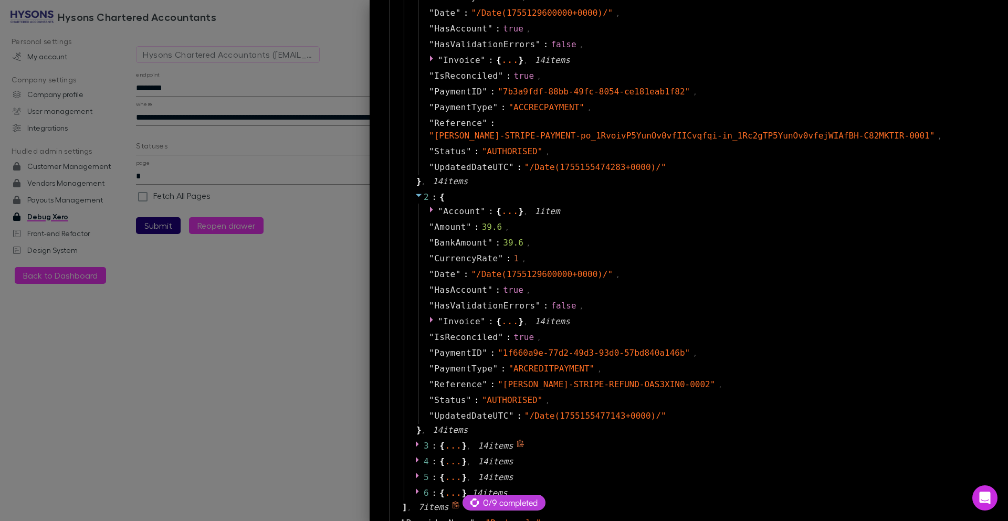
click at [416, 441] on icon at bounding box center [417, 444] width 3 height 6
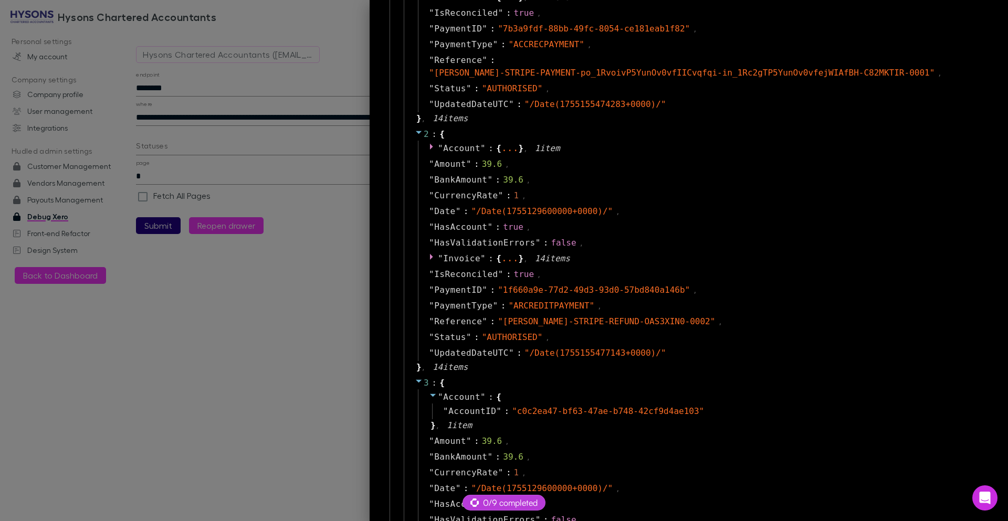
click at [429, 391] on icon at bounding box center [433, 395] width 8 height 8
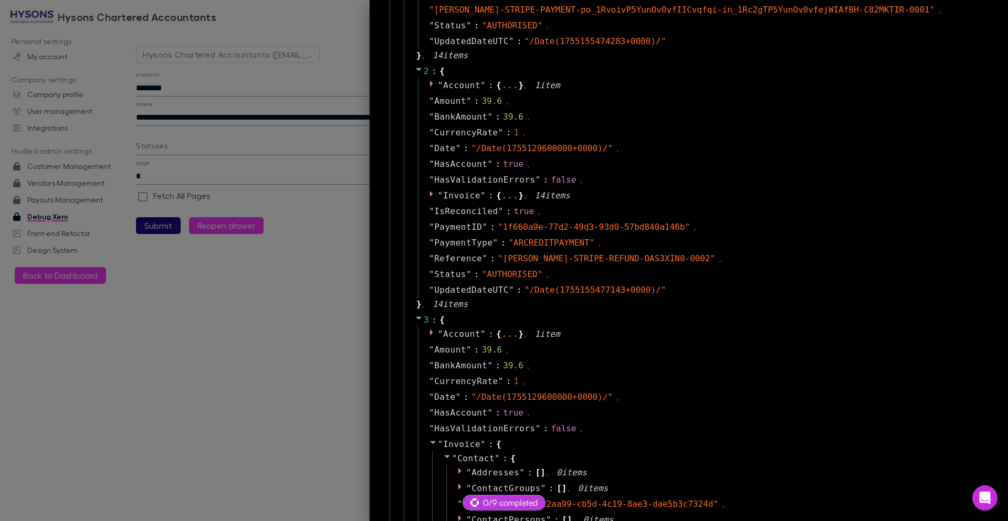
scroll to position [630, 0]
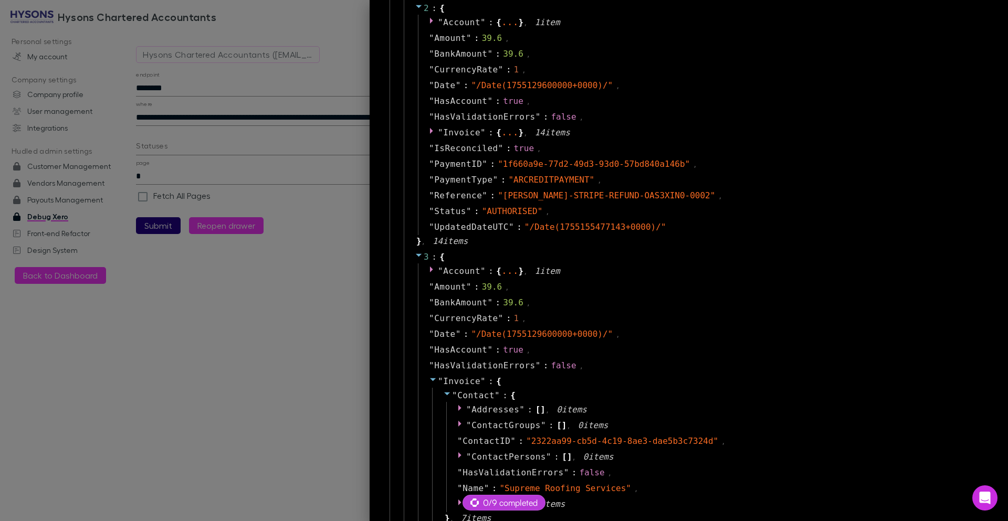
click at [429, 376] on span at bounding box center [433, 381] width 8 height 10
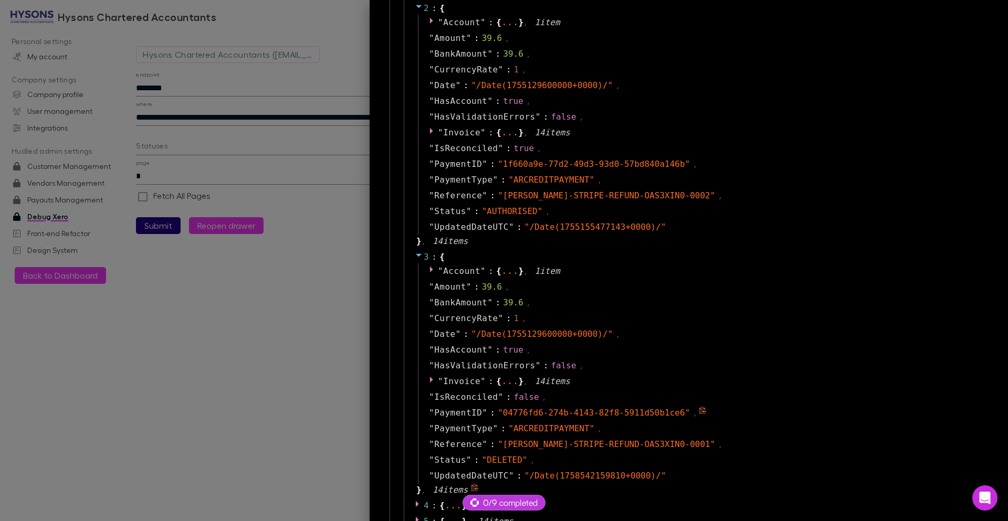
scroll to position [693, 0]
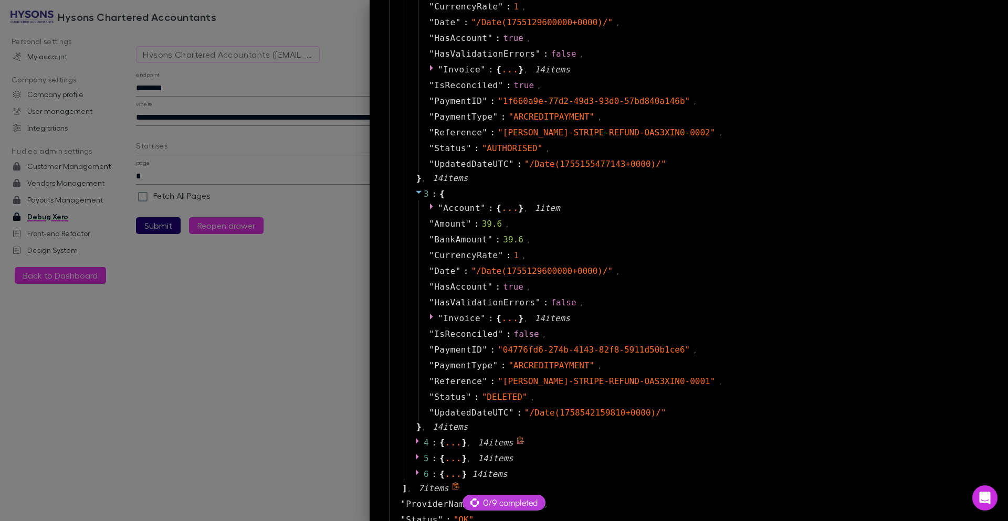
click at [406, 435] on div "4 : { ... } , 14 item s" at bounding box center [696, 443] width 585 height 16
click at [415, 437] on icon at bounding box center [419, 441] width 8 height 8
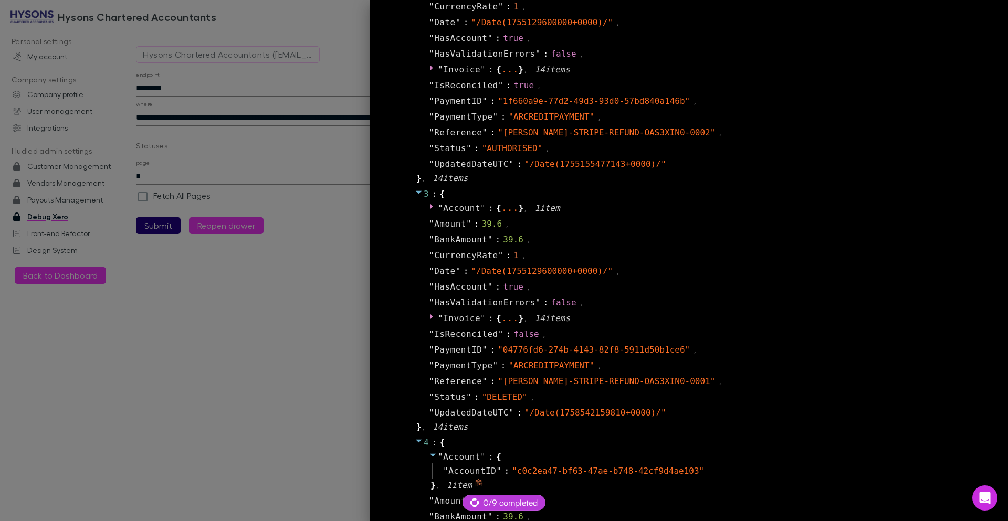
click at [429, 451] on icon at bounding box center [433, 455] width 8 height 8
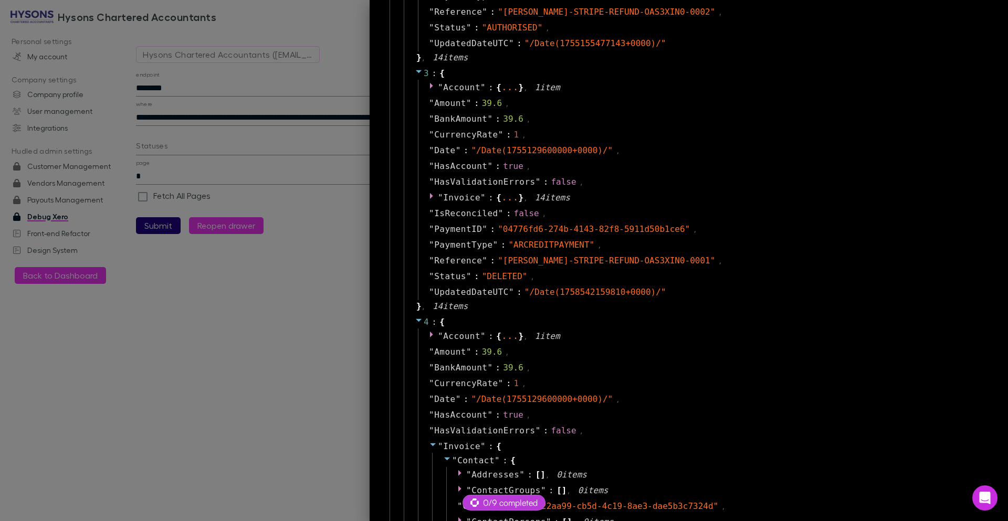
scroll to position [819, 0]
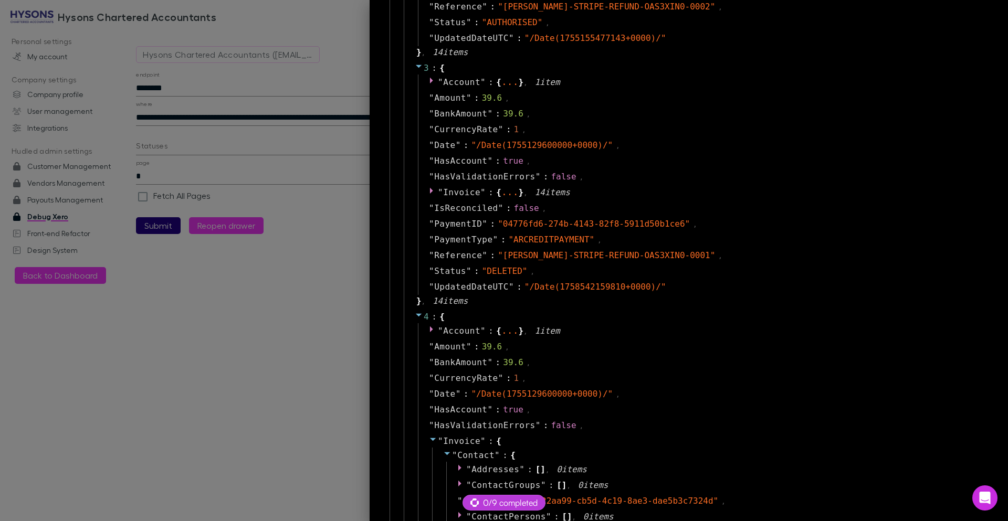
click at [429, 436] on span at bounding box center [433, 441] width 8 height 10
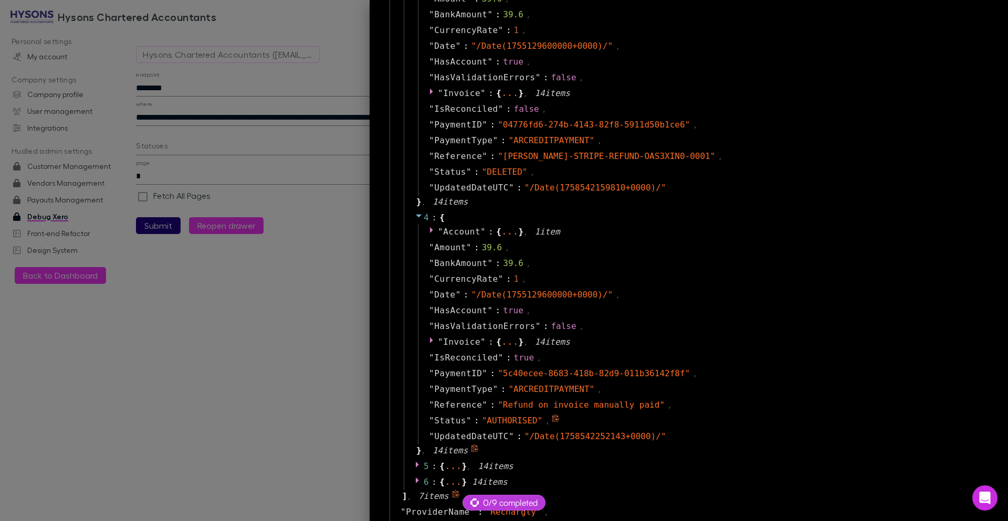
scroll to position [945, 0]
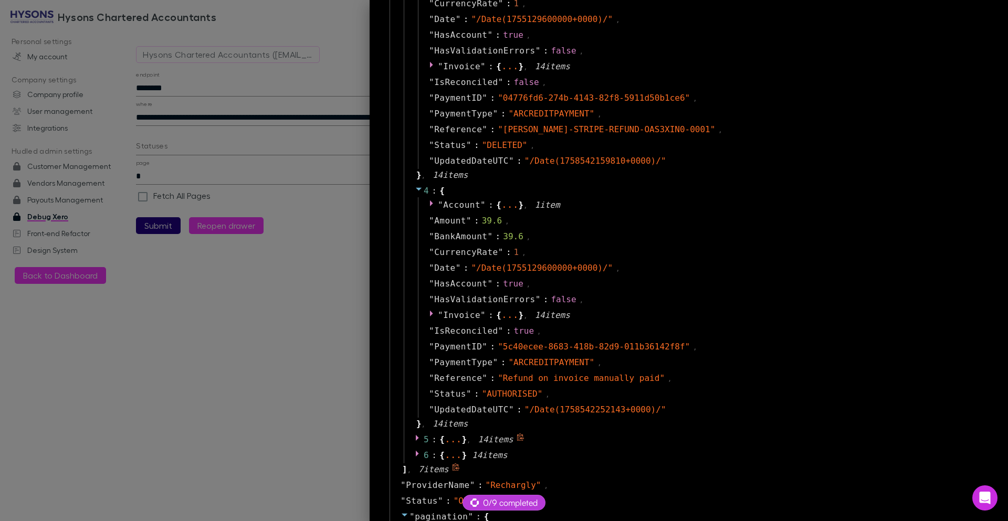
click at [416, 435] on icon at bounding box center [417, 438] width 3 height 6
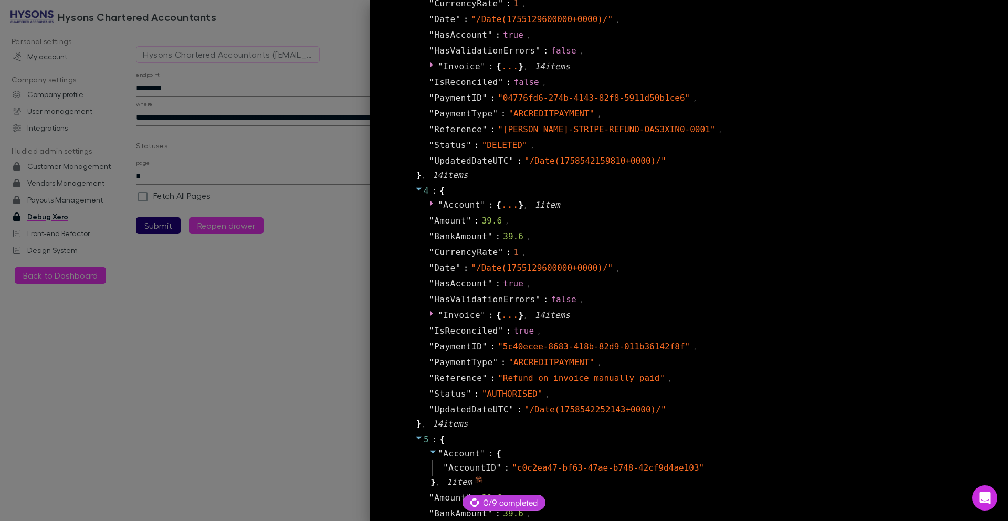
click at [429, 449] on span at bounding box center [433, 454] width 8 height 10
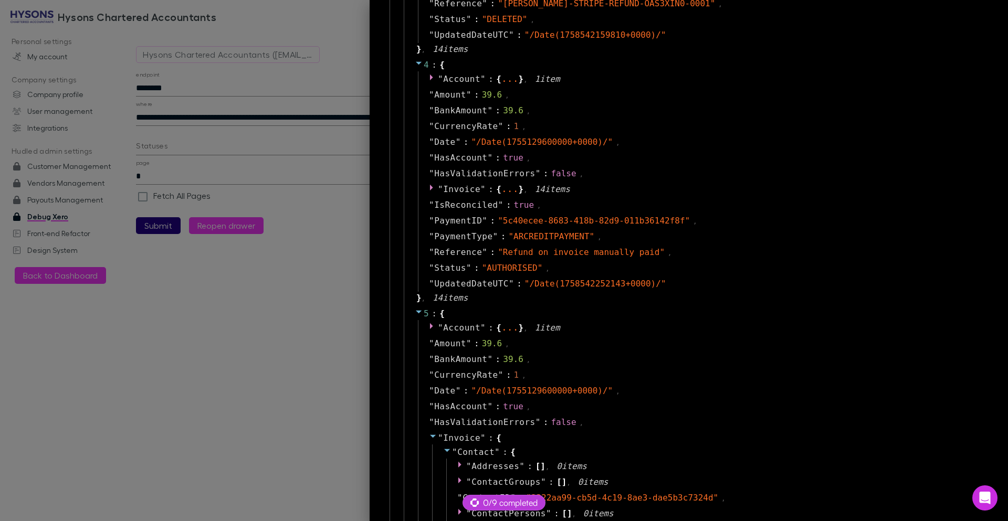
scroll to position [1134, 0]
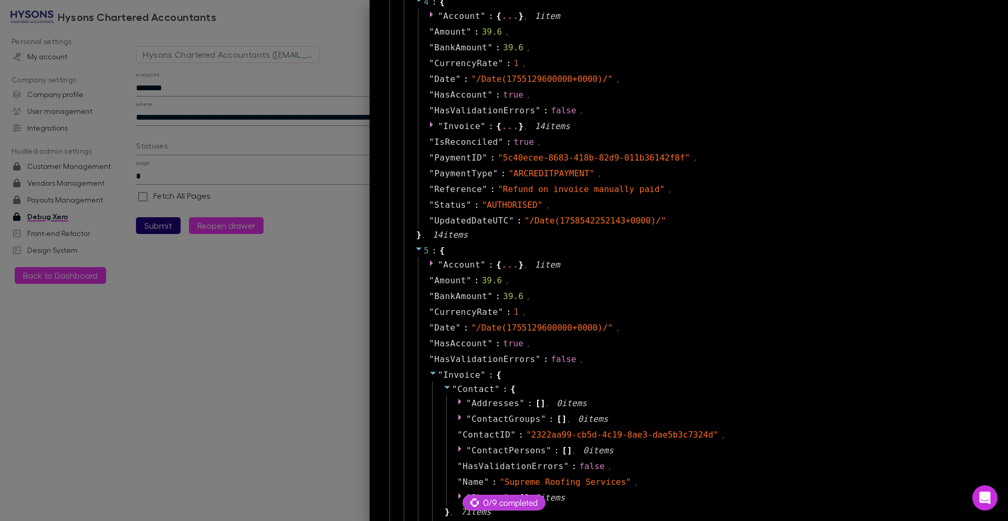
click at [429, 369] on icon at bounding box center [433, 373] width 8 height 8
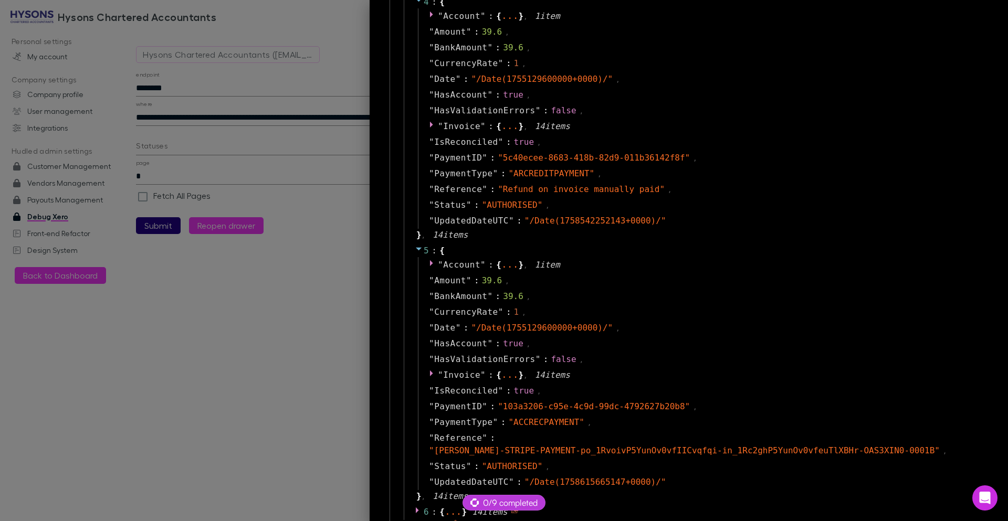
click at [415, 506] on icon at bounding box center [419, 510] width 8 height 8
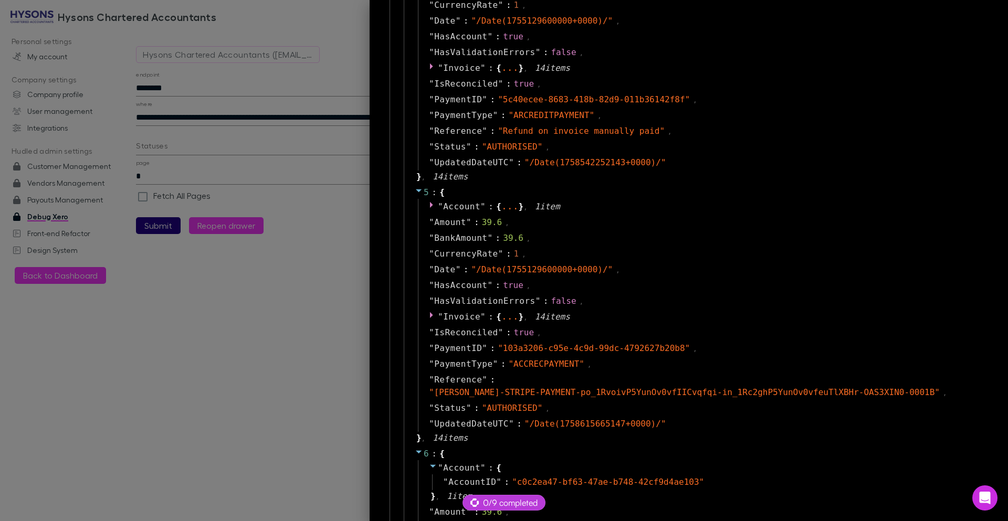
scroll to position [1260, 0]
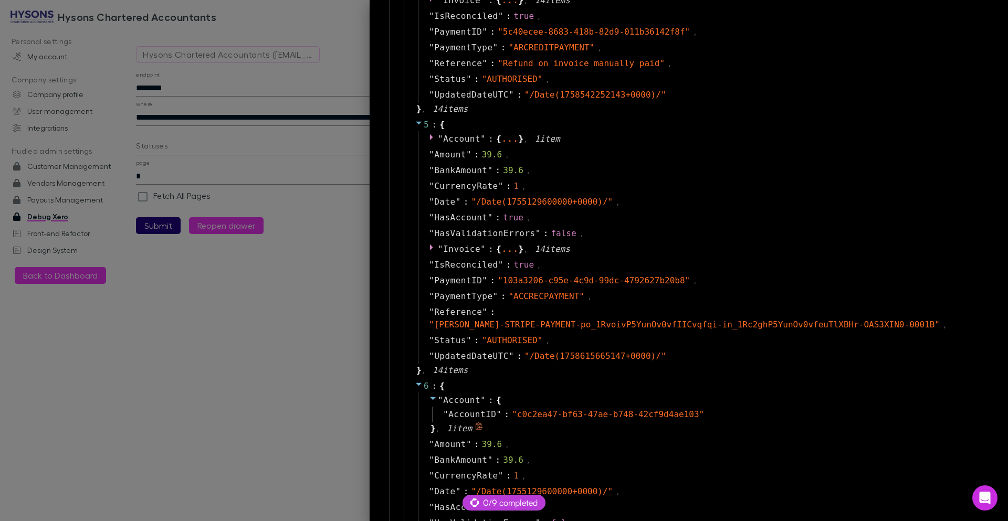
click at [429, 394] on icon at bounding box center [433, 398] width 8 height 8
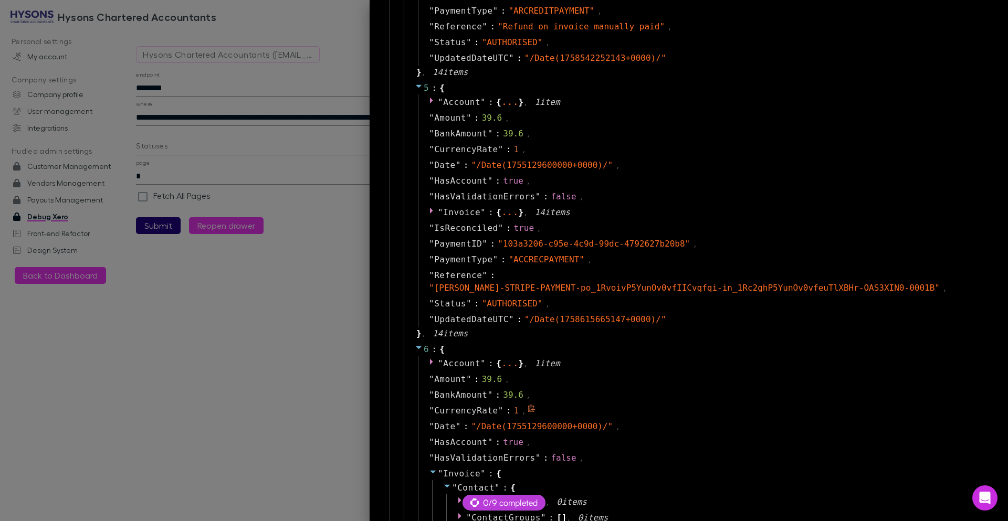
scroll to position [1386, 0]
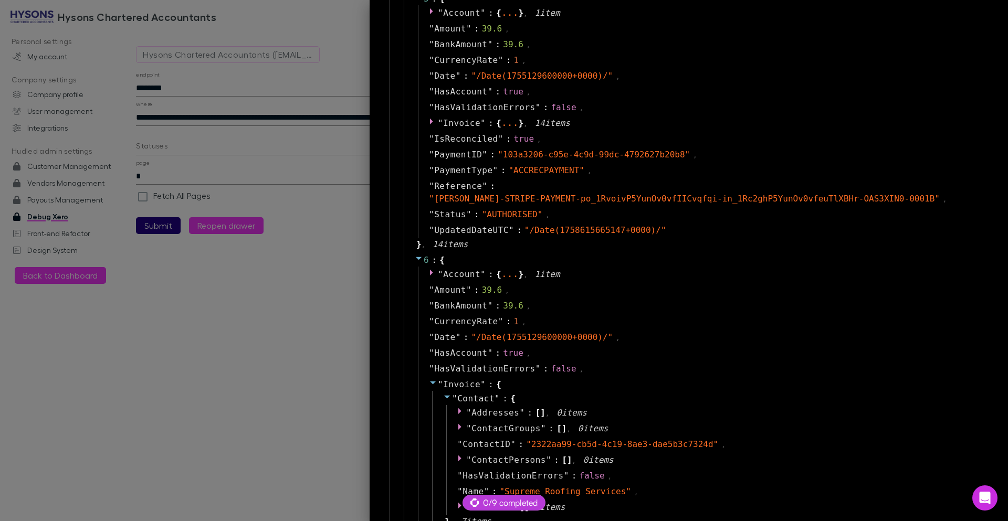
click at [429, 378] on icon at bounding box center [433, 382] width 8 height 8
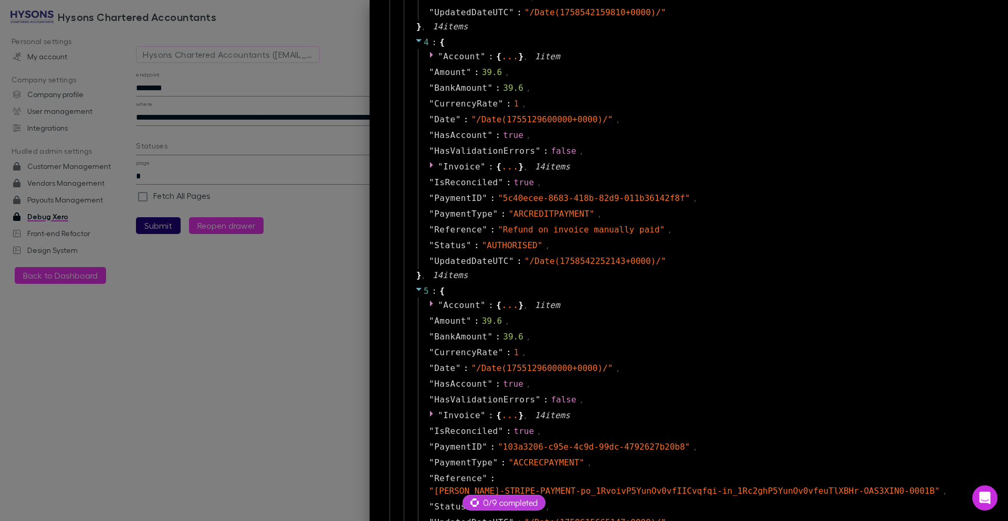
scroll to position [974, 0]
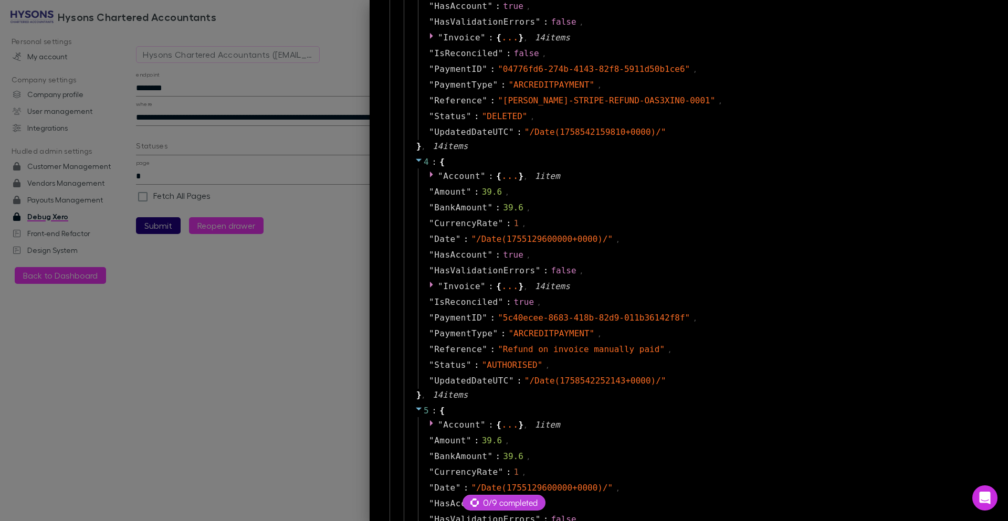
click at [293, 112] on div at bounding box center [504, 260] width 1008 height 521
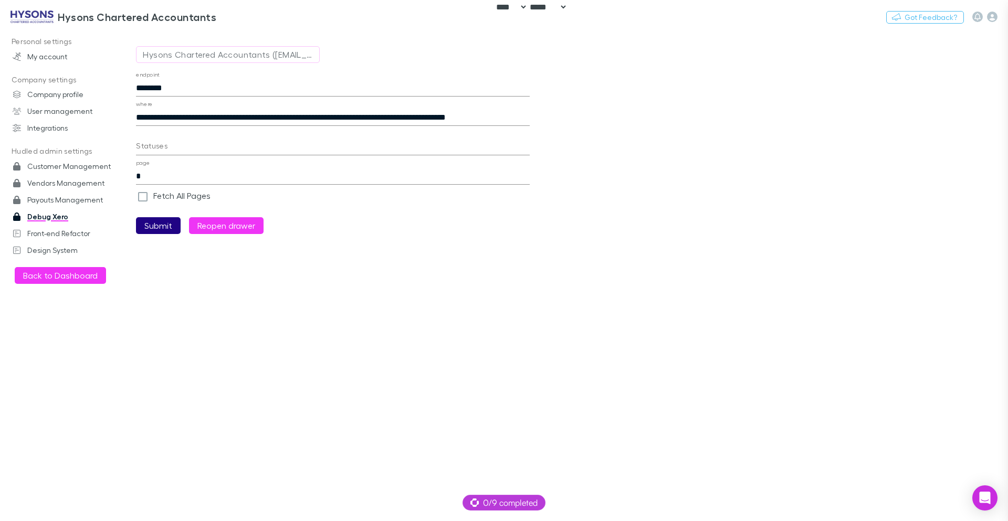
scroll to position [25, 0]
click at [292, 115] on input "**********" at bounding box center [333, 117] width 394 height 17
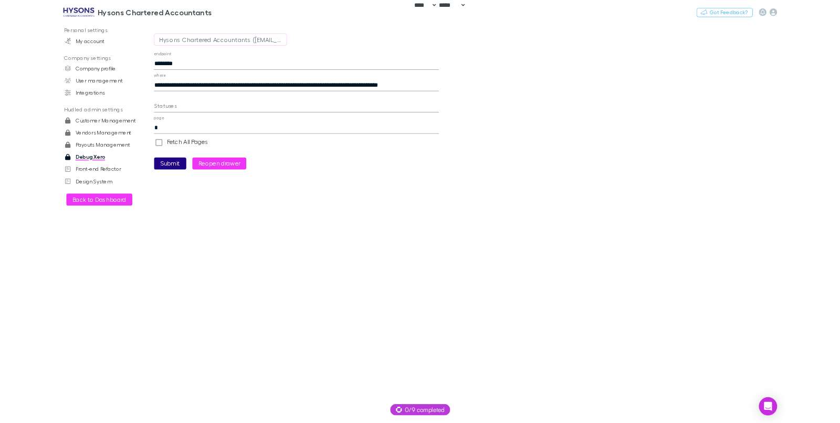
scroll to position [0, 0]
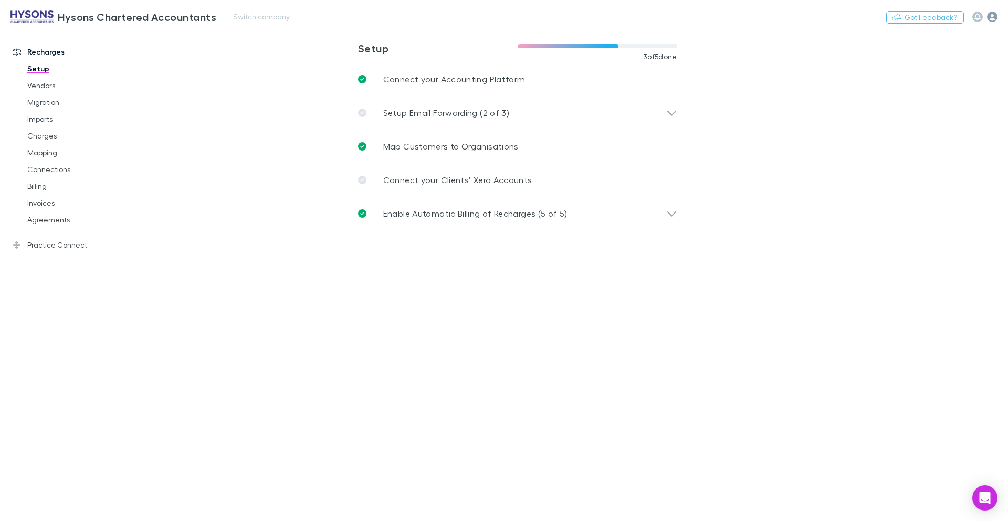
click at [988, 16] on icon "button" at bounding box center [992, 17] width 10 height 10
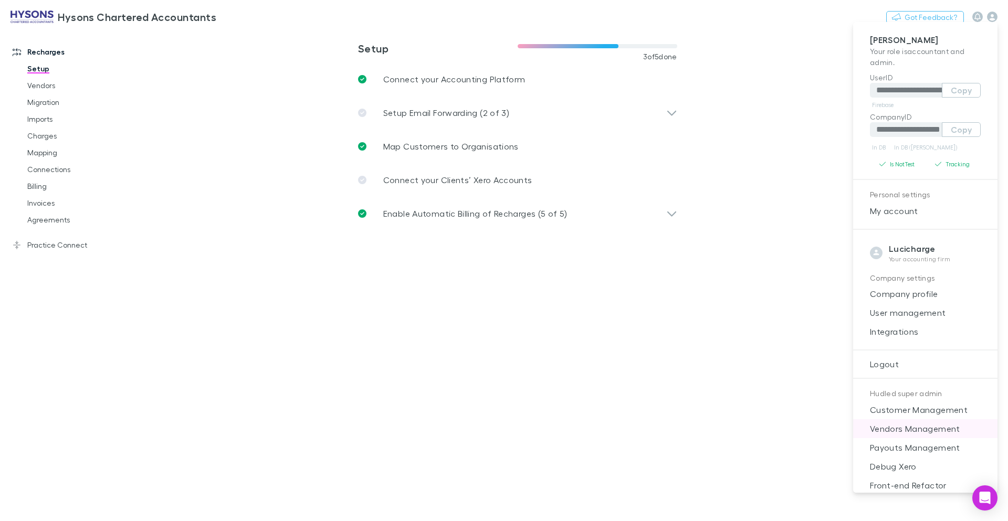
scroll to position [10, 0]
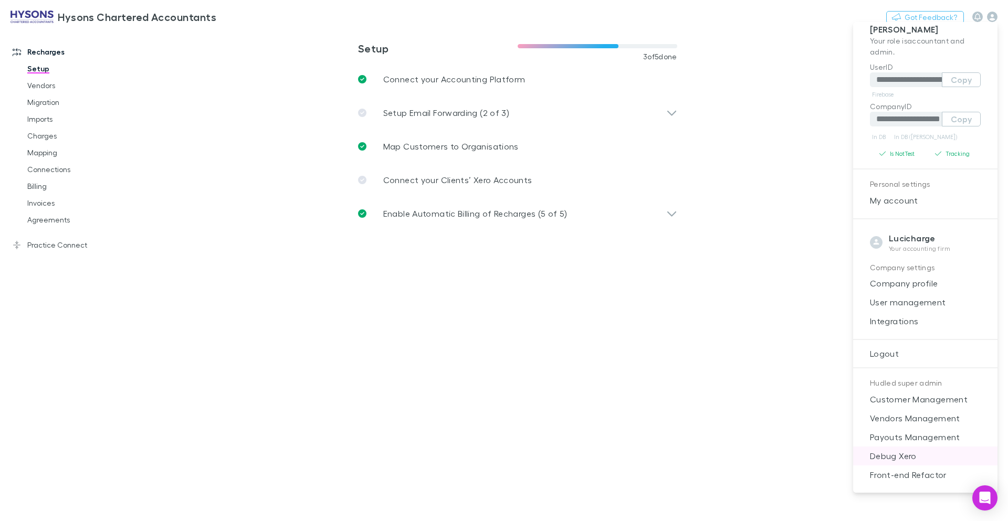
click at [917, 459] on span "Debug Xero" at bounding box center [925, 456] width 128 height 13
select select "****"
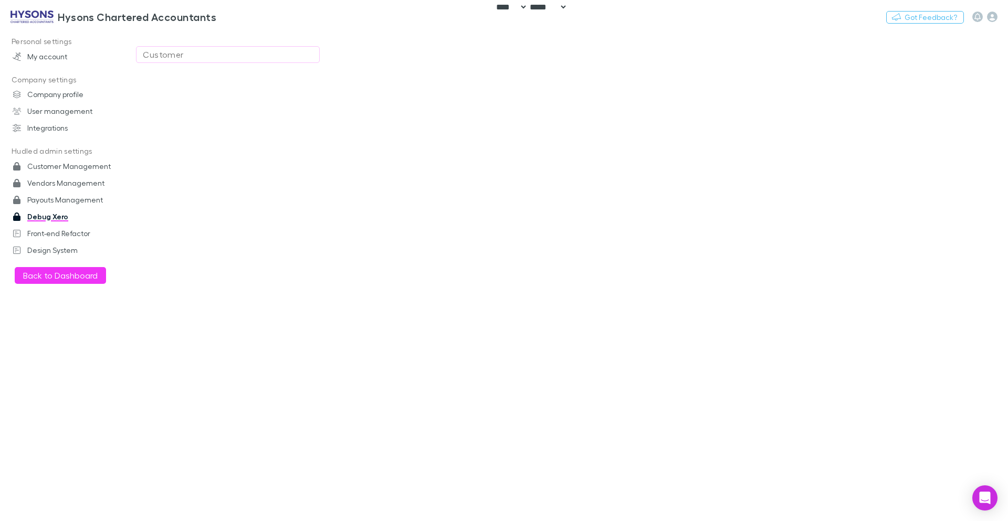
click at [184, 47] on button "Customer" at bounding box center [228, 54] width 184 height 17
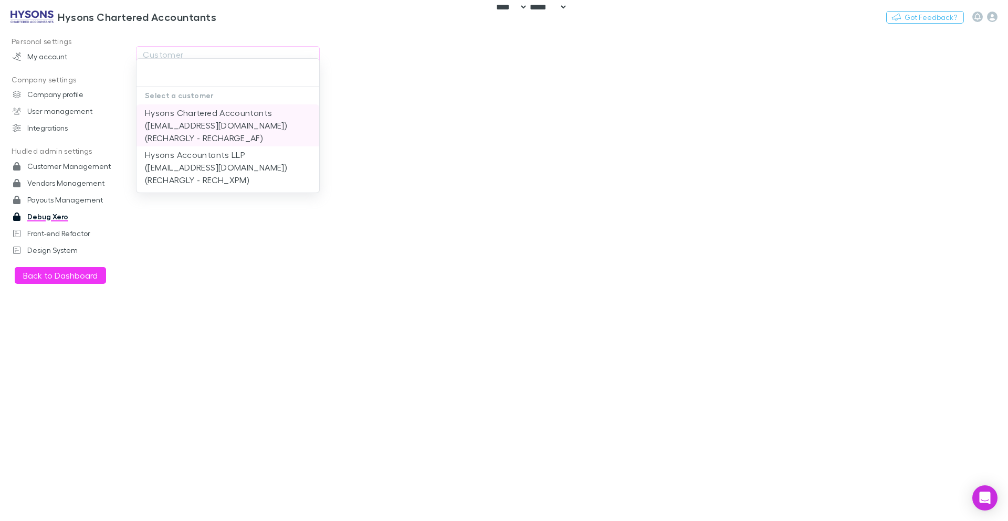
click at [196, 119] on li "Hysons Chartered Accountants ([EMAIL_ADDRESS][DOMAIN_NAME]) (RECHARGLY - RECHAR…" at bounding box center [227, 125] width 183 height 42
type input "**********"
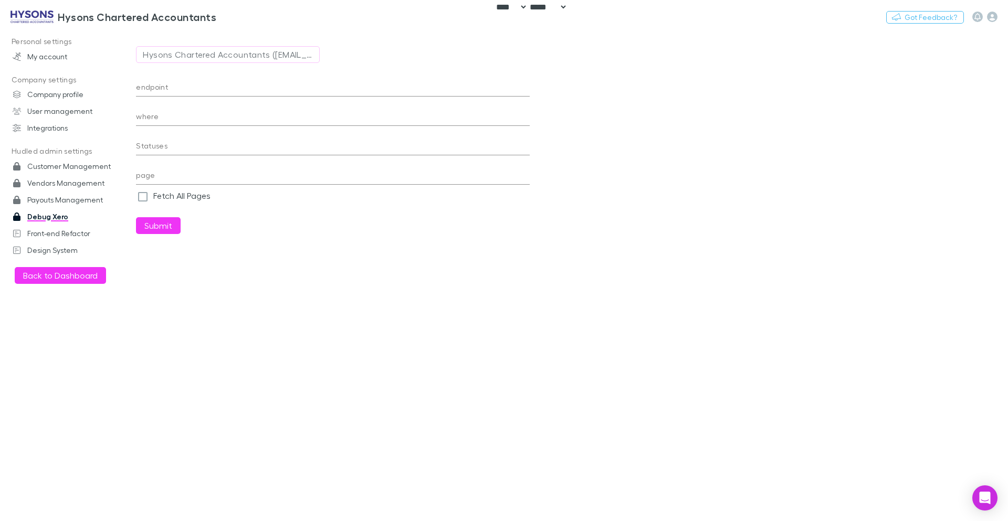
click at [218, 114] on input "where" at bounding box center [333, 117] width 394 height 17
paste input "**********"
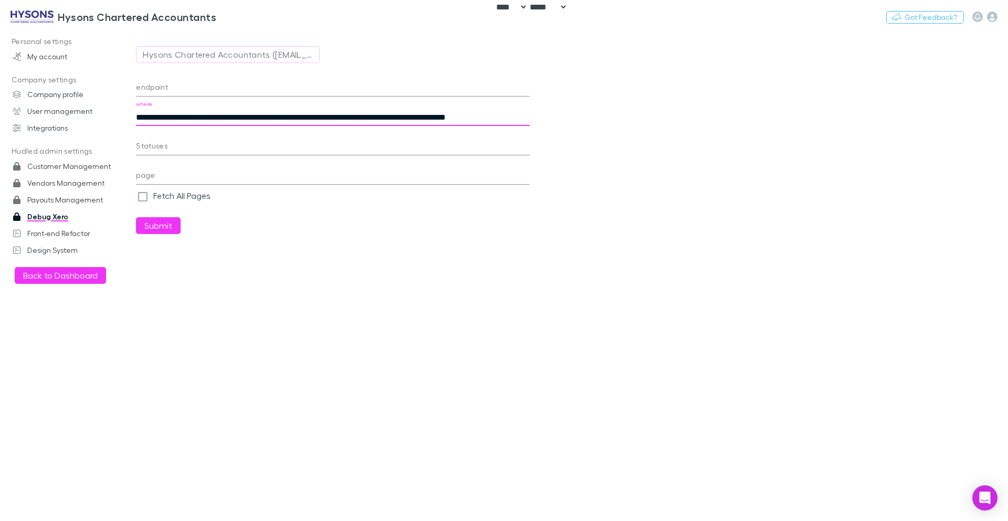
scroll to position [0, 22]
type input "**********"
click at [225, 86] on input "endpoint" at bounding box center [333, 88] width 394 height 17
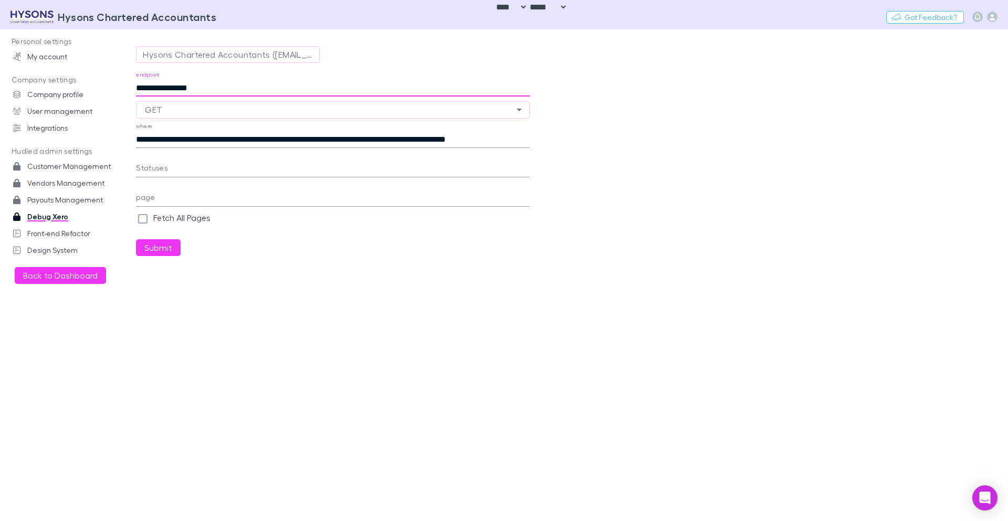
type input "**********"
click at [231, 86] on input "**********" at bounding box center [333, 88] width 394 height 17
click at [157, 247] on button "Submit" at bounding box center [158, 247] width 45 height 17
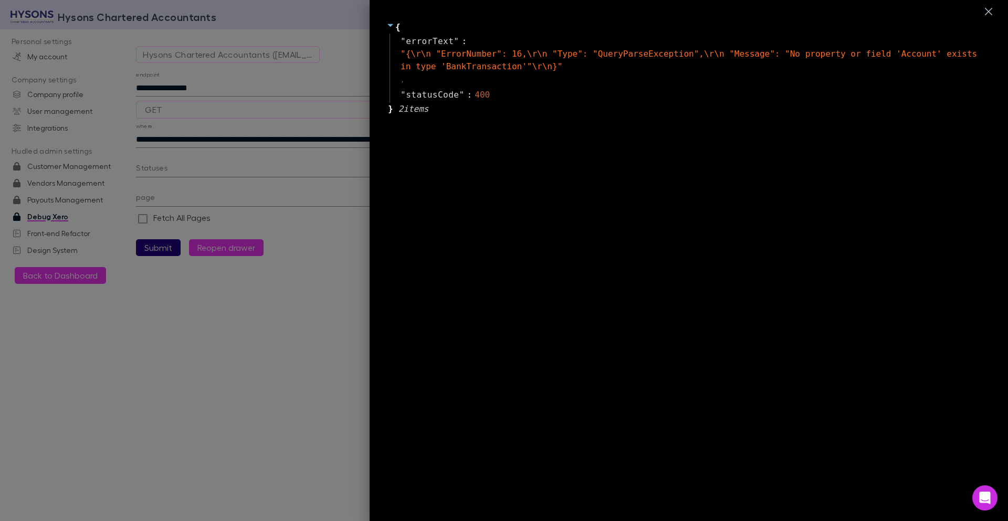
click at [160, 142] on div at bounding box center [504, 260] width 1008 height 521
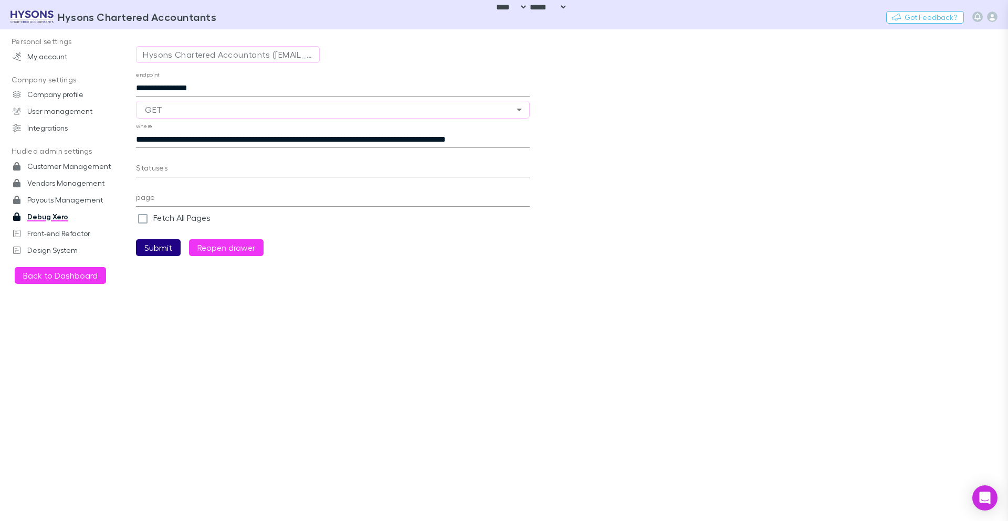
click at [151, 141] on input "**********" at bounding box center [333, 139] width 394 height 17
type input "**********"
click at [152, 250] on button "Submit" at bounding box center [158, 247] width 45 height 17
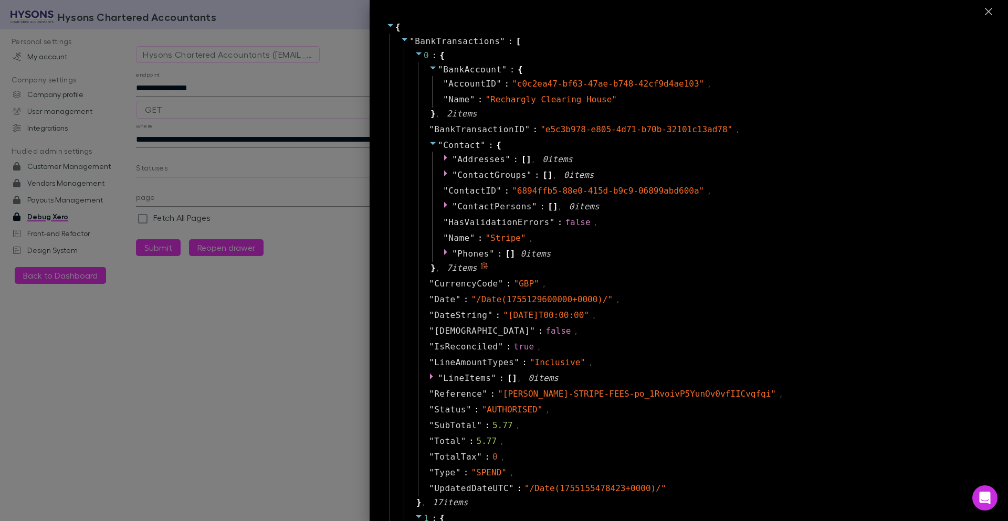
click at [429, 144] on icon at bounding box center [433, 143] width 8 height 8
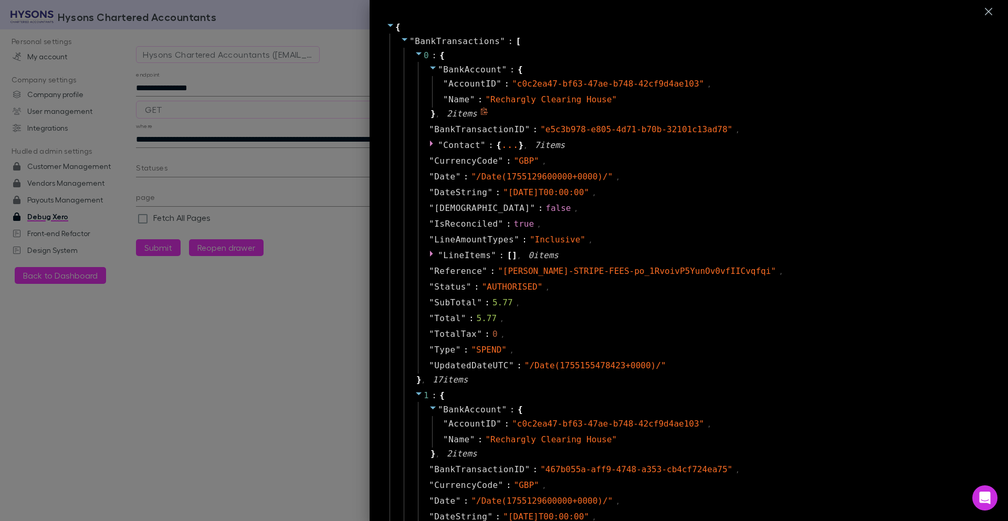
click at [430, 68] on icon at bounding box center [433, 68] width 6 height 3
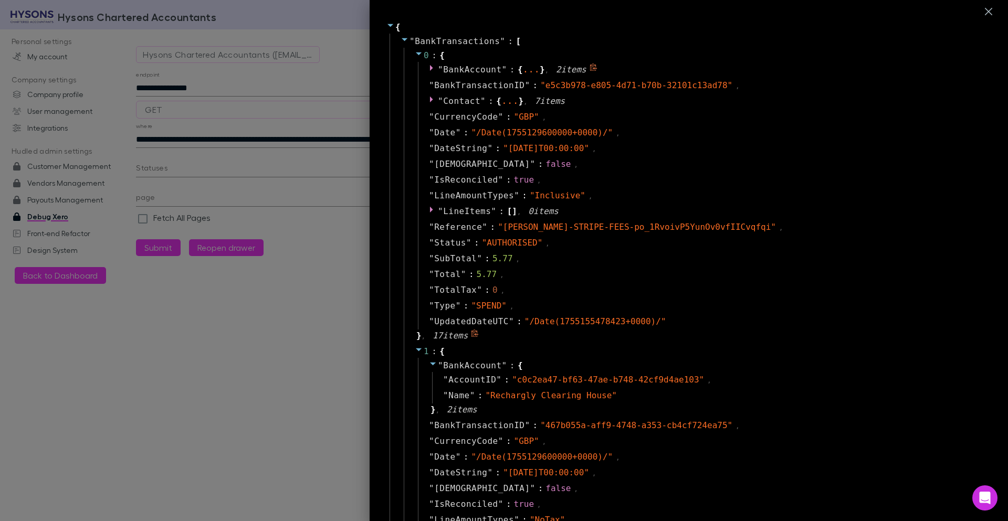
click at [420, 69] on div "" BankAccount " : { ... } , 2 item s" at bounding box center [702, 70] width 568 height 16
click at [429, 70] on icon at bounding box center [433, 68] width 8 height 8
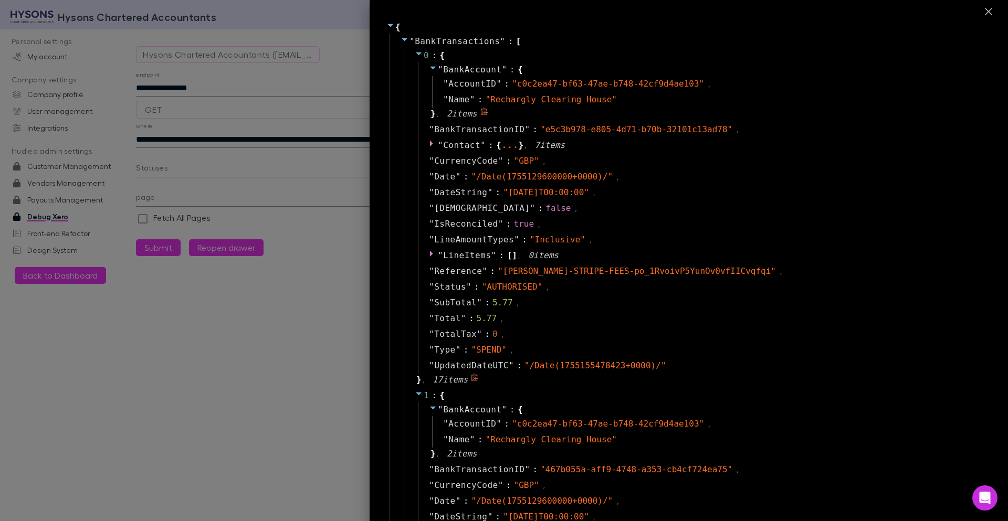
click at [429, 70] on icon at bounding box center [433, 68] width 8 height 8
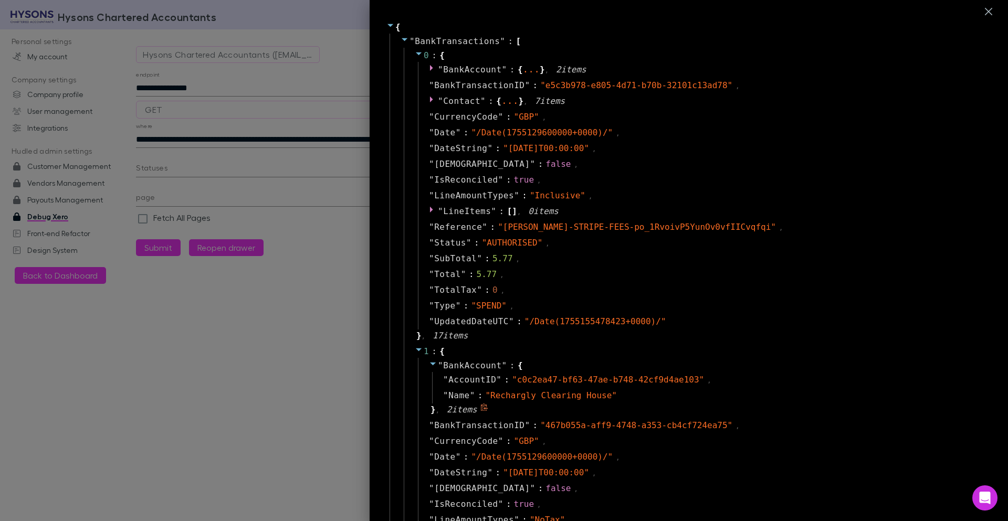
click at [429, 365] on icon at bounding box center [433, 364] width 8 height 8
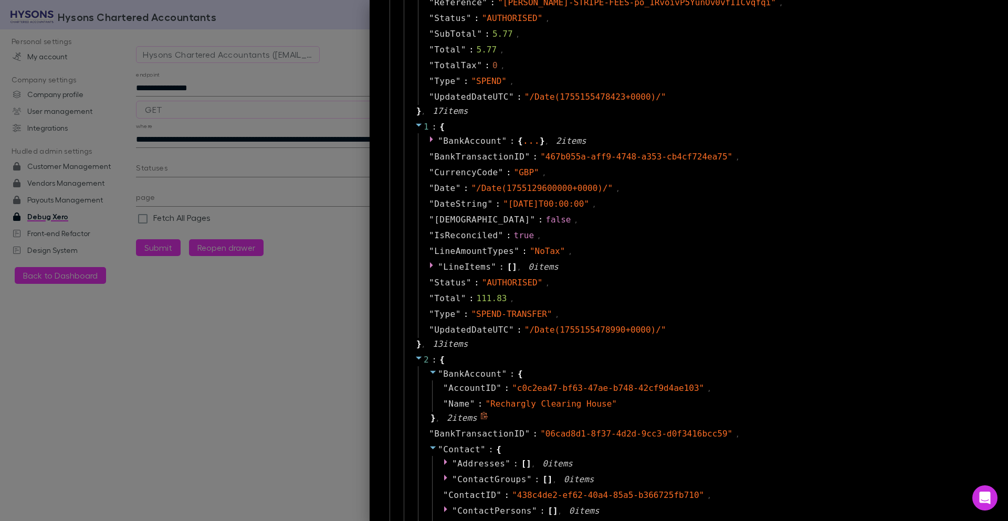
scroll to position [252, 0]
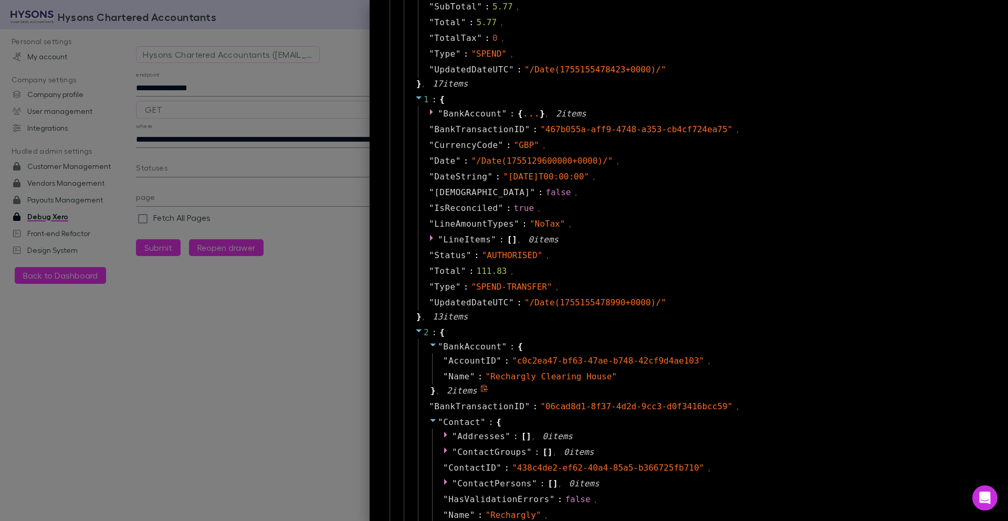
click at [430, 344] on icon at bounding box center [433, 345] width 6 height 3
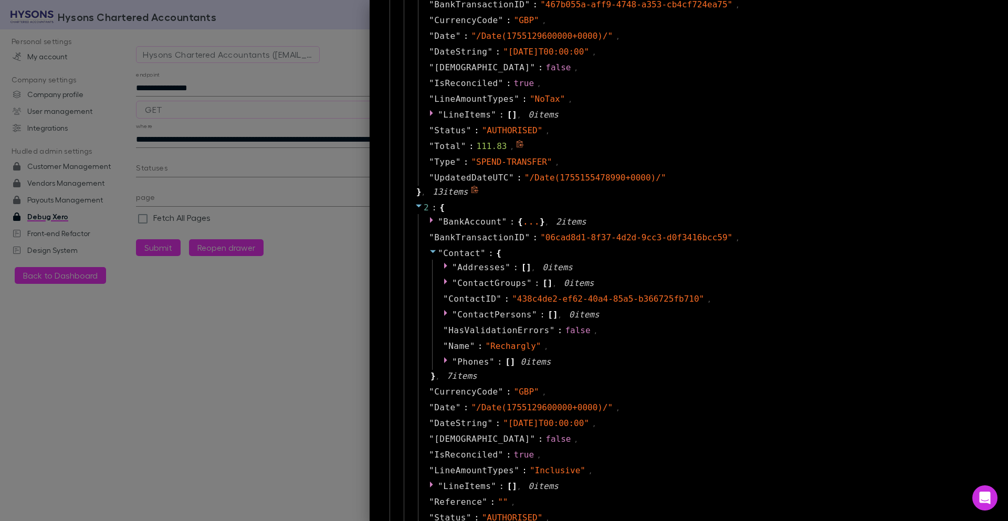
scroll to position [378, 0]
click at [430, 250] on icon at bounding box center [433, 250] width 6 height 3
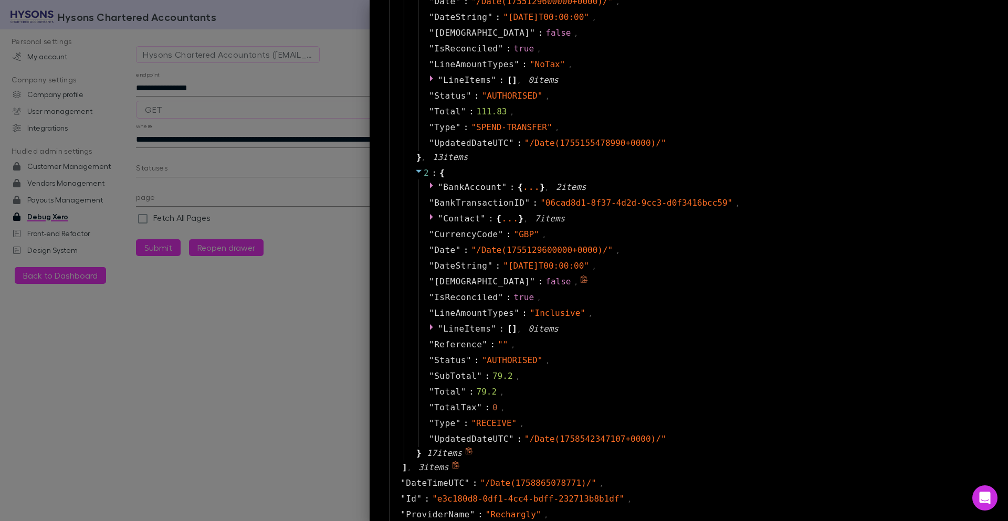
scroll to position [441, 0]
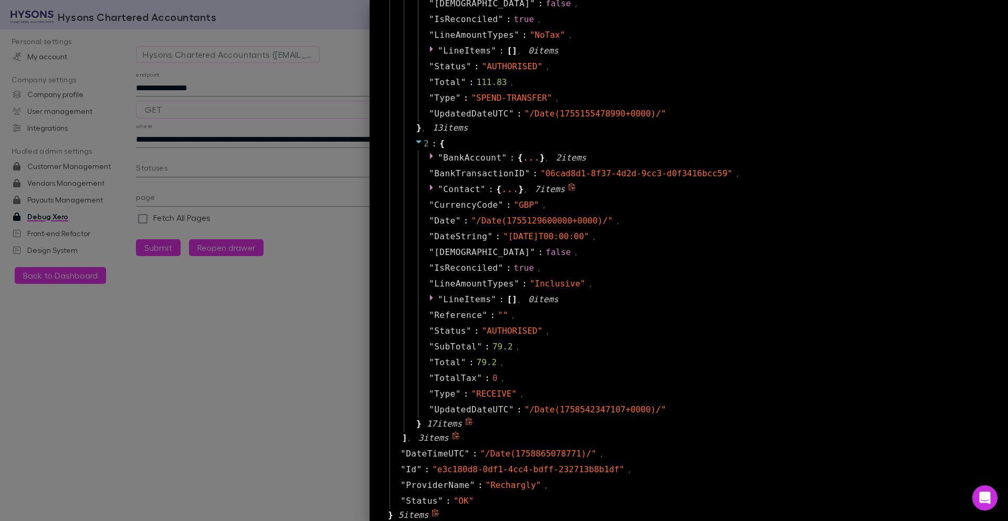
click at [504, 192] on div "..." at bounding box center [509, 188] width 17 height 5
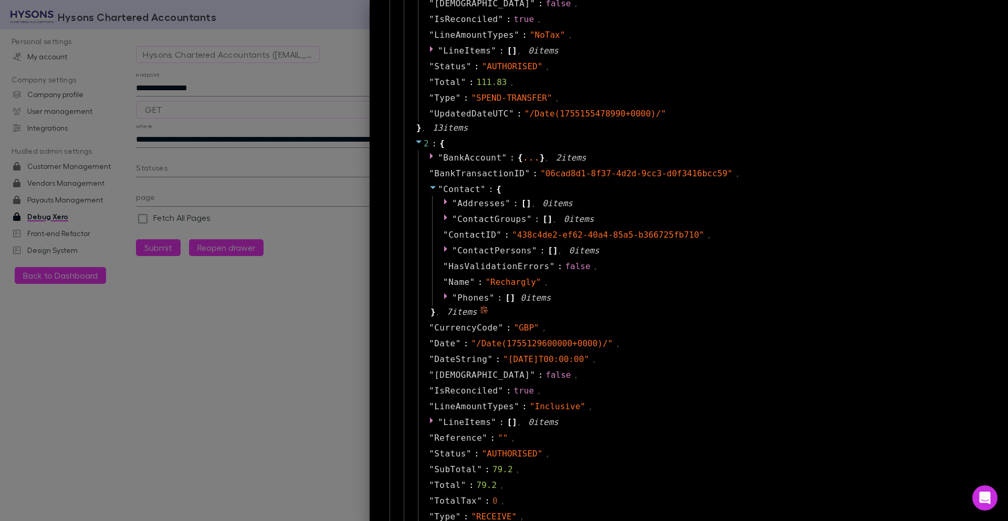
click at [429, 188] on icon at bounding box center [433, 187] width 8 height 8
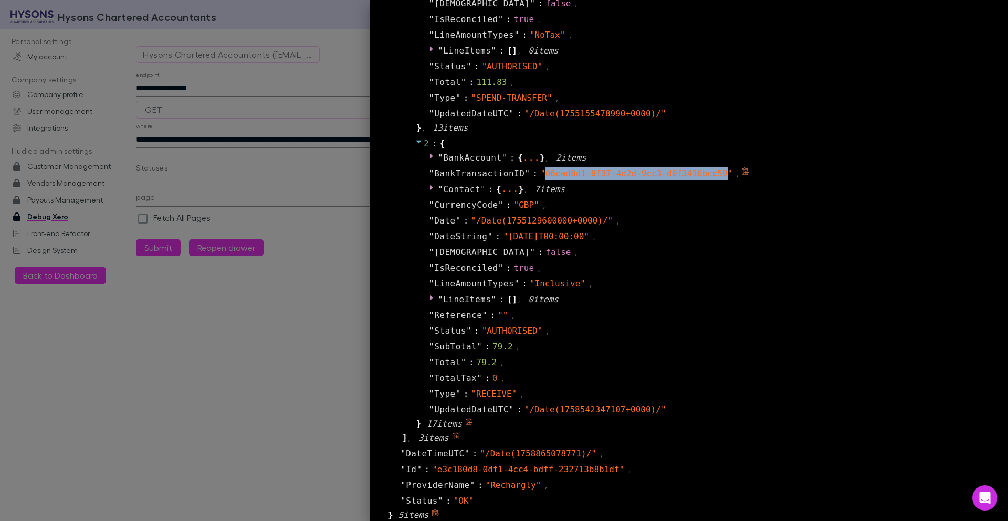
drag, startPoint x: 538, startPoint y: 172, endPoint x: 719, endPoint y: 172, distance: 180.5
click at [719, 172] on span "" 06cad8d1-8f37-4d2d-9cc3-d0f3416bcc59 "" at bounding box center [636, 173] width 192 height 10
copy span "06cad8d1-8f37-4d2d-9cc3-d0f3416bcc59"
click at [247, 89] on div at bounding box center [504, 260] width 1008 height 521
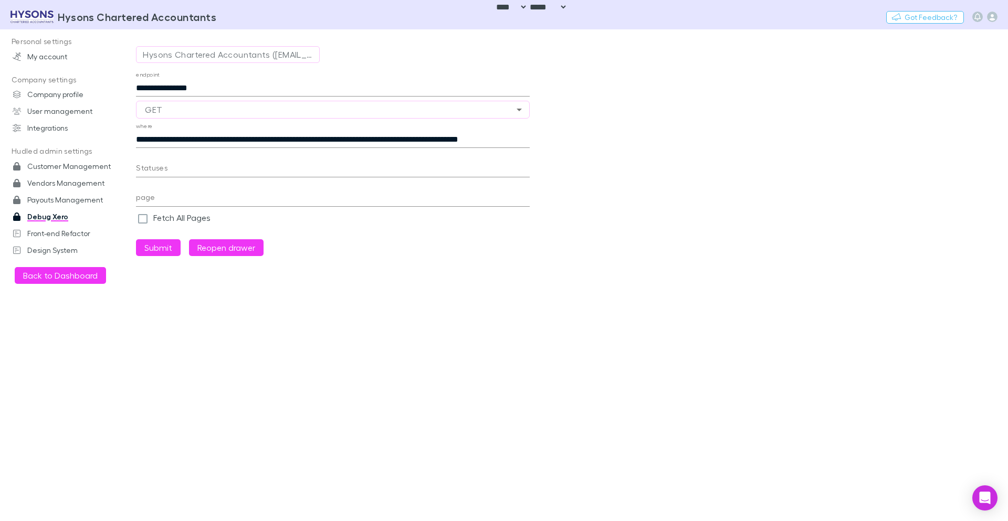
click at [262, 85] on input "**********" at bounding box center [333, 88] width 394 height 17
paste input "**********"
type input "**********"
click at [351, 139] on input "**********" at bounding box center [333, 139] width 394 height 17
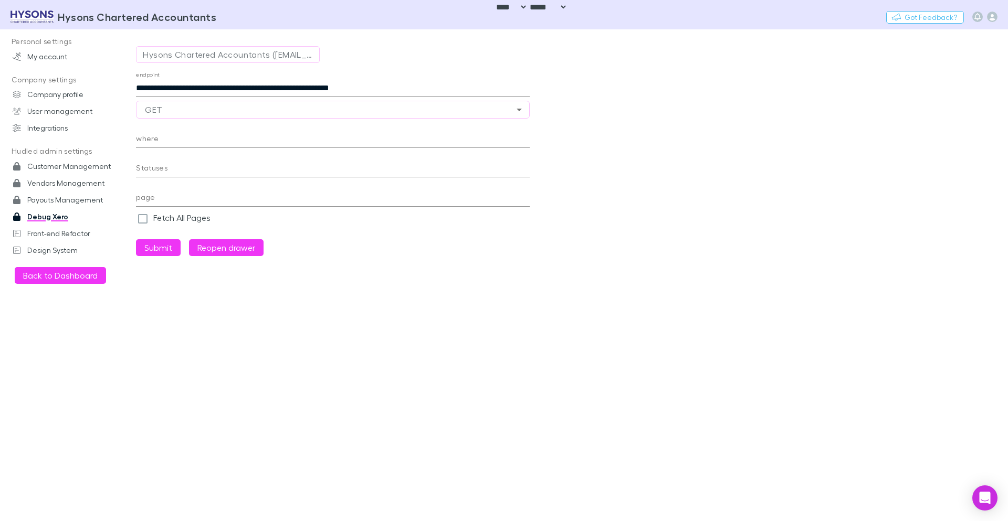
click at [764, 50] on main "**********" at bounding box center [572, 275] width 872 height 492
click at [165, 250] on button "Submit" at bounding box center [158, 247] width 45 height 17
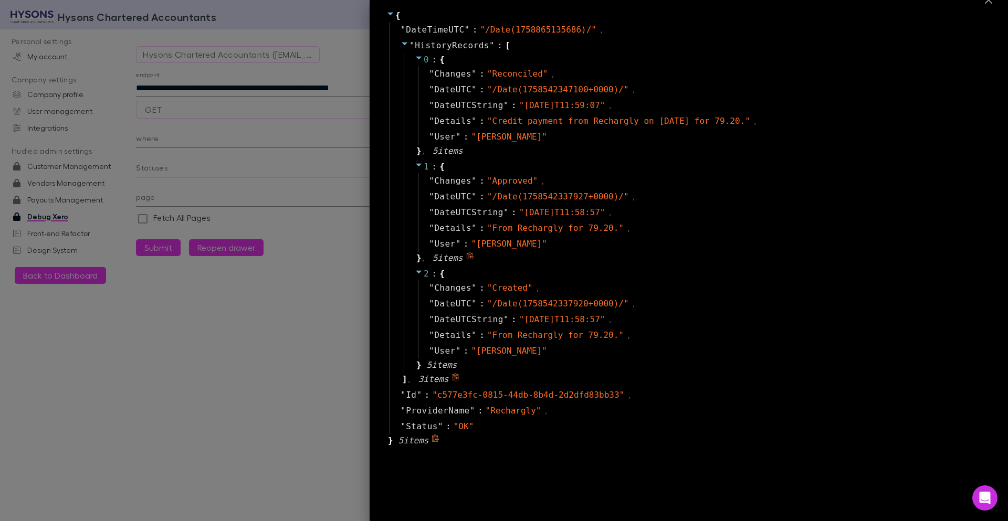
scroll to position [0, 0]
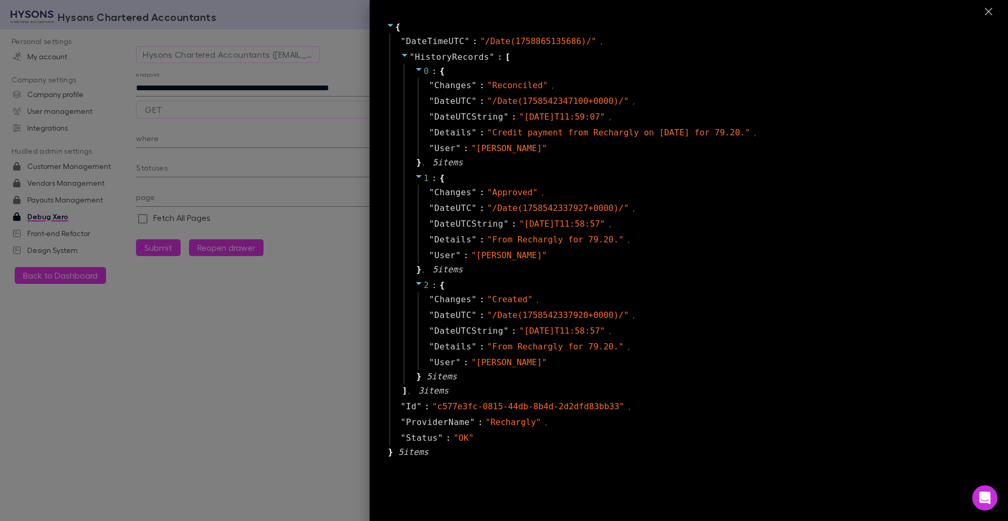
click at [316, 78] on div at bounding box center [504, 260] width 1008 height 521
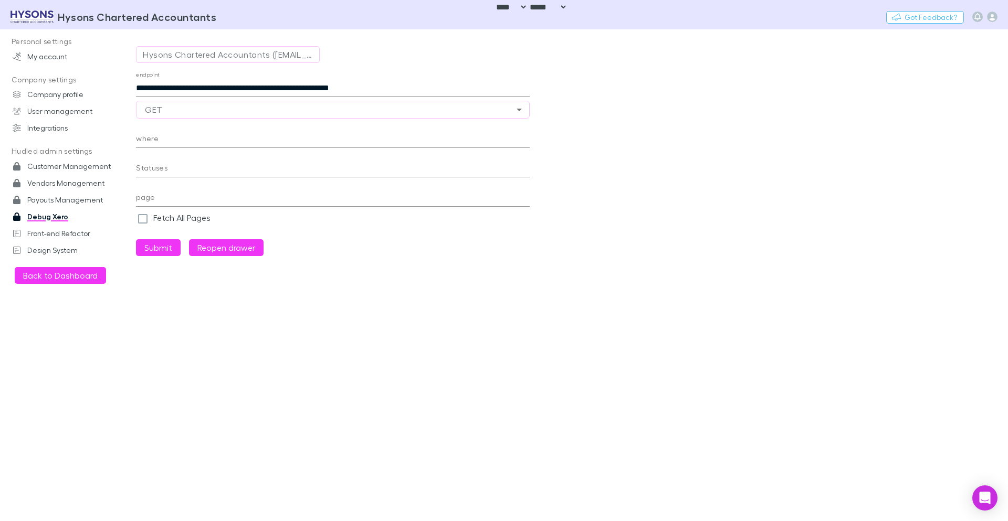
click at [319, 88] on input "**********" at bounding box center [333, 88] width 394 height 17
click at [372, 84] on input "**********" at bounding box center [333, 88] width 394 height 17
drag, startPoint x: 398, startPoint y: 92, endPoint x: 632, endPoint y: 138, distance: 238.6
click at [618, 126] on main "**********" at bounding box center [572, 275] width 872 height 492
type input "**********"
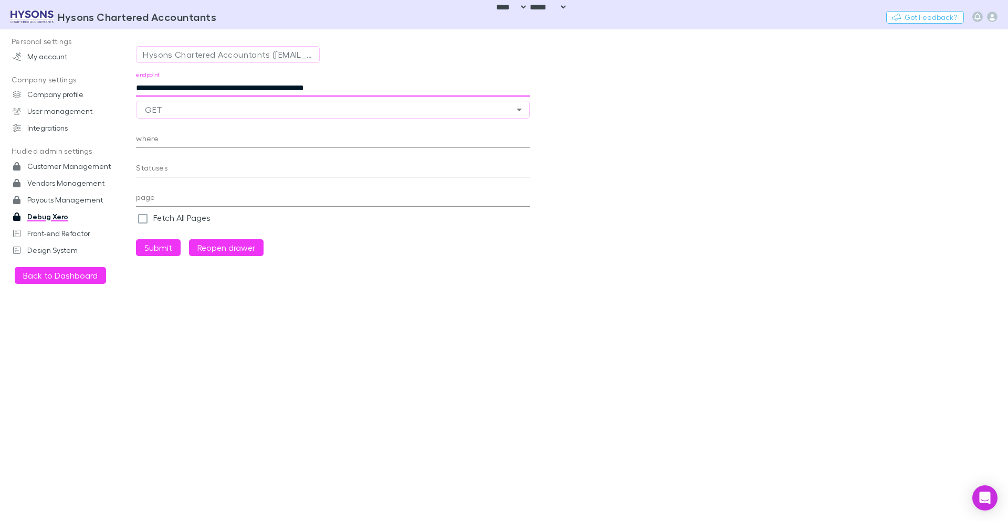
click at [136, 239] on button "Submit" at bounding box center [158, 247] width 45 height 17
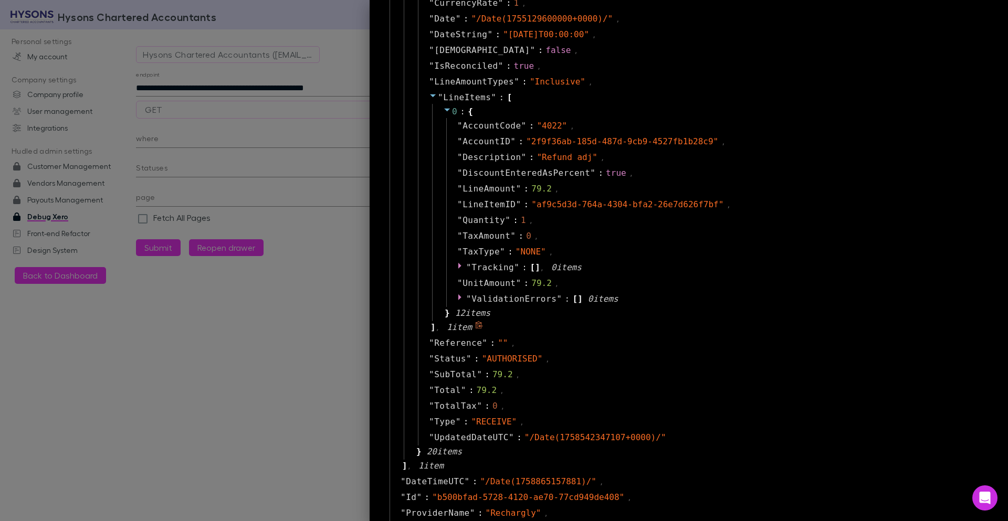
scroll to position [1024, 0]
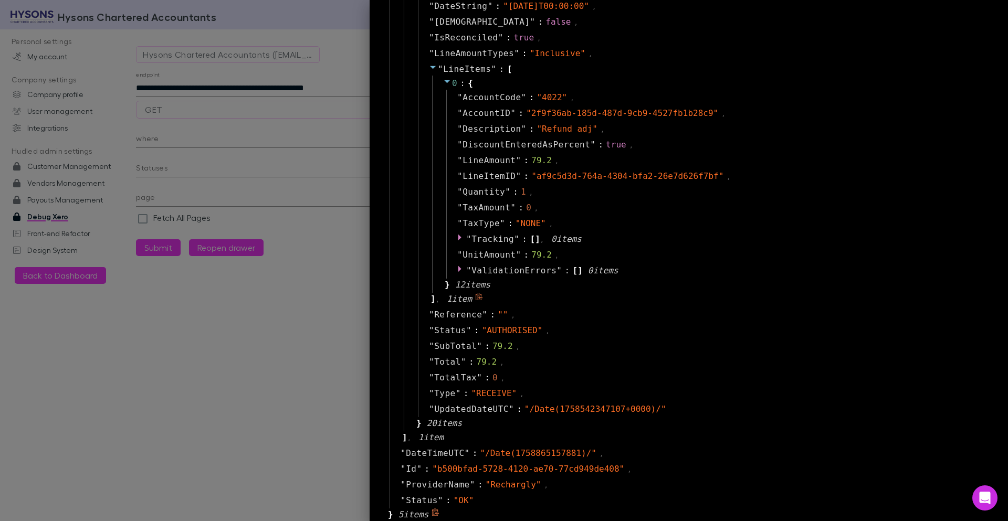
click at [429, 70] on icon at bounding box center [433, 67] width 8 height 8
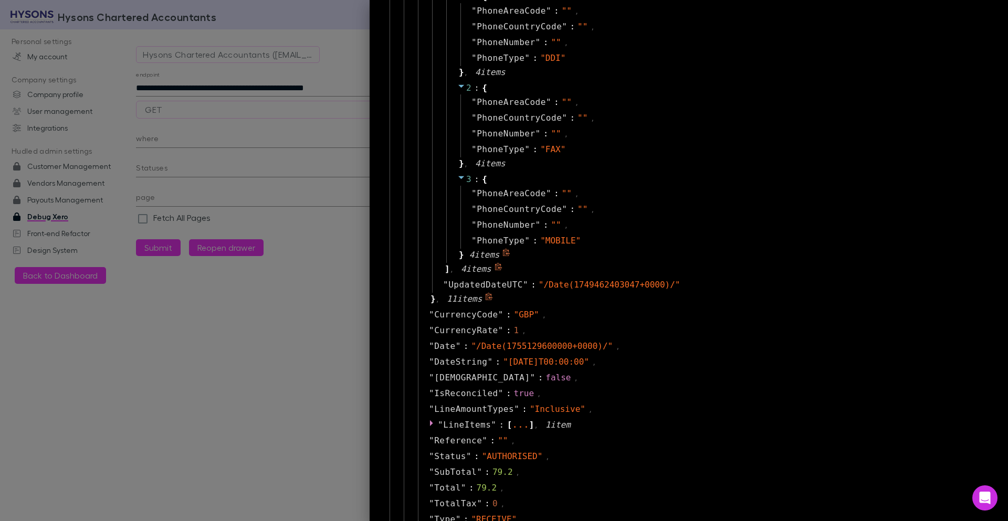
scroll to position [416, 0]
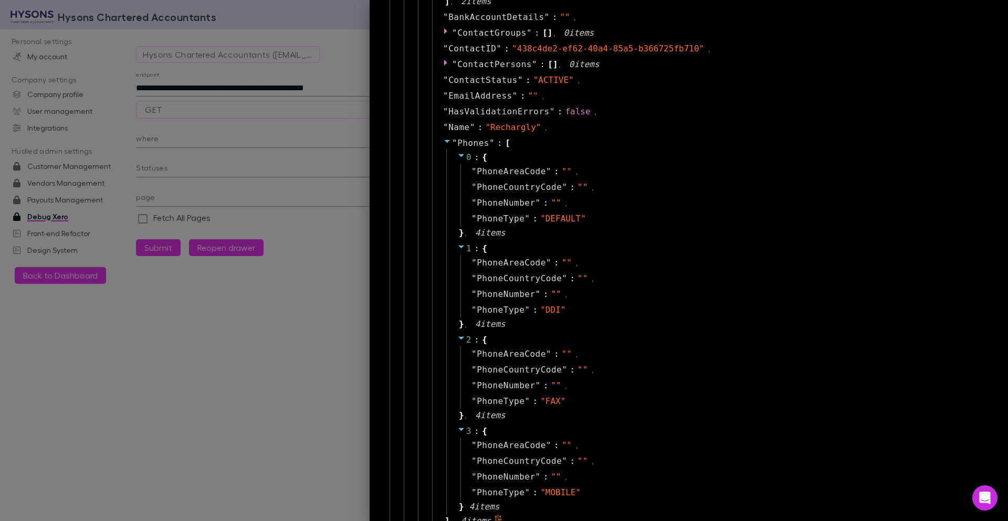
click at [443, 142] on icon at bounding box center [447, 141] width 8 height 8
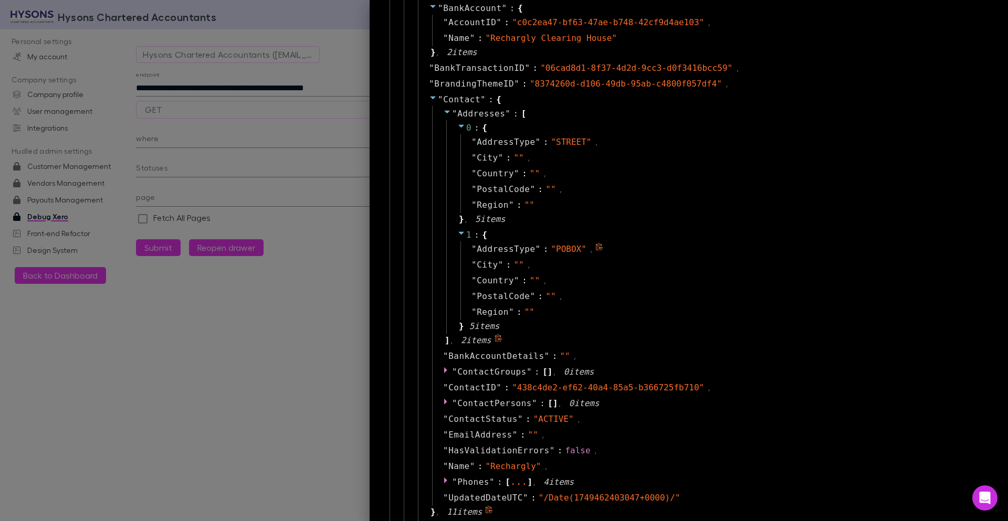
scroll to position [0, 0]
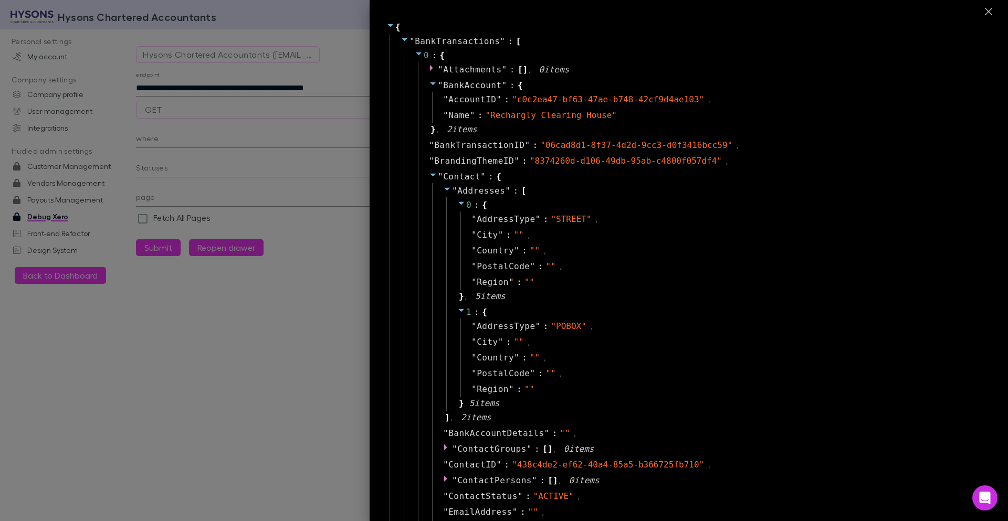
click at [429, 176] on icon at bounding box center [433, 175] width 8 height 8
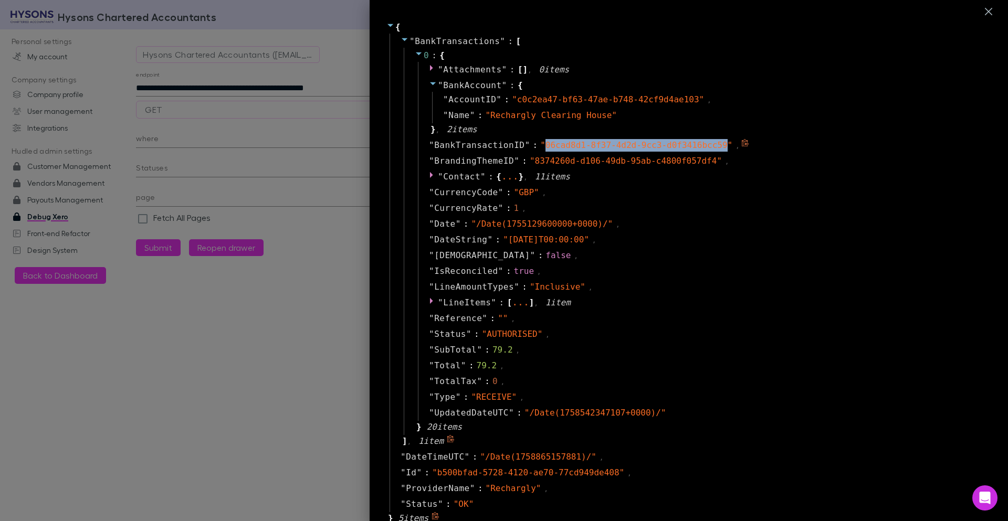
drag, startPoint x: 538, startPoint y: 146, endPoint x: 718, endPoint y: 150, distance: 179.5
click at [718, 150] on span "" 06cad8d1-8f37-4d2d-9cc3-d0f3416bcc59 "" at bounding box center [636, 145] width 192 height 10
copy span "06cad8d1-8f37-4d2d-9cc3-d0f3416bcc59"
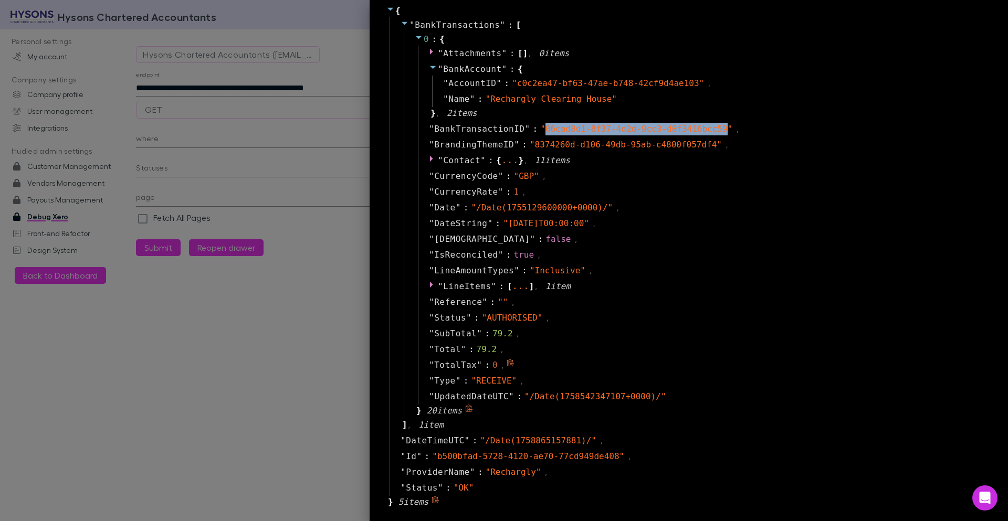
scroll to position [25, 0]
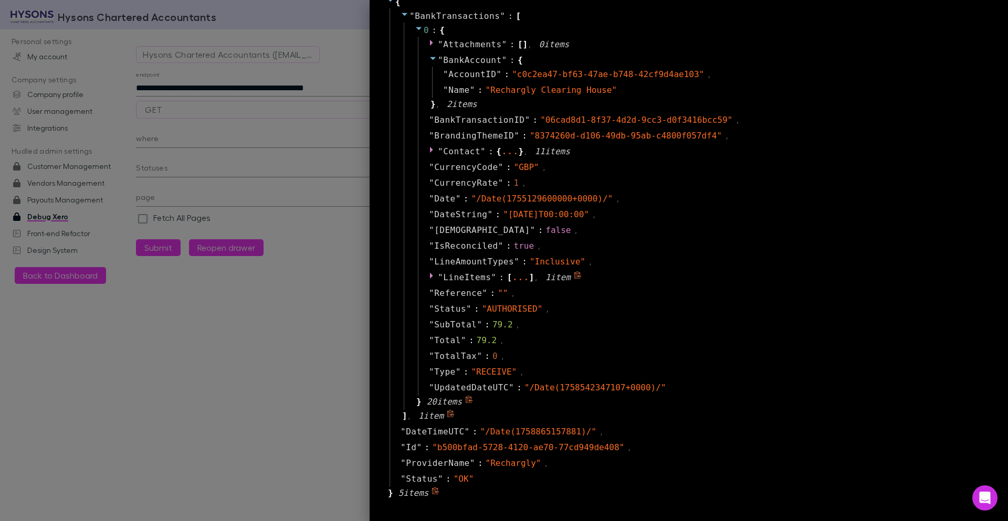
click at [459, 279] on span "LineItems" at bounding box center [467, 277] width 48 height 10
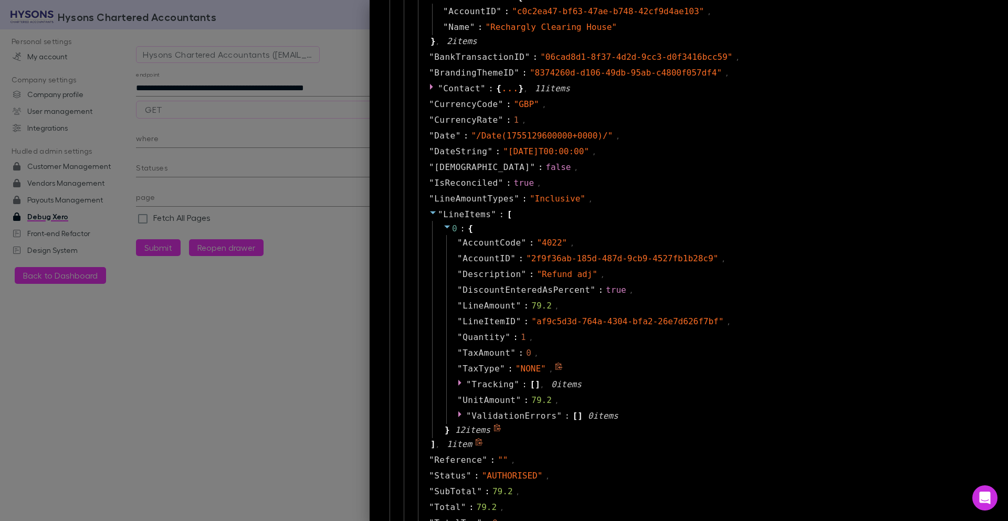
scroll to position [151, 0]
